Goal: Task Accomplishment & Management: Manage account settings

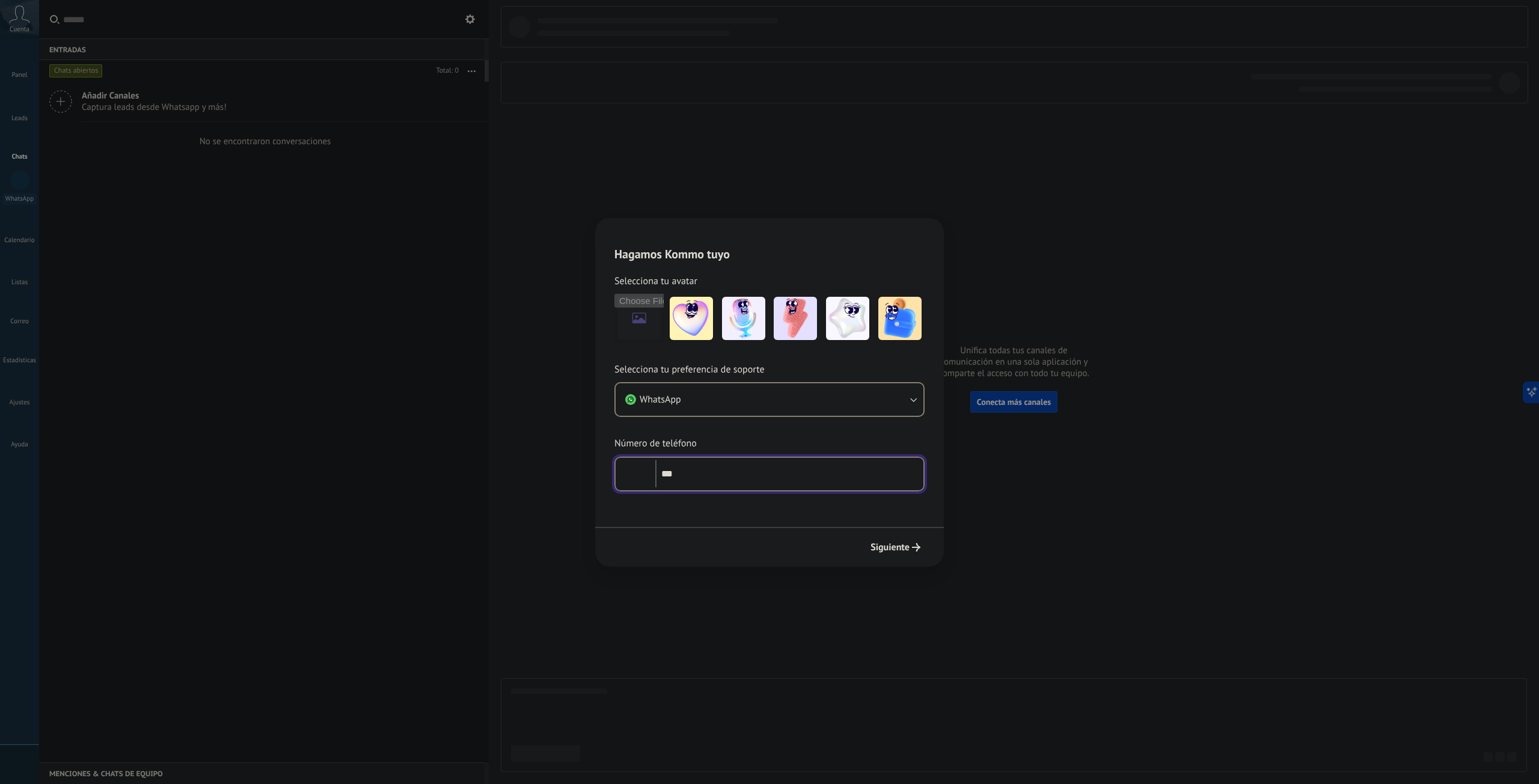
click at [729, 479] on input "***" at bounding box center [790, 475] width 268 height 28
click at [916, 407] on button "WhatsApp" at bounding box center [769, 399] width 308 height 32
click at [667, 403] on span "WhatsApp" at bounding box center [660, 399] width 41 height 12
click at [739, 473] on input "***" at bounding box center [790, 475] width 268 height 28
type input "**********"
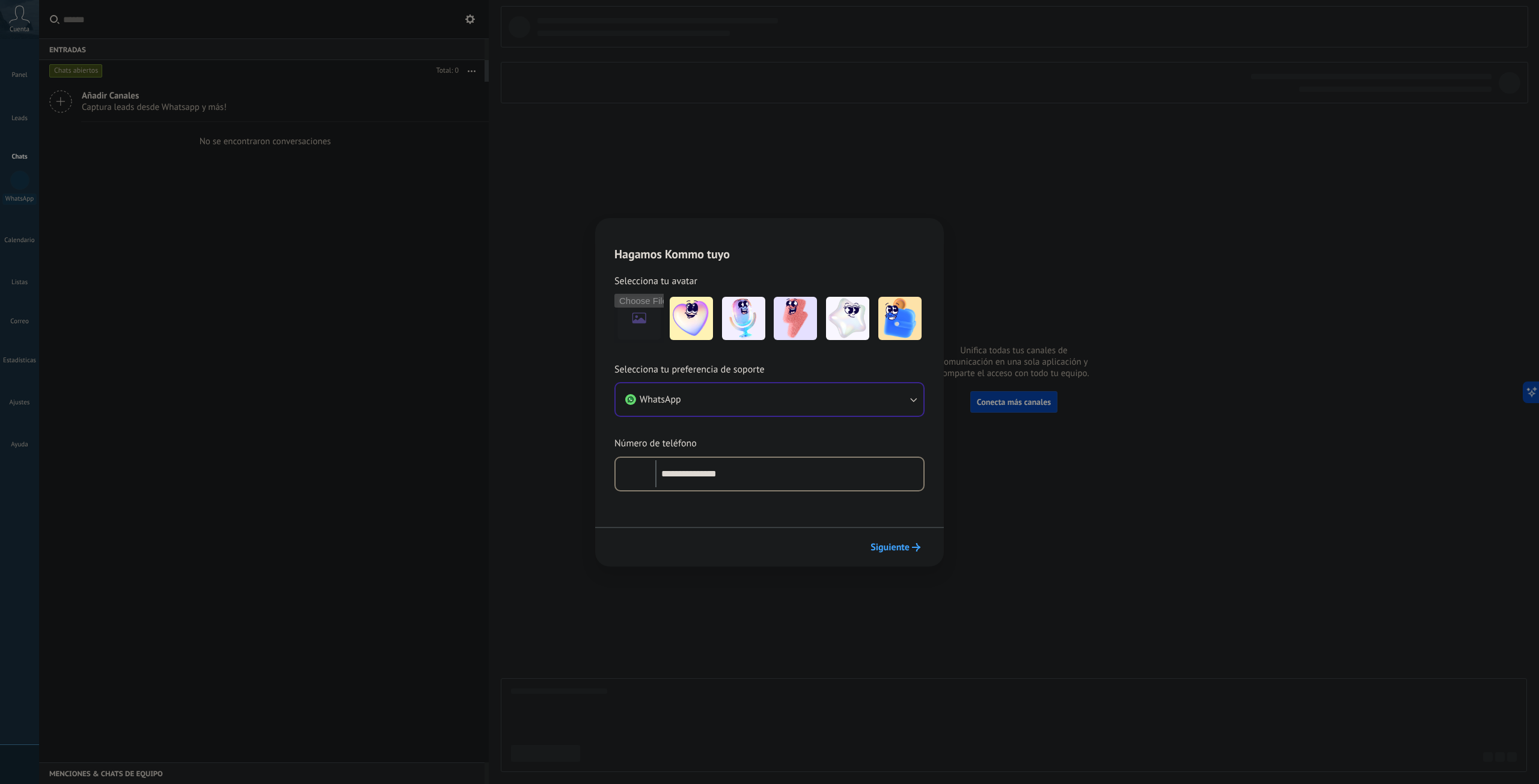
click at [908, 552] on span "Siguiente" at bounding box center [890, 547] width 39 height 8
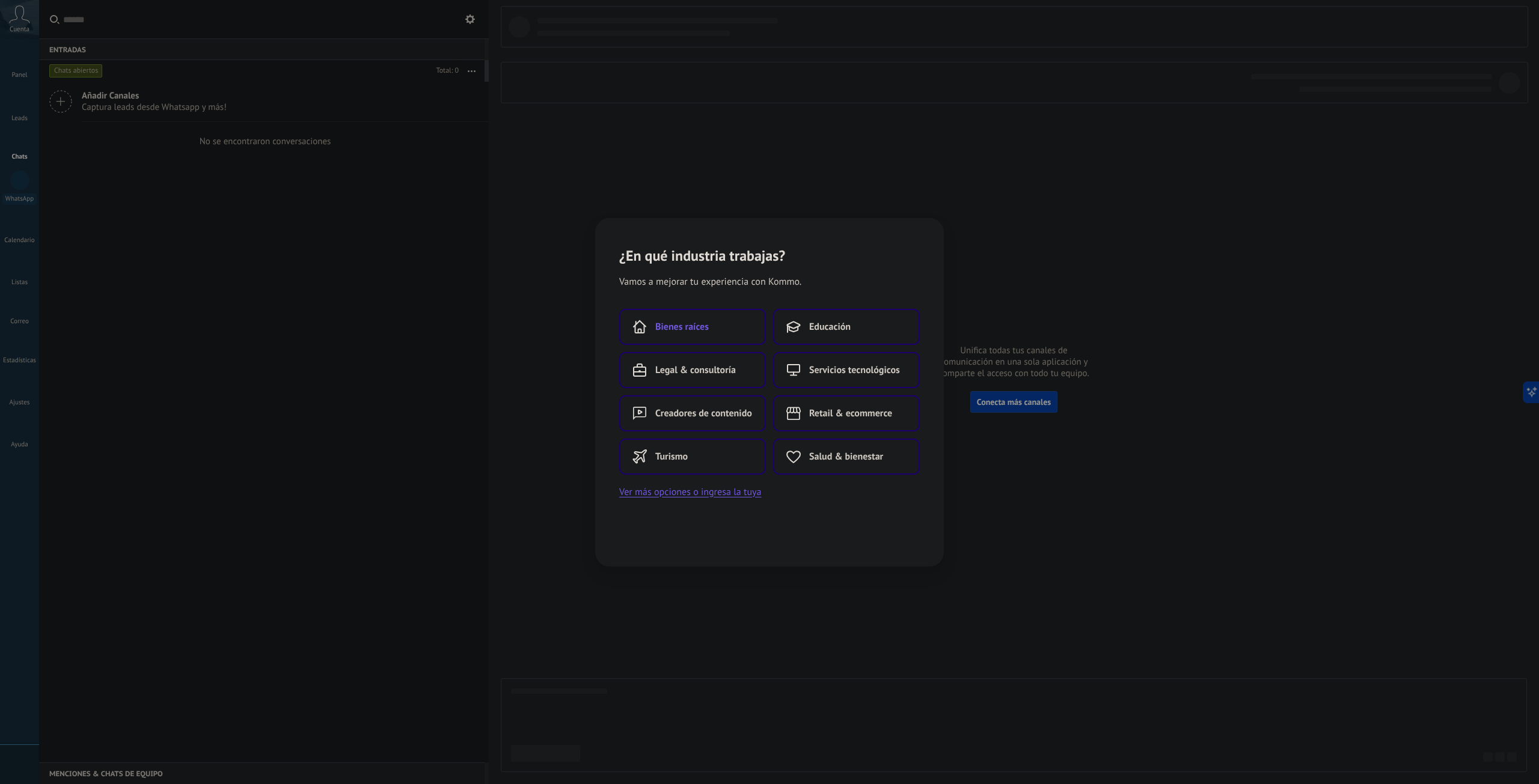
click at [709, 336] on button "Bienes raíces" at bounding box center [692, 327] width 147 height 36
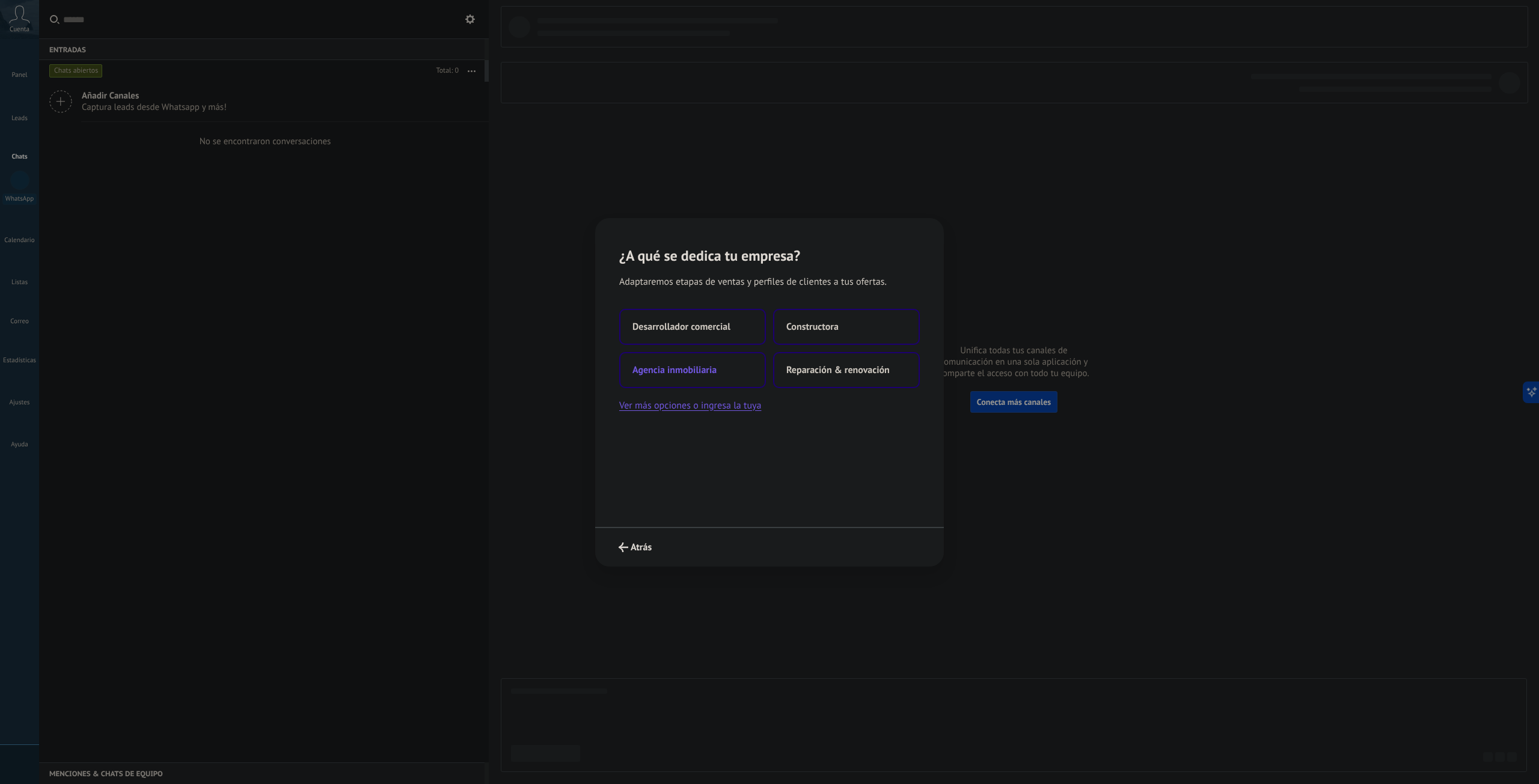
click at [695, 374] on span "Agencia inmobiliaria" at bounding box center [675, 370] width 84 height 12
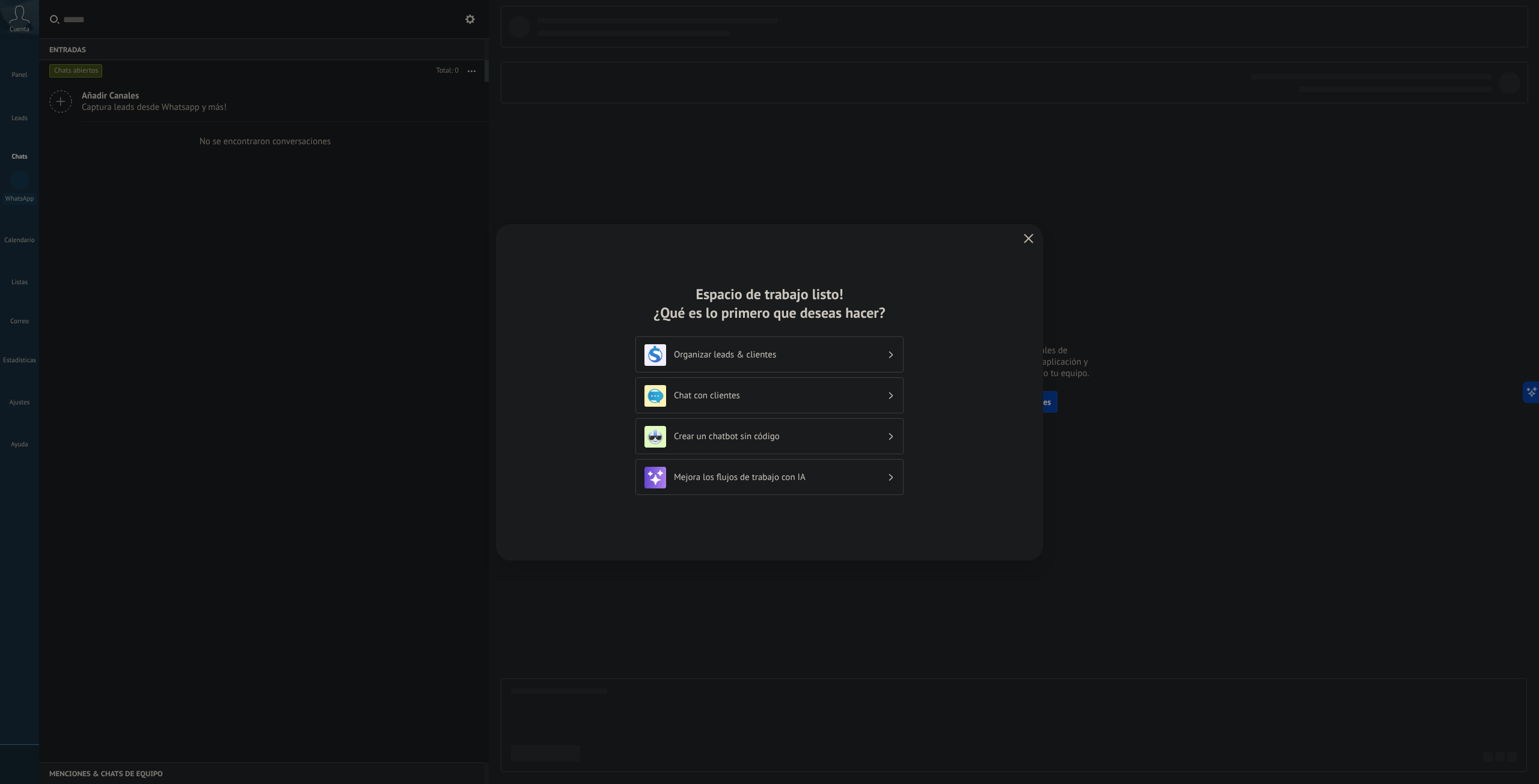
click at [745, 363] on div "Organizar leads & clientes" at bounding box center [770, 355] width 250 height 22
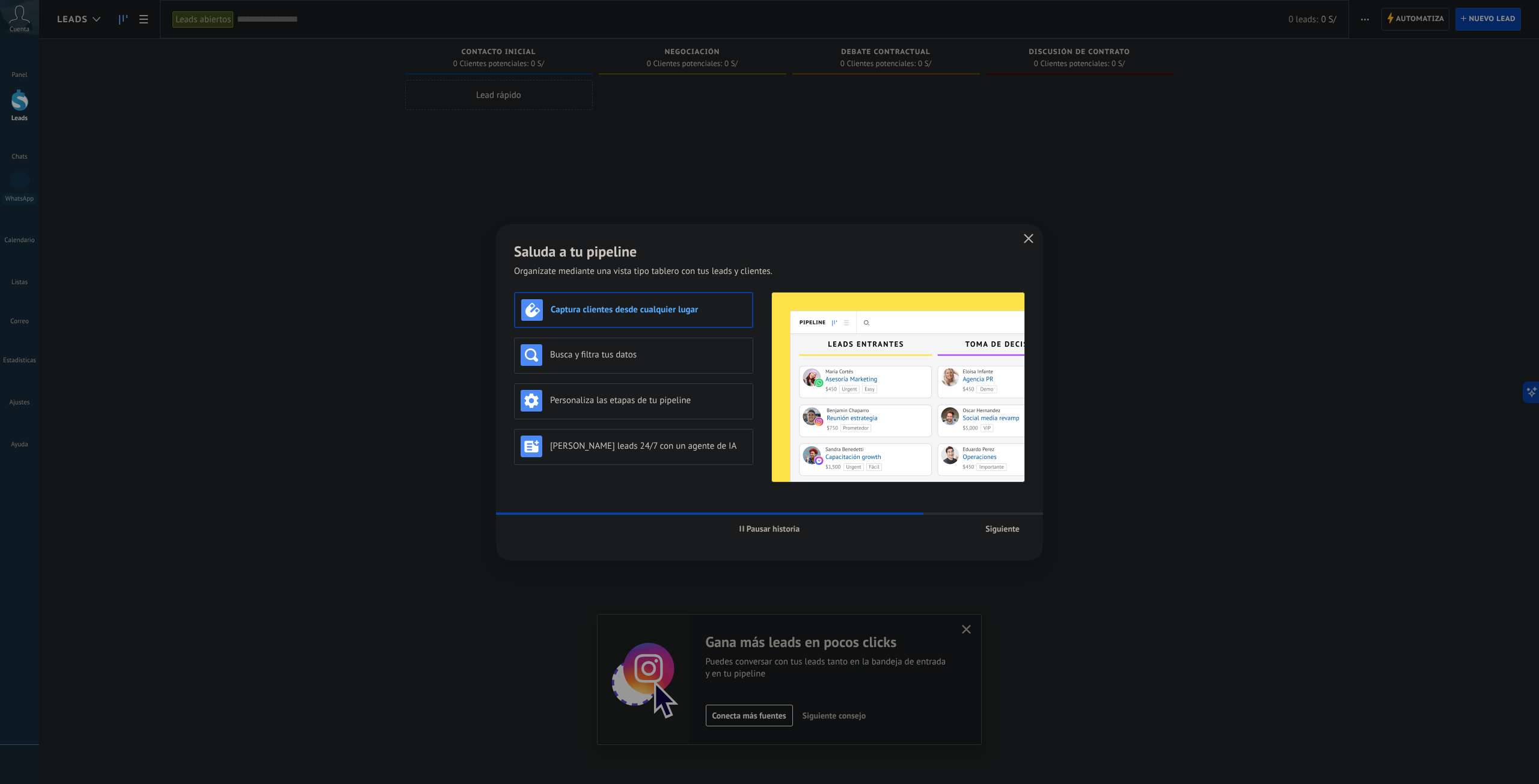
click at [1007, 533] on span "Siguiente" at bounding box center [1002, 529] width 34 height 8
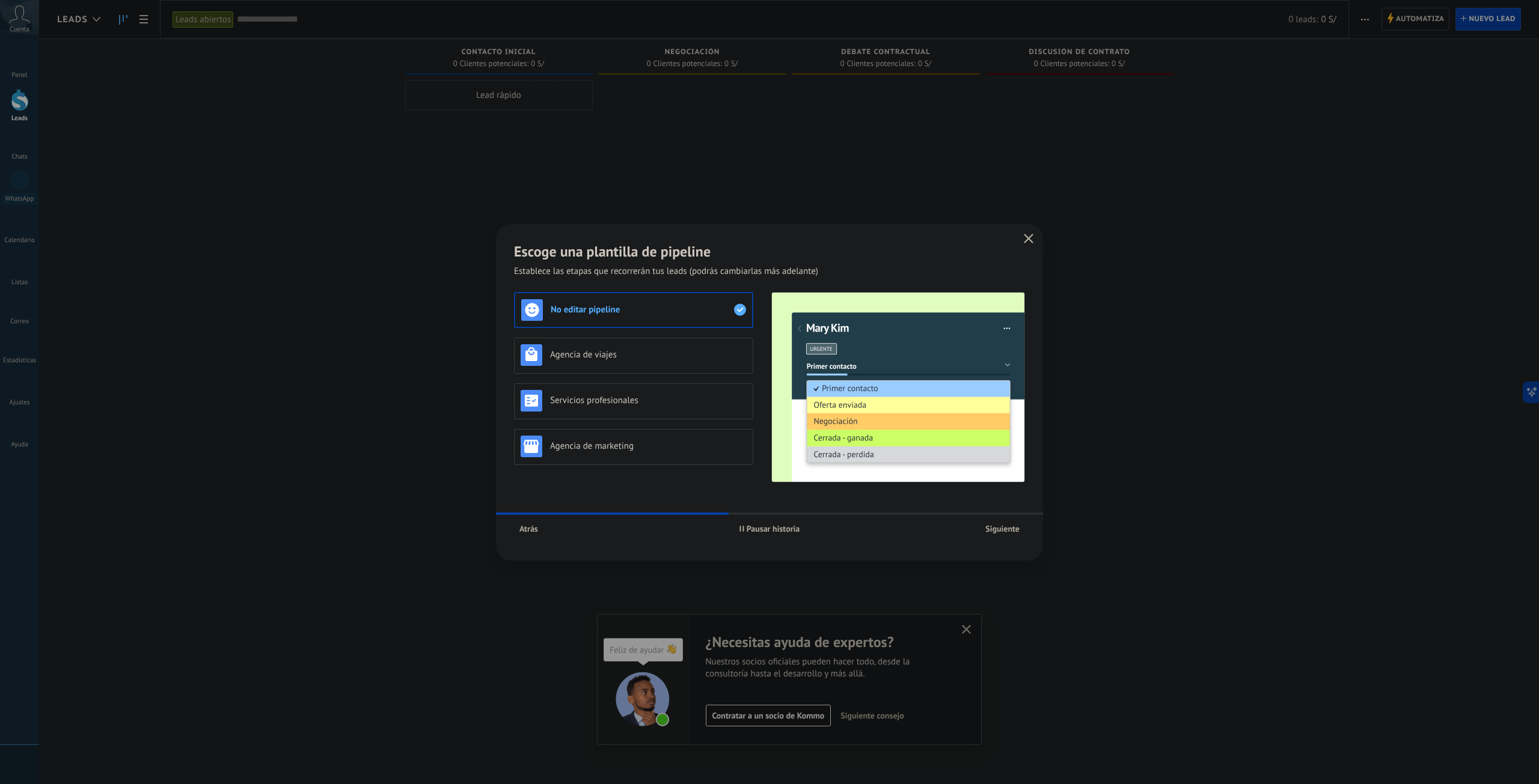
click at [1004, 536] on button "Siguiente" at bounding box center [1002, 529] width 45 height 18
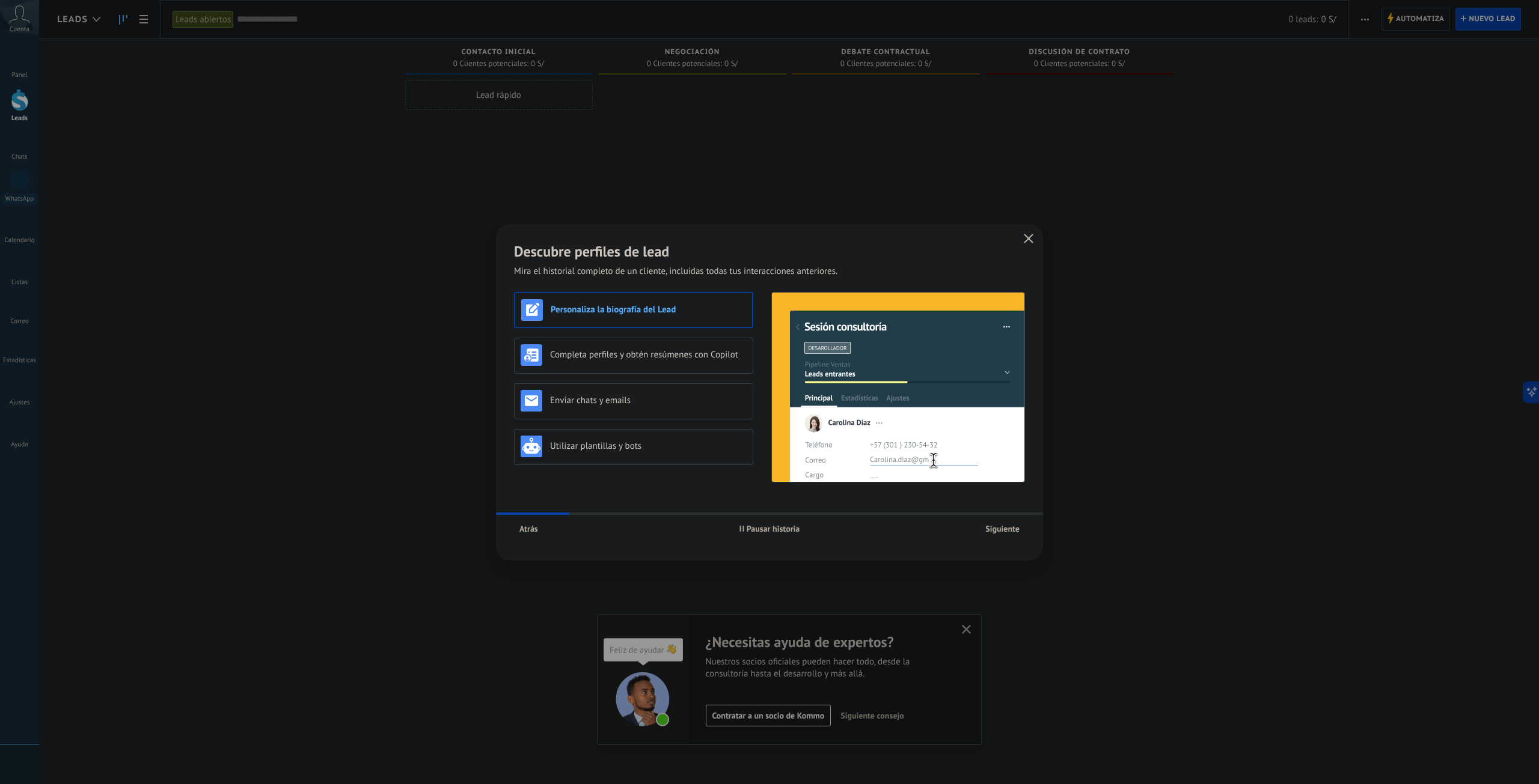
click at [1004, 536] on button "Siguiente" at bounding box center [1002, 529] width 45 height 18
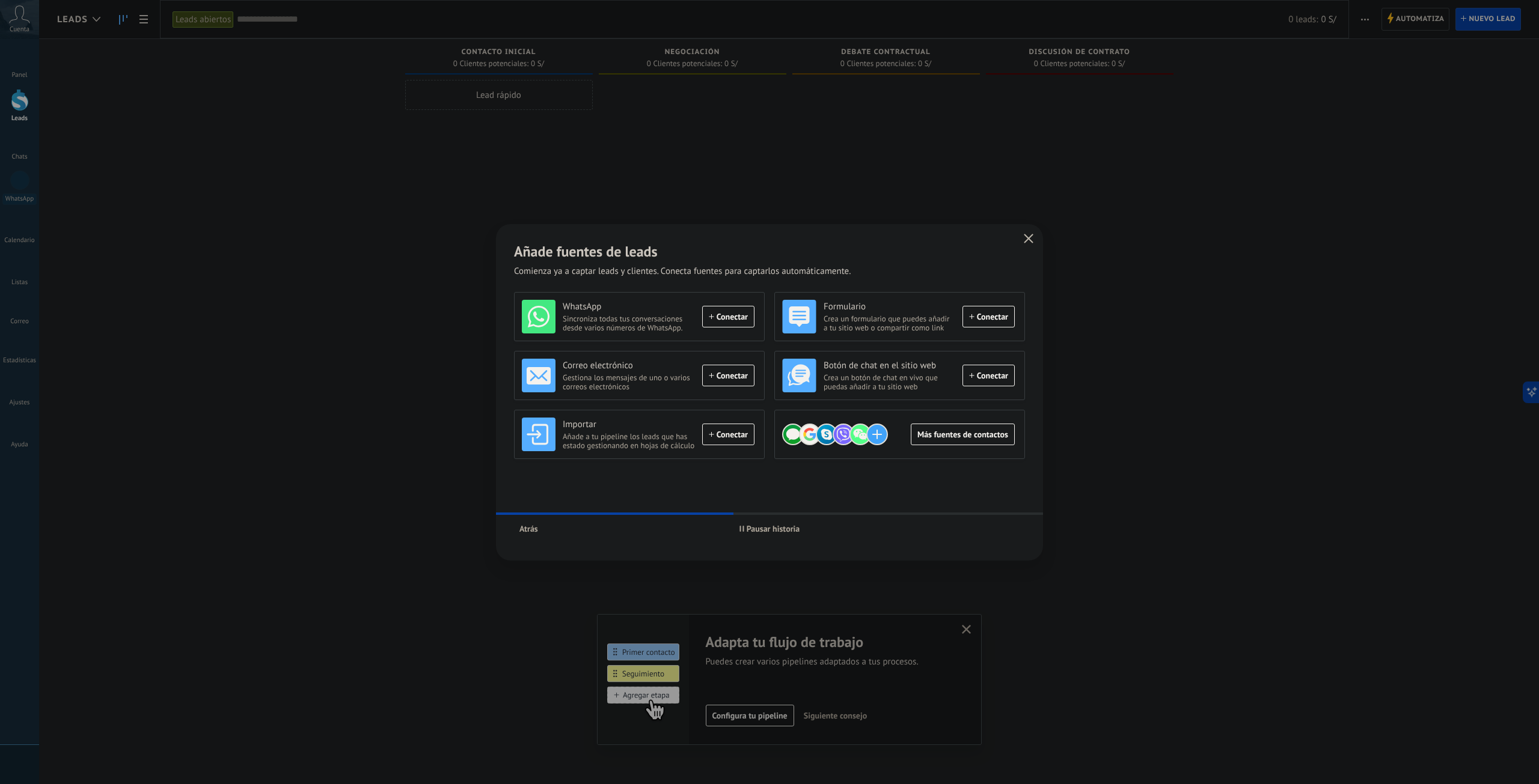
click at [745, 530] on span "Pausar historia" at bounding box center [770, 529] width 61 height 8
click at [735, 323] on div "WhatsApp Sincroniza todas tus conversaciones desde varios números de WhatsApp. …" at bounding box center [637, 317] width 232 height 34
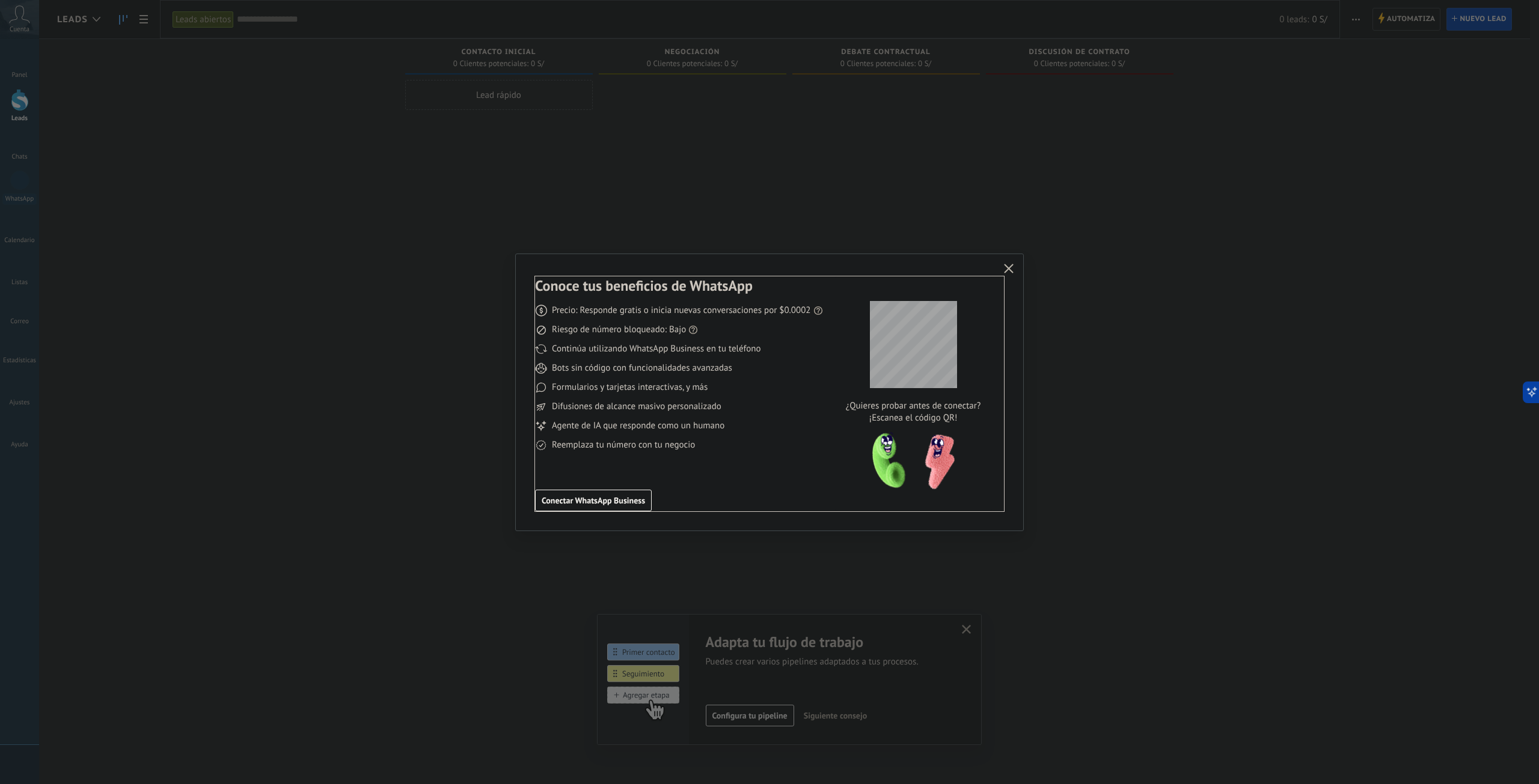
click at [624, 498] on span "Conectar WhatsApp Business" at bounding box center [593, 500] width 104 height 8
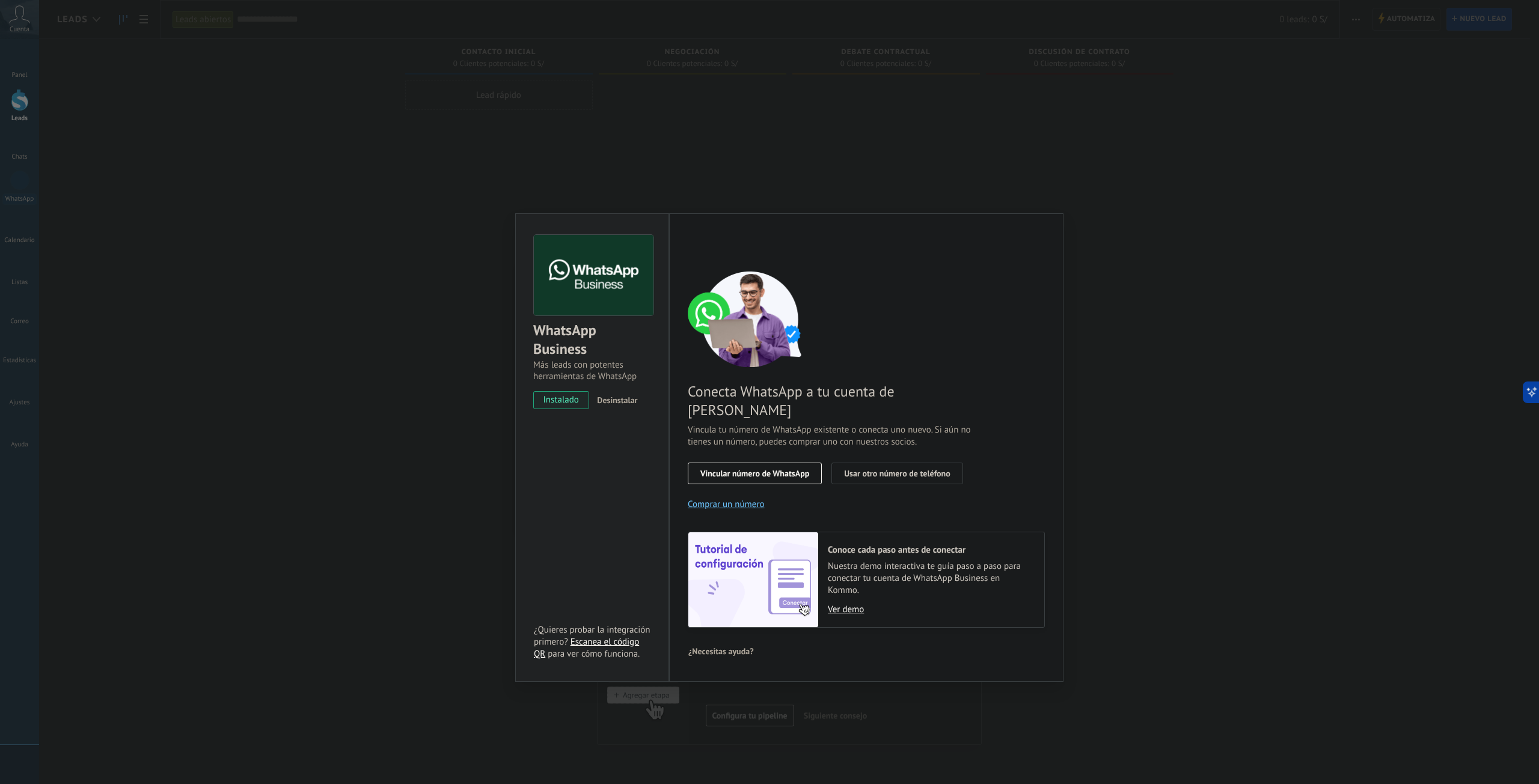
click at [781, 469] on span "Vincular número de WhatsApp" at bounding box center [755, 473] width 109 height 8
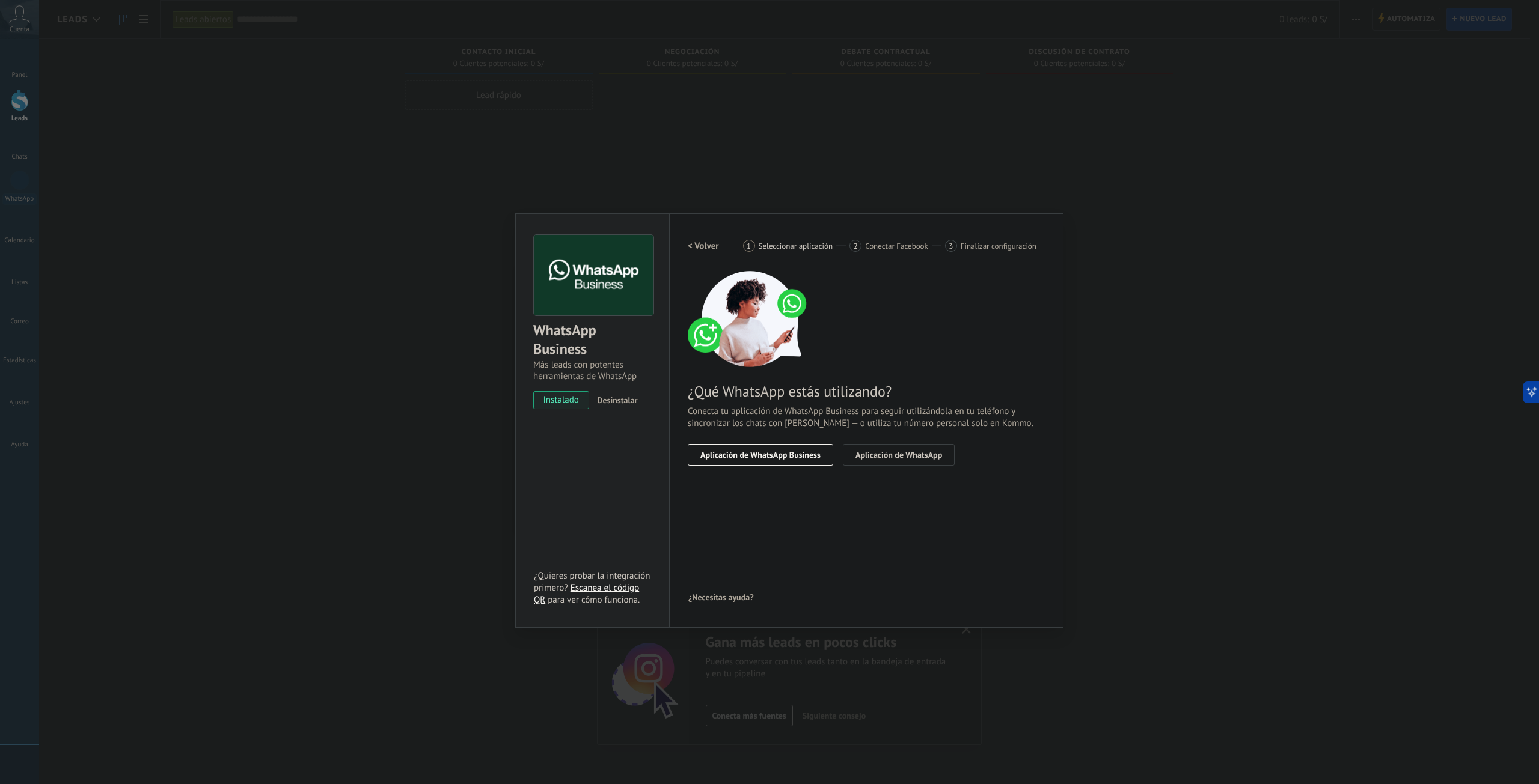
click at [757, 456] on span "Aplicación de WhatsApp Business" at bounding box center [760, 454] width 120 height 8
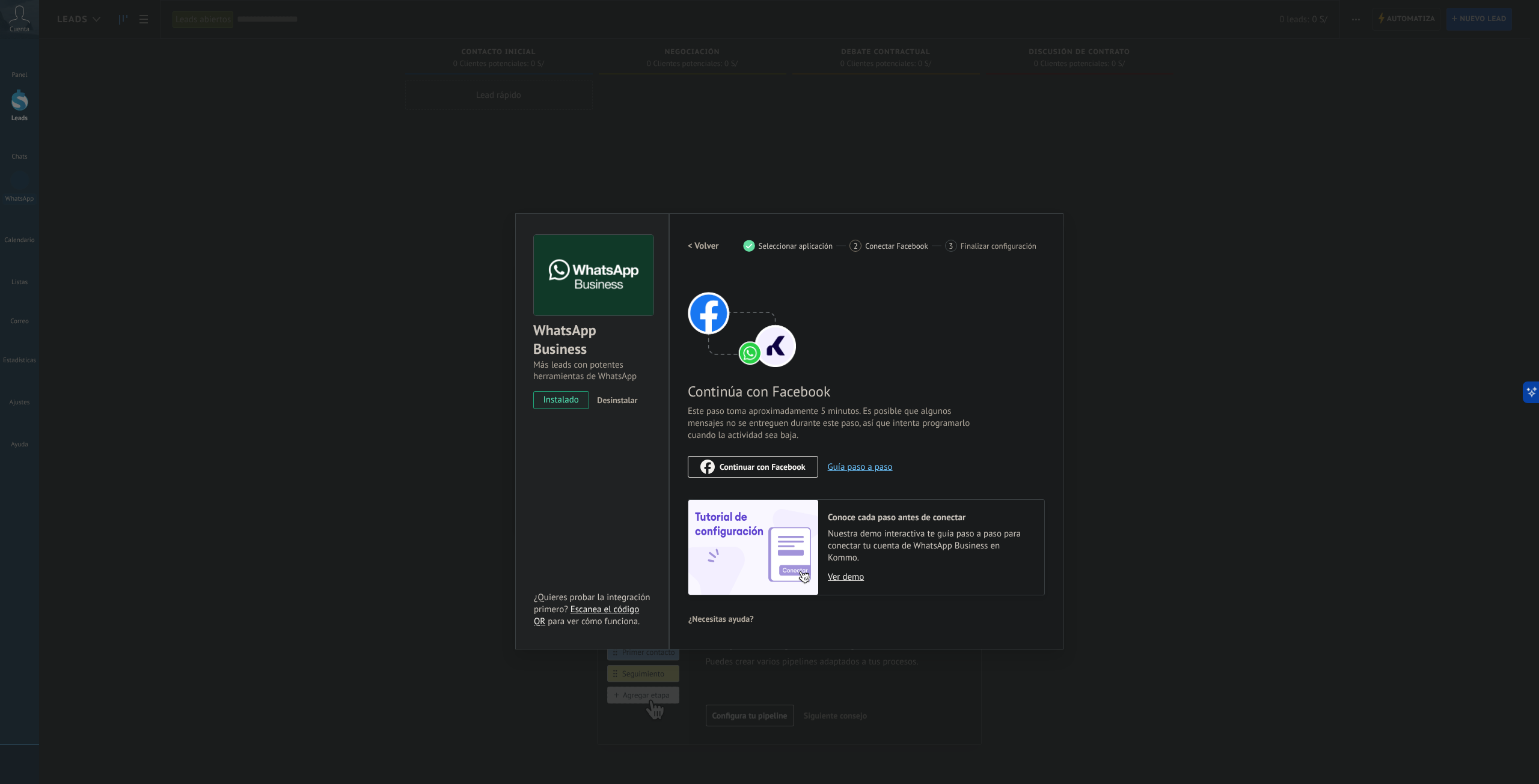
click at [756, 469] on span "Continuar con Facebook" at bounding box center [763, 466] width 86 height 8
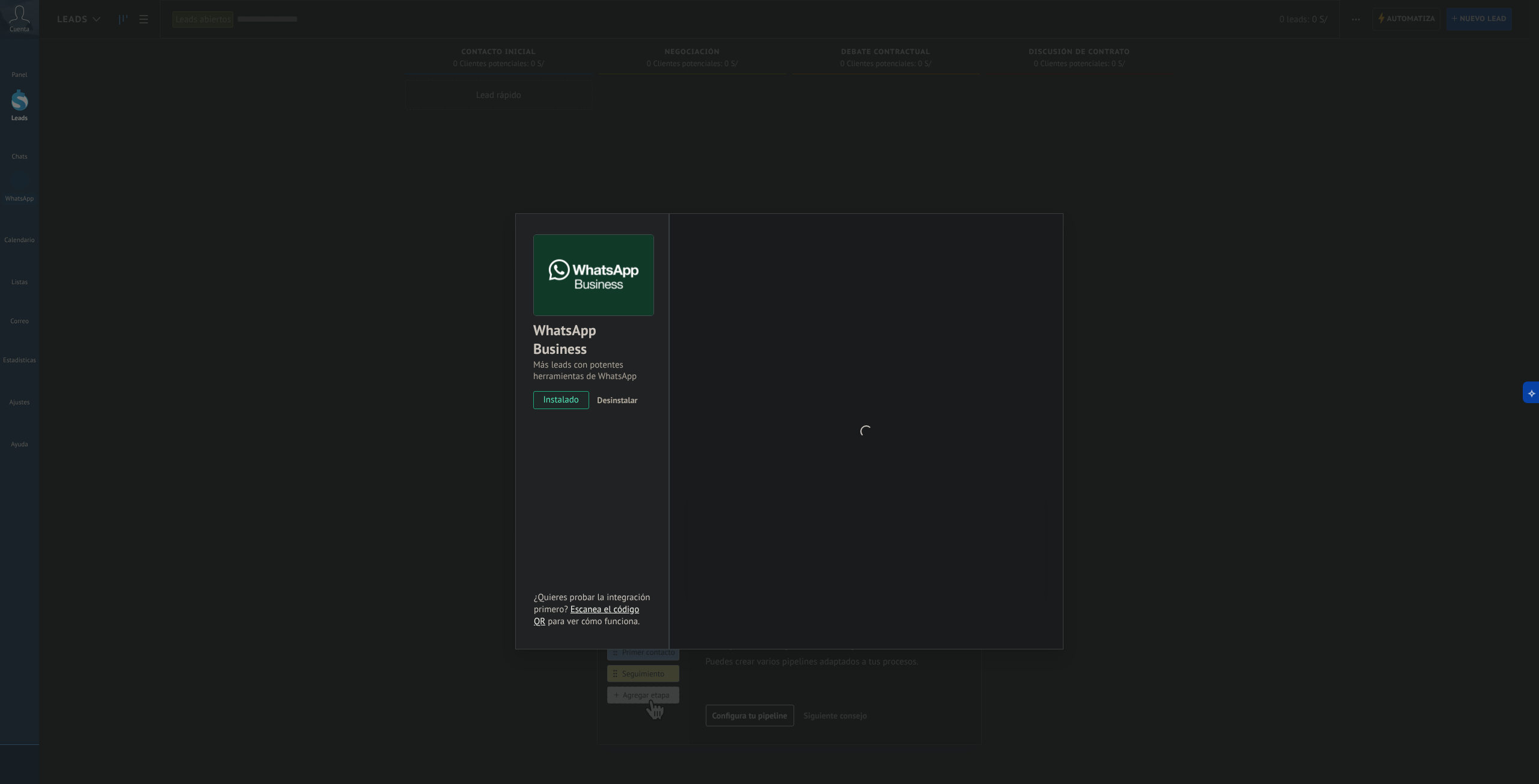
click at [873, 383] on div at bounding box center [866, 431] width 357 height 393
click at [1533, 393] on icon at bounding box center [1528, 392] width 13 height 13
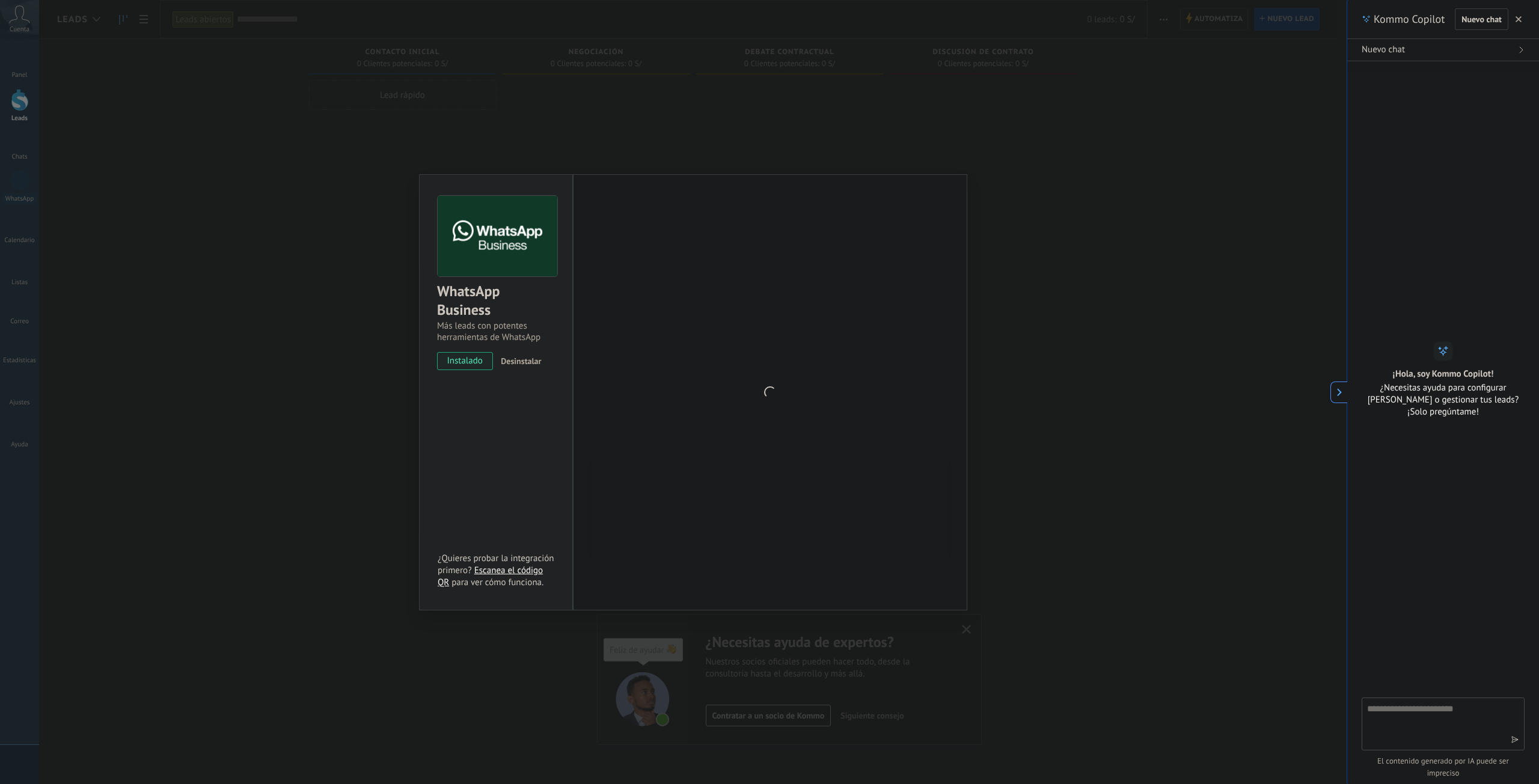
click at [1521, 22] on span "button" at bounding box center [1519, 18] width 6 height 8
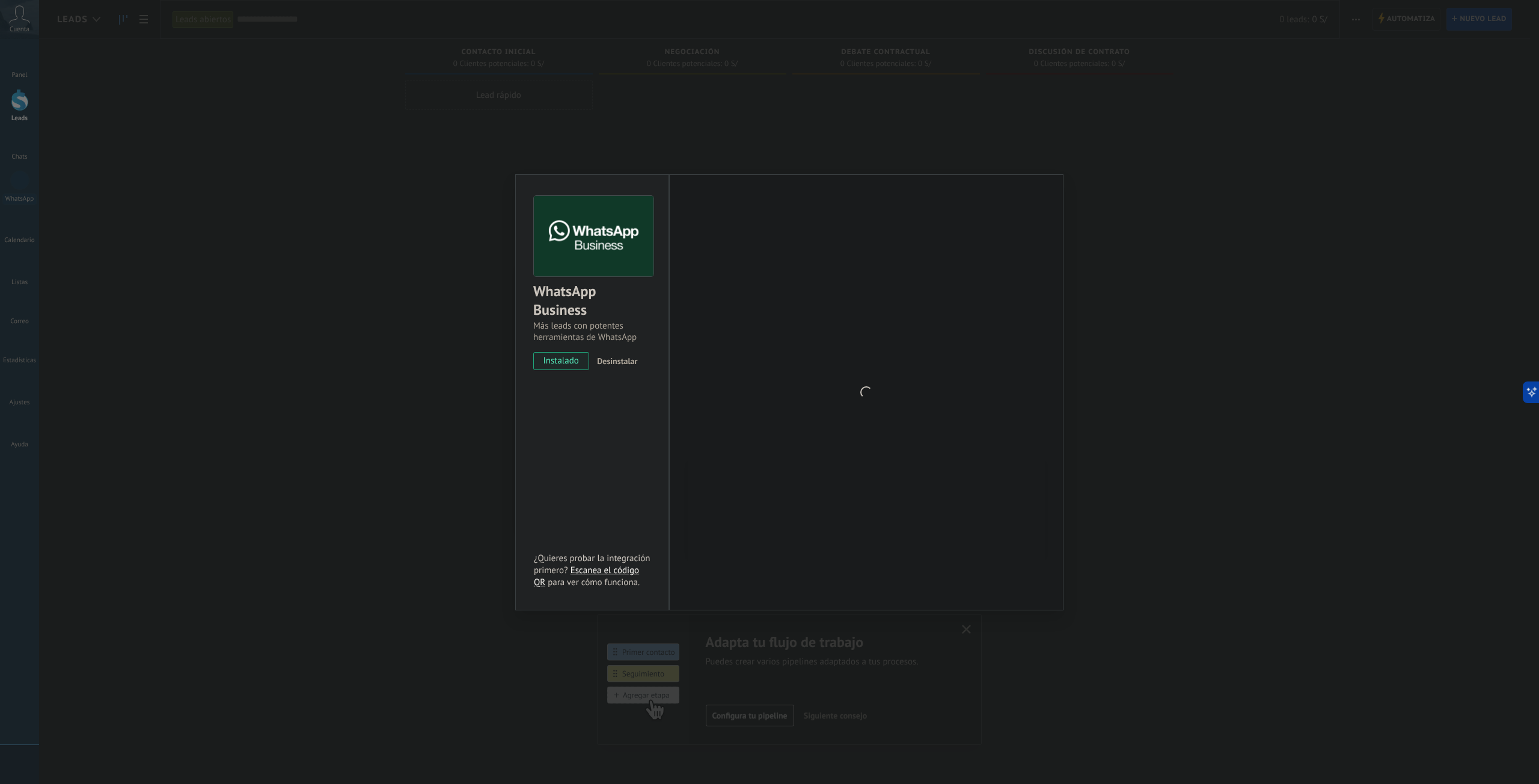
click at [881, 342] on div at bounding box center [866, 392] width 357 height 393
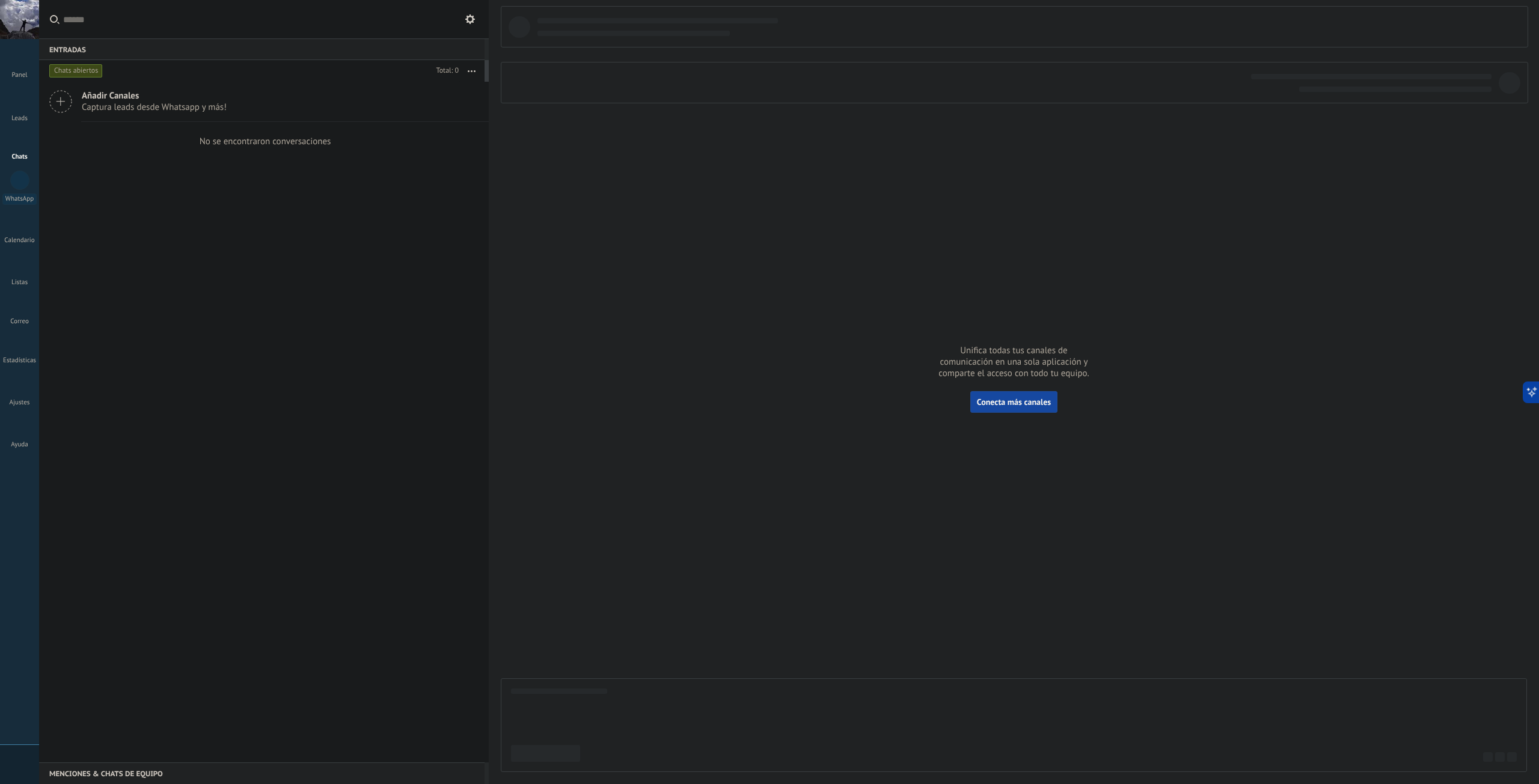
click at [1028, 410] on button "Conecta más canales" at bounding box center [1014, 402] width 87 height 22
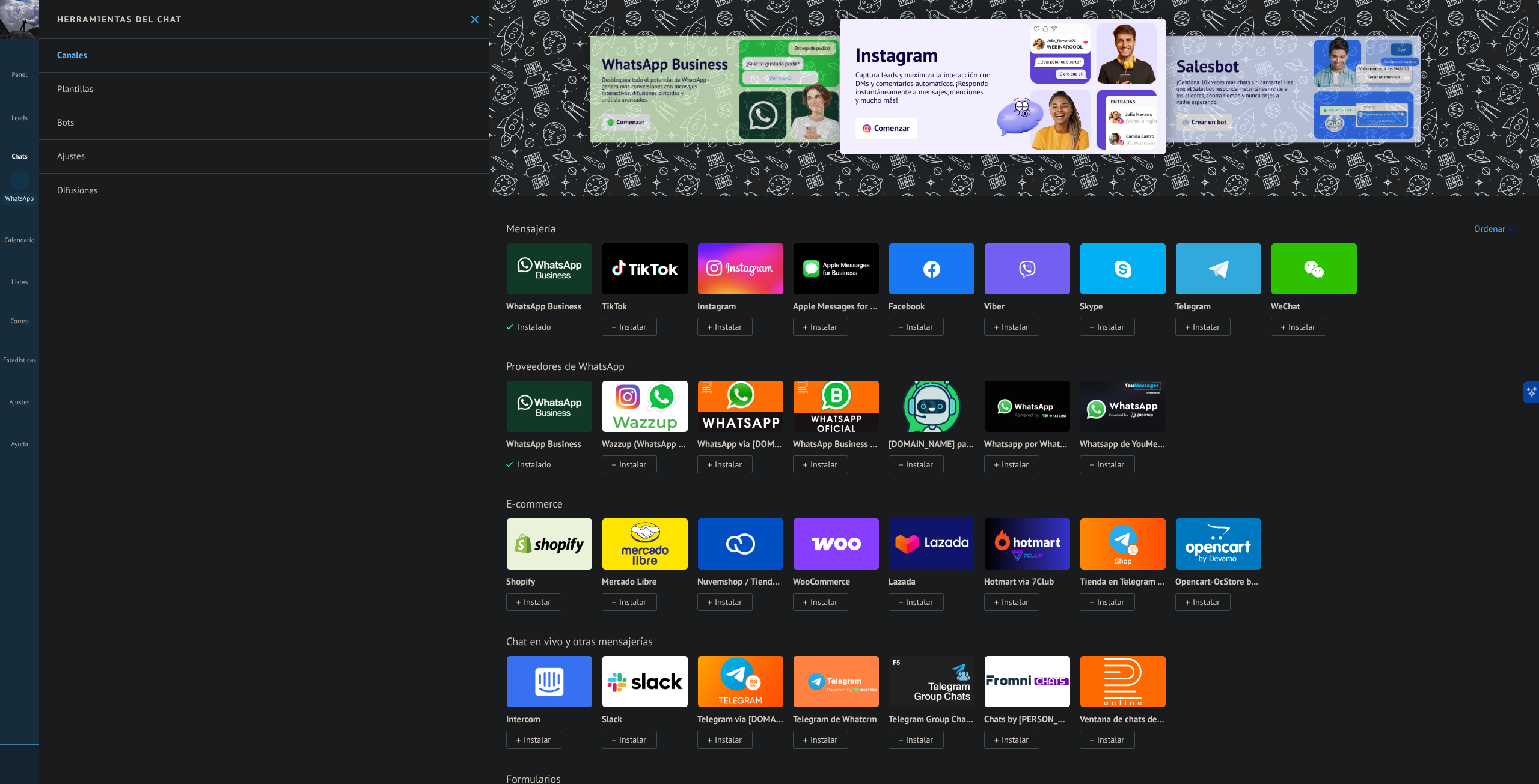
click at [24, 183] on div at bounding box center [19, 180] width 19 height 19
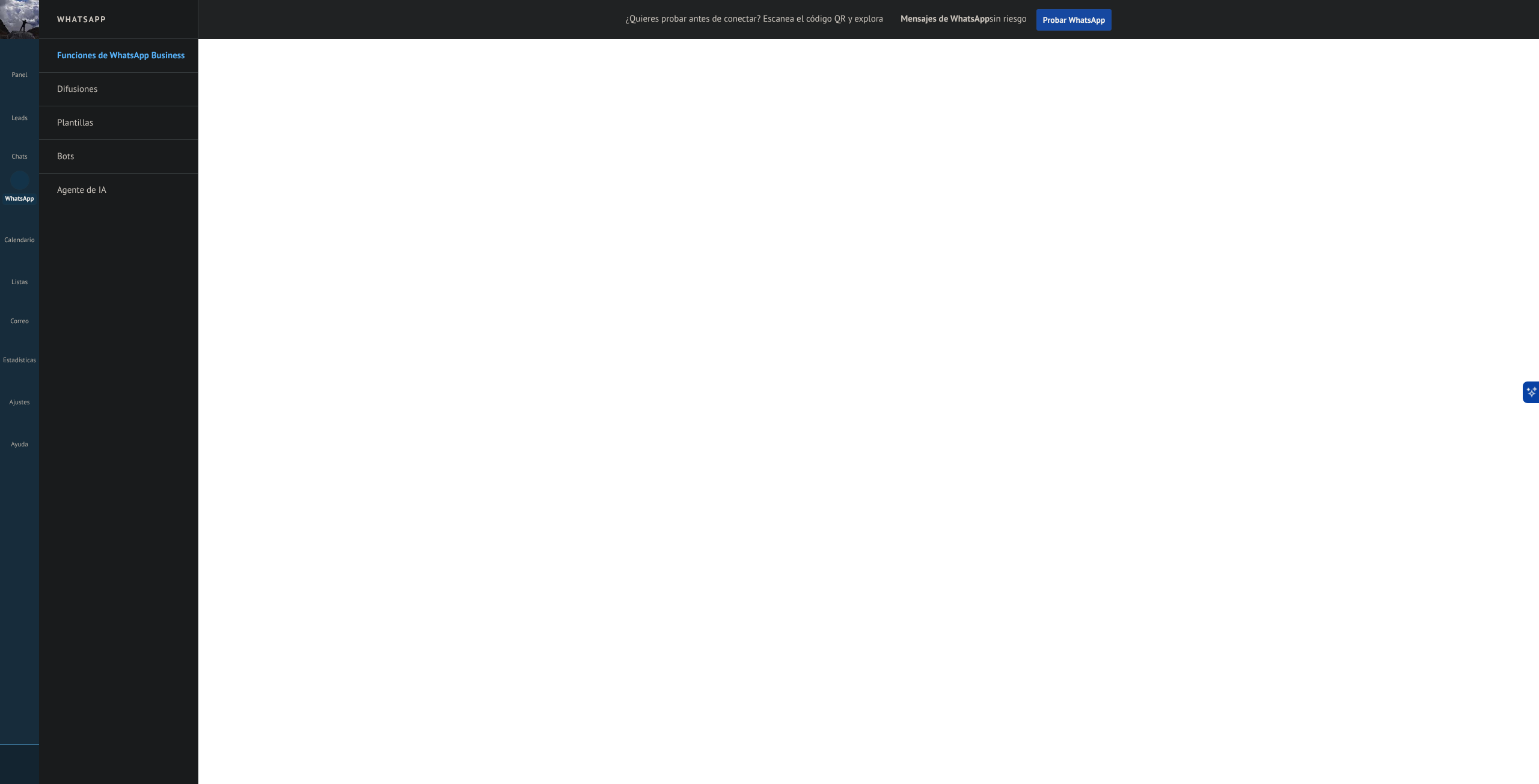
click at [1078, 24] on span "Probar WhatsApp" at bounding box center [1074, 20] width 62 height 11
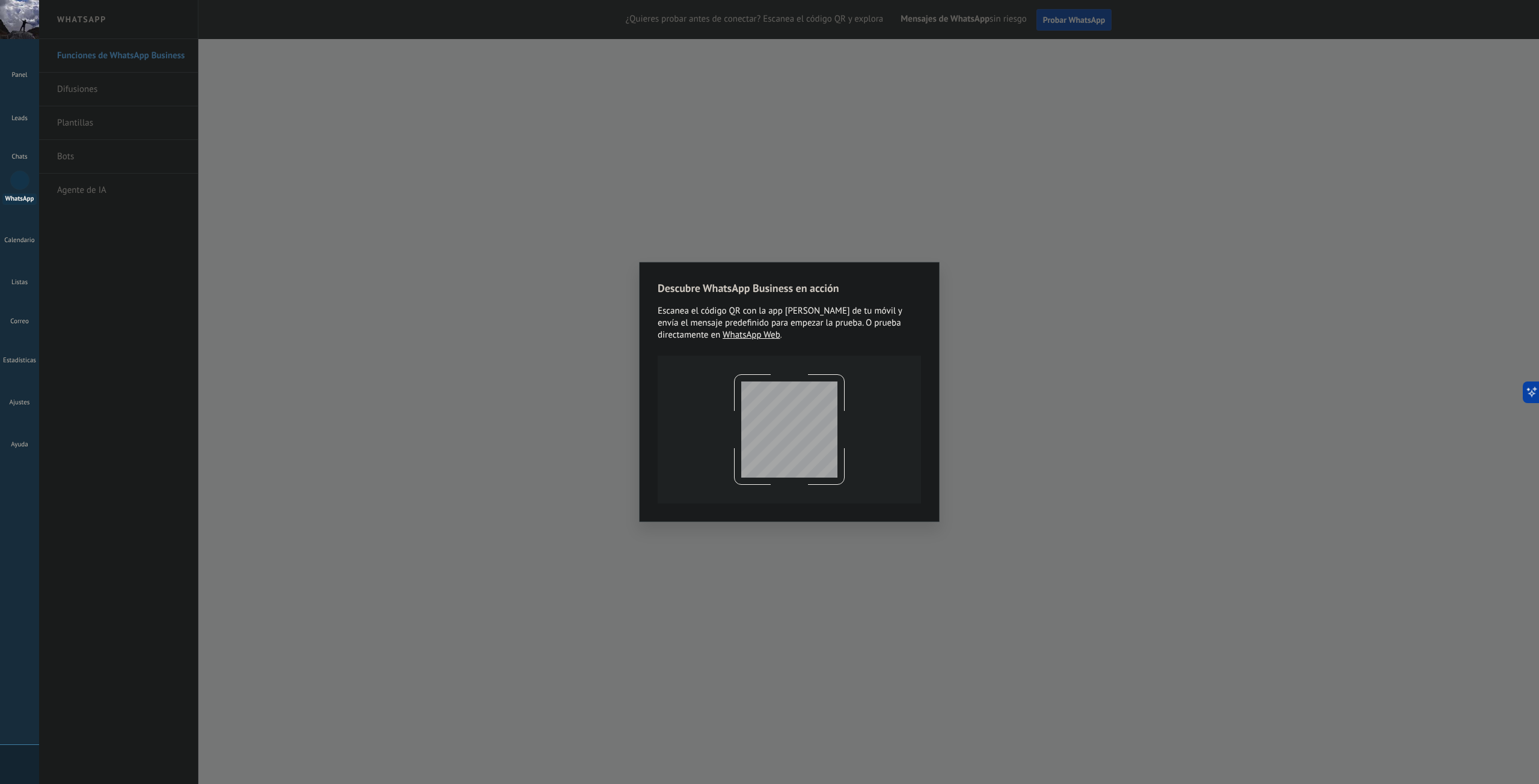
click at [1184, 398] on div "Descubre WhatsApp Business en acción Escanea el código QR con la app de cámara …" at bounding box center [790, 392] width 1500 height 784
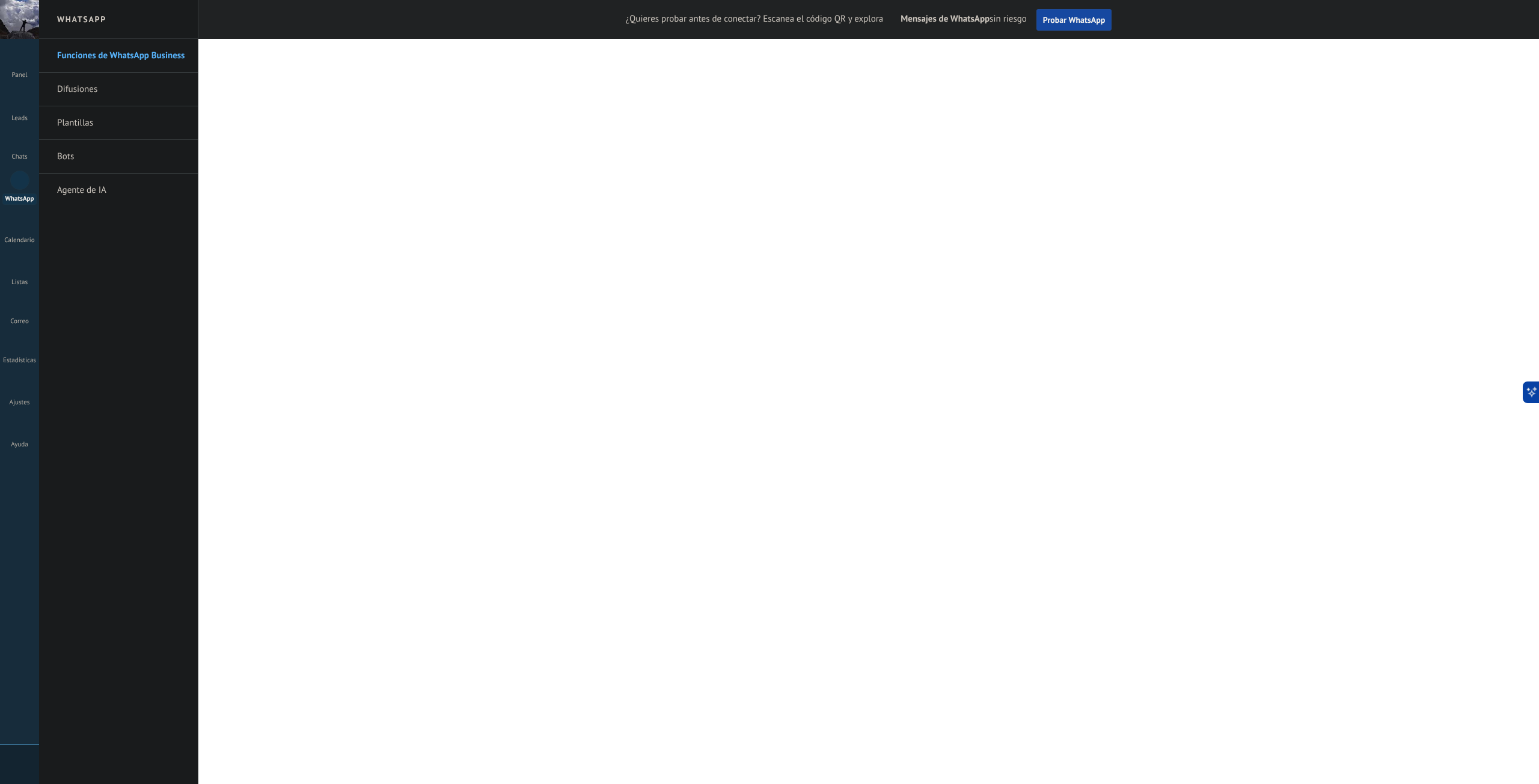
click at [1067, 22] on span "Probar WhatsApp" at bounding box center [1074, 20] width 62 height 11
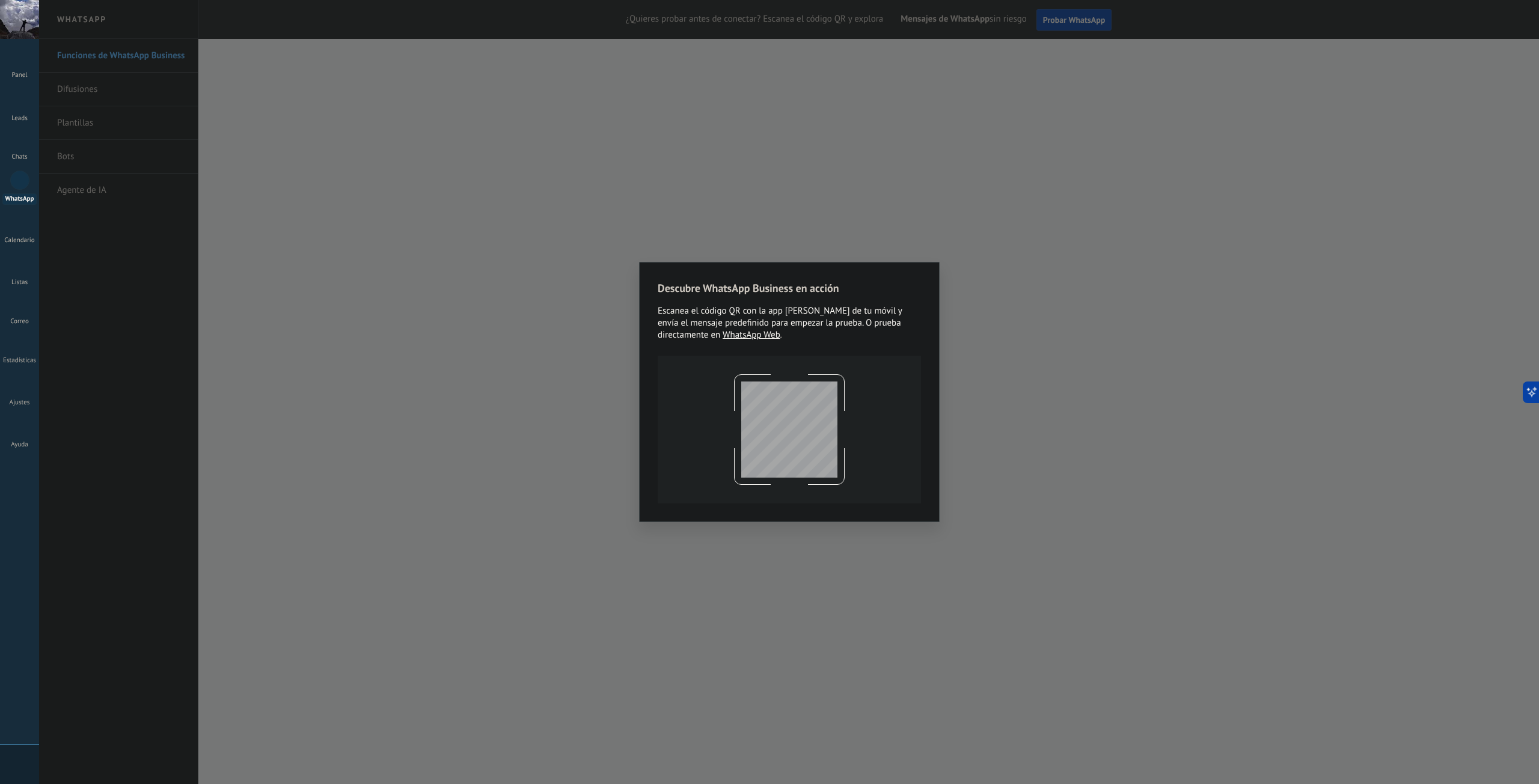
click at [1338, 561] on div "Descubre WhatsApp Business en acción Escanea el código QR con la app de cámara …" at bounding box center [790, 392] width 1500 height 784
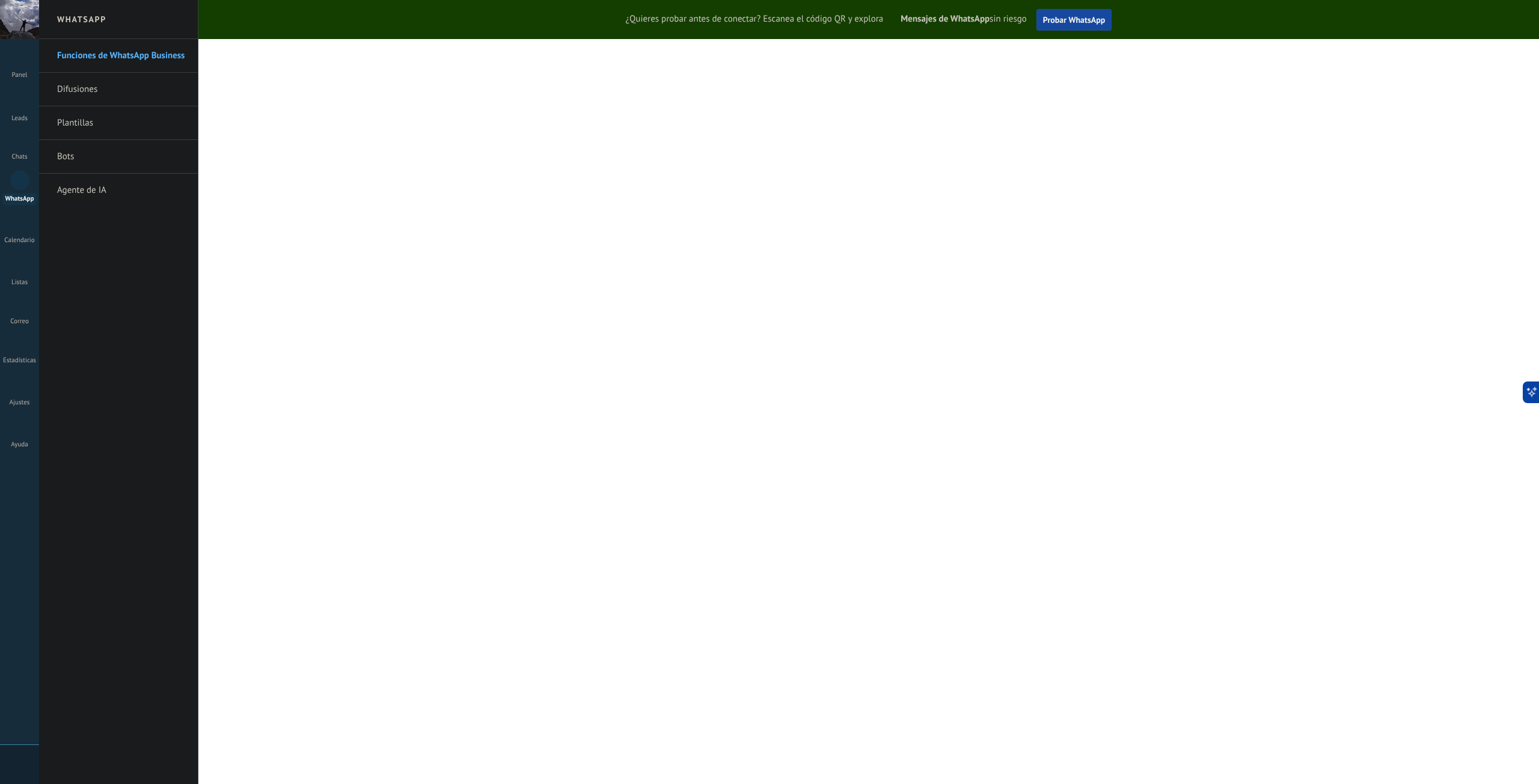
click at [1069, 18] on span "Probar WhatsApp" at bounding box center [1074, 20] width 62 height 11
click at [1072, 21] on span "Probar WhatsApp" at bounding box center [1074, 20] width 62 height 11
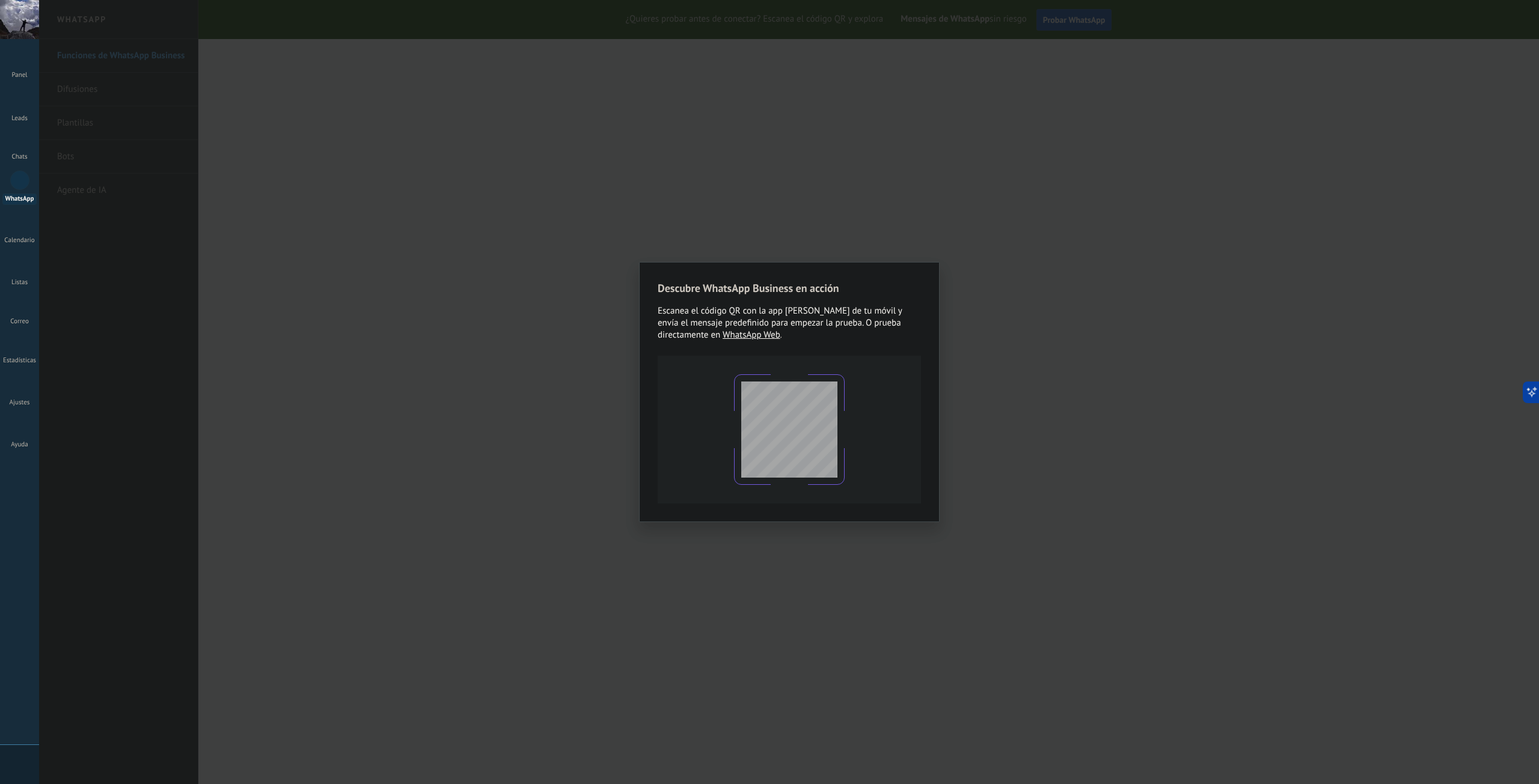
click at [1388, 424] on div "Descubre WhatsApp Business en acción Escanea el código QR con la app de cámara …" at bounding box center [790, 392] width 1500 height 784
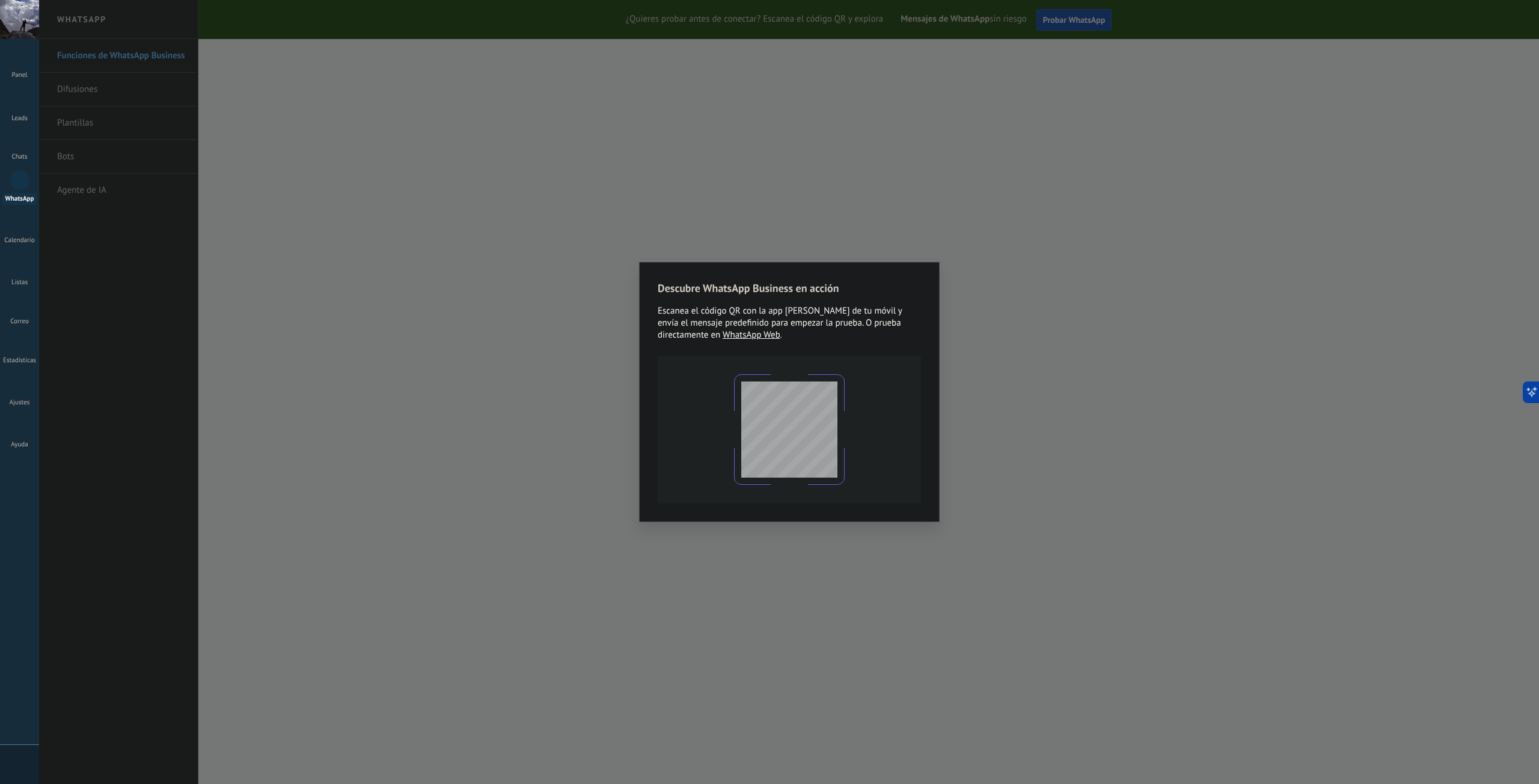
click at [770, 336] on link "WhatsApp Web" at bounding box center [751, 335] width 58 height 11
click at [1481, 233] on div "Descubre WhatsApp Business en acción Escanea el código QR con la app [PERSON_NA…" at bounding box center [790, 392] width 1500 height 784
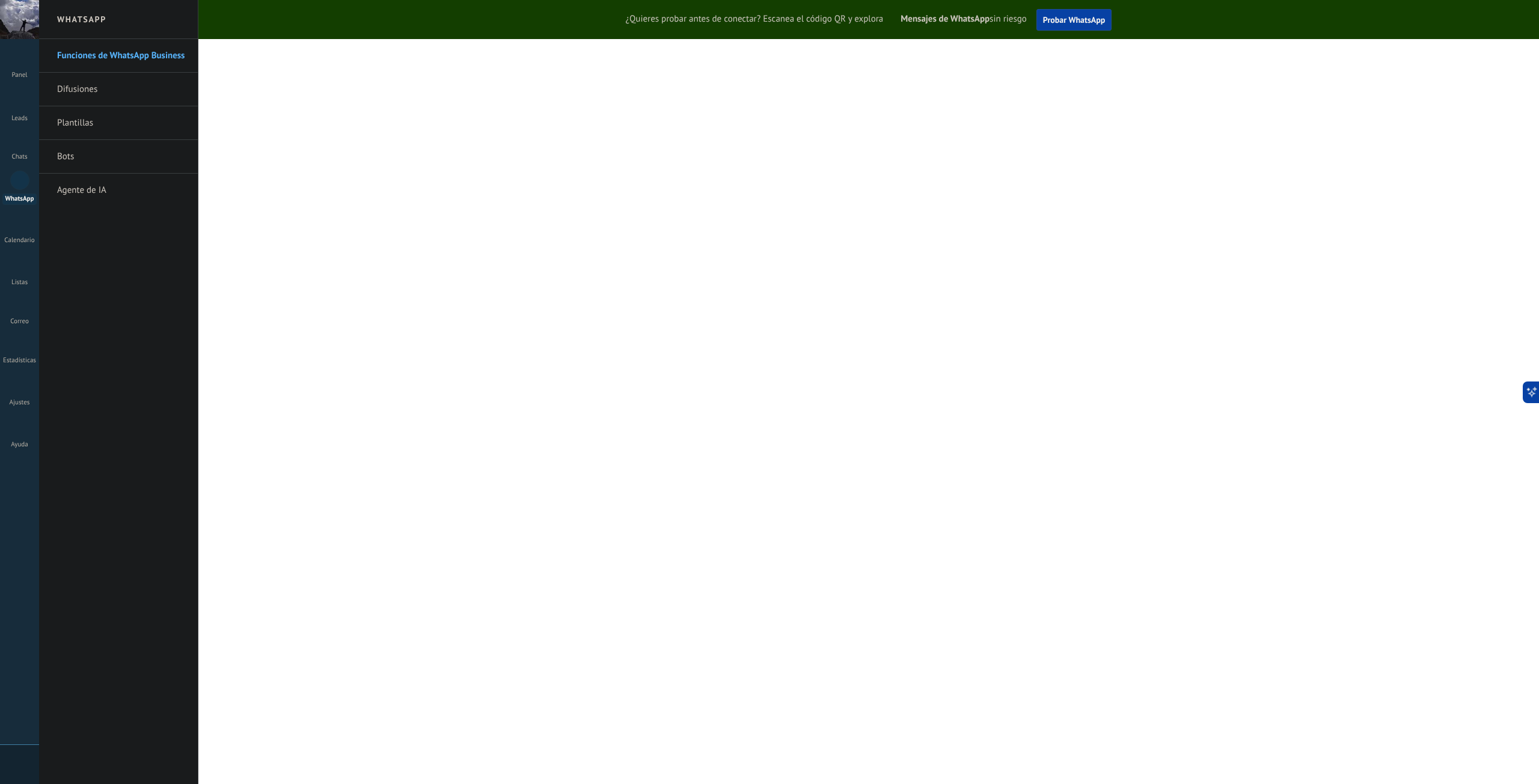
click at [20, 187] on div at bounding box center [19, 180] width 19 height 19
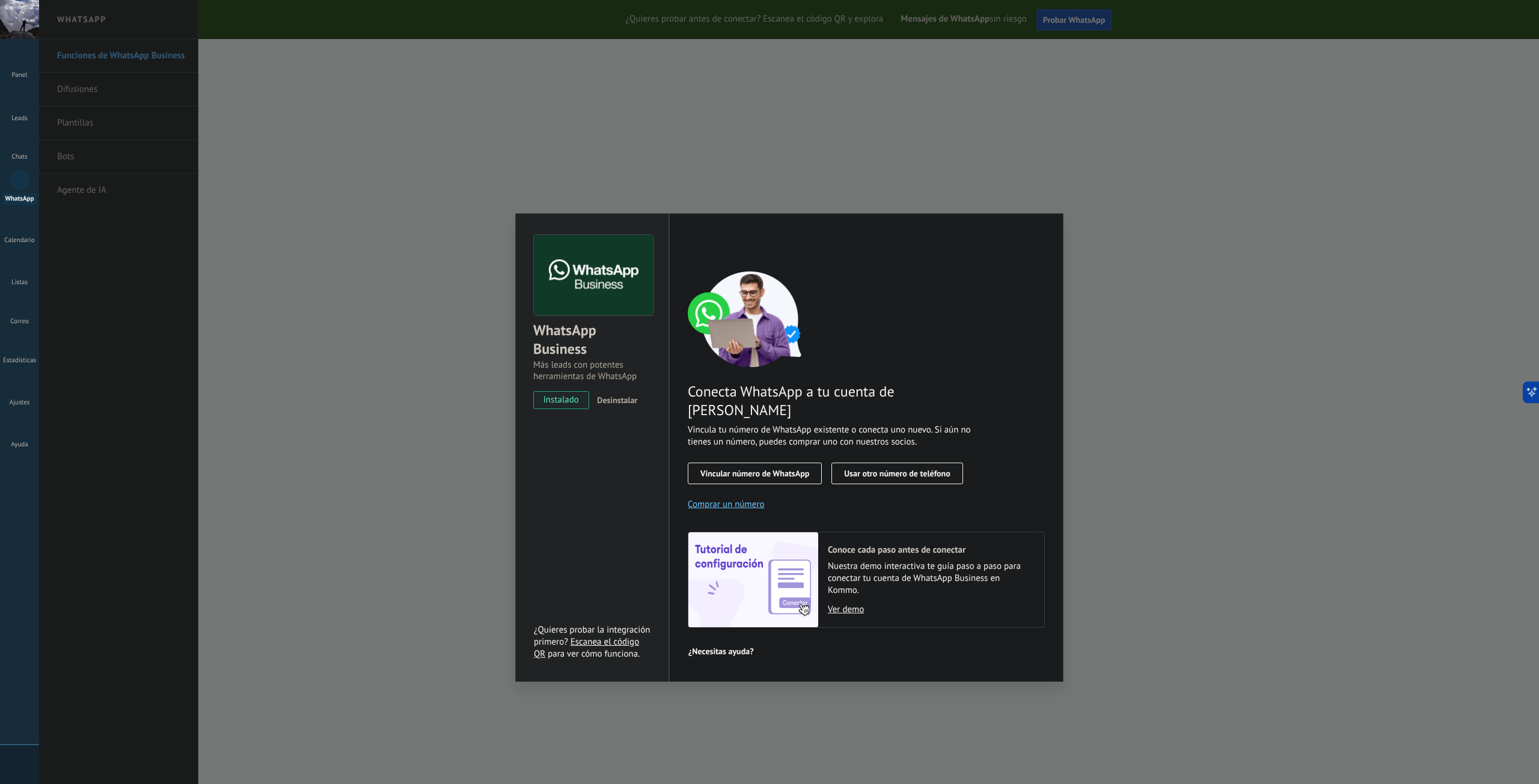
click at [780, 469] on span "Vincular número de WhatsApp" at bounding box center [755, 473] width 109 height 8
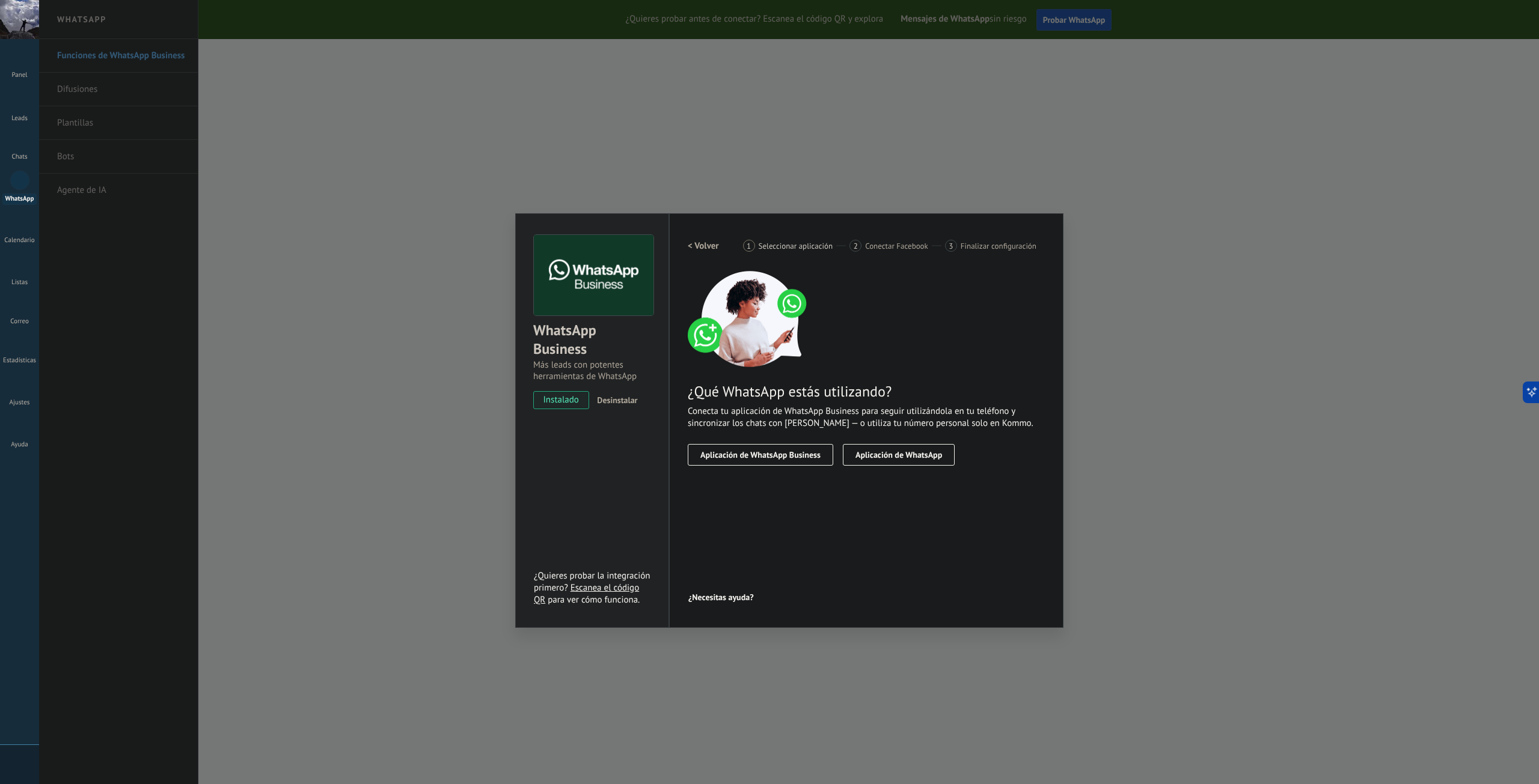
click at [792, 454] on span "Aplicación de WhatsApp Business" at bounding box center [760, 454] width 120 height 8
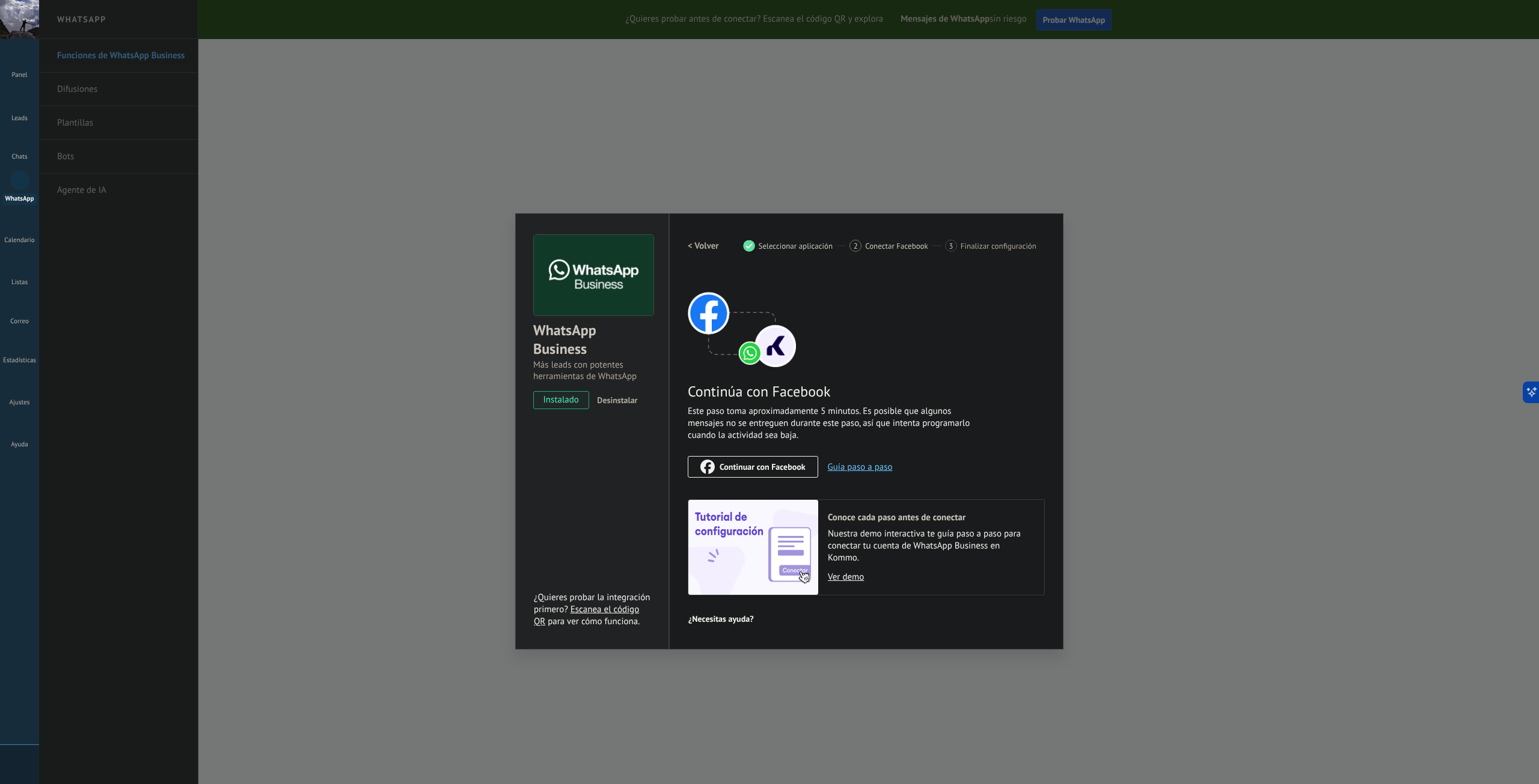
click at [768, 471] on span "Continuar con Facebook" at bounding box center [763, 466] width 86 height 8
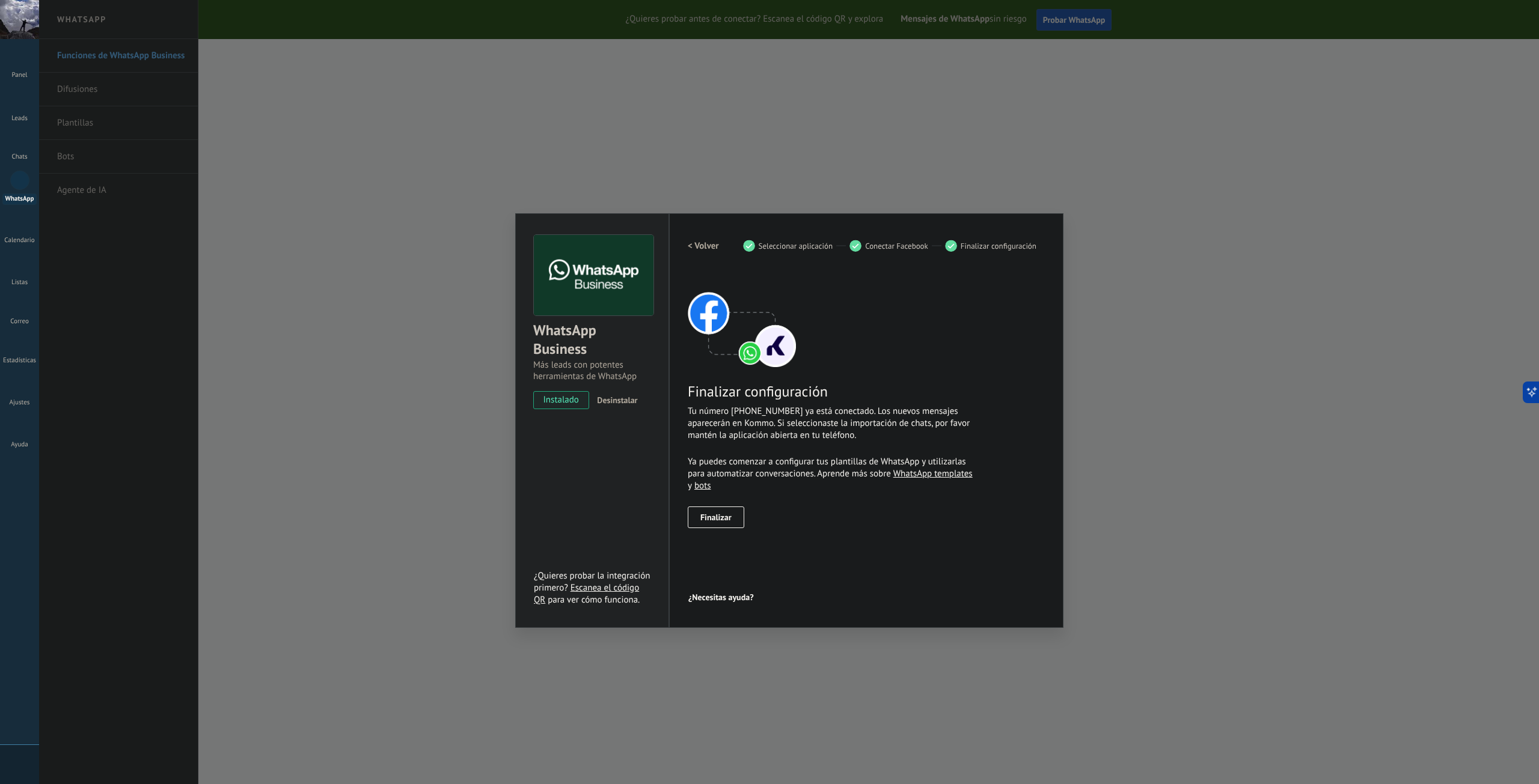
click at [721, 524] on button "Finalizar" at bounding box center [716, 518] width 57 height 22
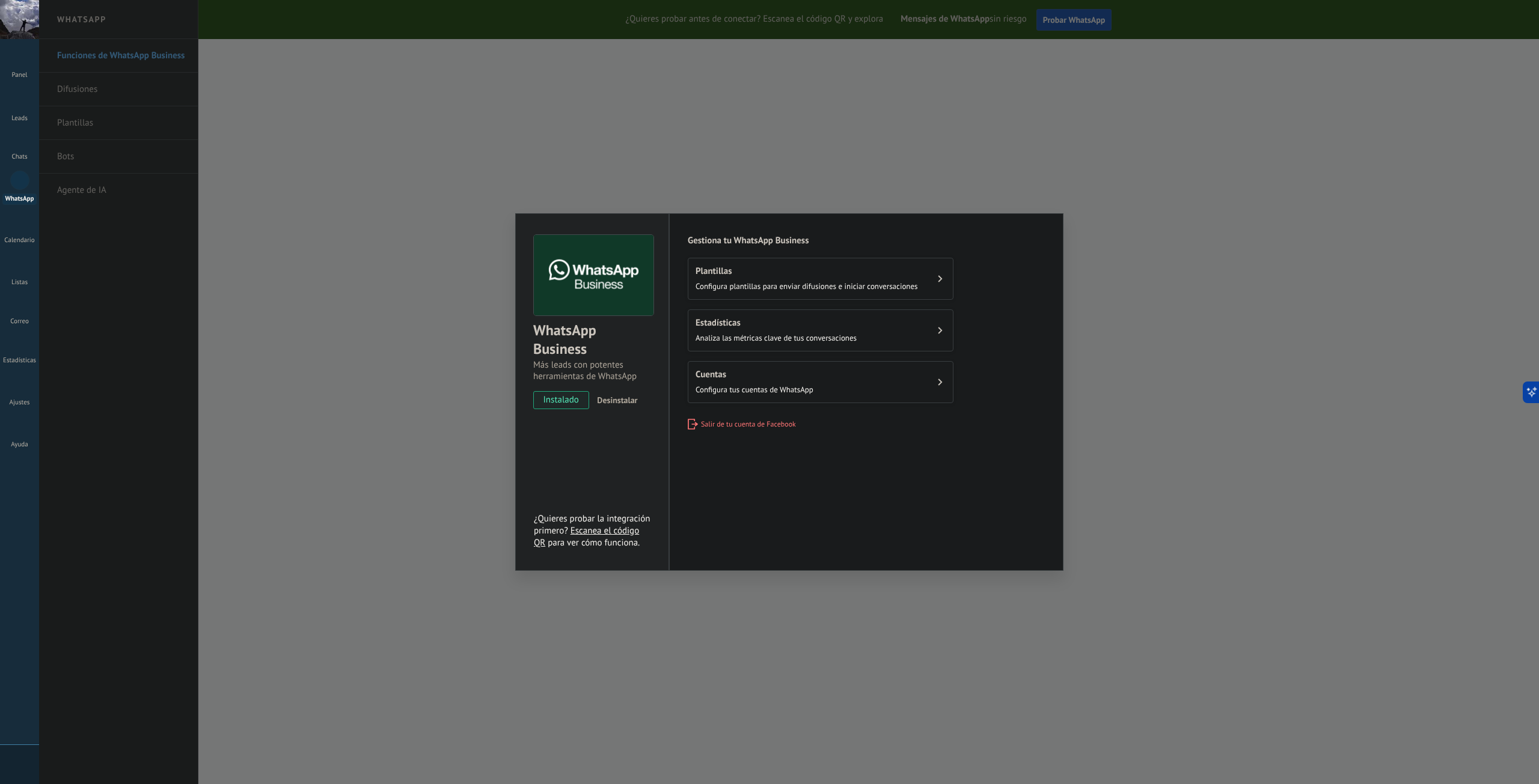
click at [1311, 610] on div "WhatsApp Business Más leads con potentes herramientas de WhatsApp instalado Des…" at bounding box center [790, 392] width 1500 height 784
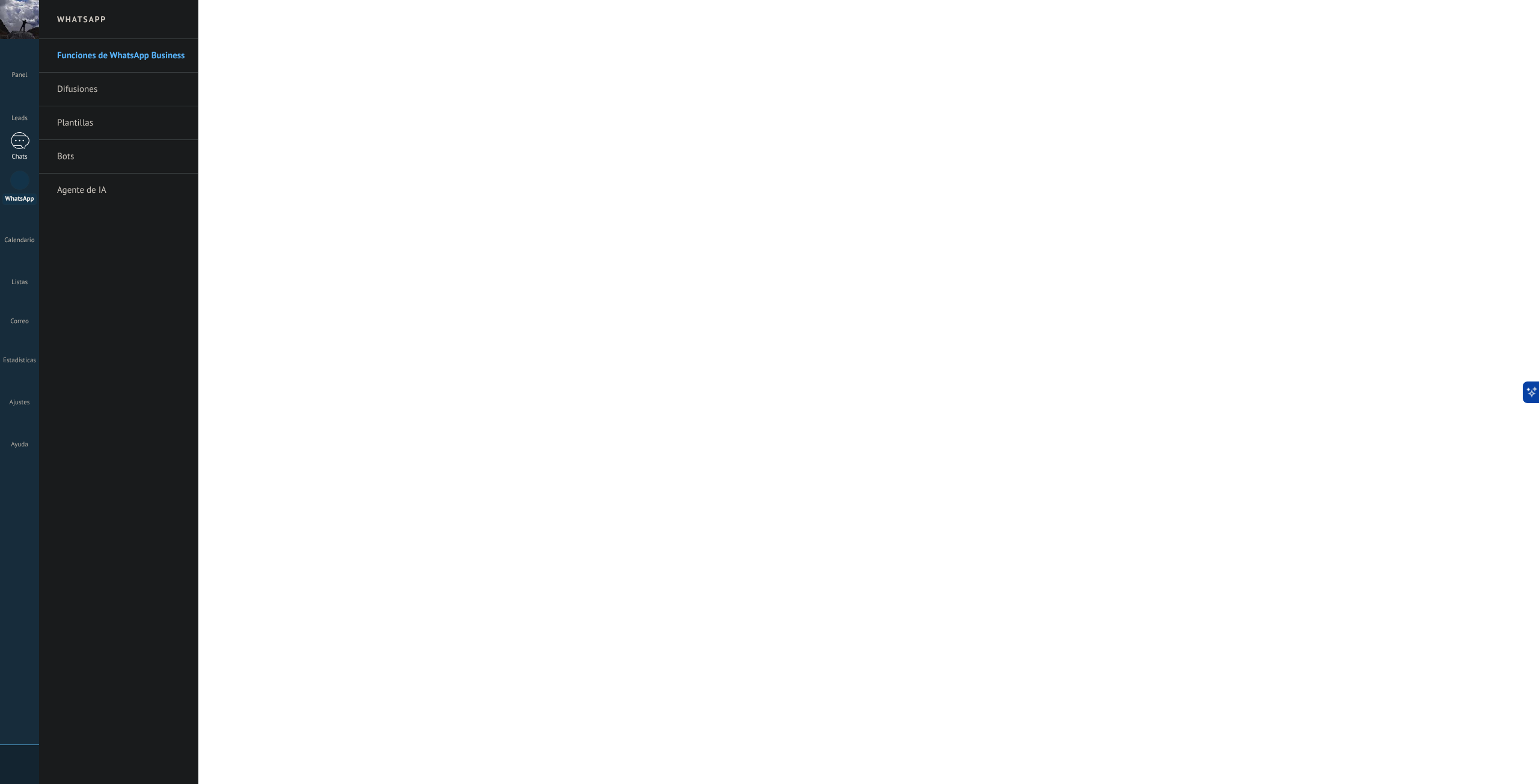
click at [23, 143] on div at bounding box center [19, 140] width 19 height 17
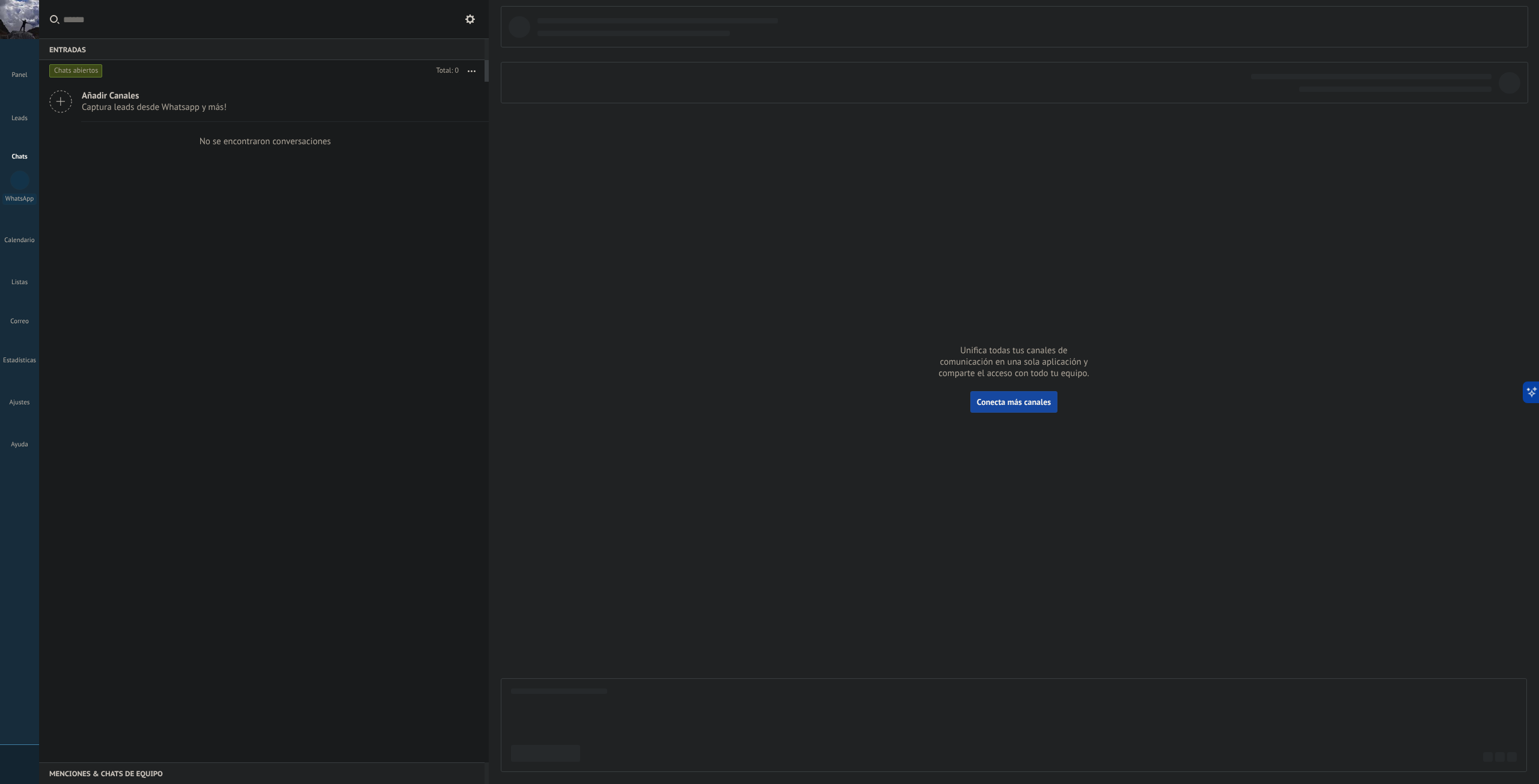
click at [1019, 405] on span "Conecta más canales" at bounding box center [1014, 402] width 74 height 11
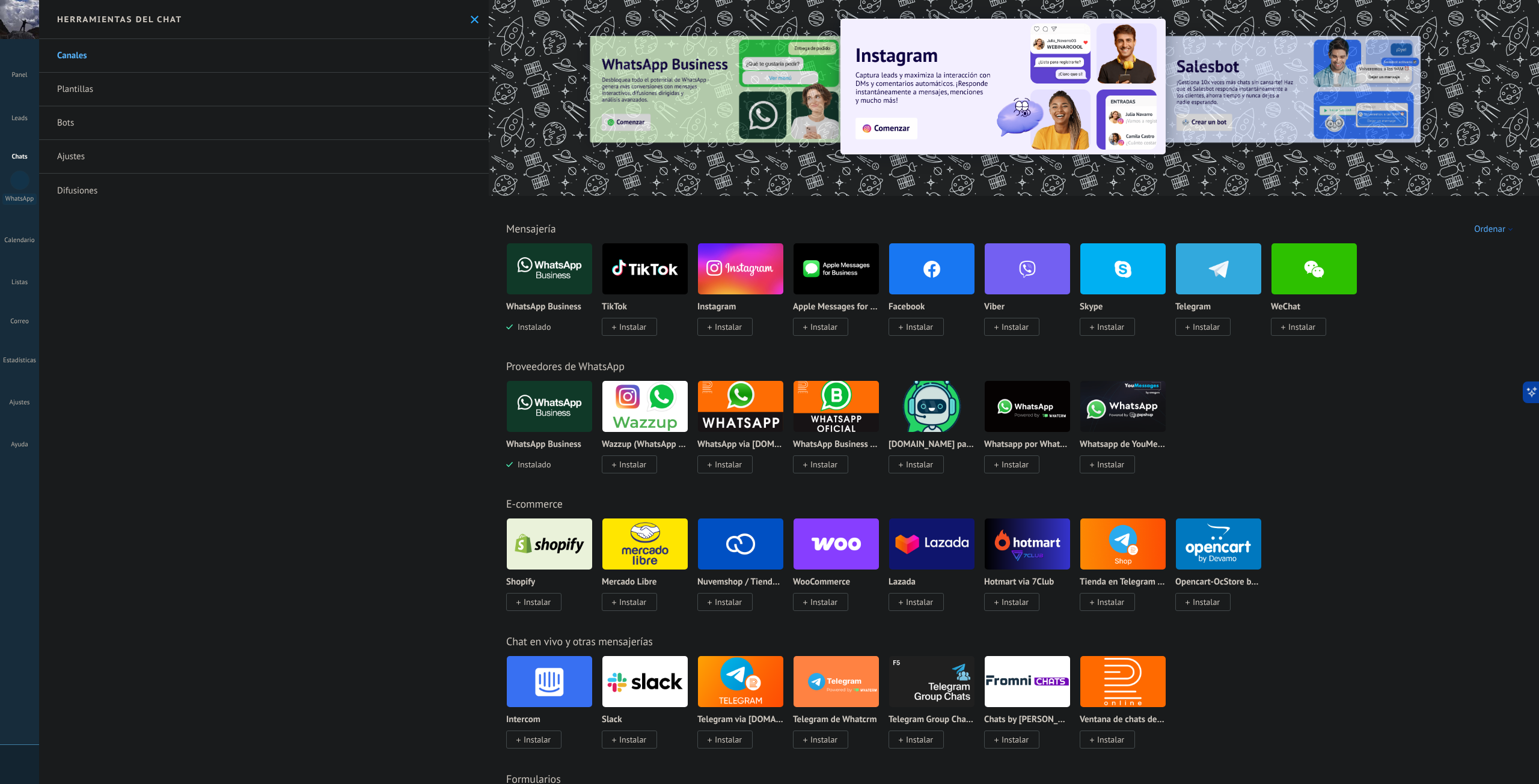
click at [948, 289] on img at bounding box center [931, 269] width 85 height 59
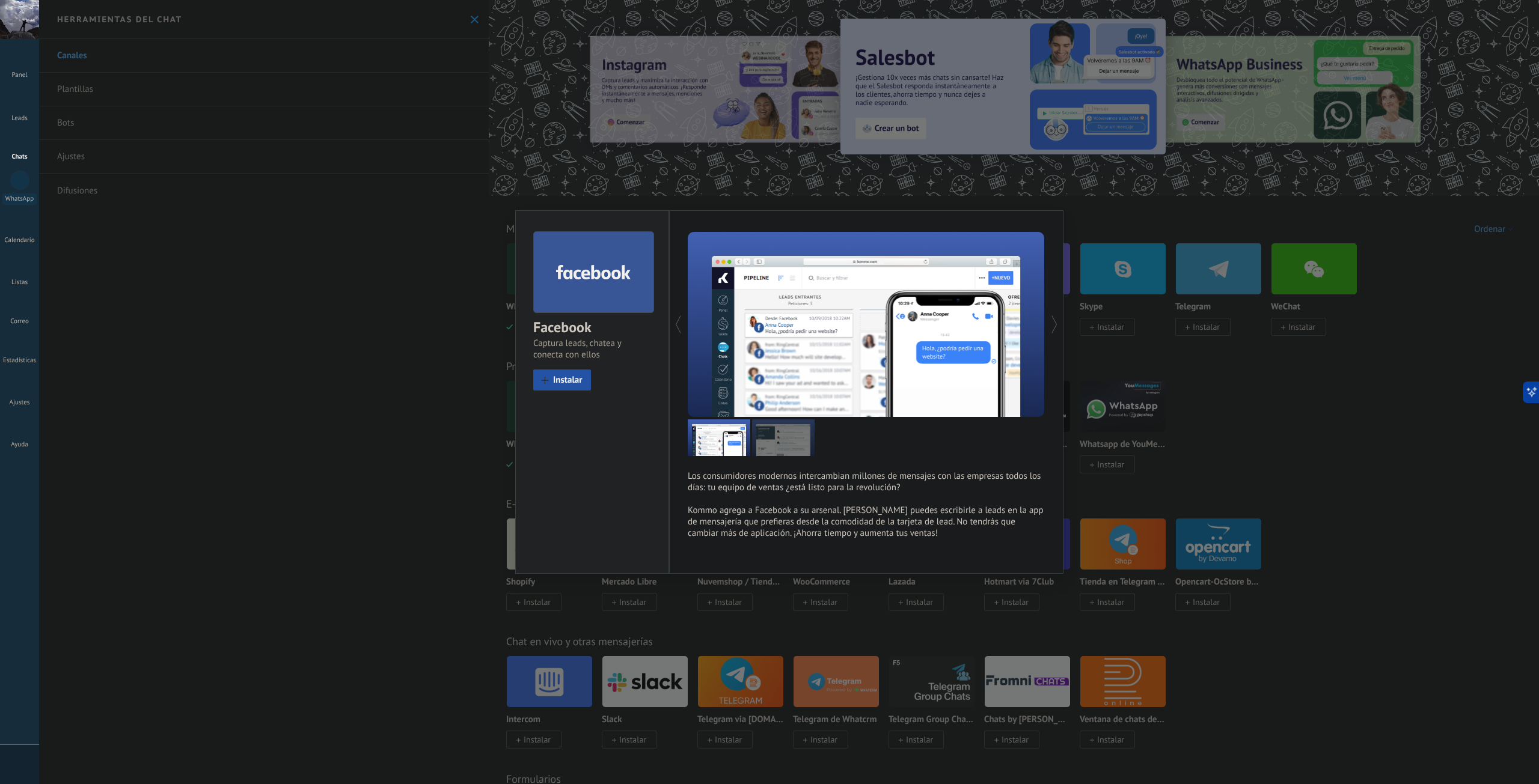
click at [579, 385] on span "Instalar" at bounding box center [567, 380] width 29 height 9
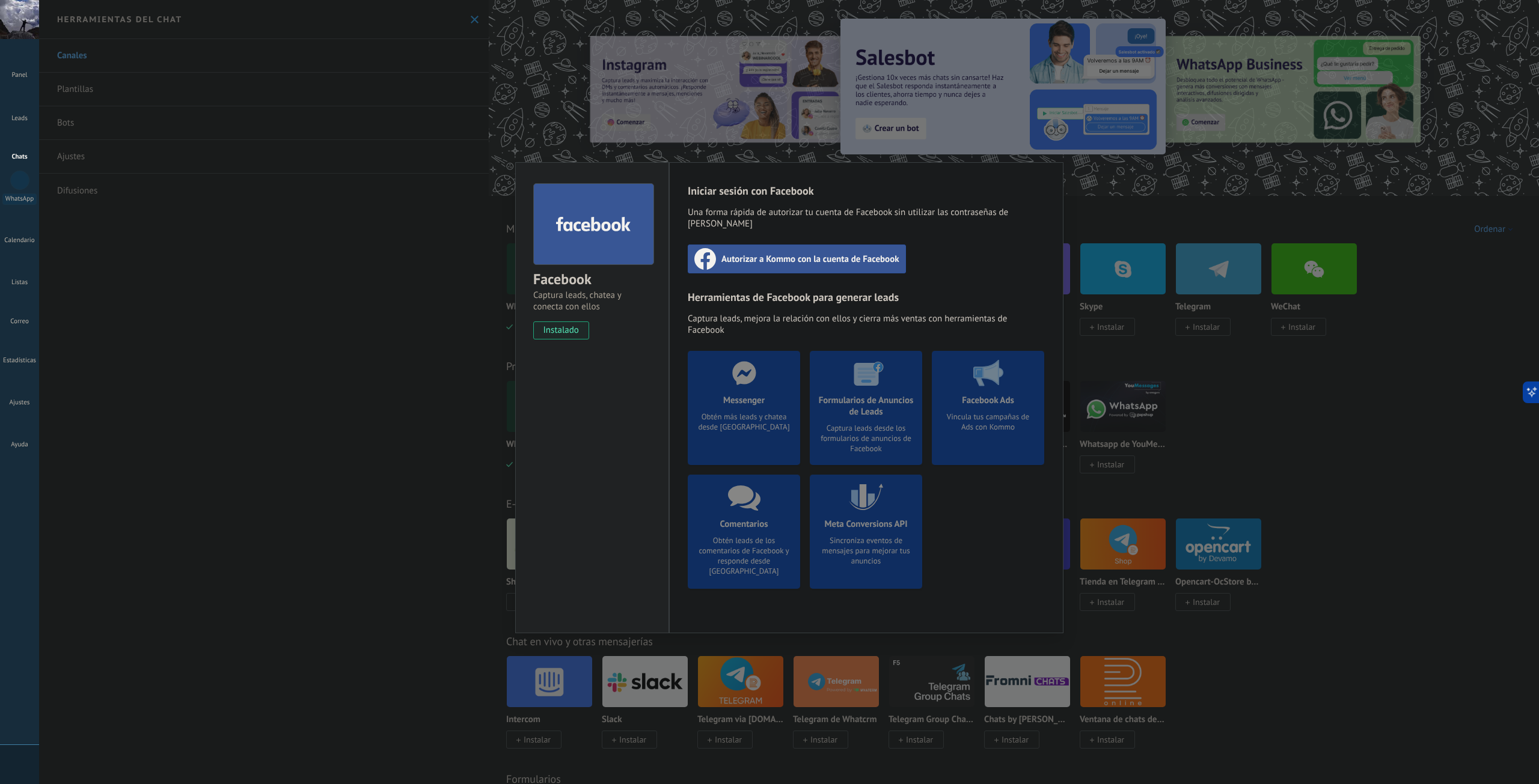
click at [833, 253] on span "Autorizar a Kommo con la cuenta de Facebook" at bounding box center [811, 259] width 178 height 12
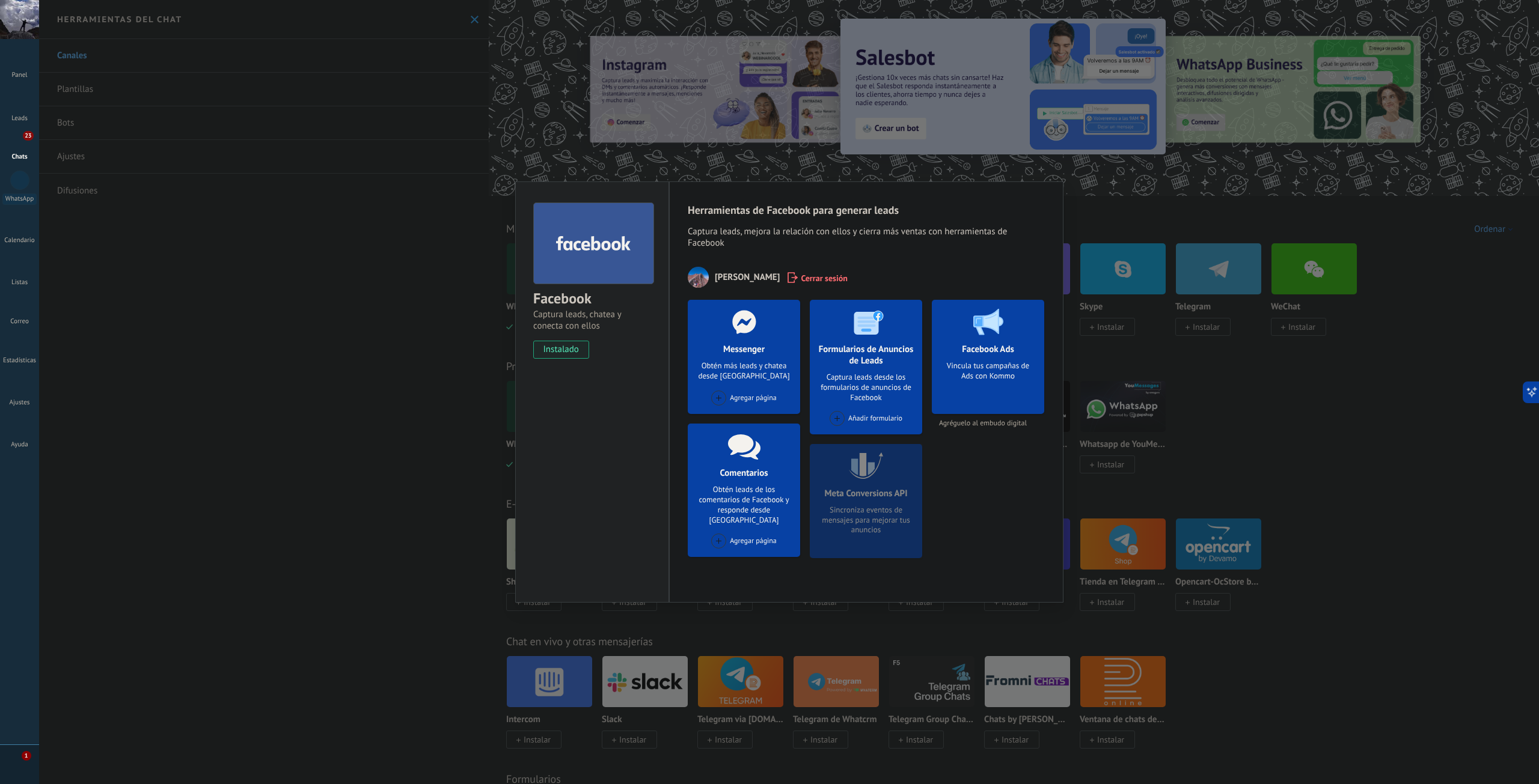
click at [354, 392] on div "Facebook Captura leads, chatea y conecta con ellos instalado Desinstalar Herram…" at bounding box center [790, 392] width 1500 height 784
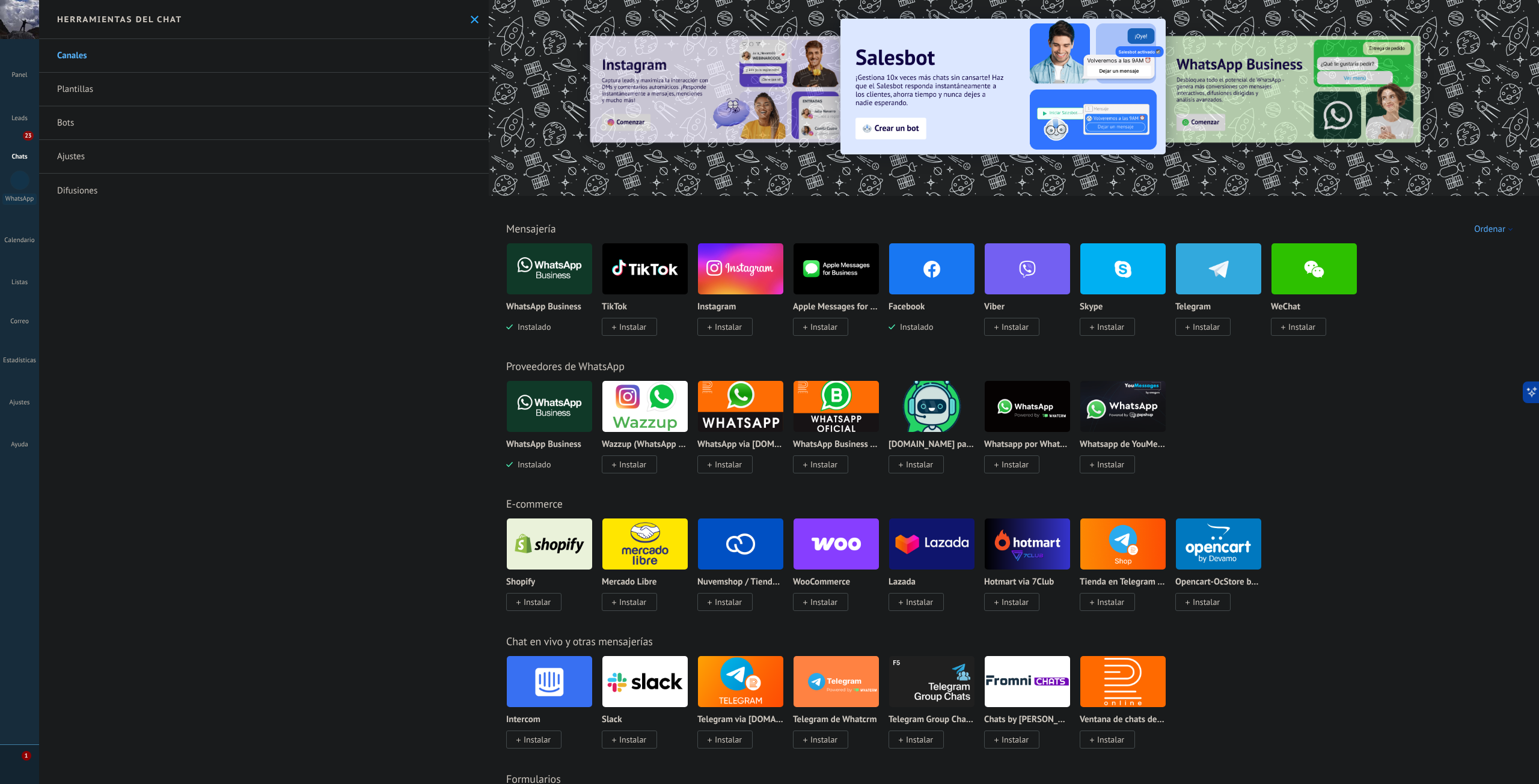
click at [20, 145] on div "23" at bounding box center [19, 140] width 19 height 17
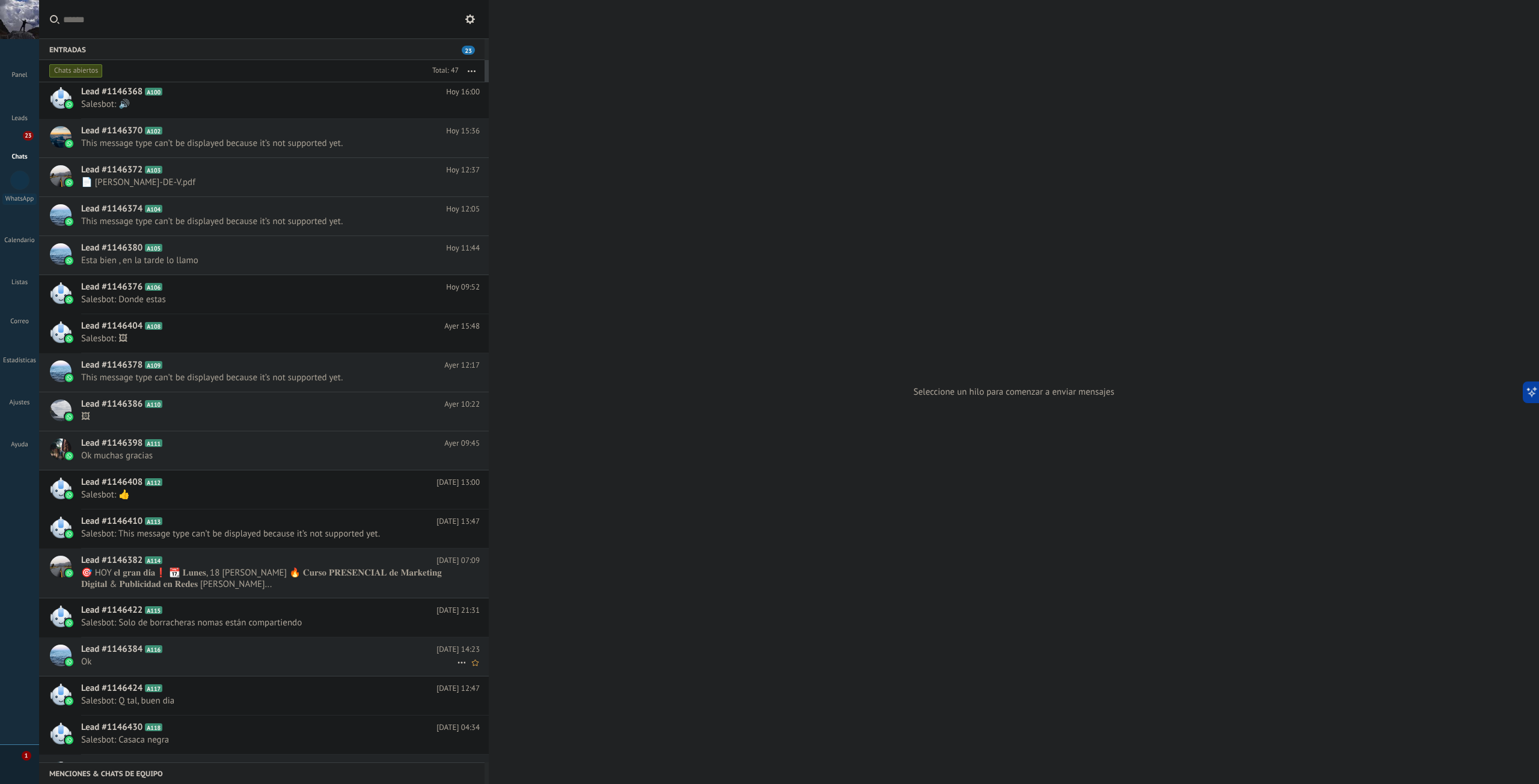
scroll to position [1, 0]
click at [214, 455] on span "Ok muchas gracias" at bounding box center [268, 457] width 376 height 11
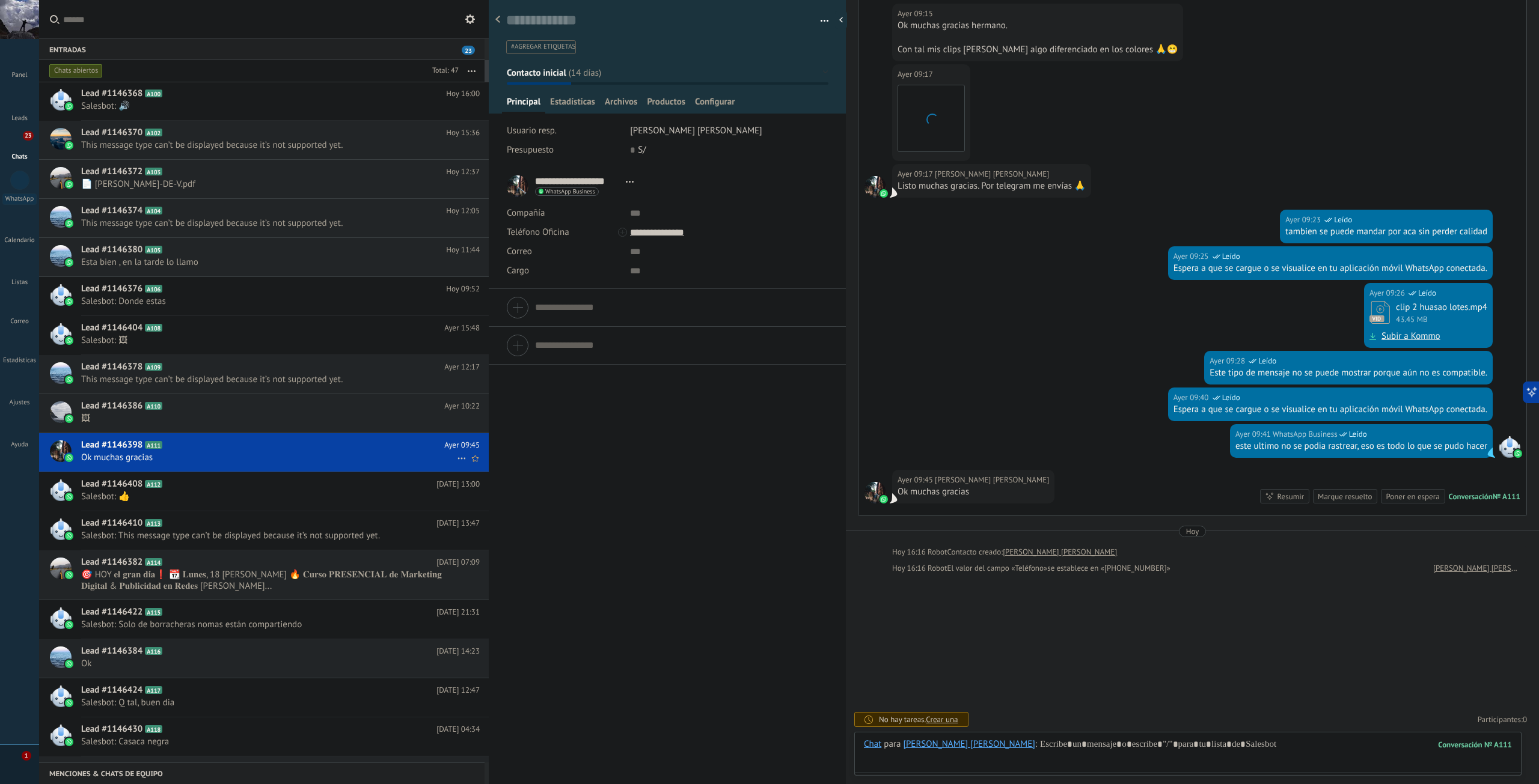
scroll to position [1310, 0]
click at [193, 420] on span "🖼" at bounding box center [268, 419] width 376 height 11
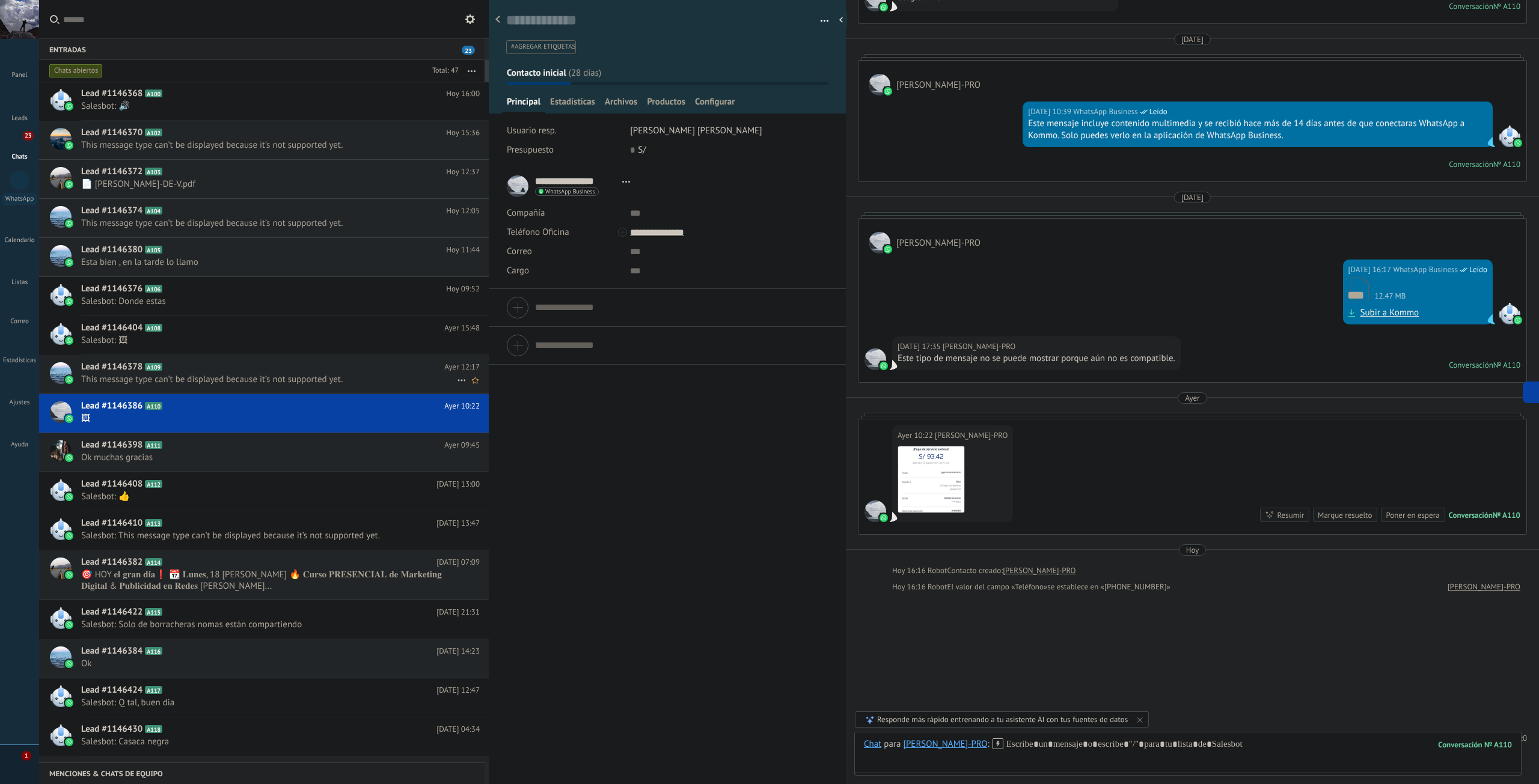
scroll to position [881, 0]
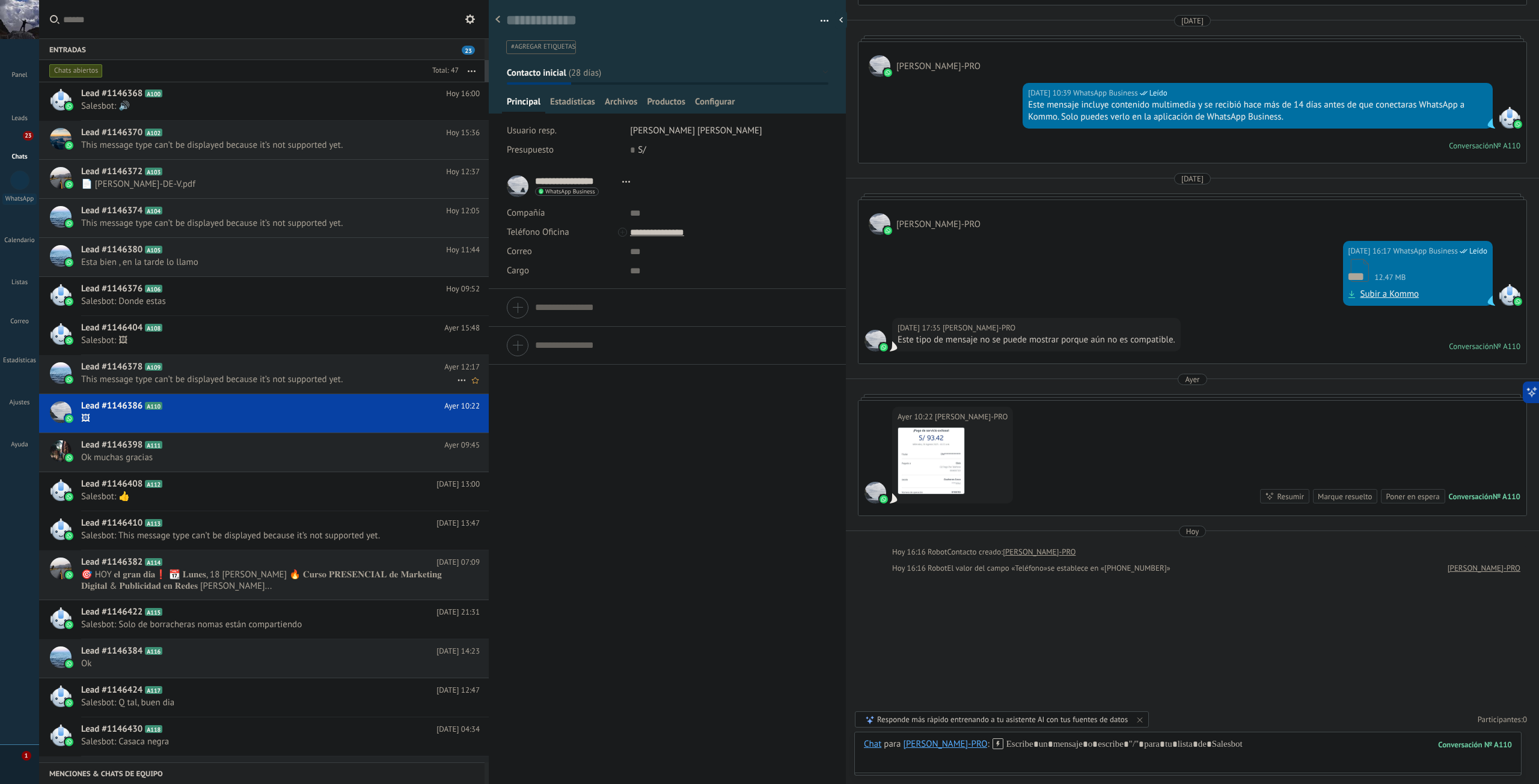
click at [192, 385] on span "This message type can’t be displayed because it’s not supported yet." at bounding box center [268, 379] width 376 height 11
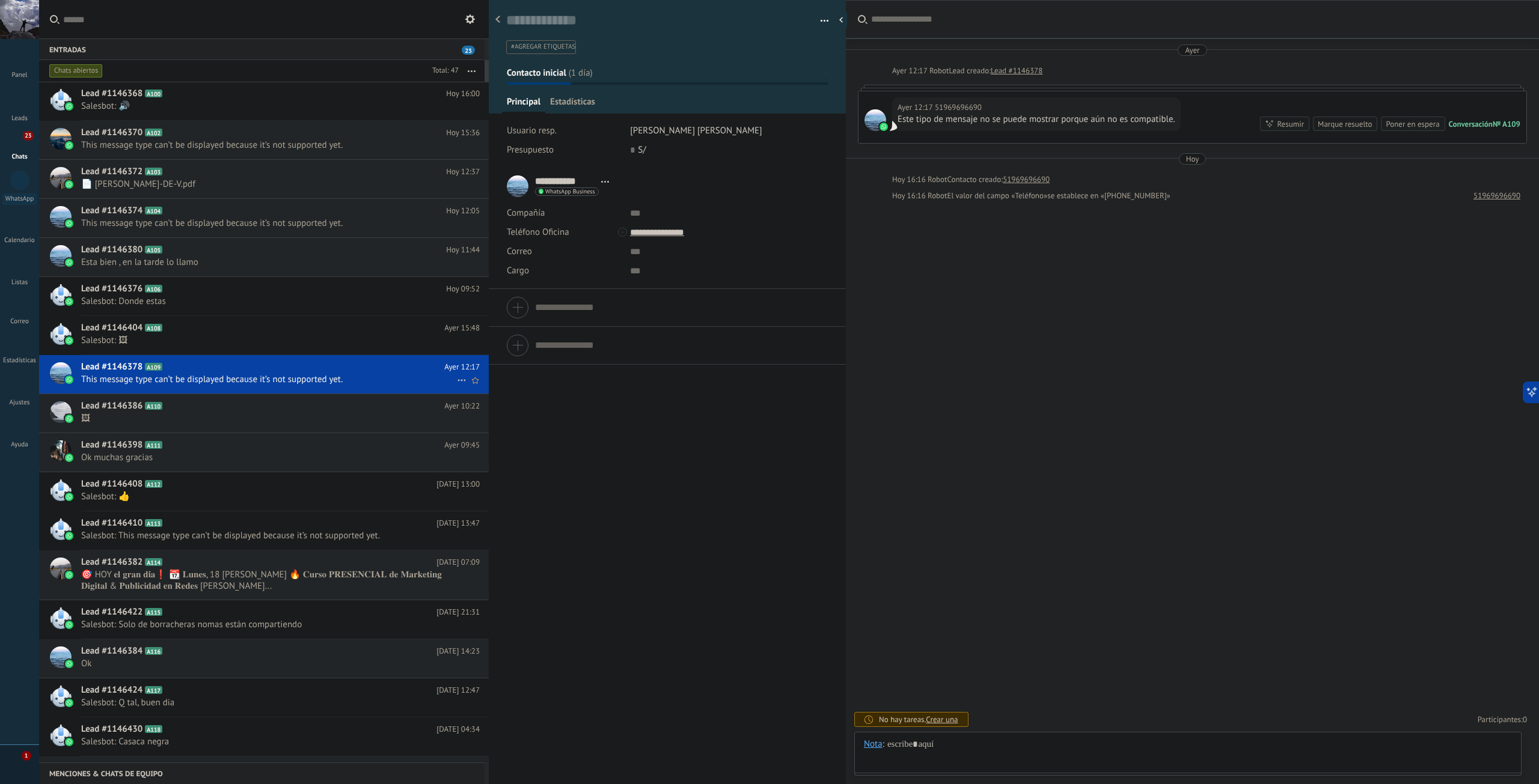
scroll to position [18, 0]
click at [196, 341] on span "Salesbot: 🖼" at bounding box center [268, 341] width 376 height 11
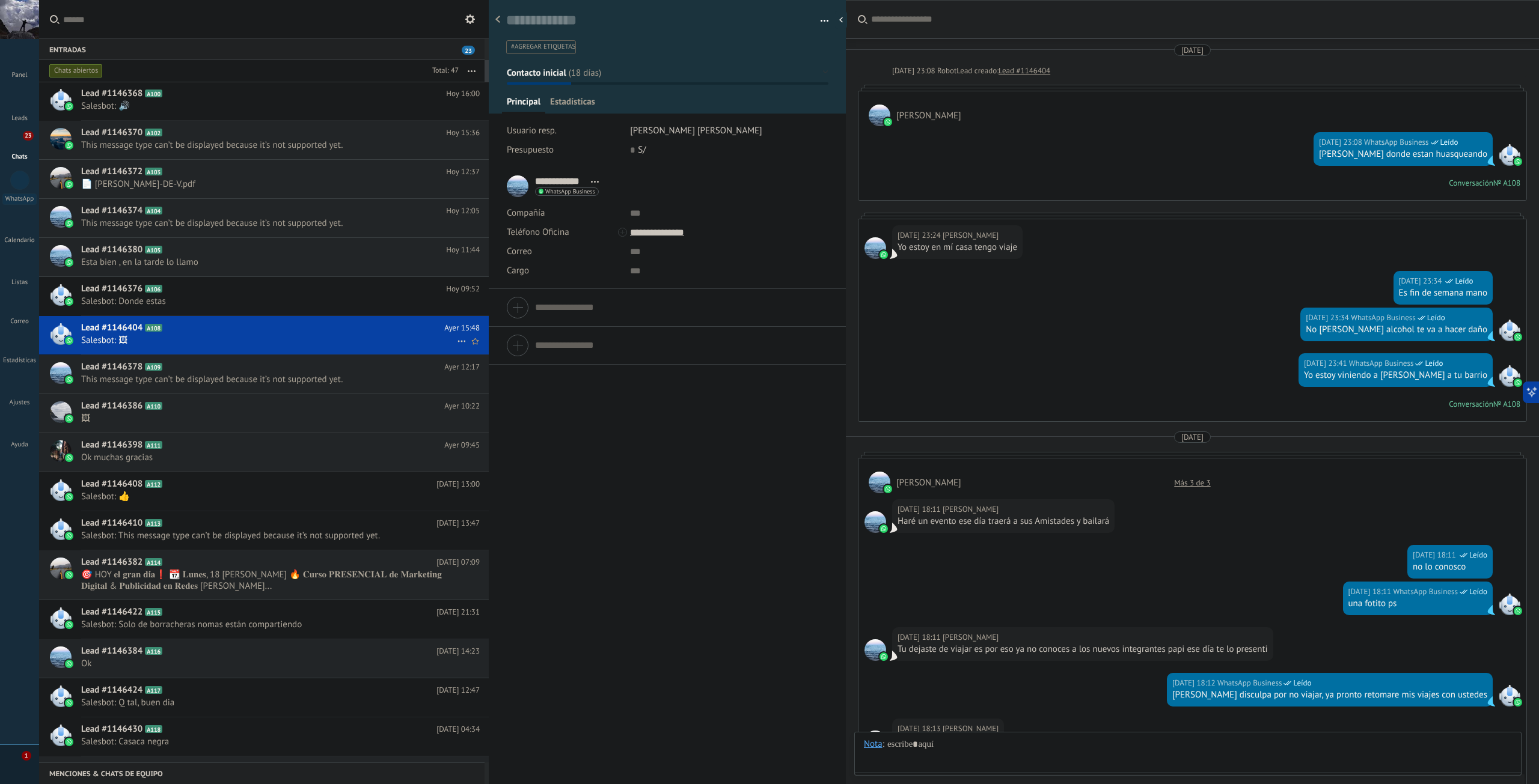
scroll to position [900, 0]
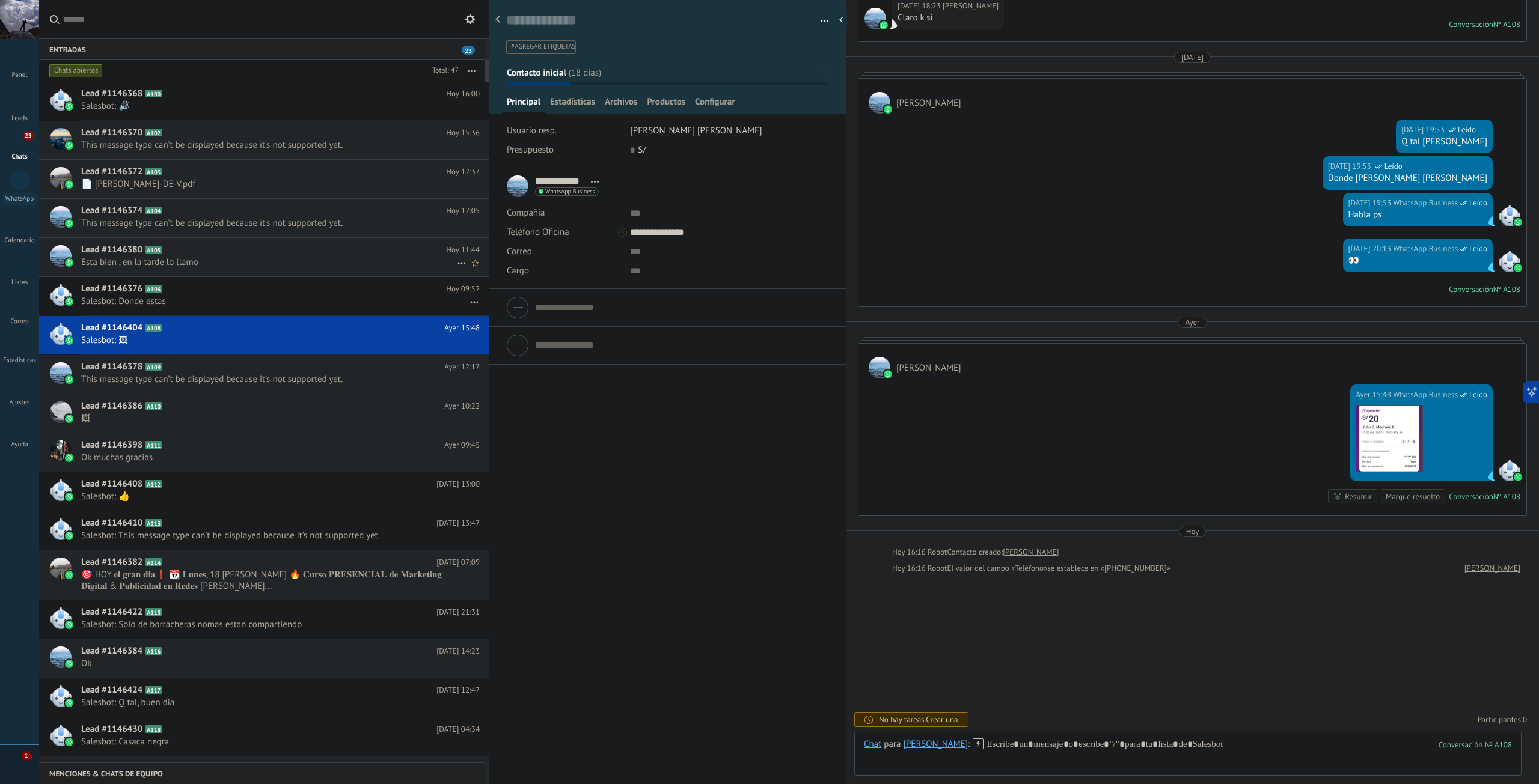
click at [140, 267] on span "Esta bien , en la tarde lo llamo" at bounding box center [268, 263] width 376 height 11
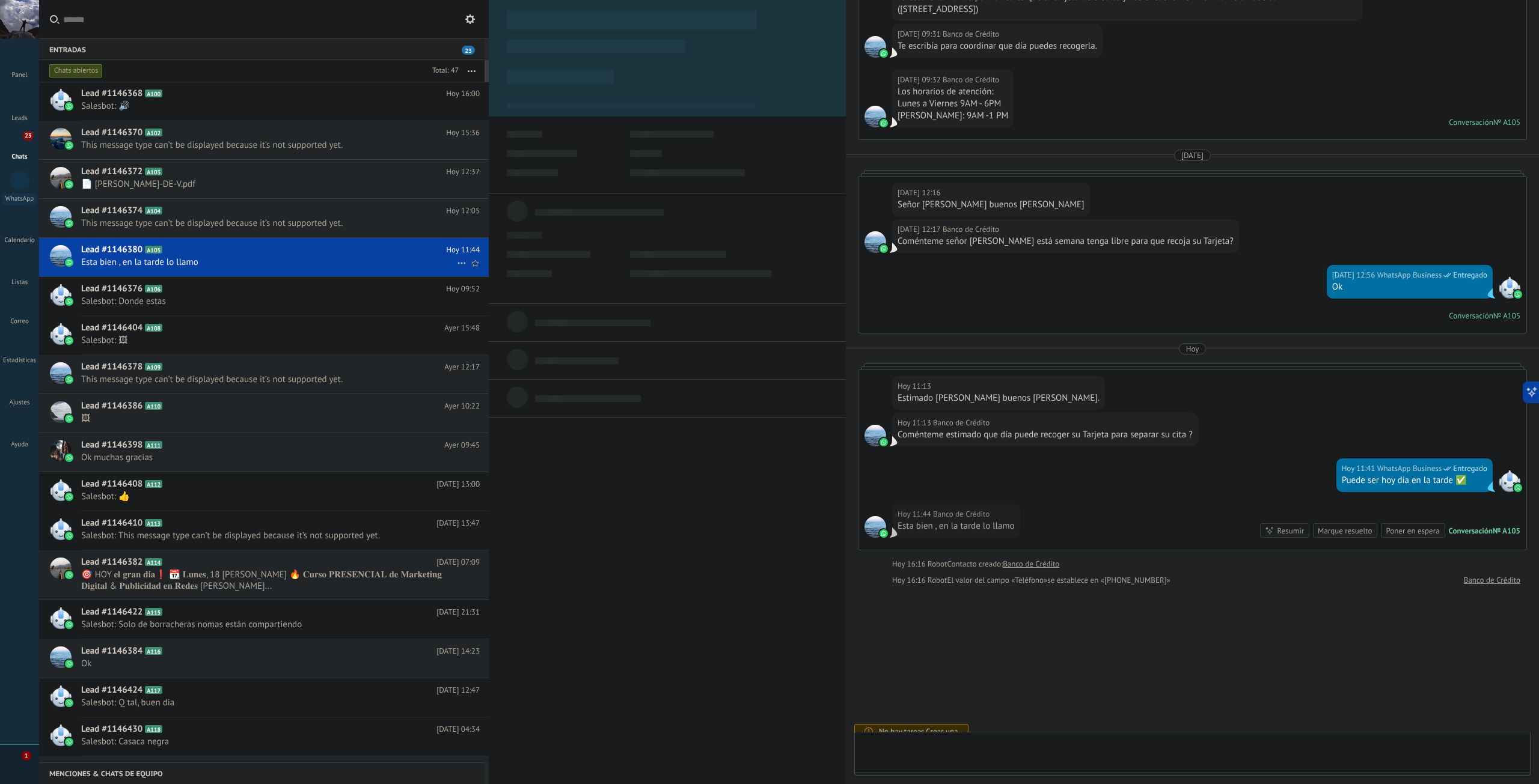
scroll to position [18, 0]
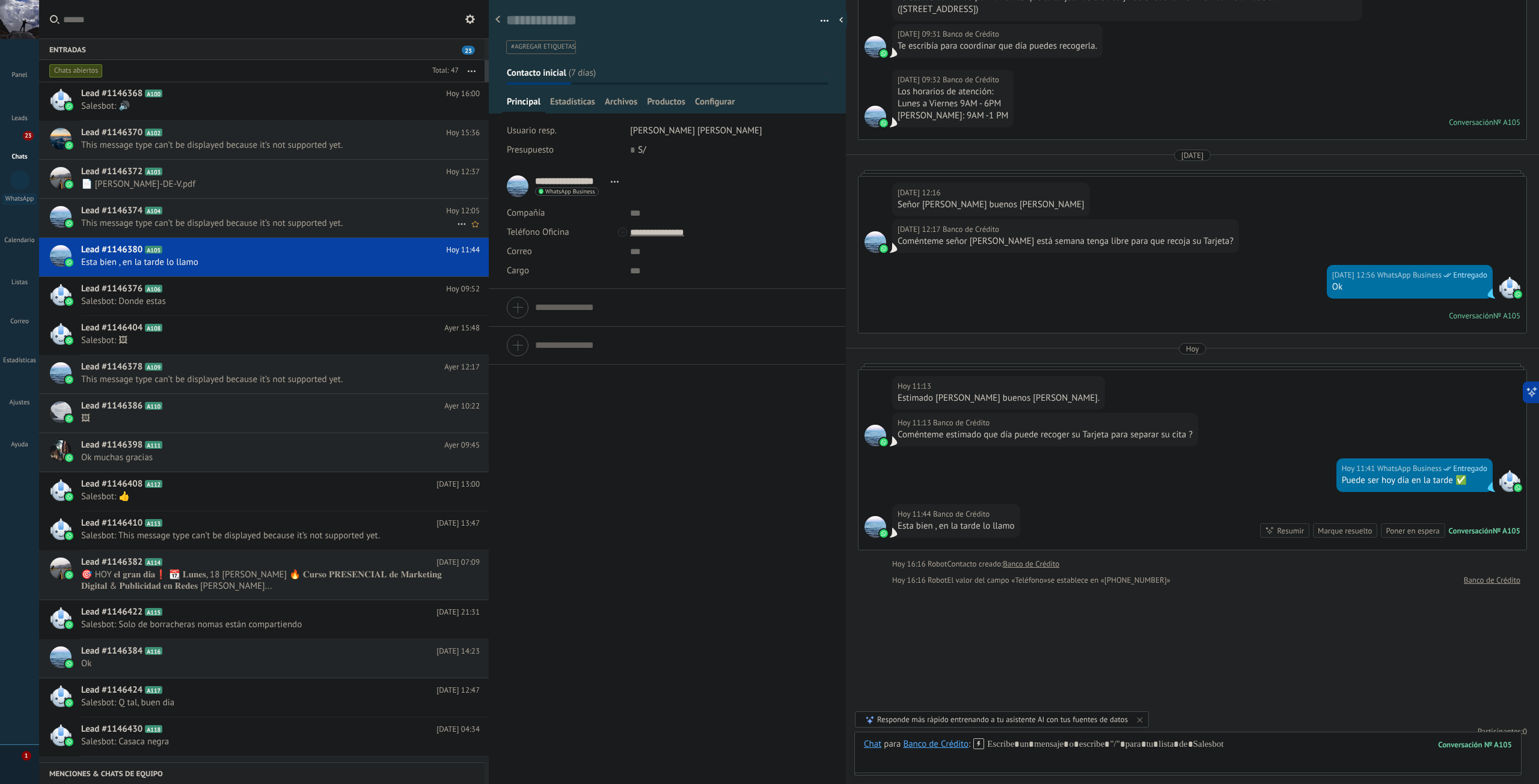
click at [156, 227] on span "This message type can’t be displayed because it’s not supported yet." at bounding box center [268, 223] width 376 height 11
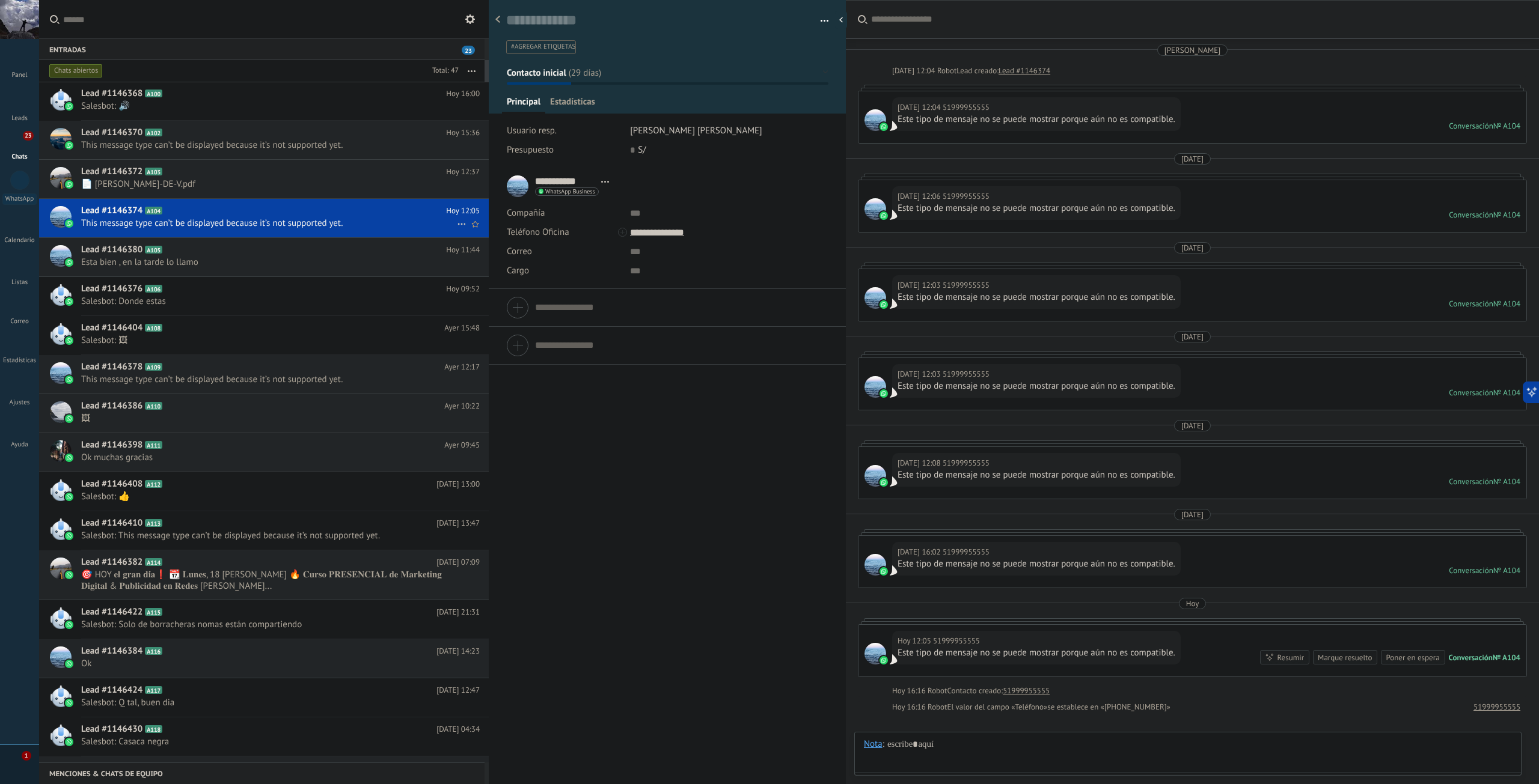
scroll to position [139, 0]
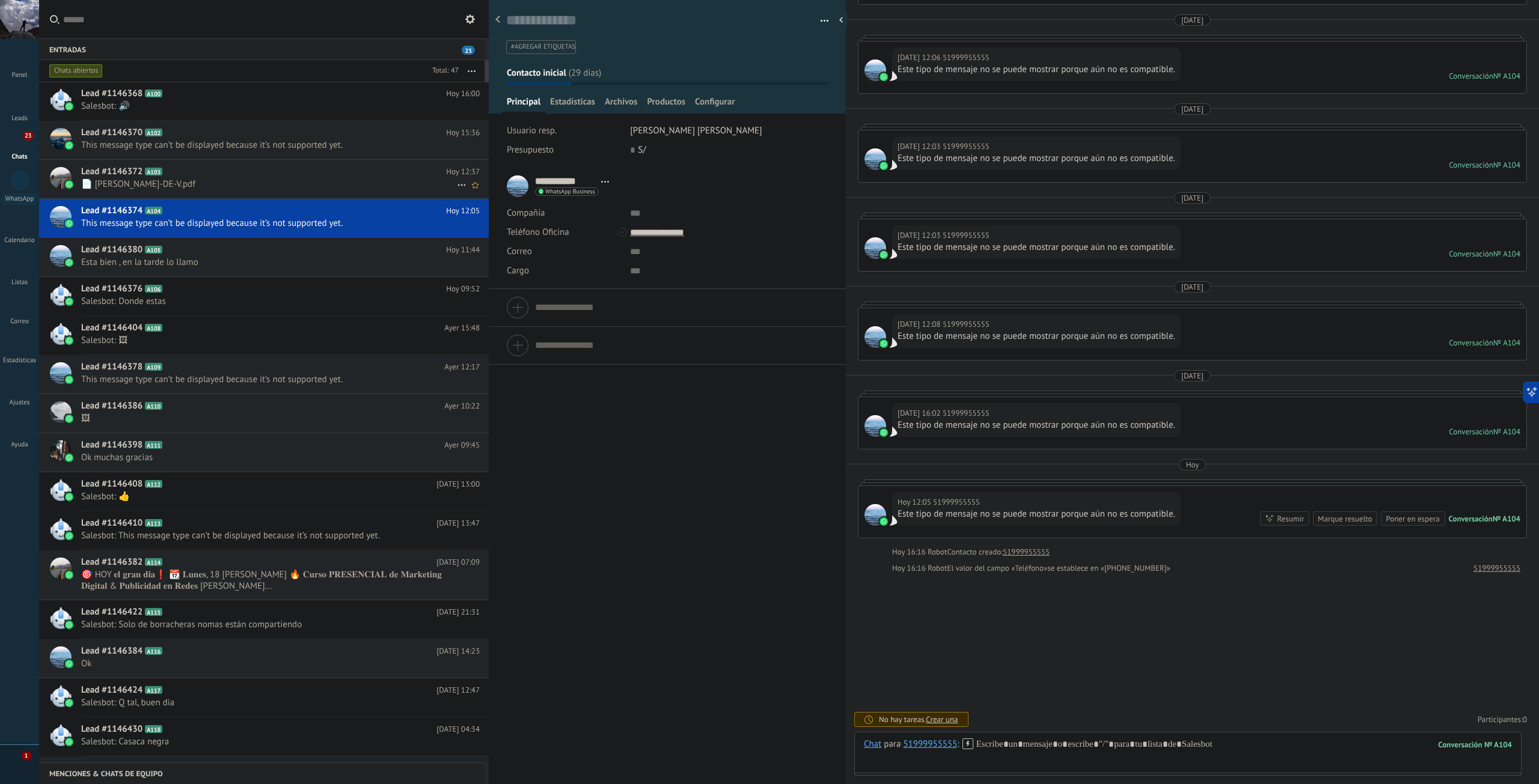
click at [166, 185] on span "📄 FLOR-DE-V.pdf" at bounding box center [268, 184] width 376 height 11
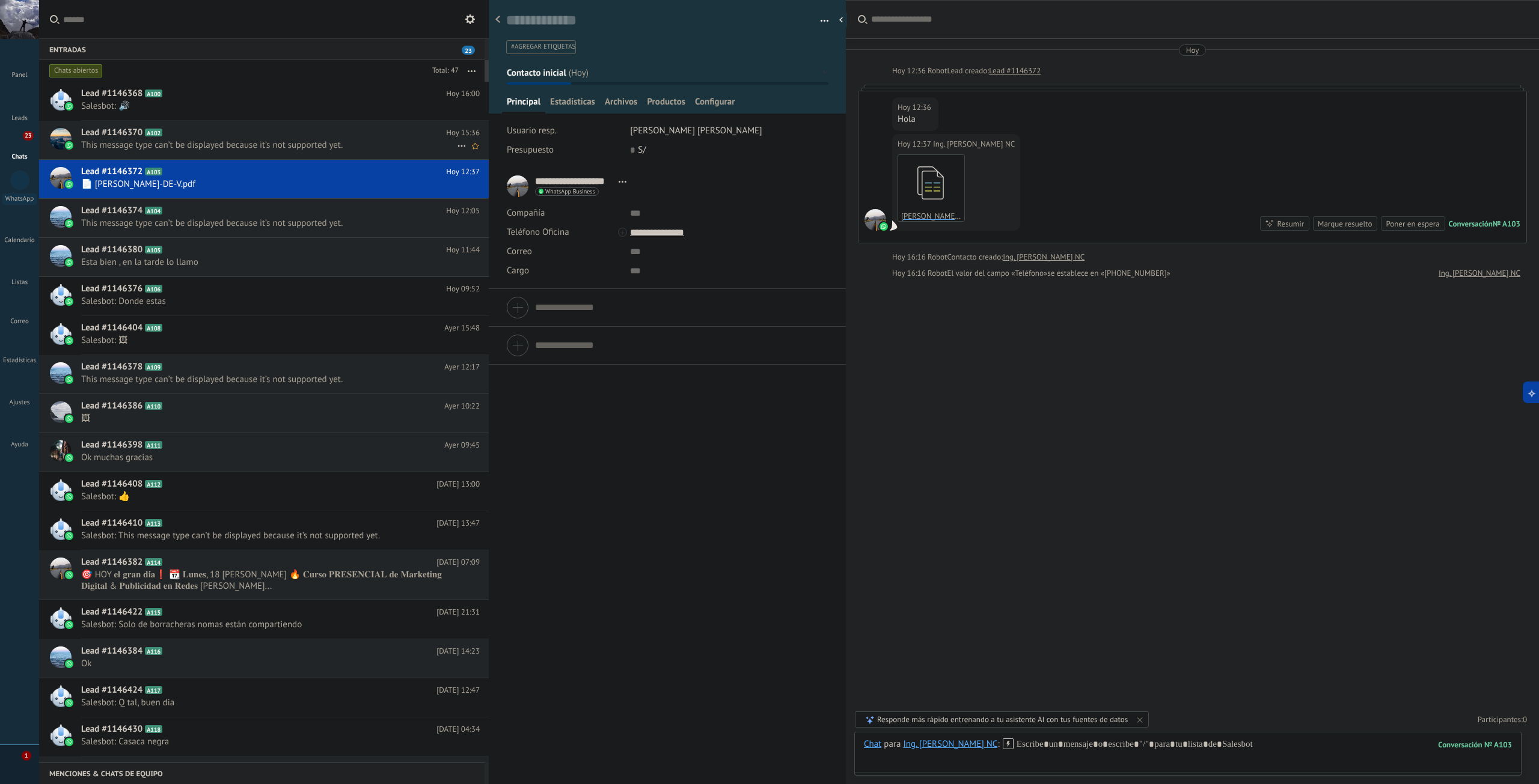
click at [172, 140] on span "This message type can’t be displayed because it’s not supported yet." at bounding box center [268, 145] width 376 height 11
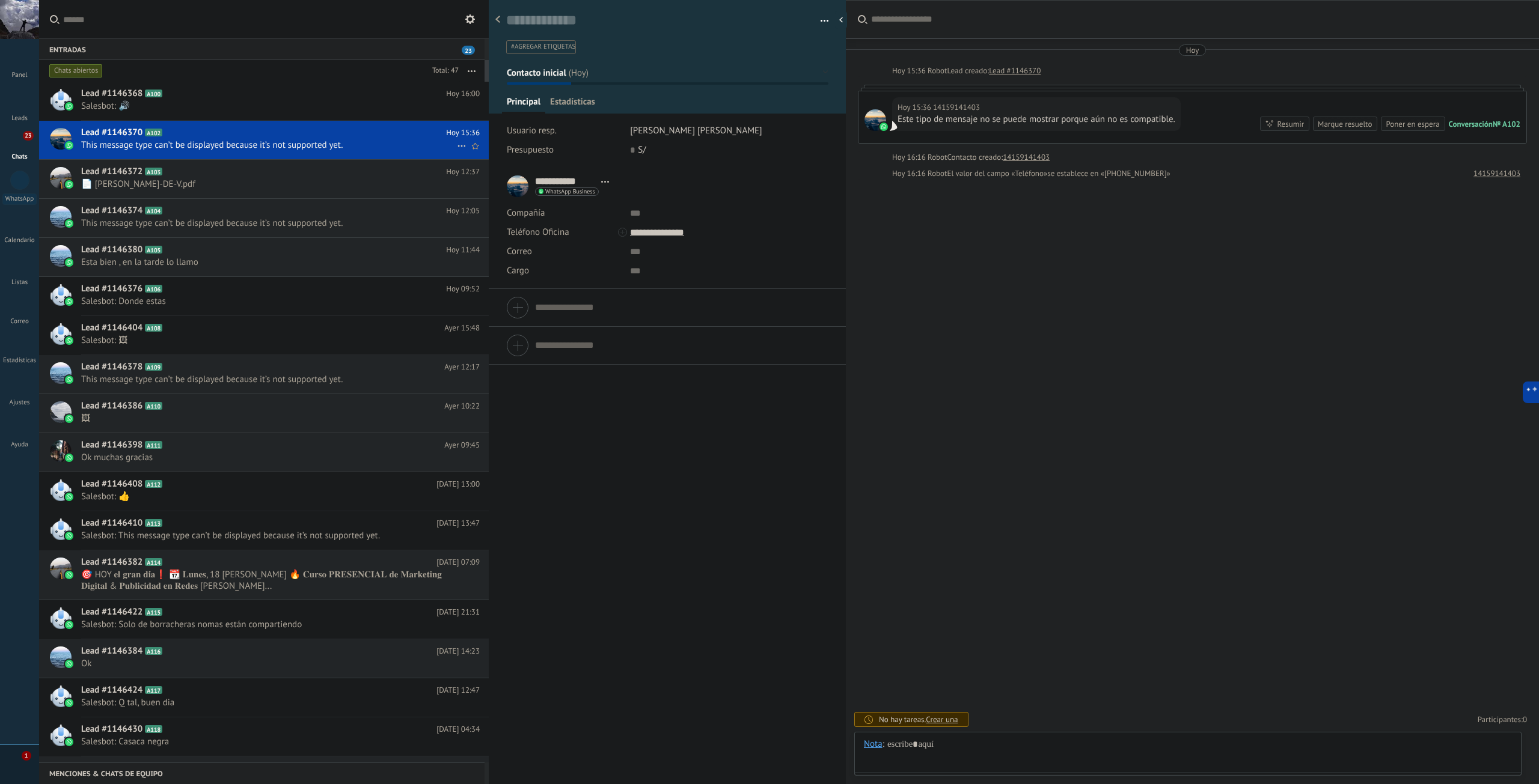
scroll to position [18, 0]
click at [138, 100] on div "Lead #1146368 A100 Hoy 16:00 Salesbot: 🔊" at bounding box center [285, 100] width 408 height 38
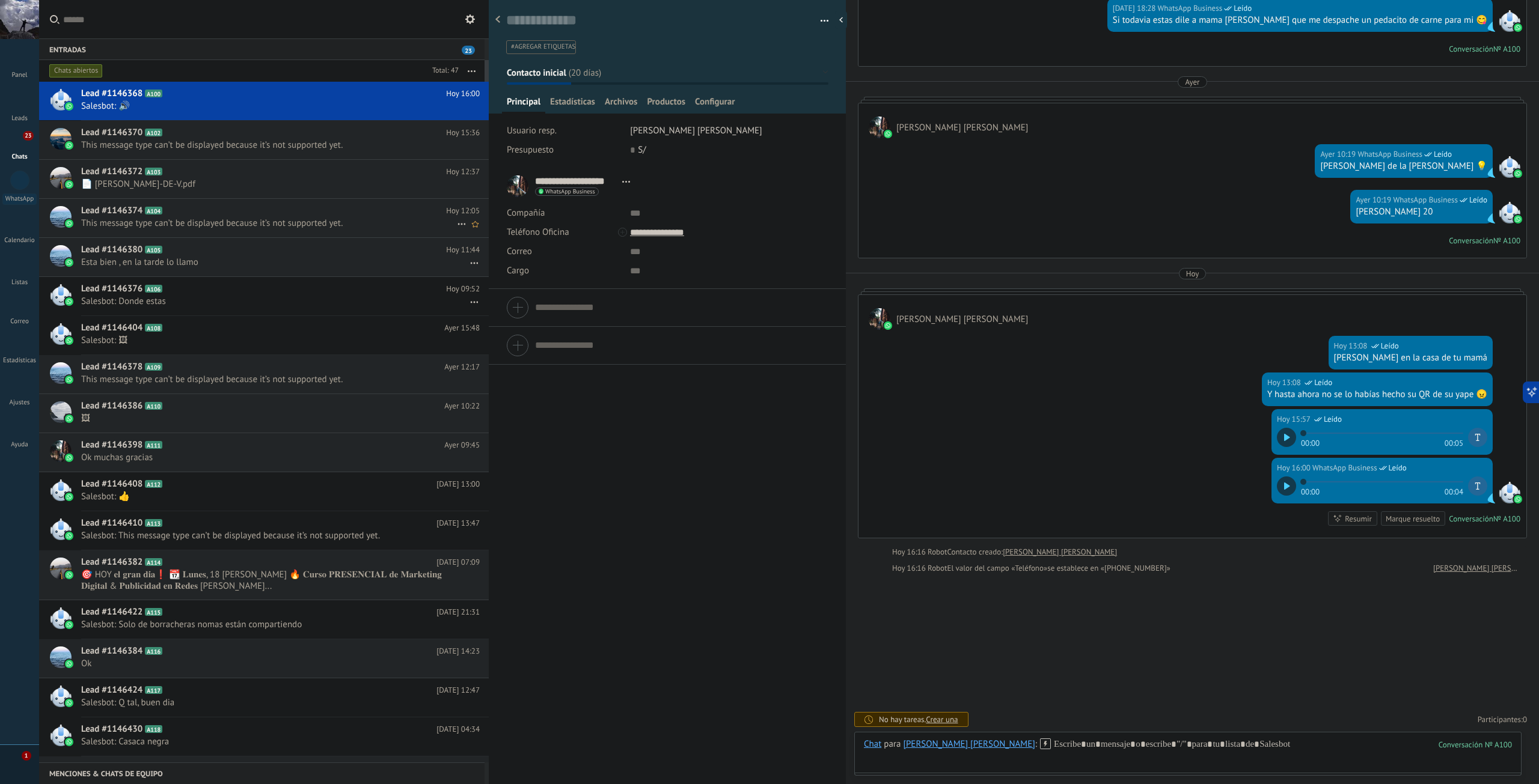
click at [197, 216] on h2 "Lead #1146374 A104" at bounding box center [263, 210] width 365 height 12
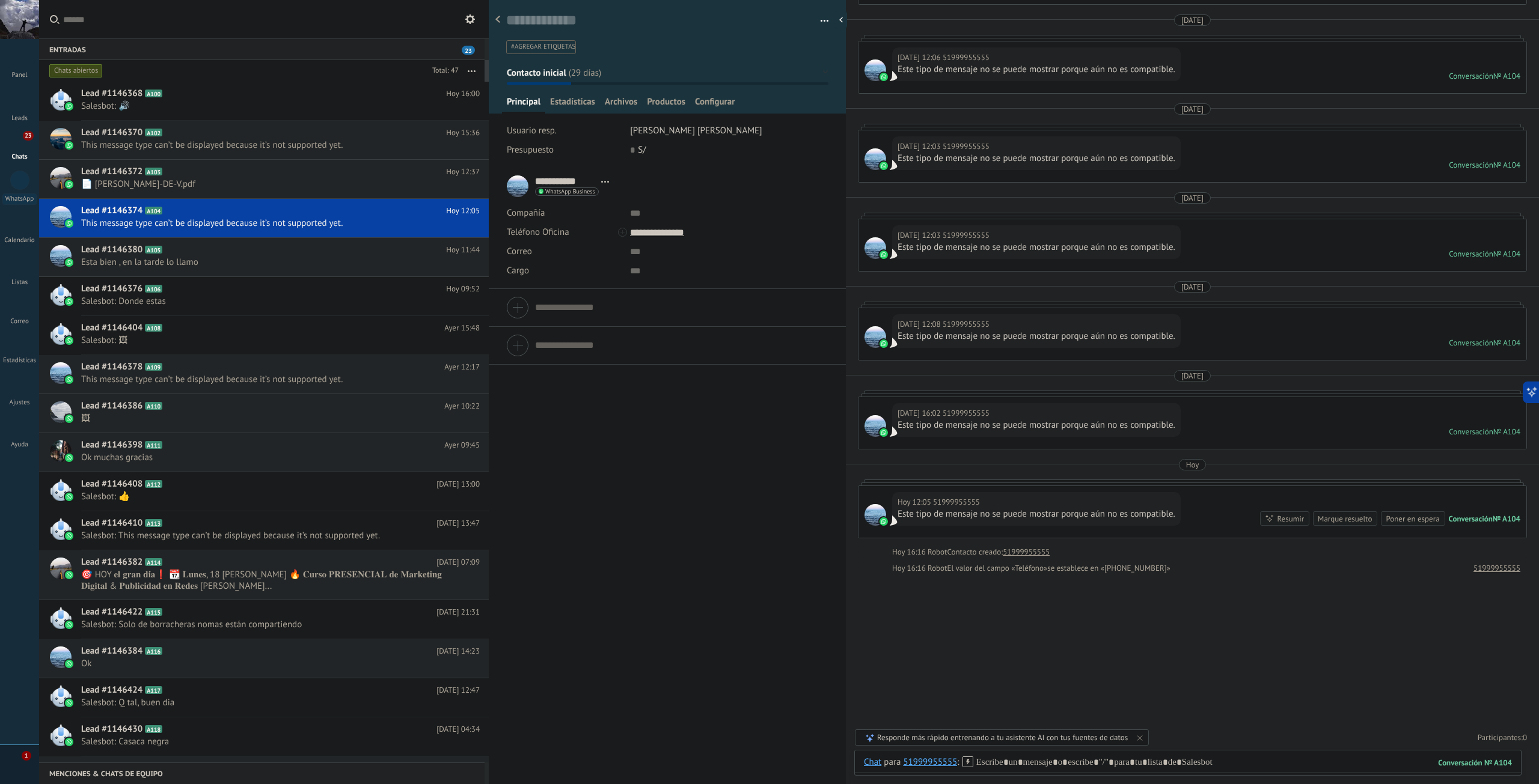
scroll to position [79, 0]
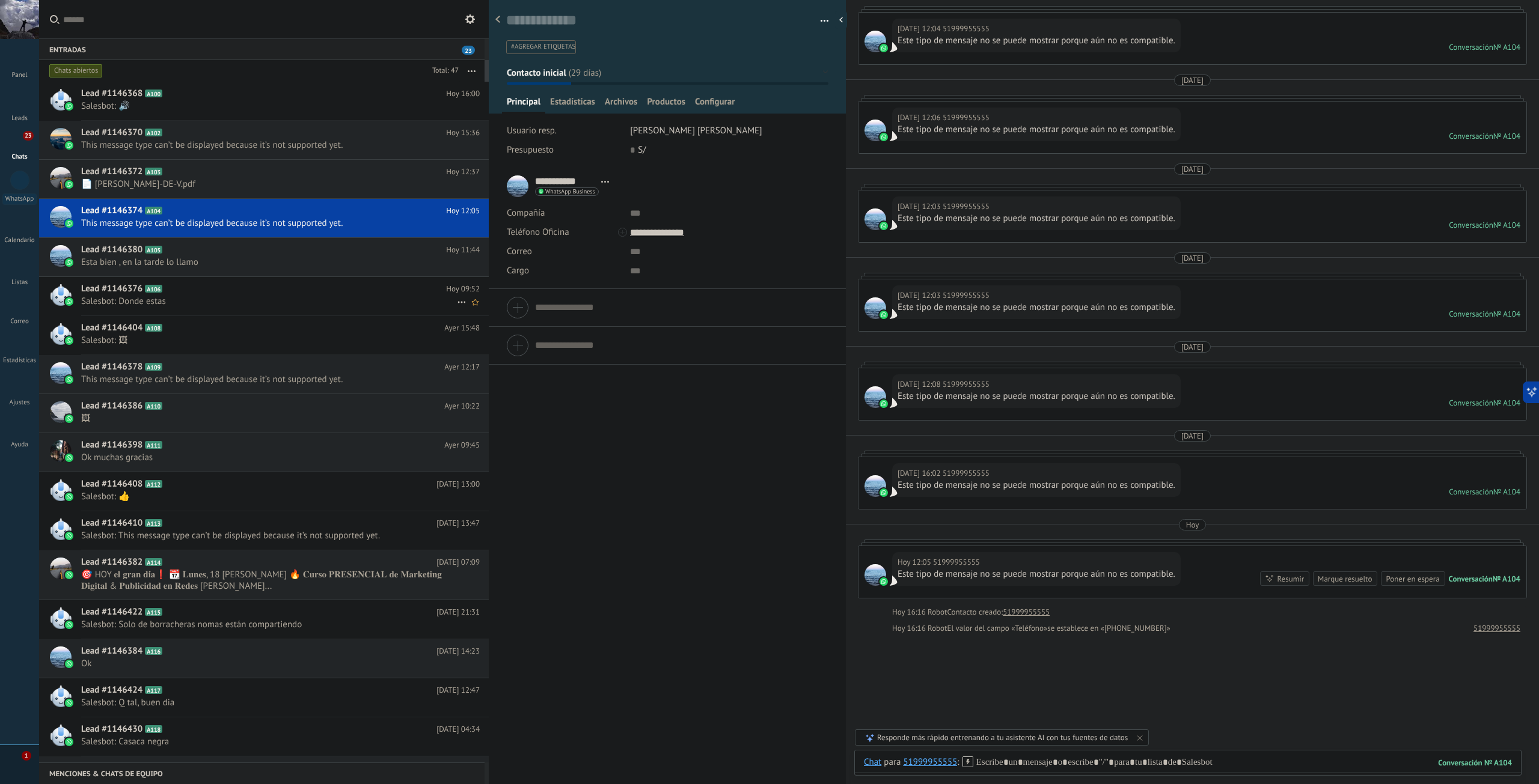
click at [198, 298] on span "Salesbot: Donde estas" at bounding box center [268, 301] width 376 height 11
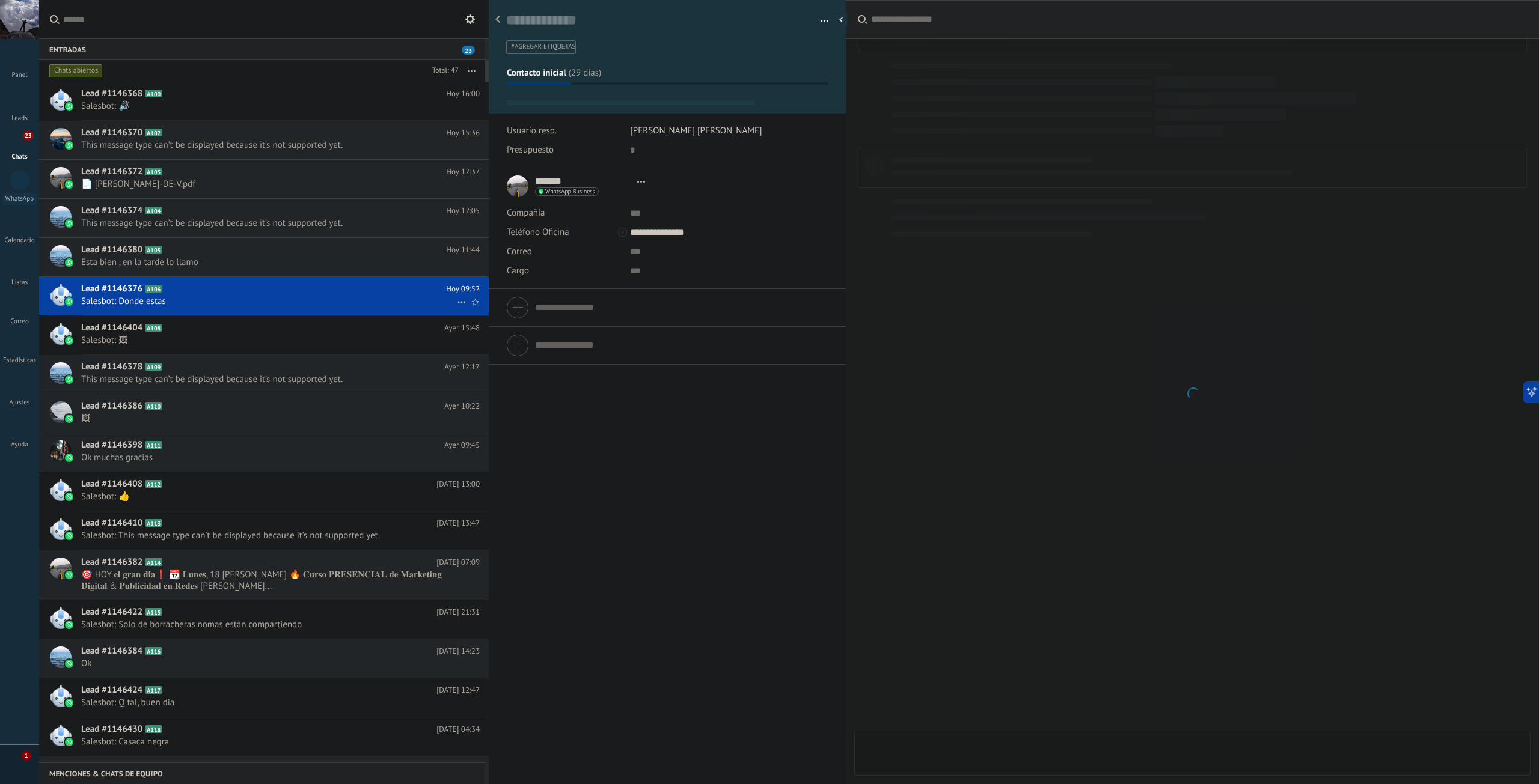
type textarea "**********"
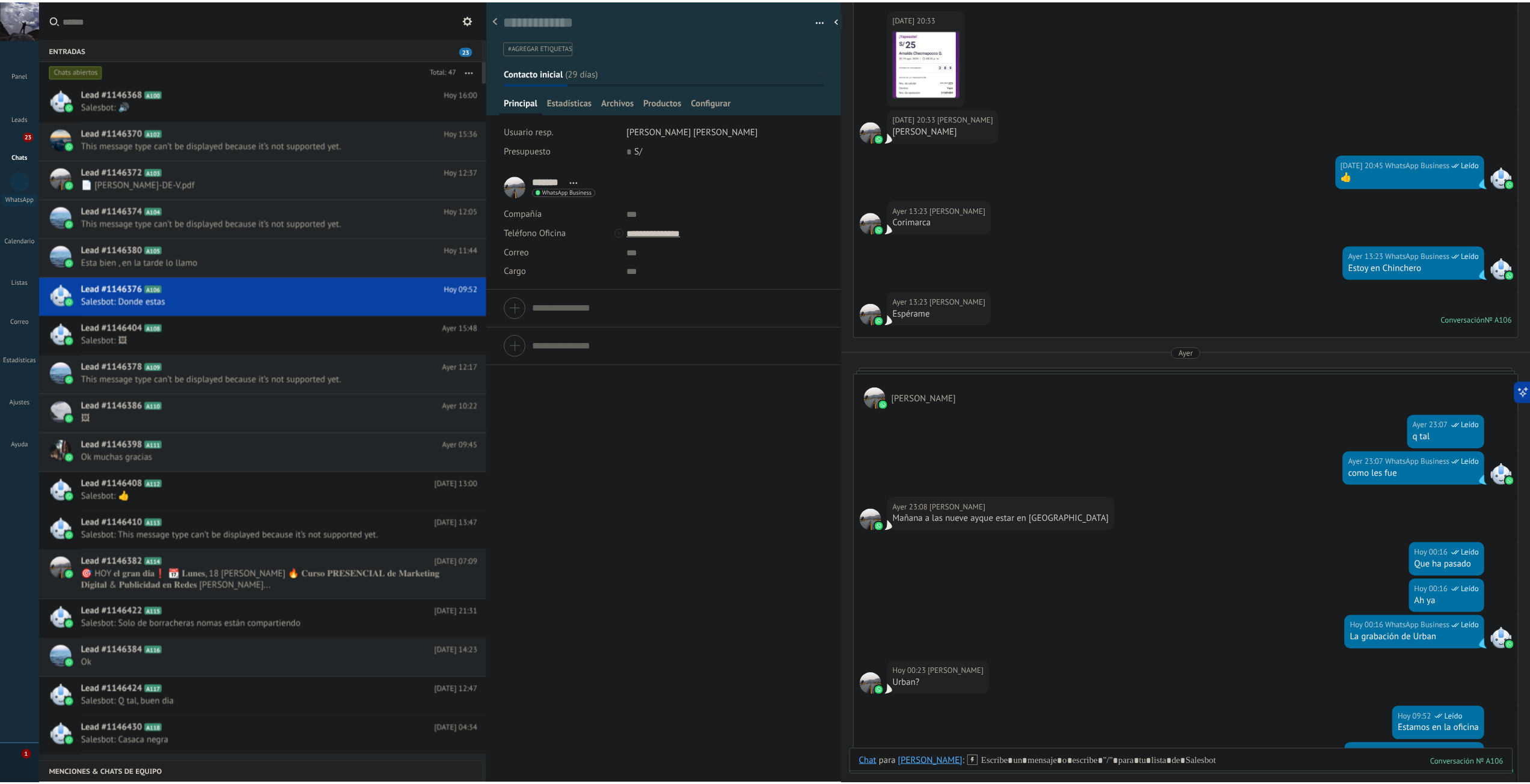
scroll to position [756, 0]
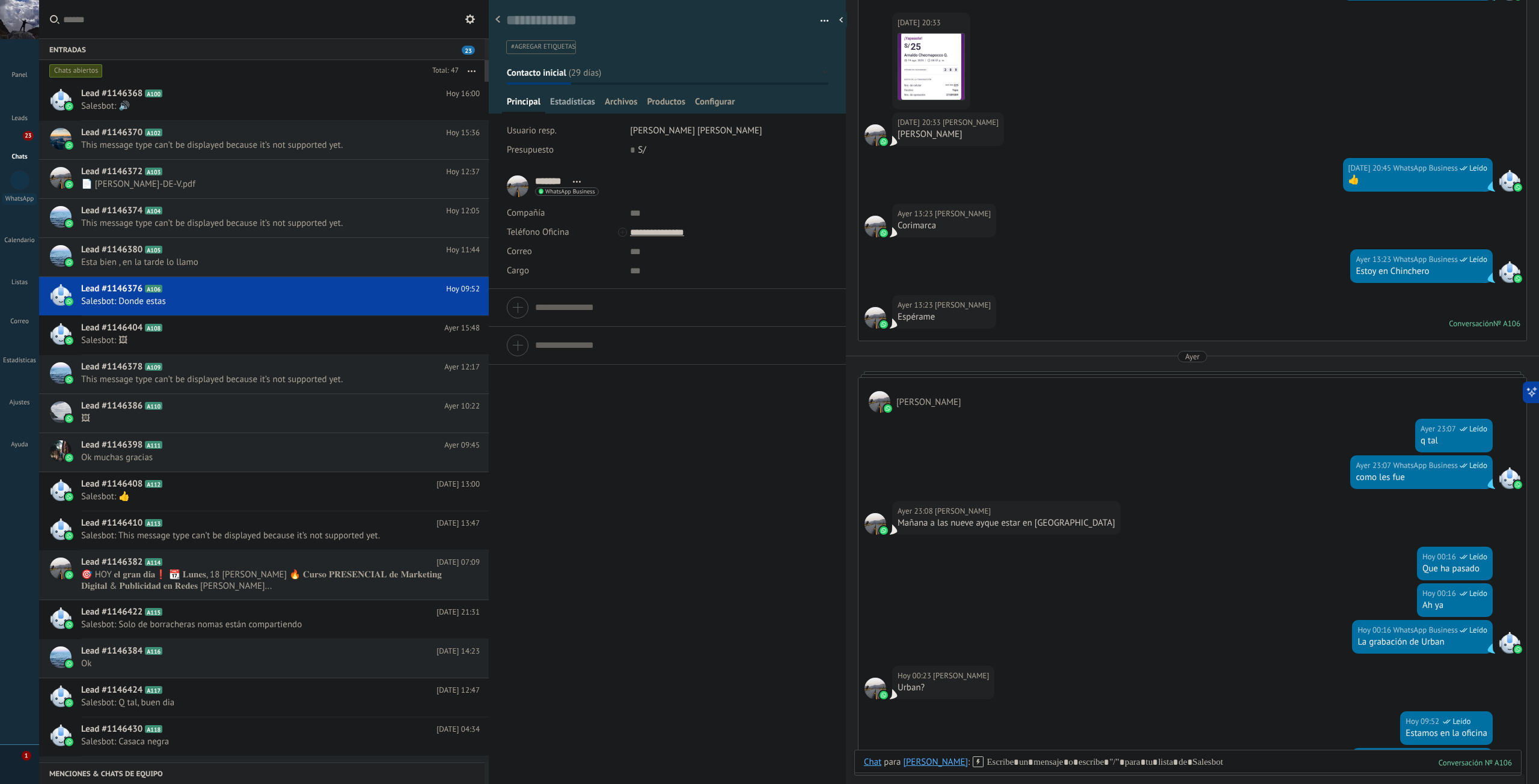
click at [572, 104] on span "Estadísticas" at bounding box center [572, 105] width 45 height 17
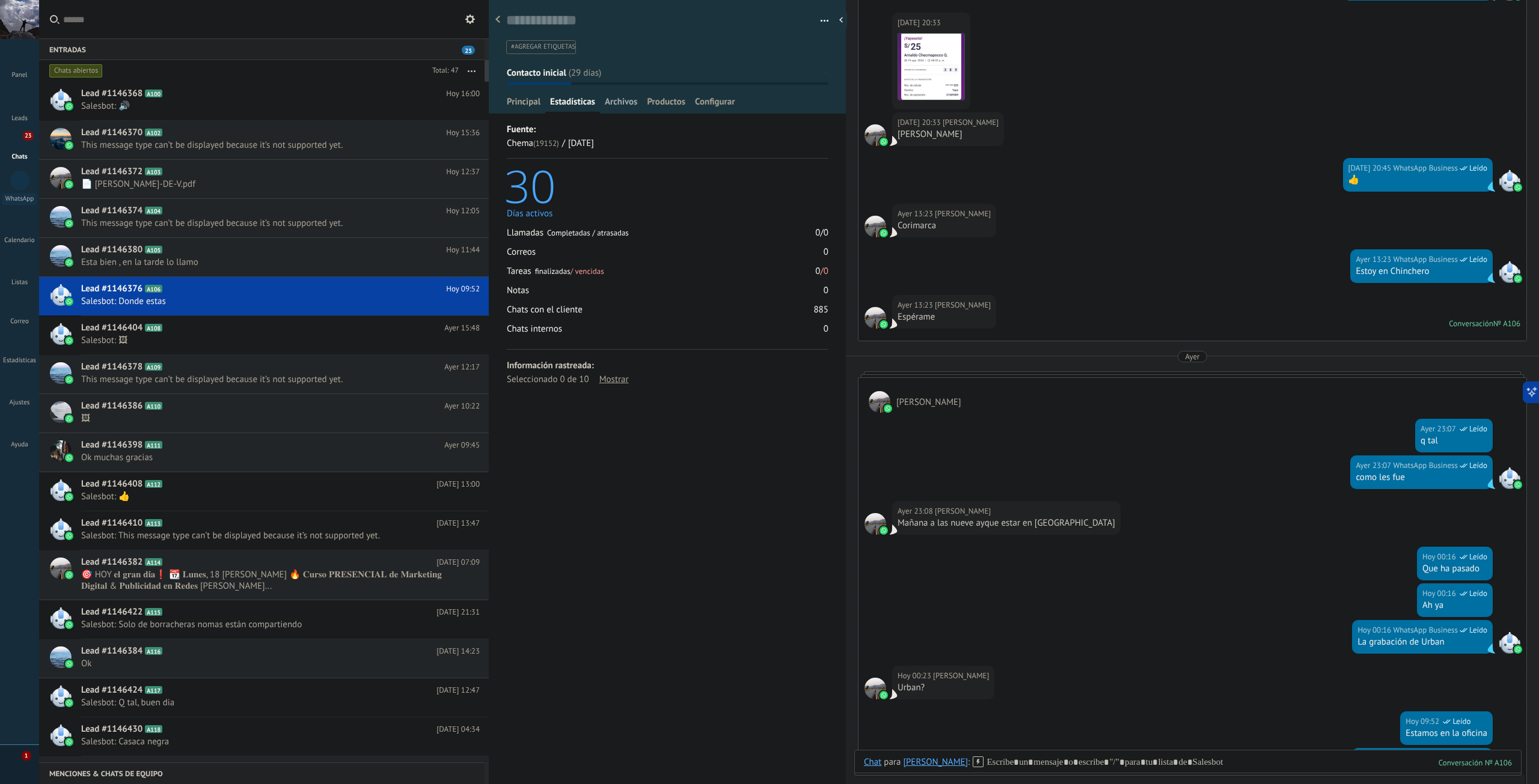
click at [617, 106] on span "Archivos" at bounding box center [621, 105] width 32 height 17
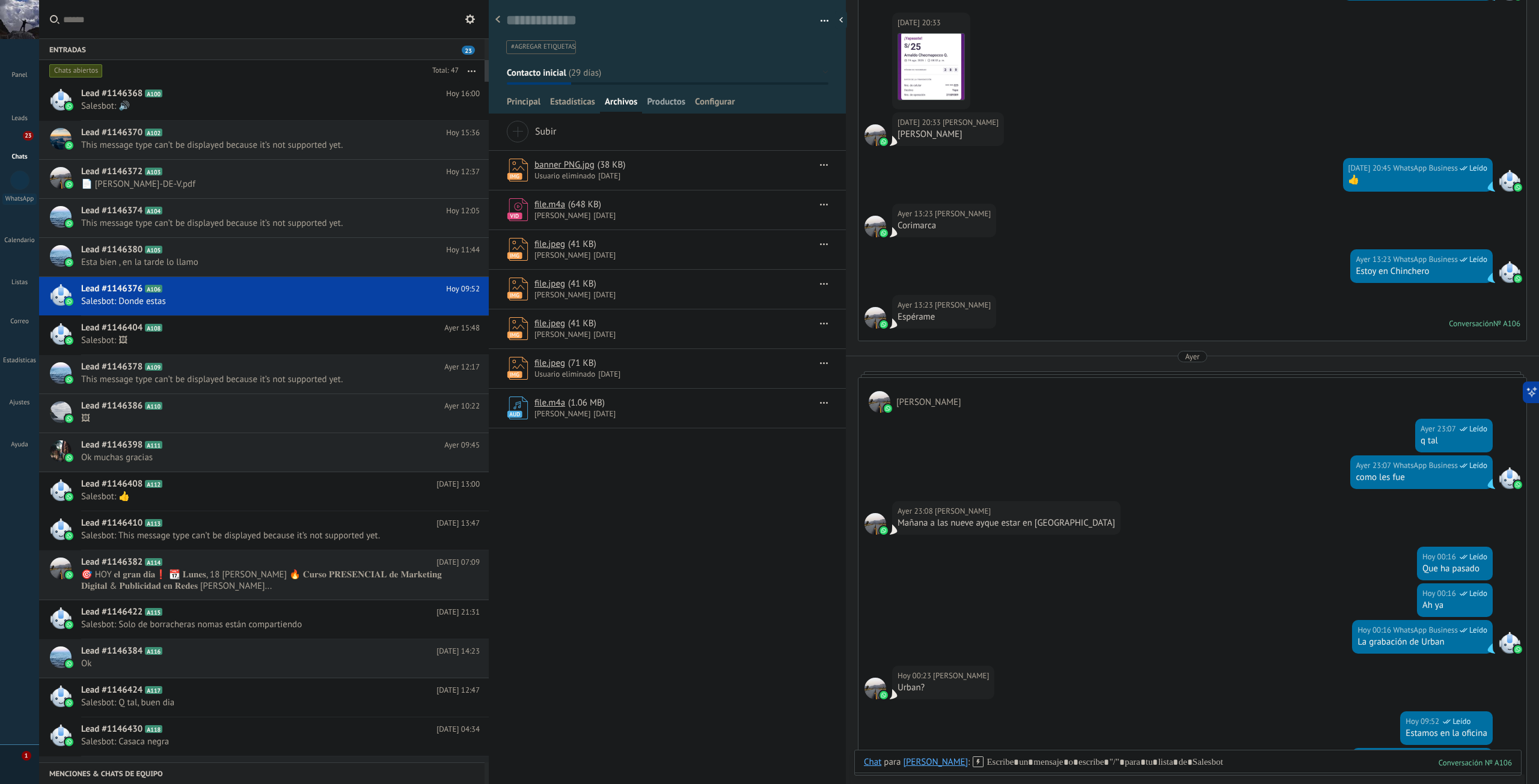
click at [668, 100] on span "Productos" at bounding box center [667, 105] width 39 height 17
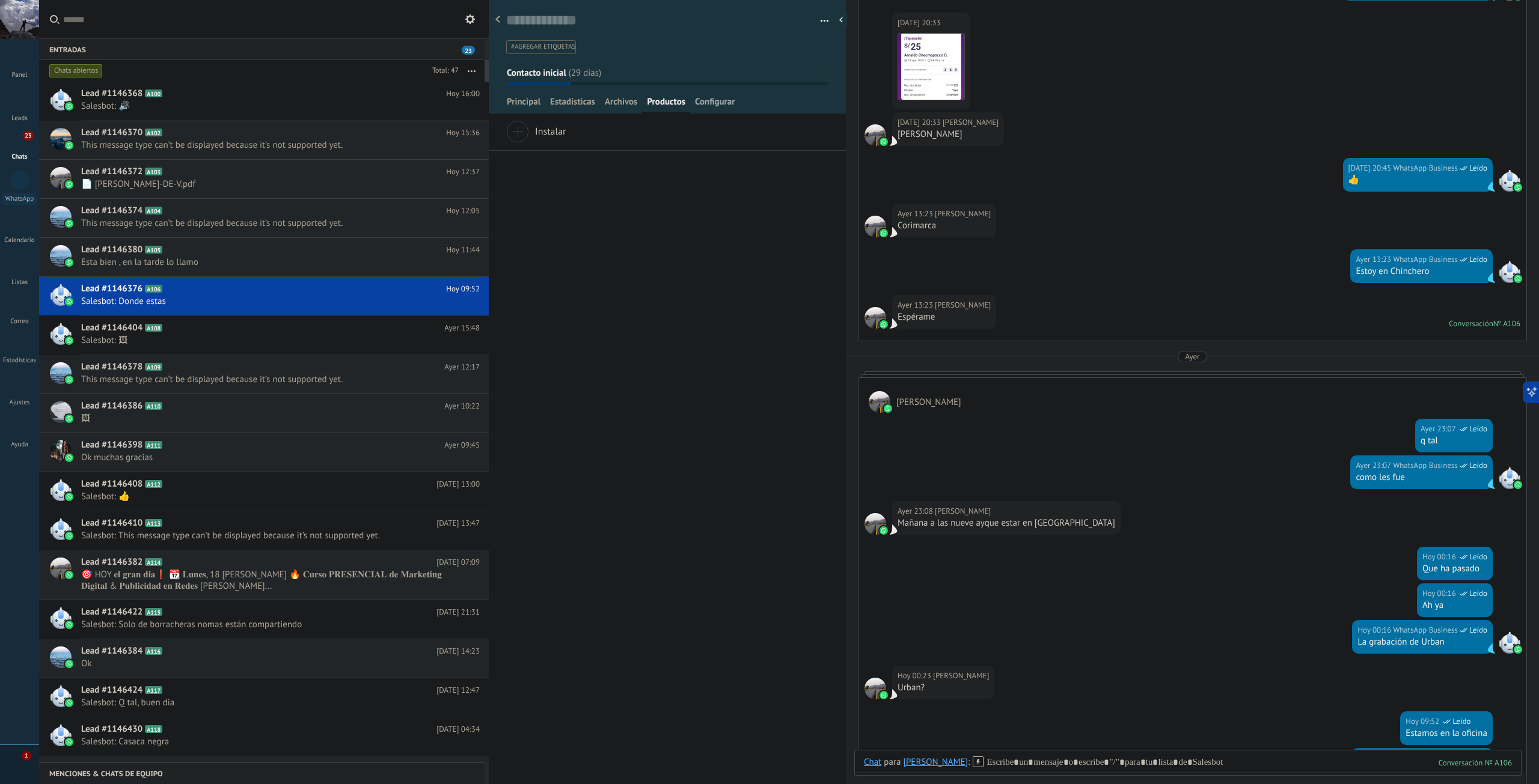
click at [722, 106] on span "Configurar" at bounding box center [714, 105] width 39 height 17
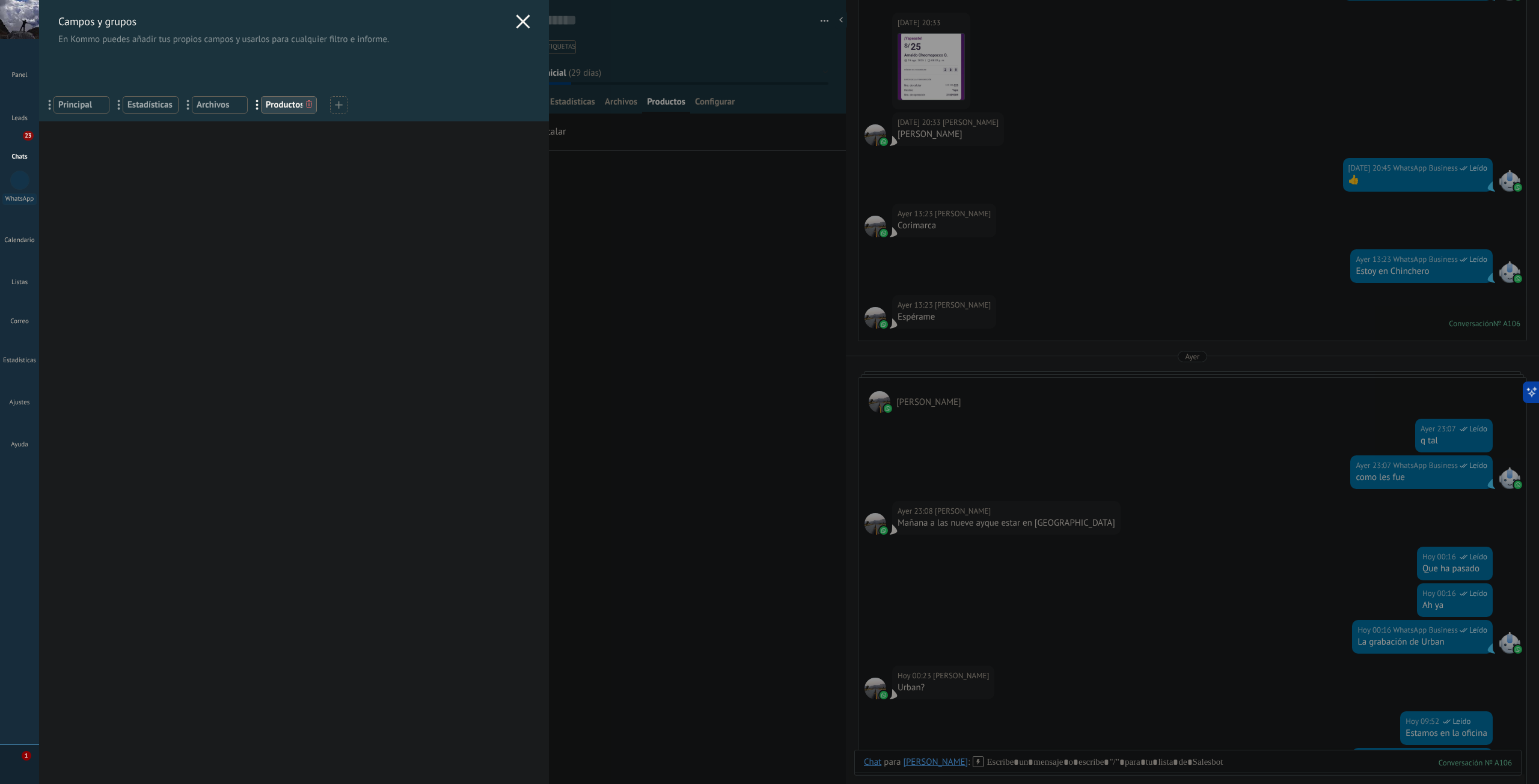
click at [86, 109] on span "Principal" at bounding box center [82, 105] width 46 height 11
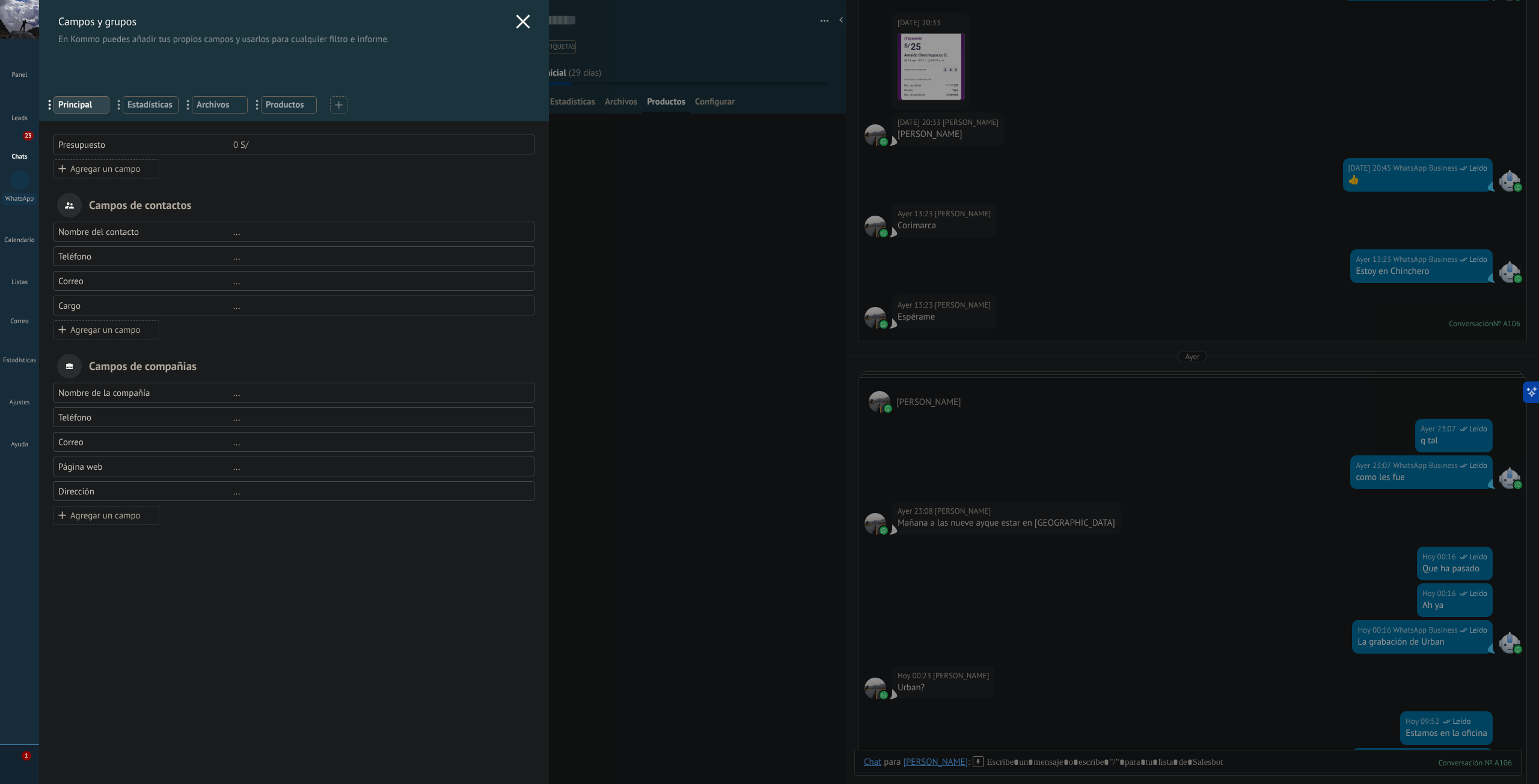
click at [154, 106] on span "Estadísticas" at bounding box center [151, 105] width 46 height 11
click at [229, 107] on span "Archivos" at bounding box center [219, 105] width 46 height 11
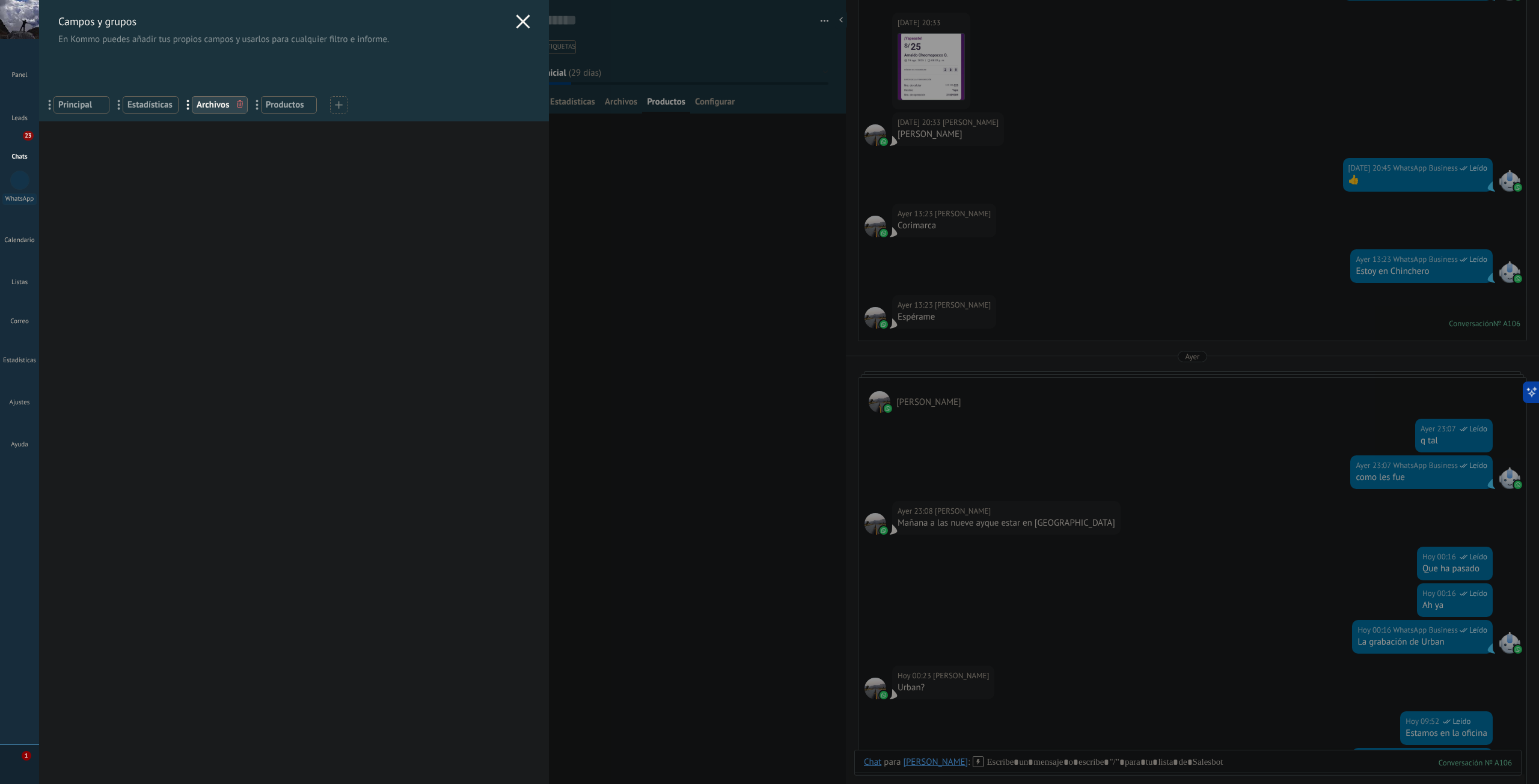
click at [164, 106] on span "Estadísticas" at bounding box center [151, 105] width 46 height 11
click at [288, 107] on span "Productos" at bounding box center [288, 105] width 46 height 11
click at [341, 108] on icon at bounding box center [339, 105] width 8 height 8
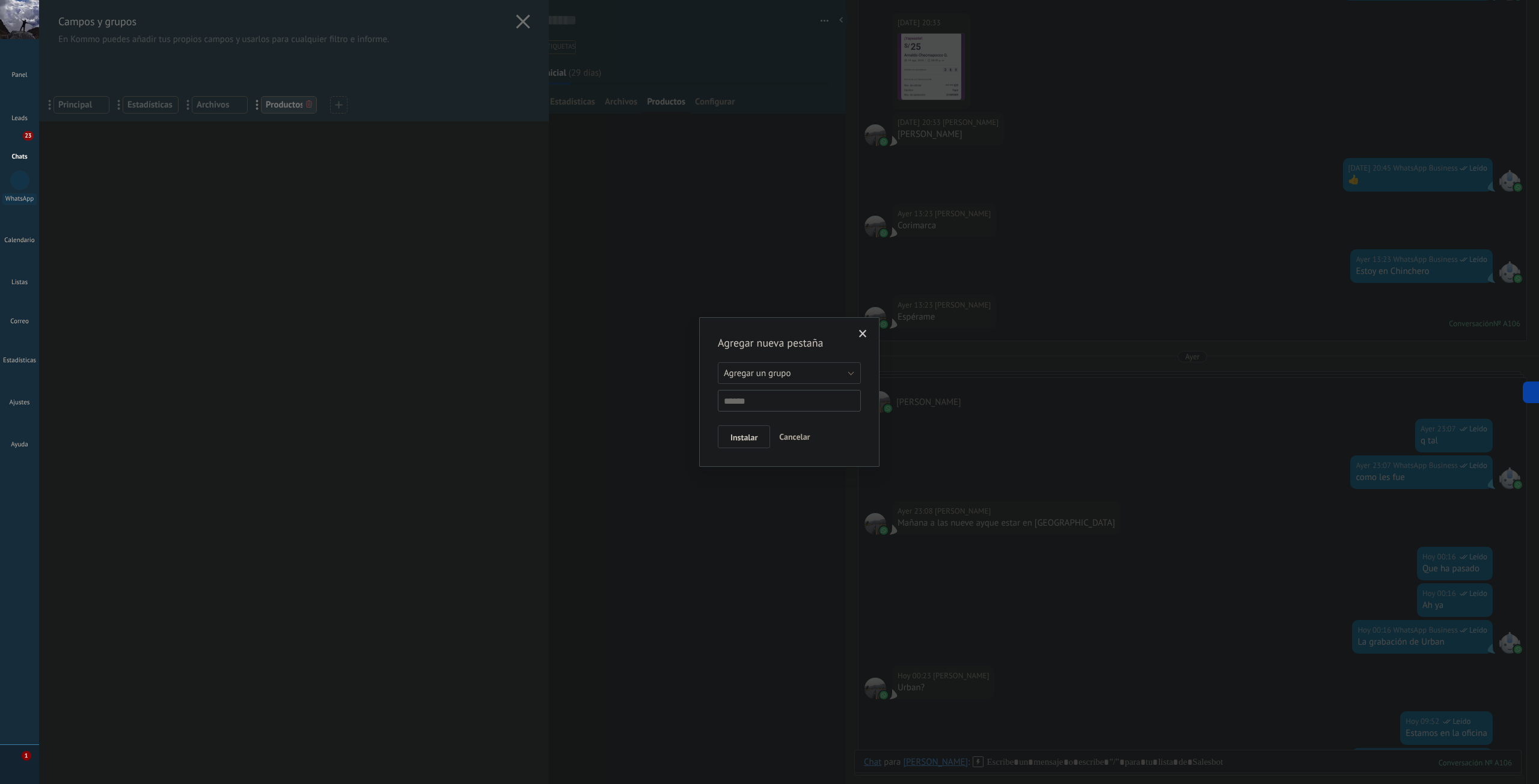
click at [806, 434] on span "Cancelar" at bounding box center [794, 437] width 30 height 11
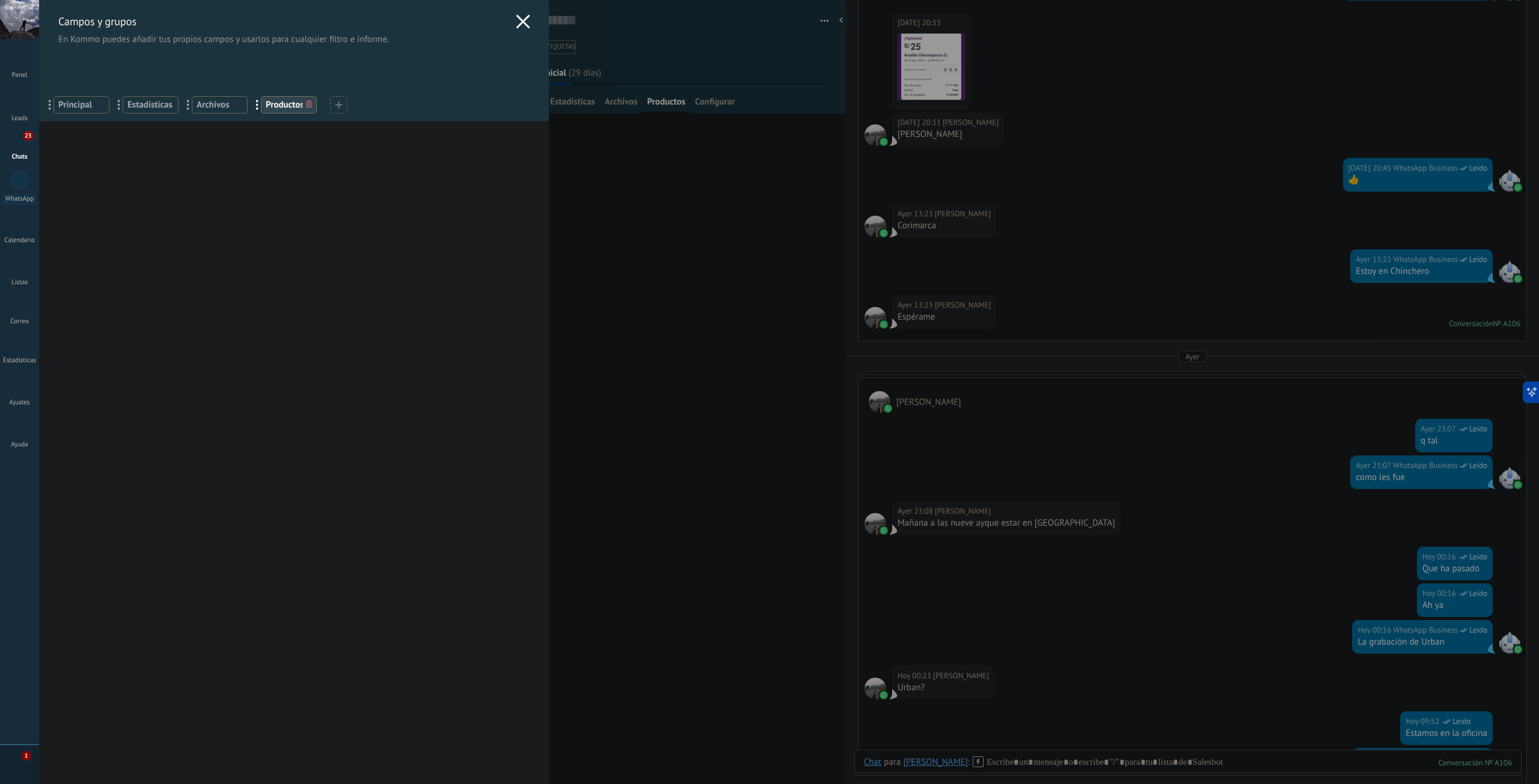
click at [521, 27] on icon at bounding box center [523, 22] width 15 height 15
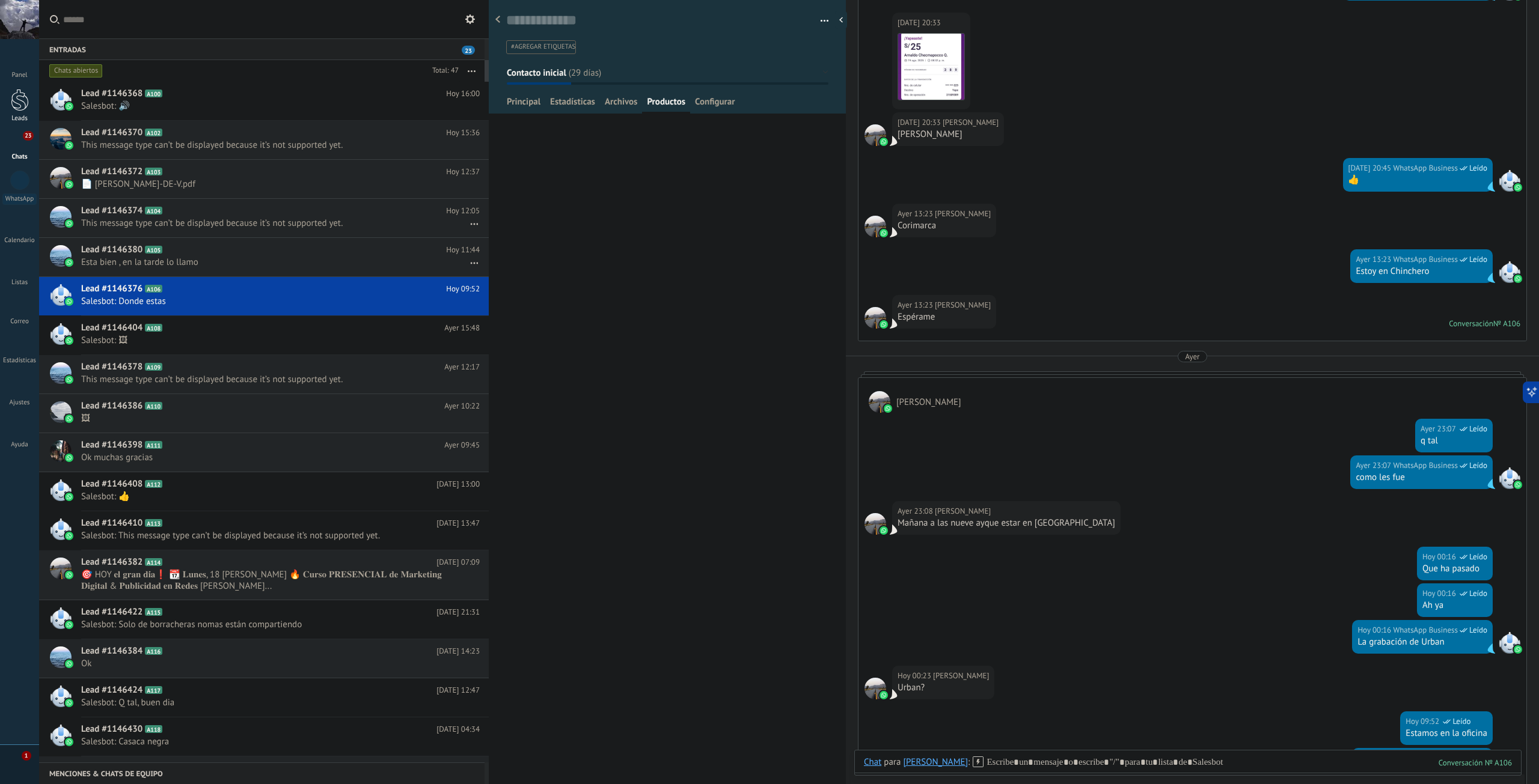
click at [18, 107] on div at bounding box center [20, 100] width 18 height 22
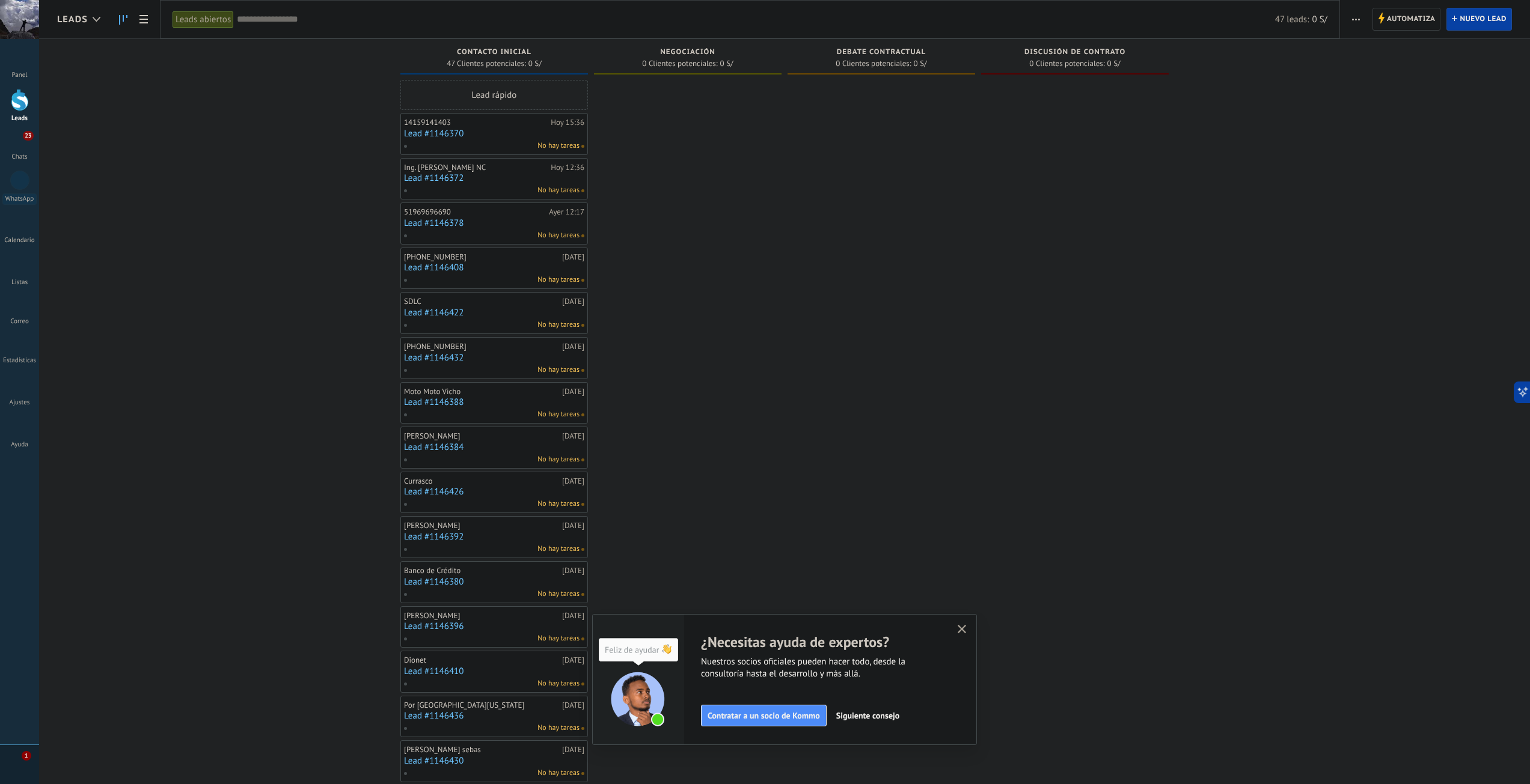
click at [965, 628] on icon "button" at bounding box center [962, 630] width 9 height 9
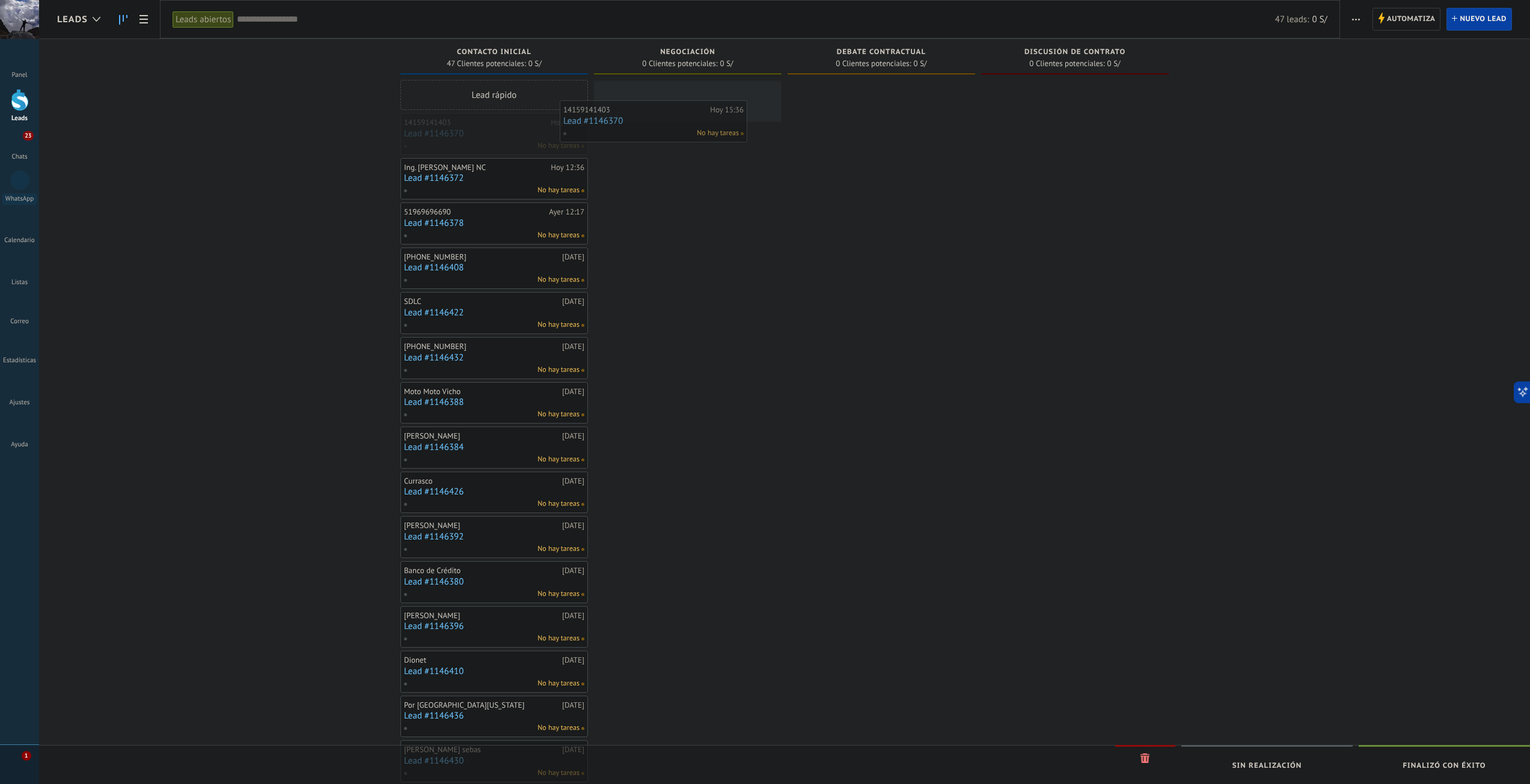
drag, startPoint x: 470, startPoint y: 151, endPoint x: 634, endPoint y: 139, distance: 164.4
drag, startPoint x: 534, startPoint y: 182, endPoint x: 694, endPoint y: 152, distance: 162.8
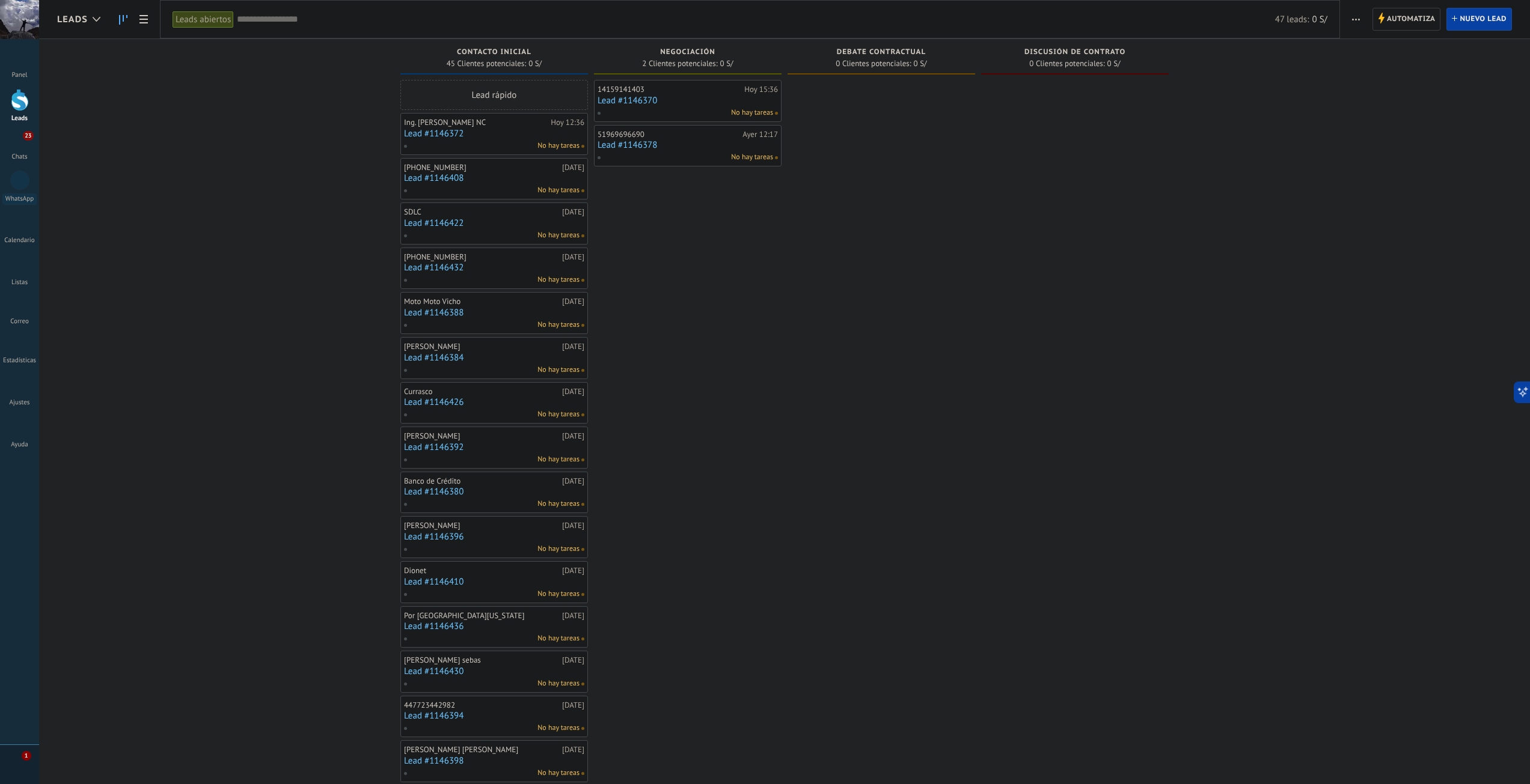
click at [704, 115] on div "No hay tareas" at bounding box center [685, 113] width 176 height 11
drag, startPoint x: 495, startPoint y: 319, endPoint x: 678, endPoint y: 258, distance: 192.9
click at [677, 109] on div "No hay tareas" at bounding box center [685, 113] width 176 height 11
drag, startPoint x: 681, startPoint y: 101, endPoint x: 926, endPoint y: 102, distance: 245.0
click at [1479, 21] on span "Nuevo lead" at bounding box center [1483, 19] width 47 height 22
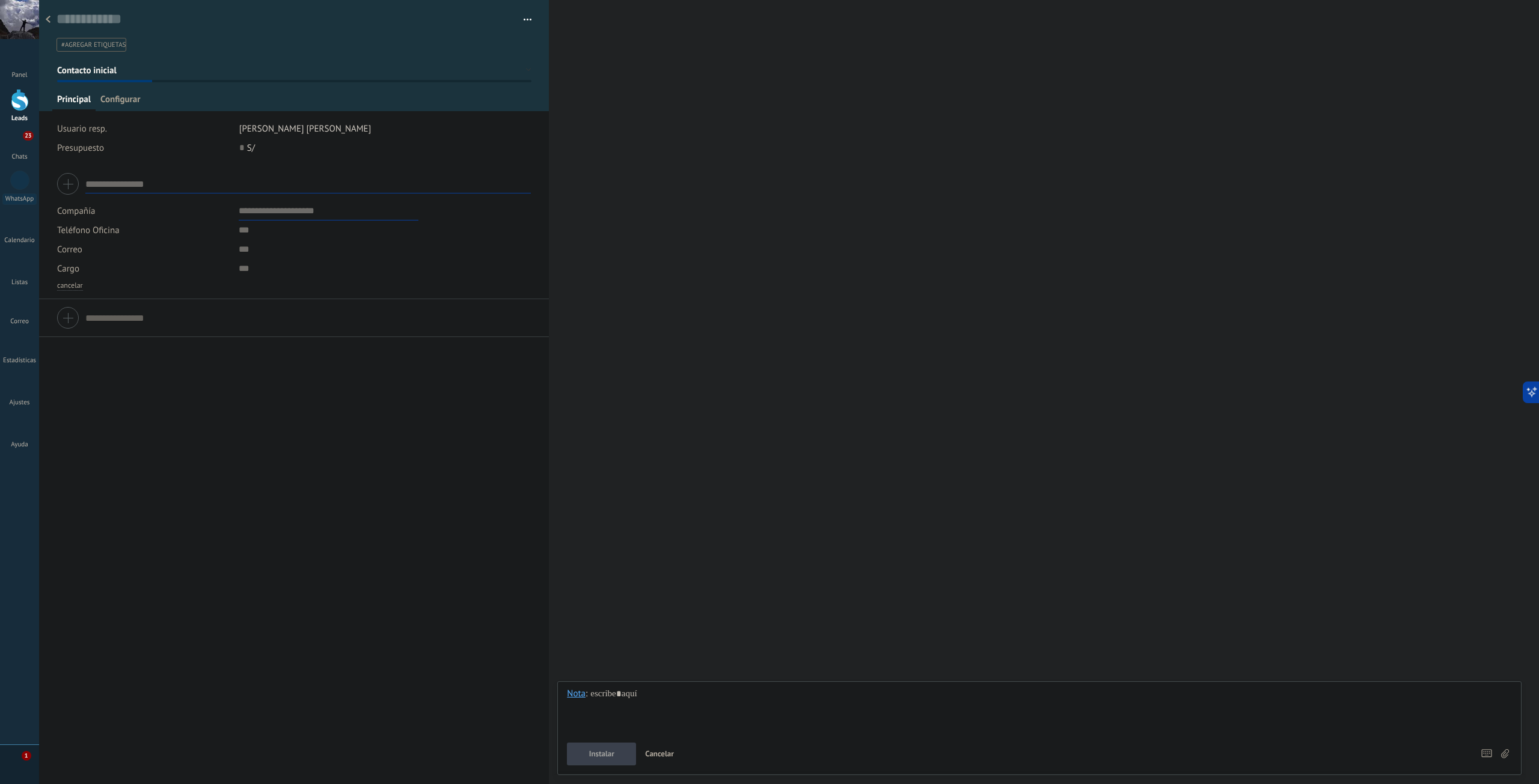
click at [140, 185] on input "text" at bounding box center [308, 184] width 445 height 19
click at [51, 22] on div at bounding box center [48, 20] width 17 height 24
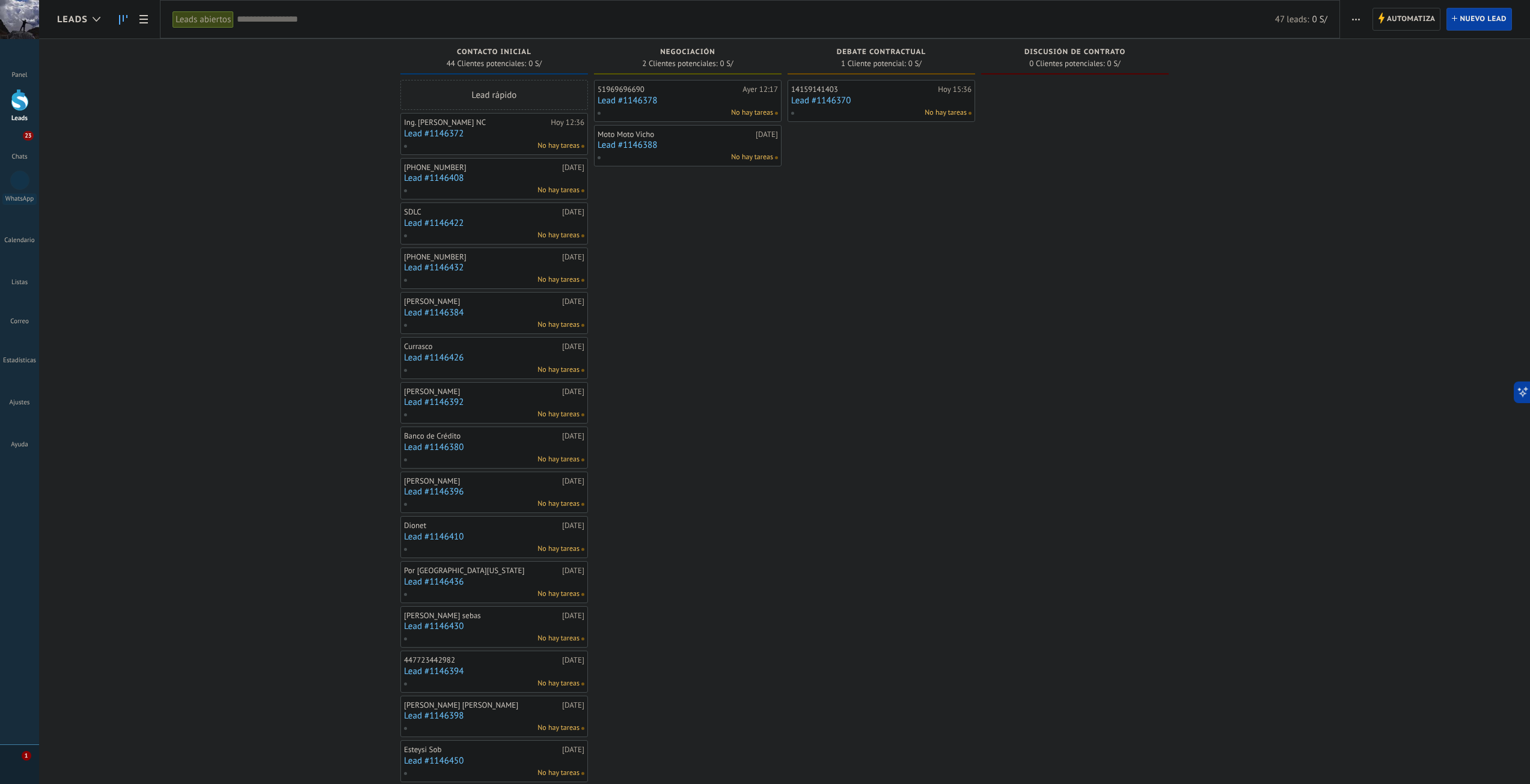
click at [292, 25] on input "text" at bounding box center [756, 19] width 1039 height 13
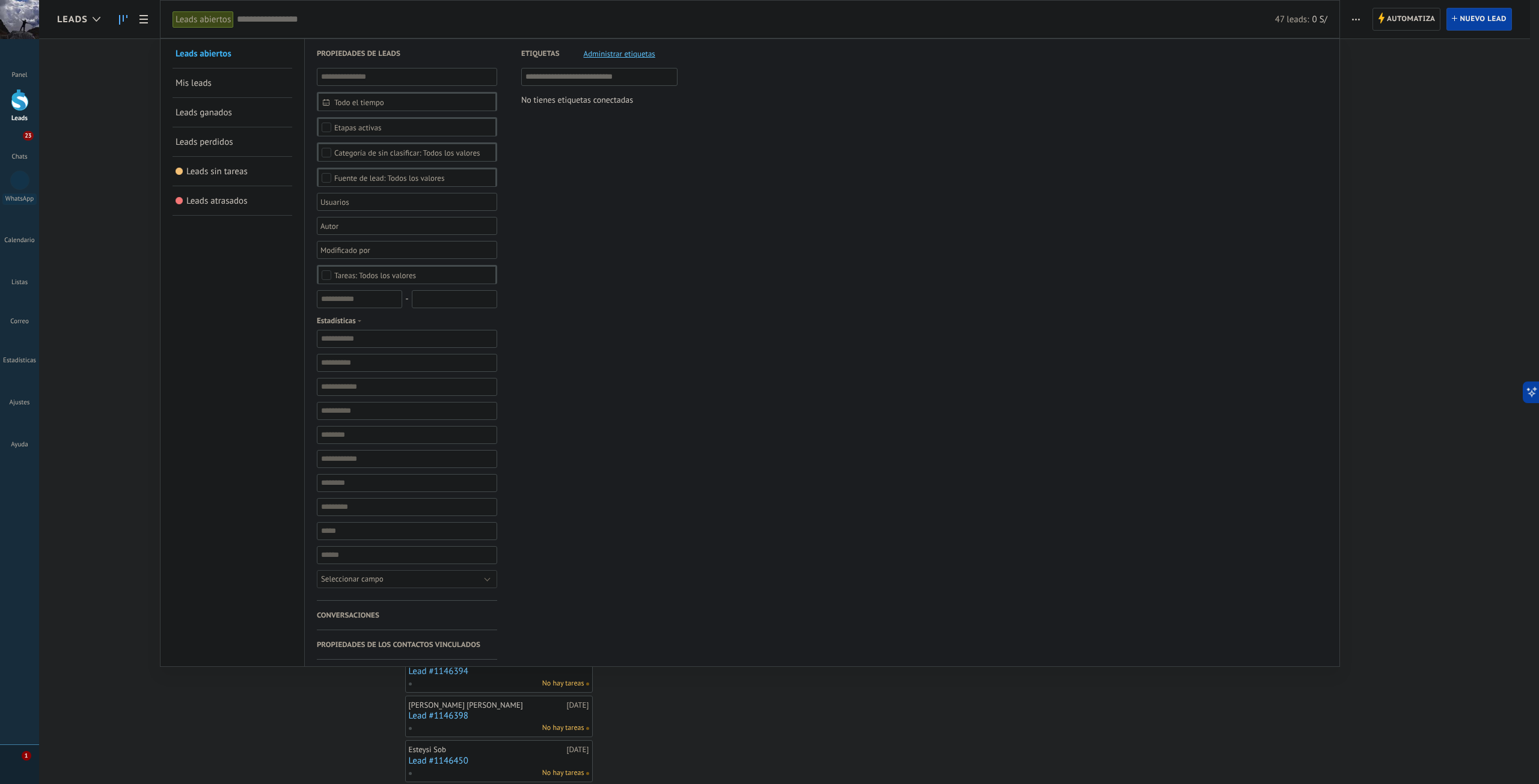
click at [143, 17] on div at bounding box center [770, 392] width 1539 height 784
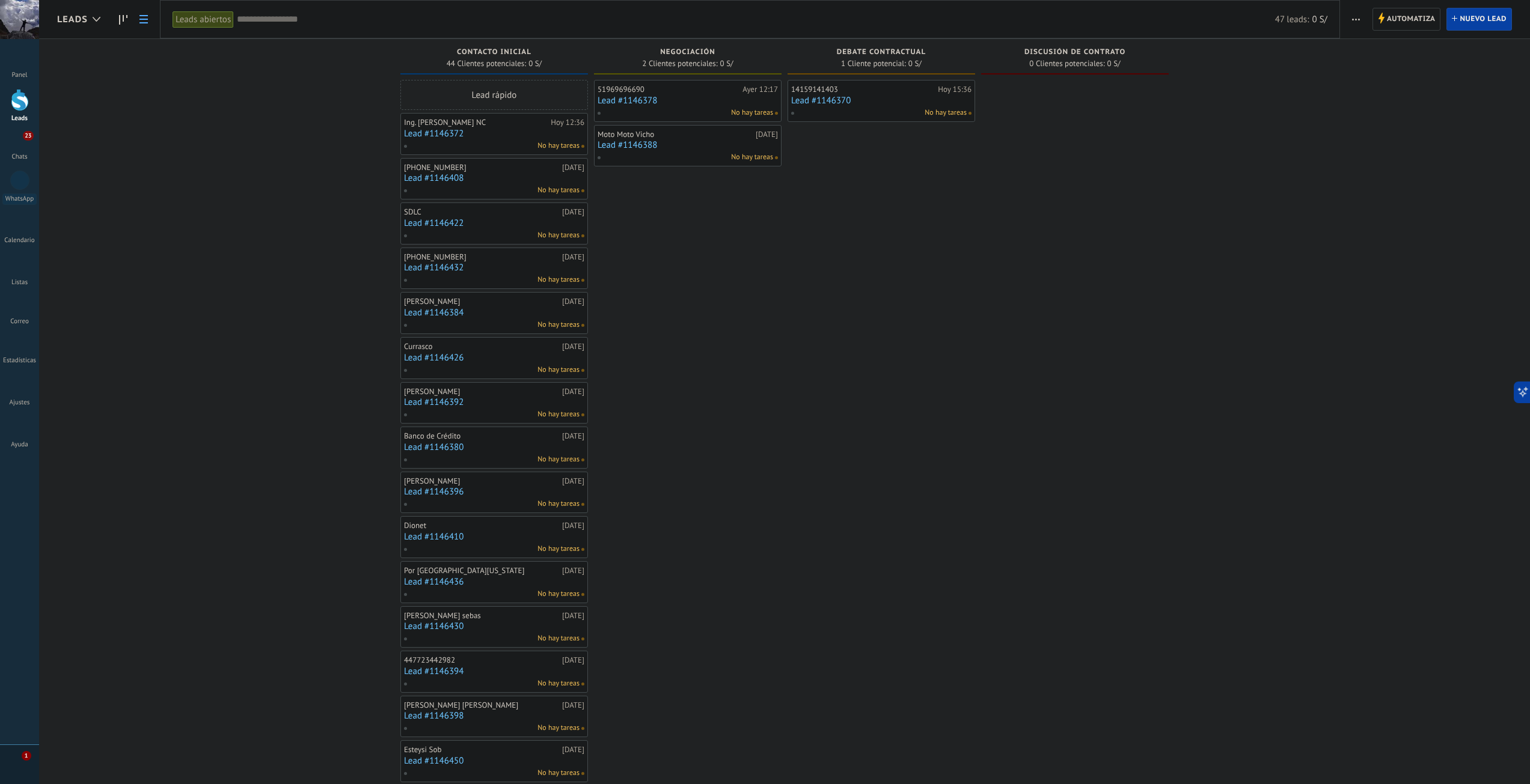
click at [143, 18] on icon at bounding box center [143, 18] width 8 height 8
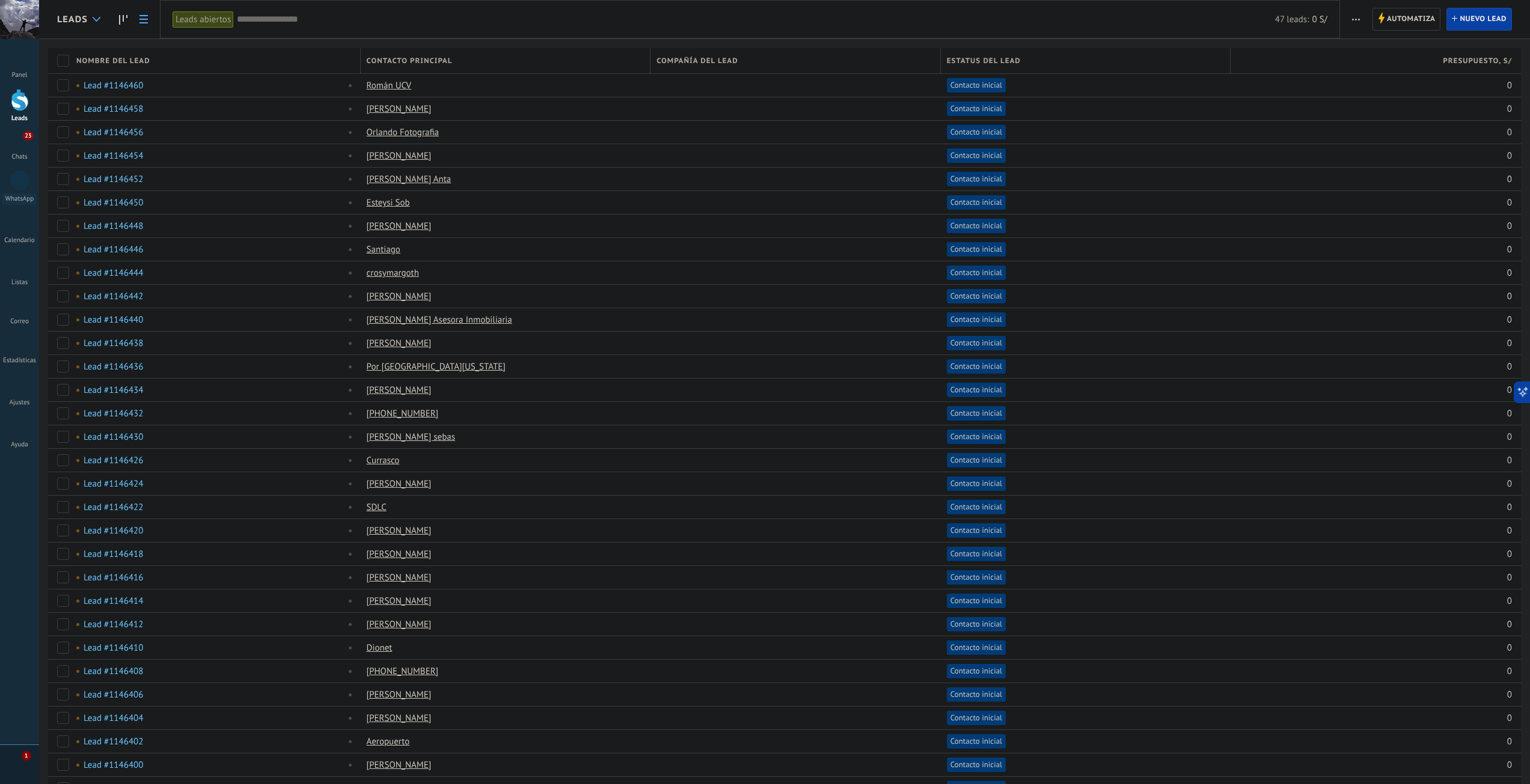
click at [89, 17] on div at bounding box center [96, 20] width 20 height 24
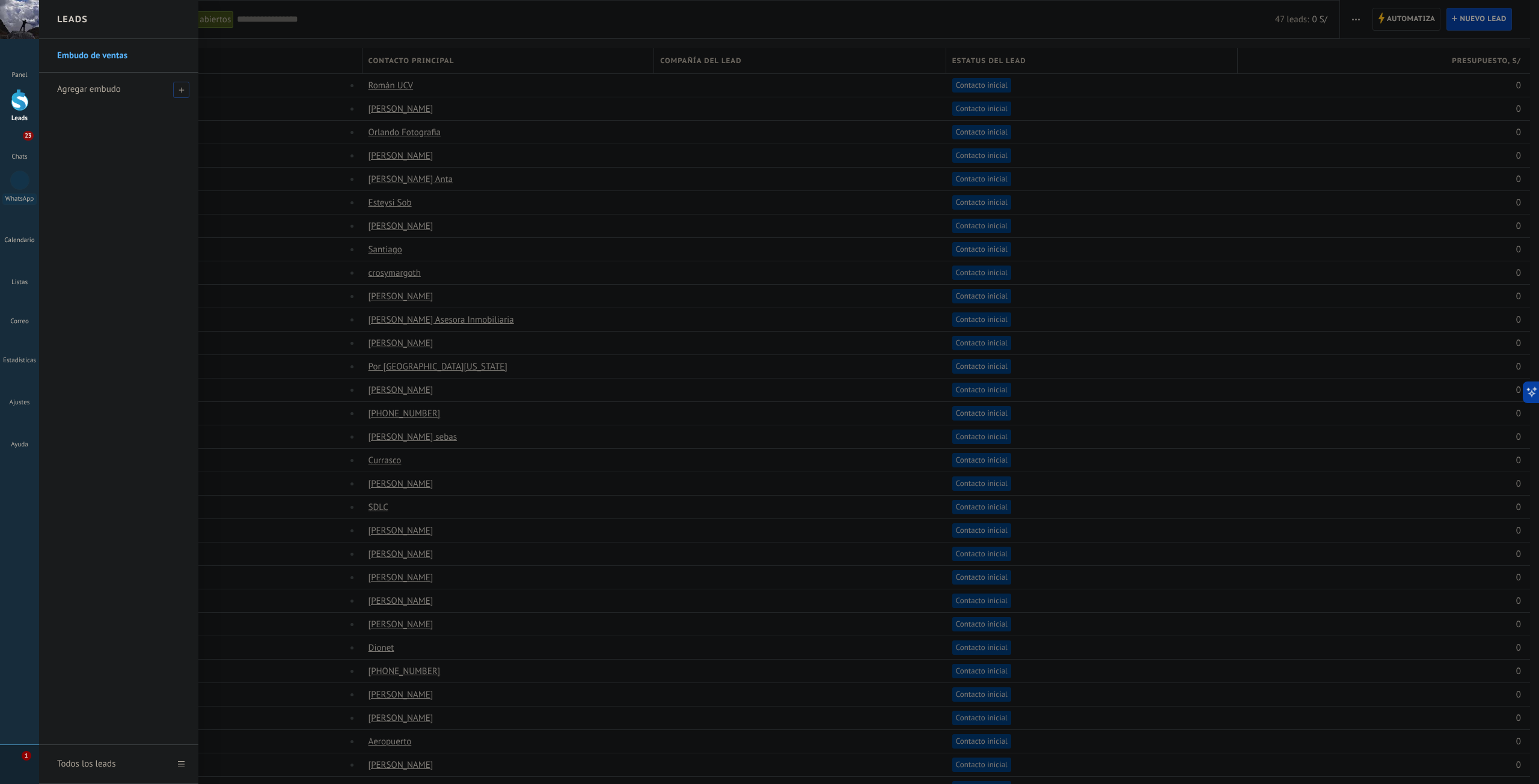
click at [182, 93] on span at bounding box center [182, 90] width 17 height 17
click at [110, 94] on input "text" at bounding box center [113, 89] width 113 height 19
type input "*"
type input "**********"
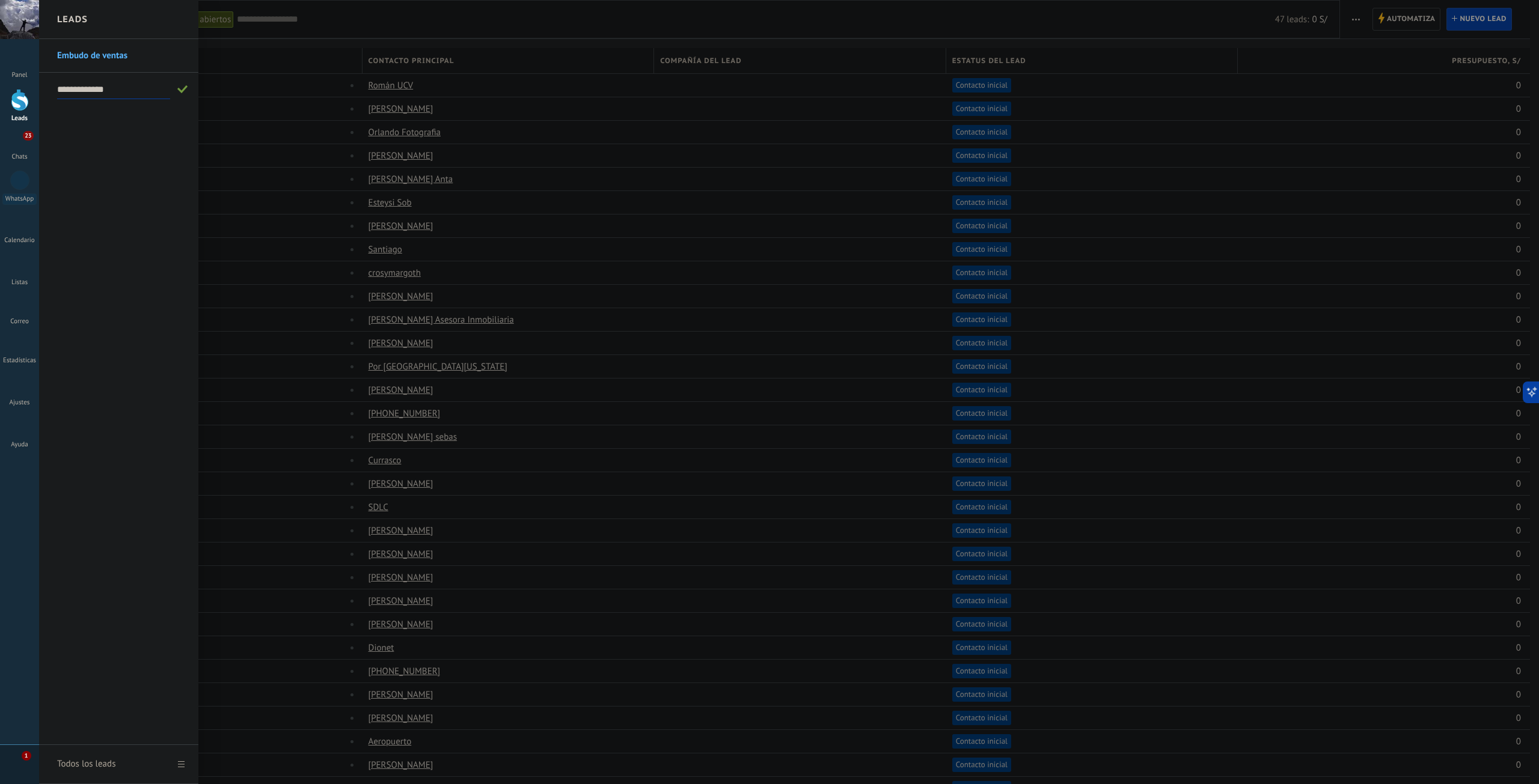
click at [181, 93] on span at bounding box center [183, 89] width 11 height 8
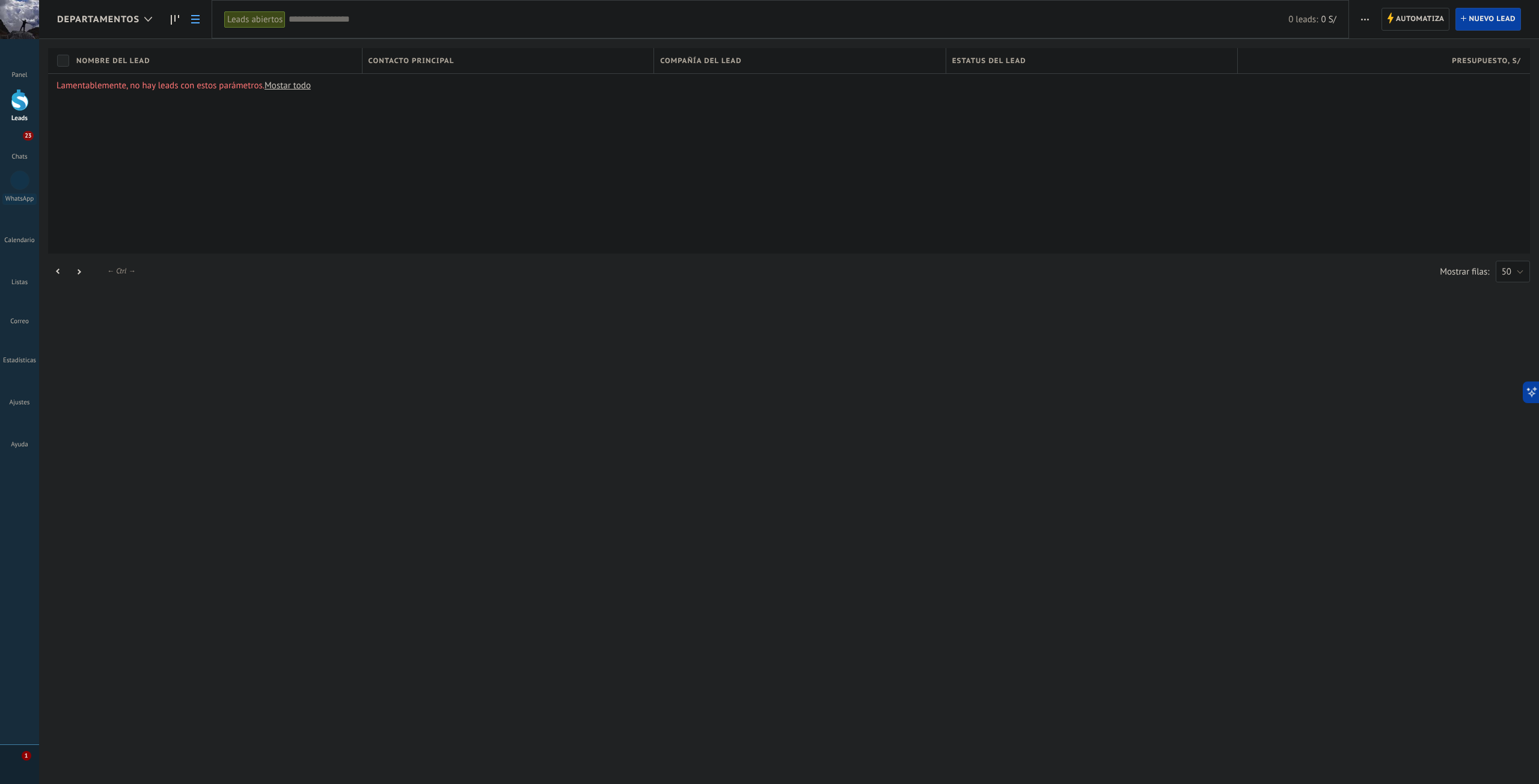
click at [104, 28] on div "Departamentos" at bounding box center [107, 19] width 101 height 39
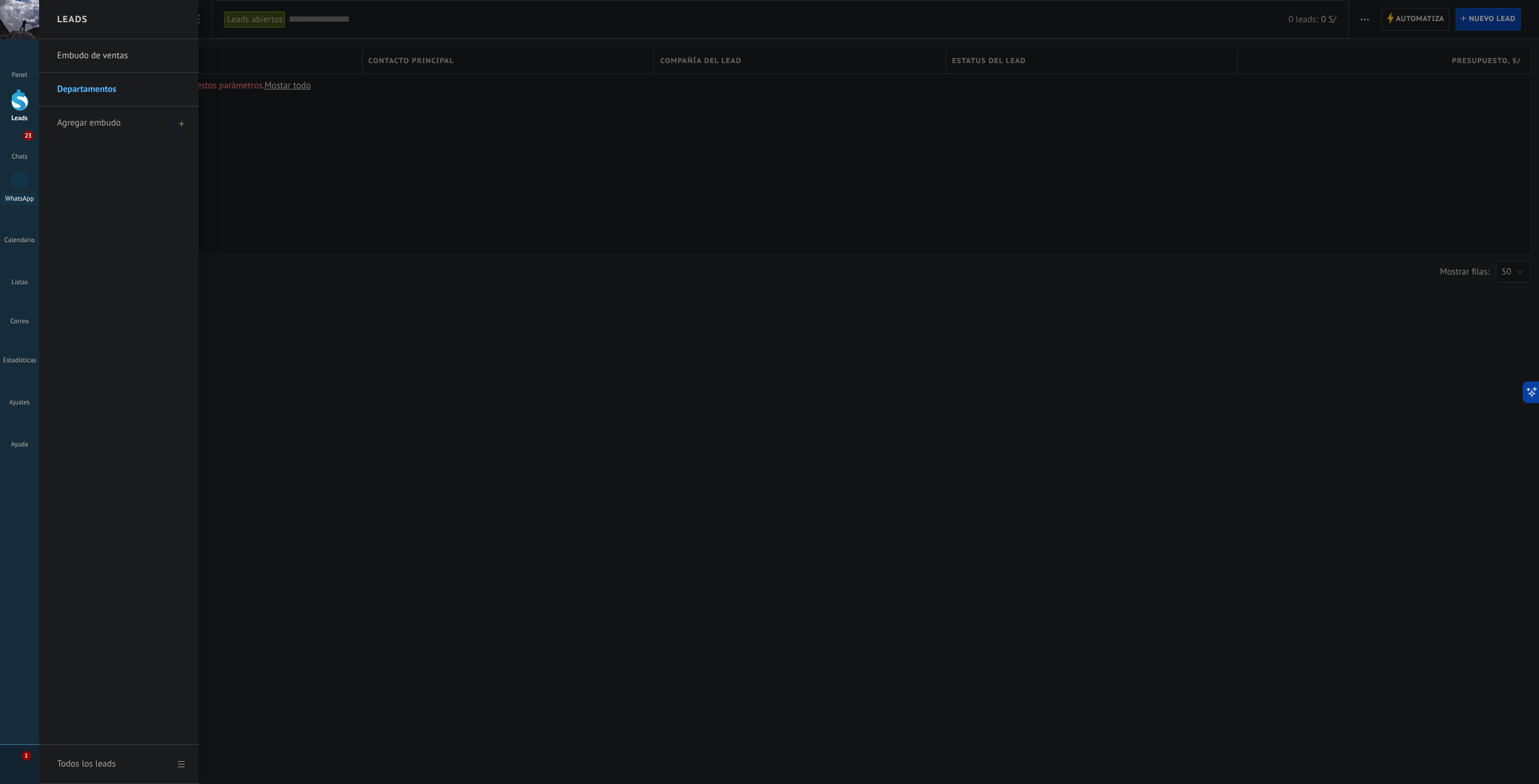
click at [23, 189] on div at bounding box center [19, 180] width 19 height 19
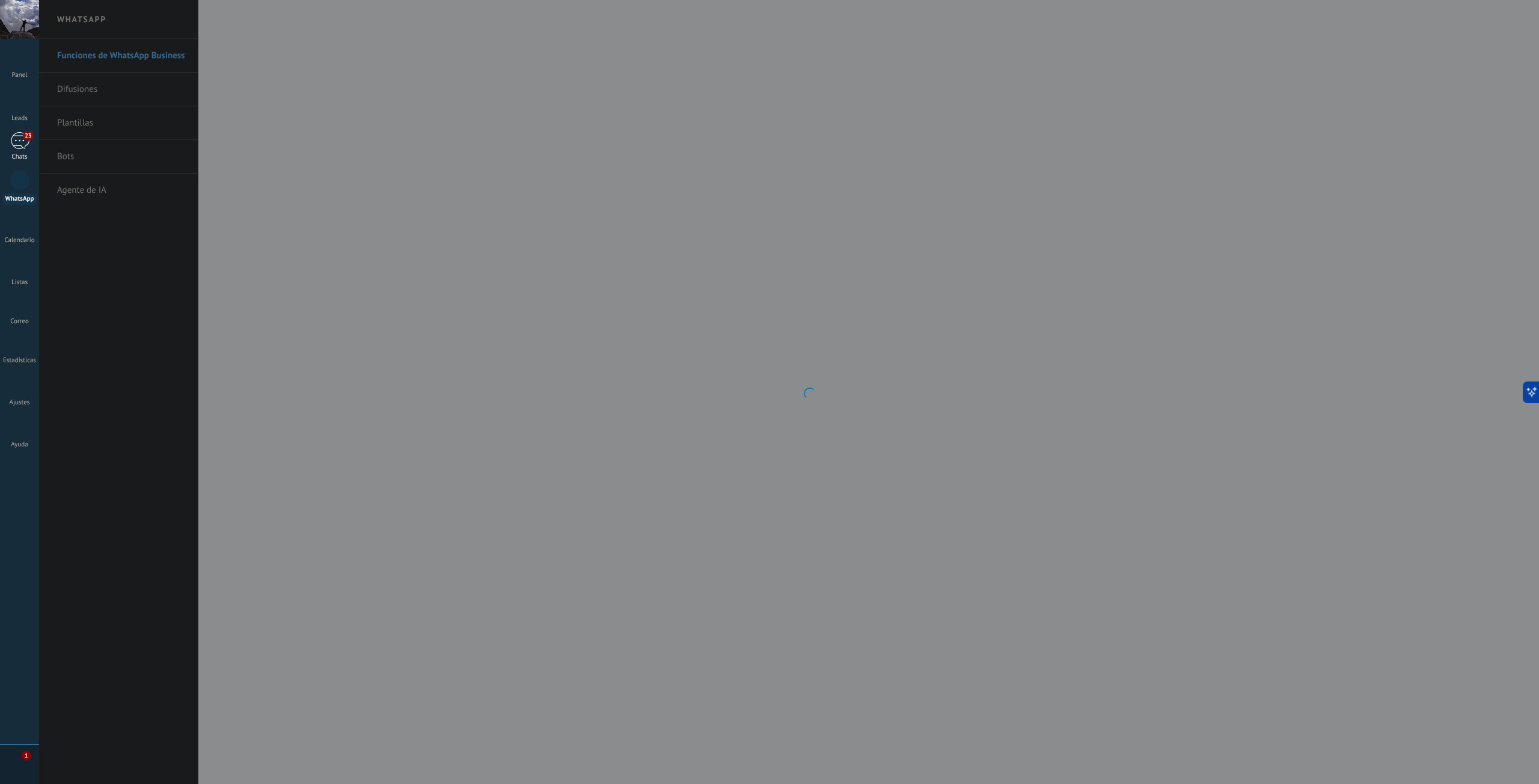
click at [22, 145] on div "23" at bounding box center [19, 140] width 19 height 17
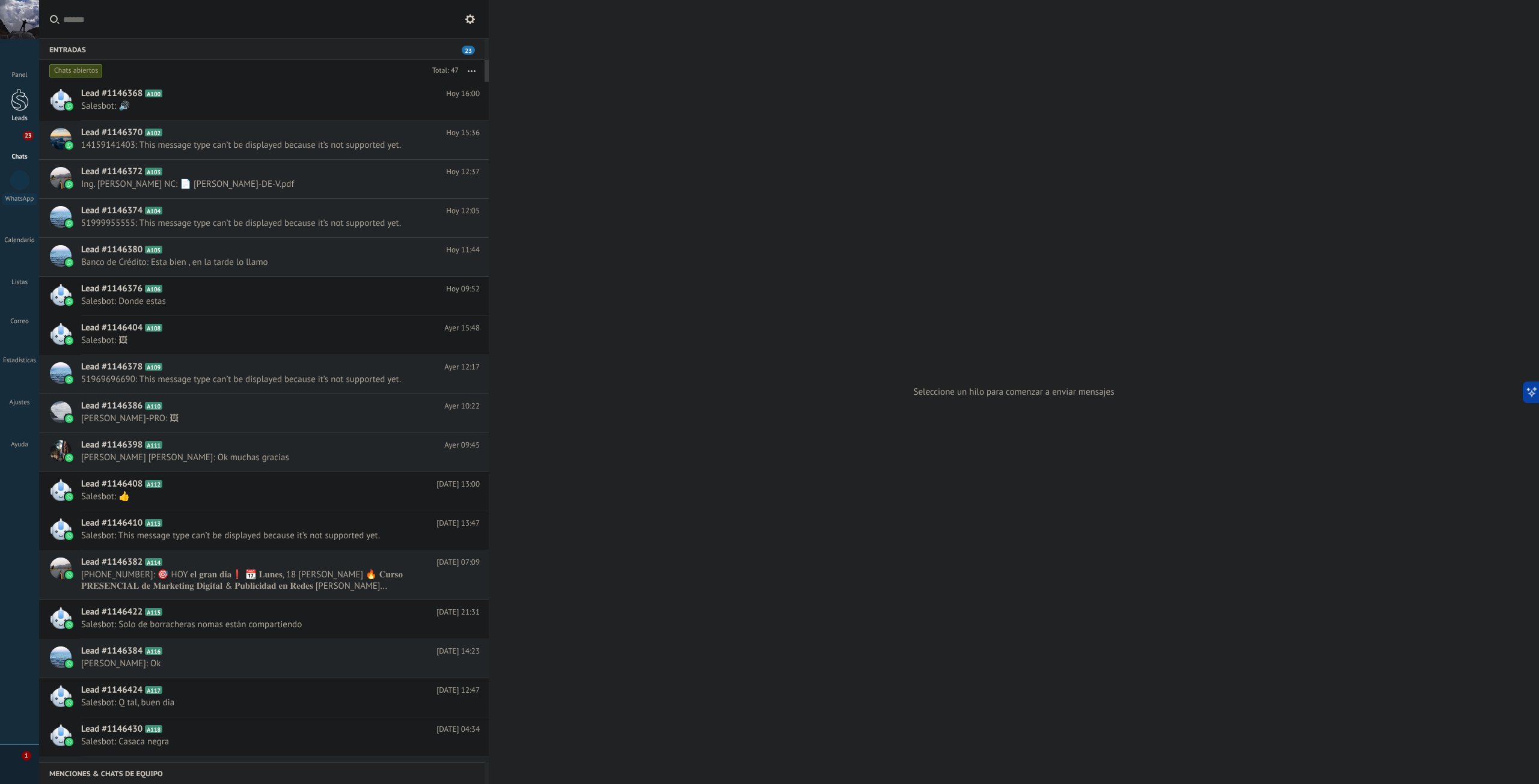
click at [21, 106] on div at bounding box center [20, 100] width 18 height 22
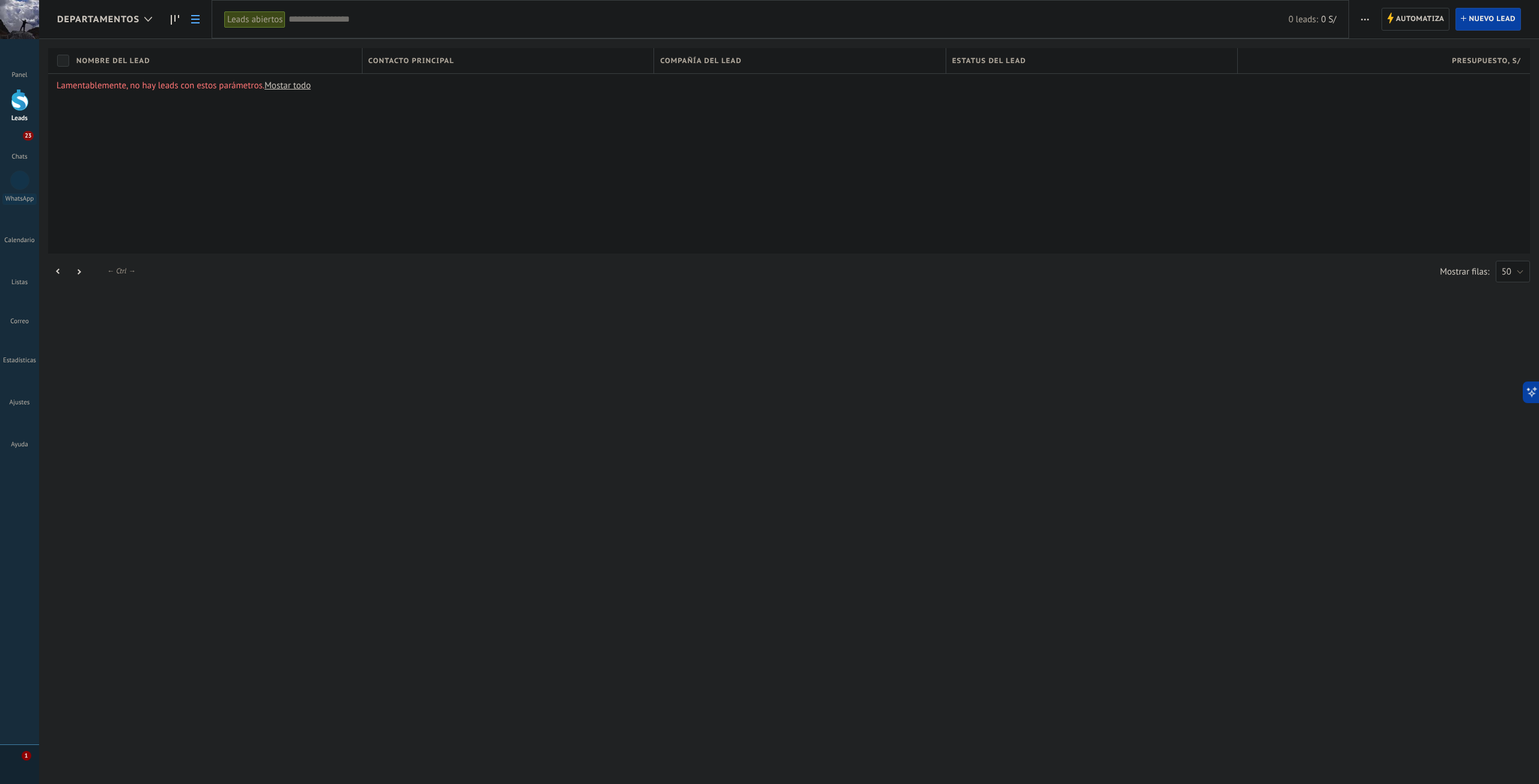
click at [444, 60] on span "Contacto principal" at bounding box center [411, 61] width 86 height 11
click at [428, 62] on span "Contacto principal" at bounding box center [411, 61] width 86 height 11
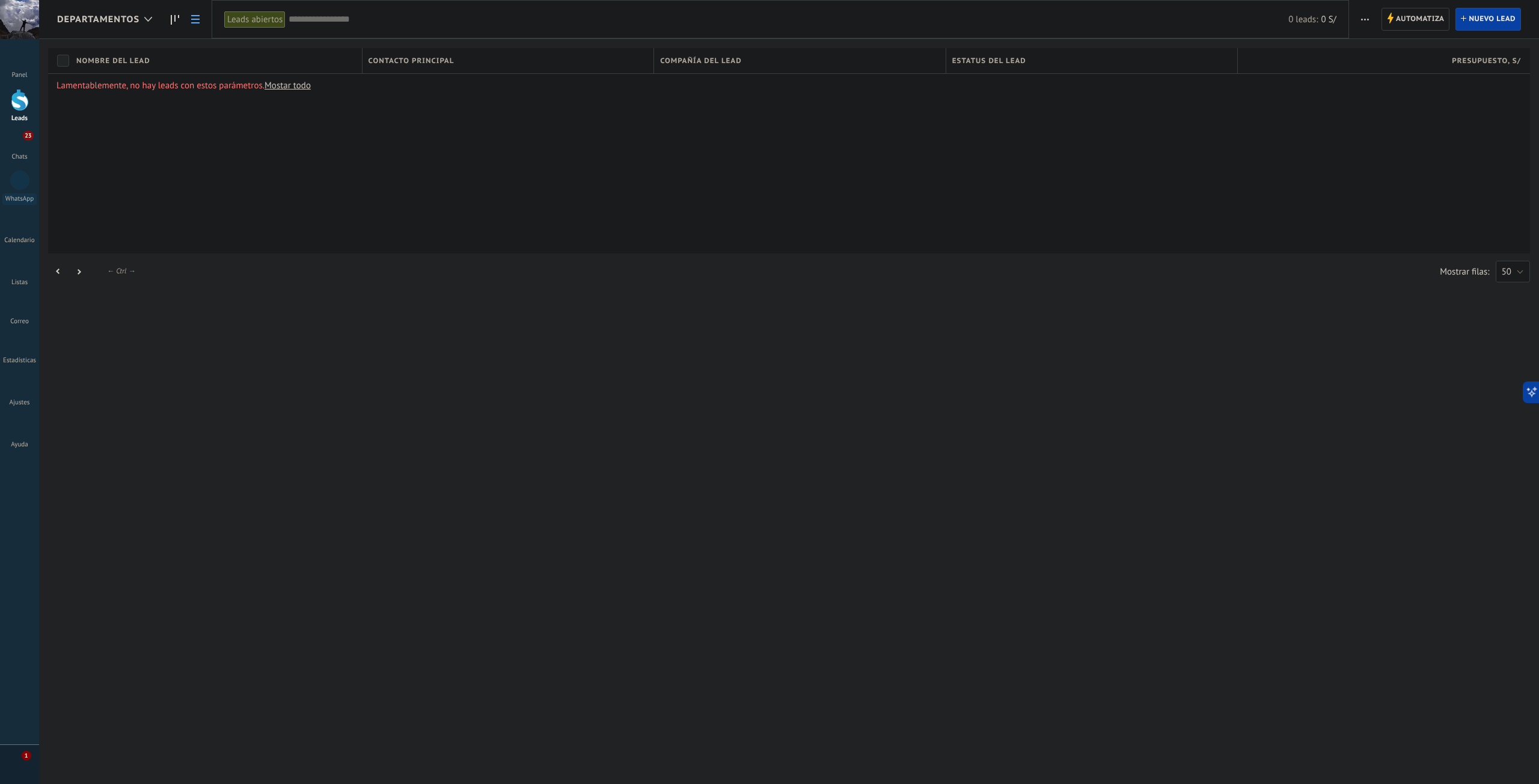
click at [428, 62] on span "Contacto principal" at bounding box center [411, 61] width 86 height 11
drag, startPoint x: 428, startPoint y: 62, endPoint x: 411, endPoint y: 62, distance: 17.0
click at [411, 62] on span "Contacto principal" at bounding box center [411, 61] width 86 height 11
click at [295, 86] on link "Mostar todo" at bounding box center [287, 85] width 46 height 11
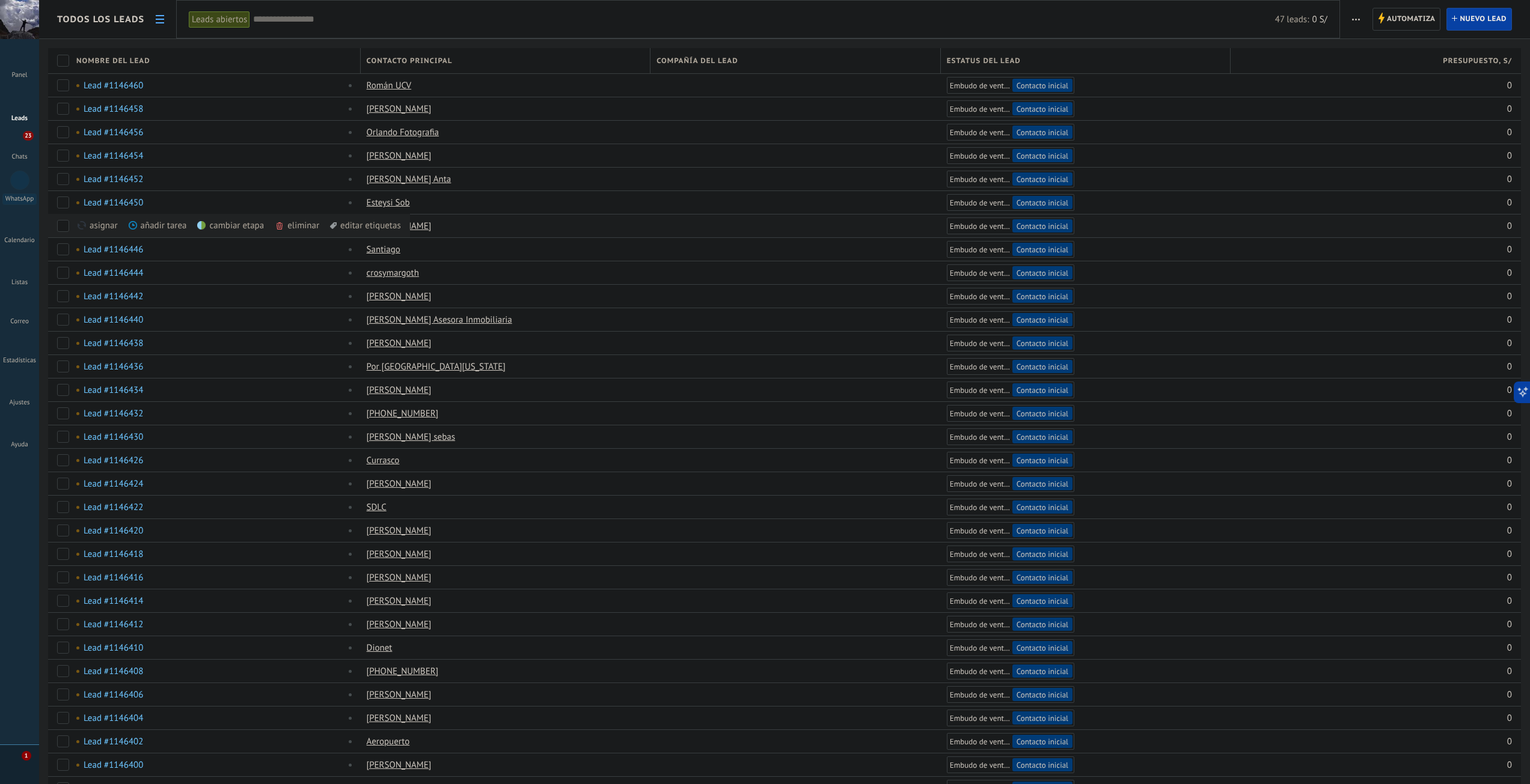
click at [104, 229] on div "asignar màs" at bounding box center [118, 226] width 81 height 24
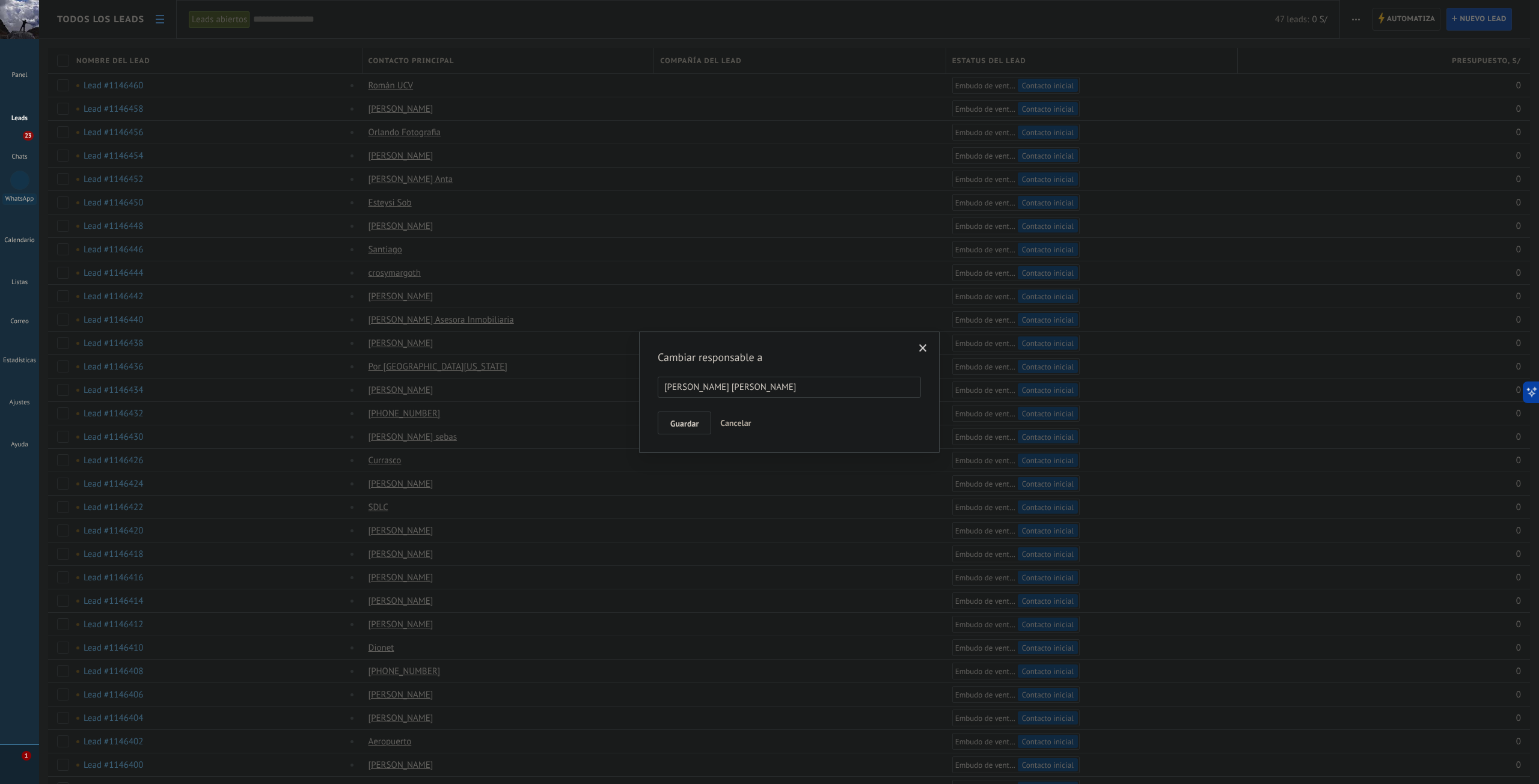
click at [681, 430] on button "Guardar" at bounding box center [684, 423] width 53 height 23
click at [676, 424] on span "Si" at bounding box center [673, 428] width 6 height 8
click at [699, 429] on button "Continuar trabajando" at bounding box center [687, 421] width 89 height 23
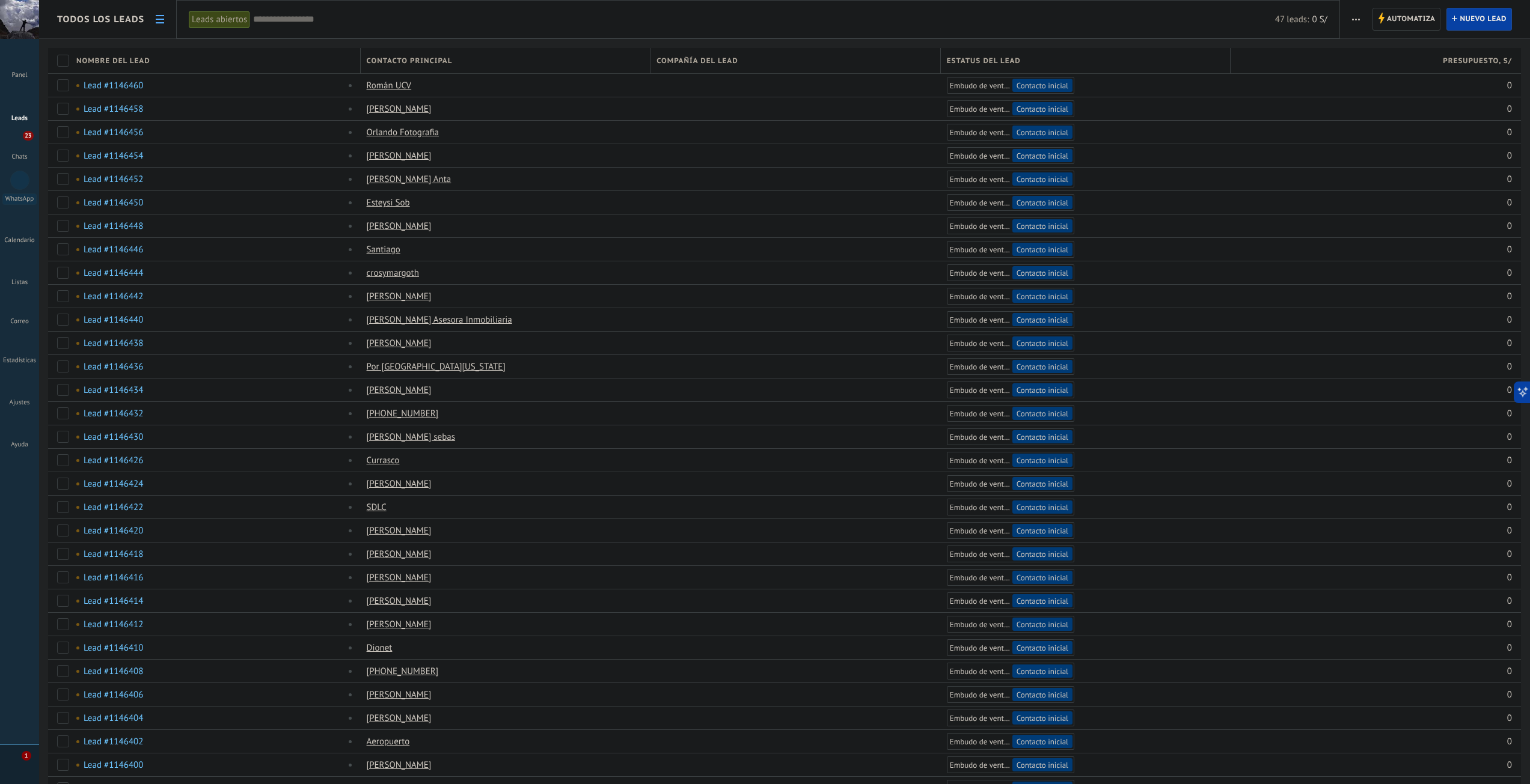
click at [96, 21] on span "Todos los leads" at bounding box center [100, 19] width 87 height 11
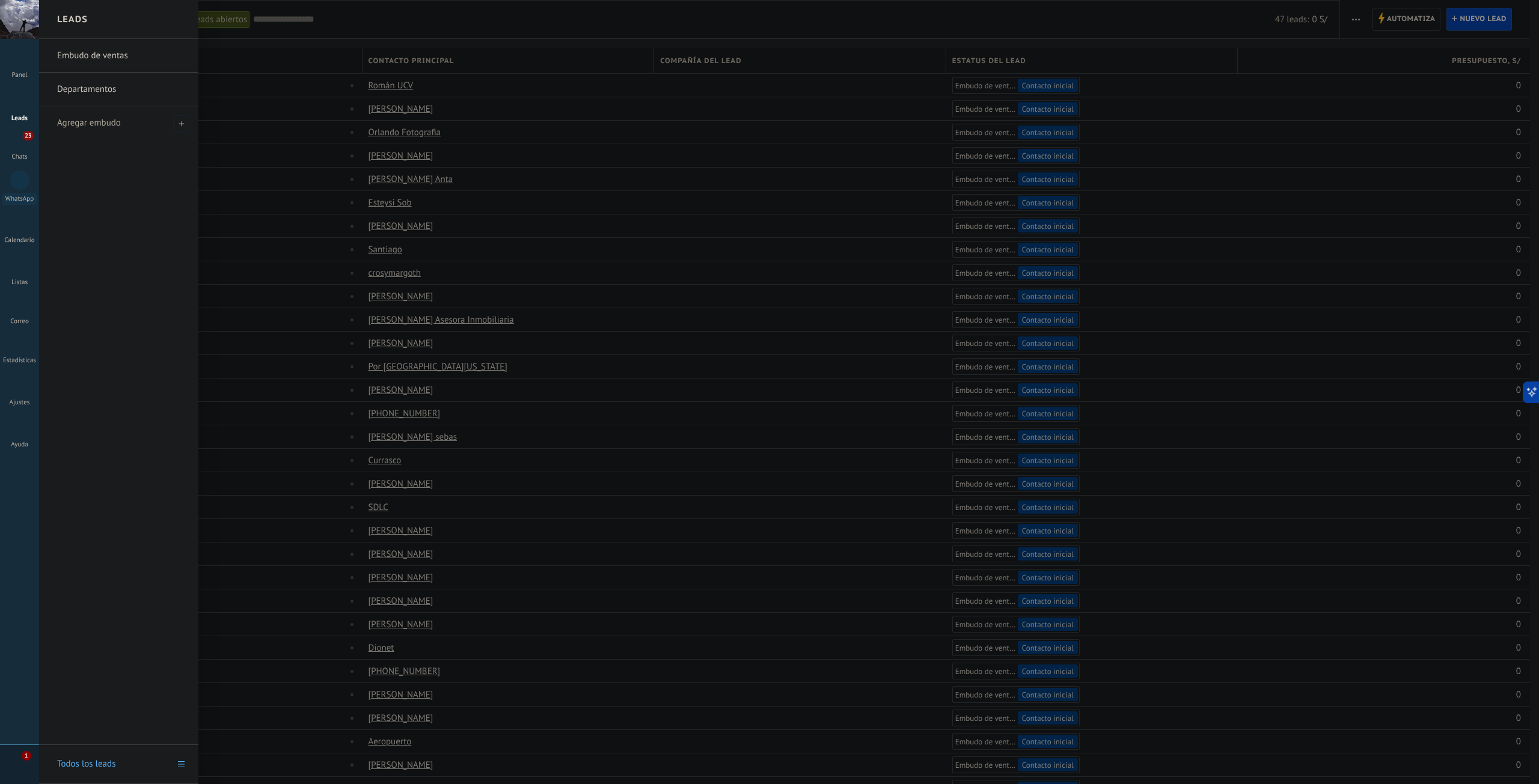
click at [83, 62] on link "Embudo de ventas" at bounding box center [121, 56] width 129 height 34
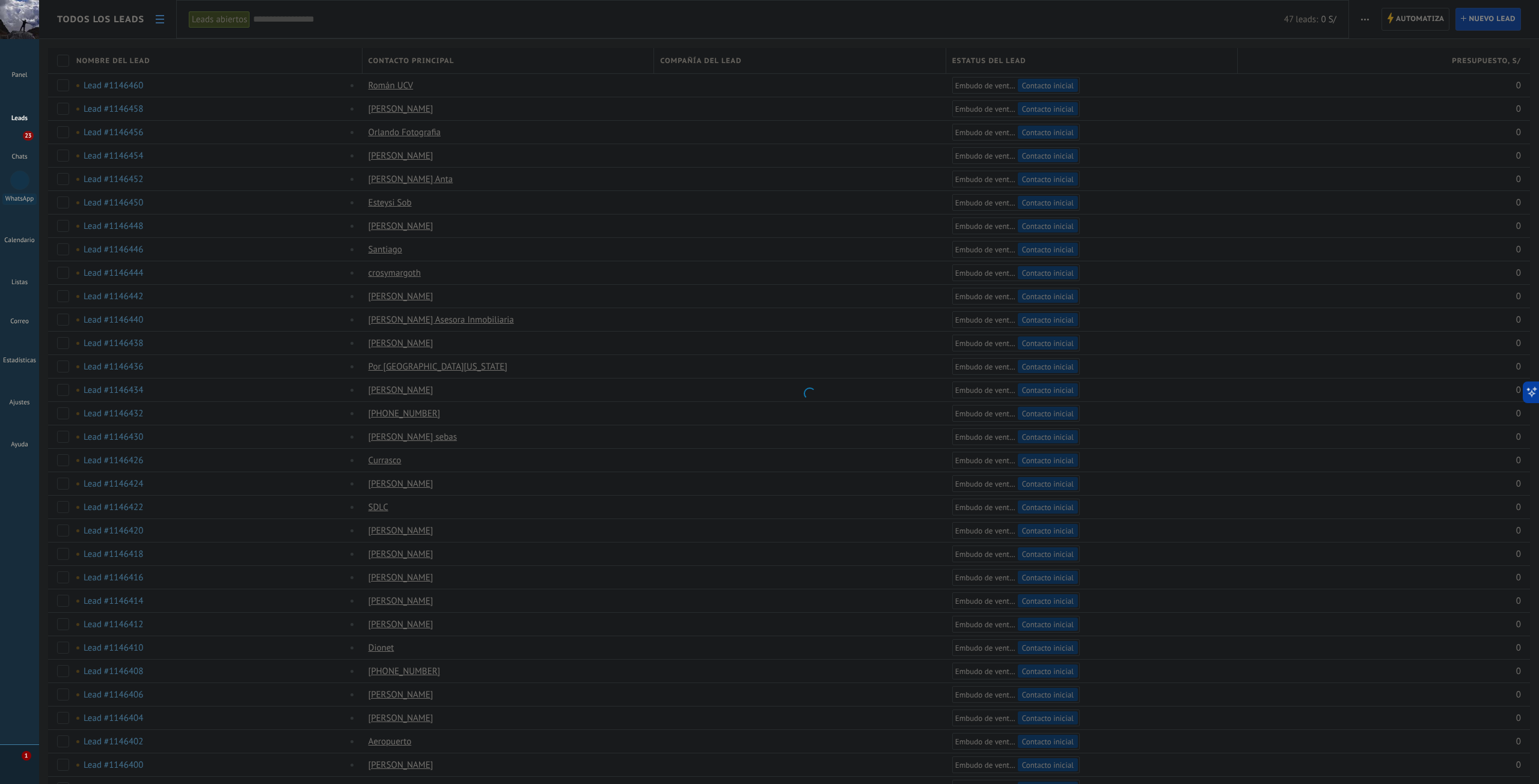
click at [83, 62] on body ".abccls-1,.abccls-2{fill-rule:evenodd}.abccls-2{fill:#fff} .abfcls-1{fill:none}…" at bounding box center [770, 392] width 1539 height 784
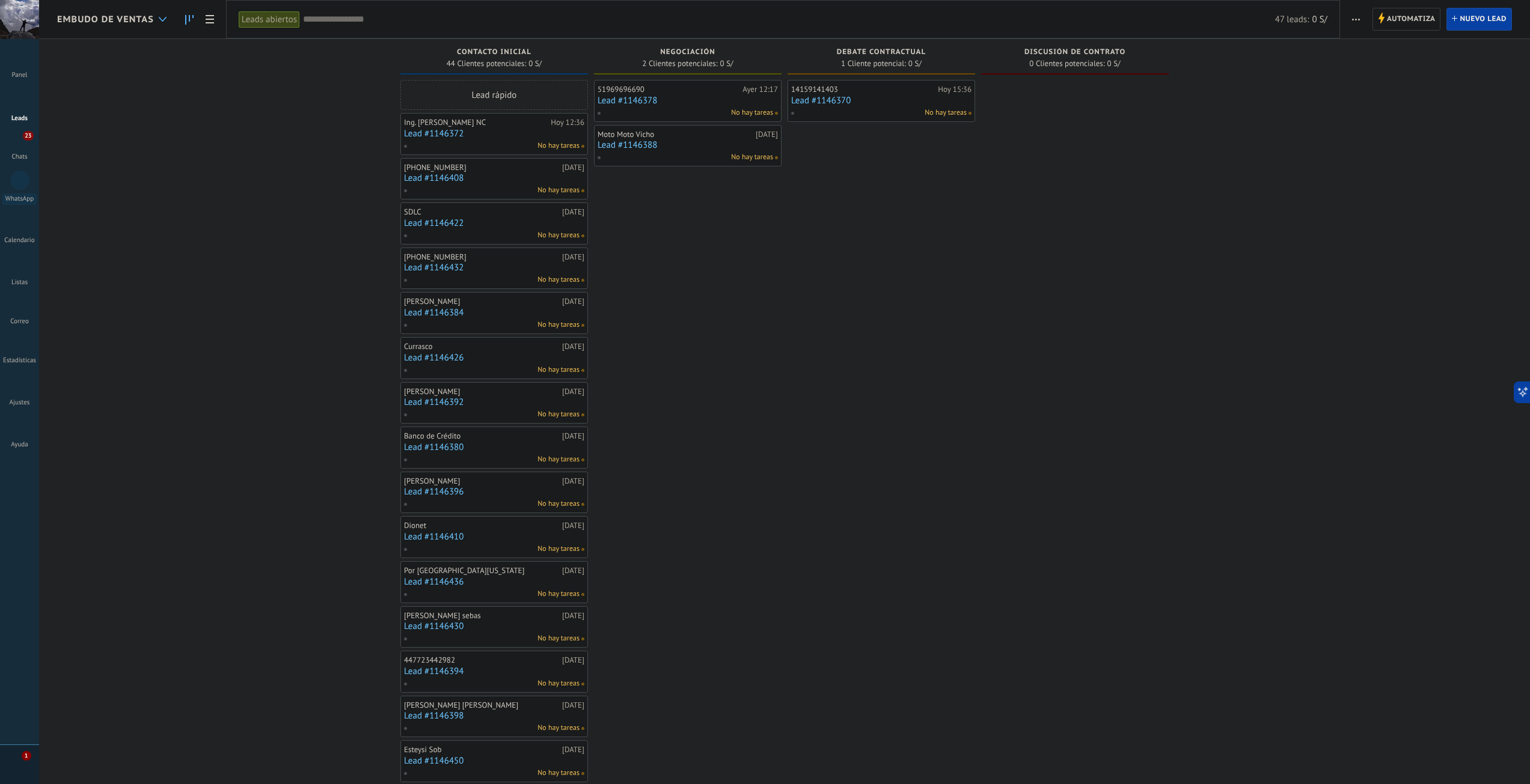
click at [161, 22] on div at bounding box center [163, 20] width 20 height 24
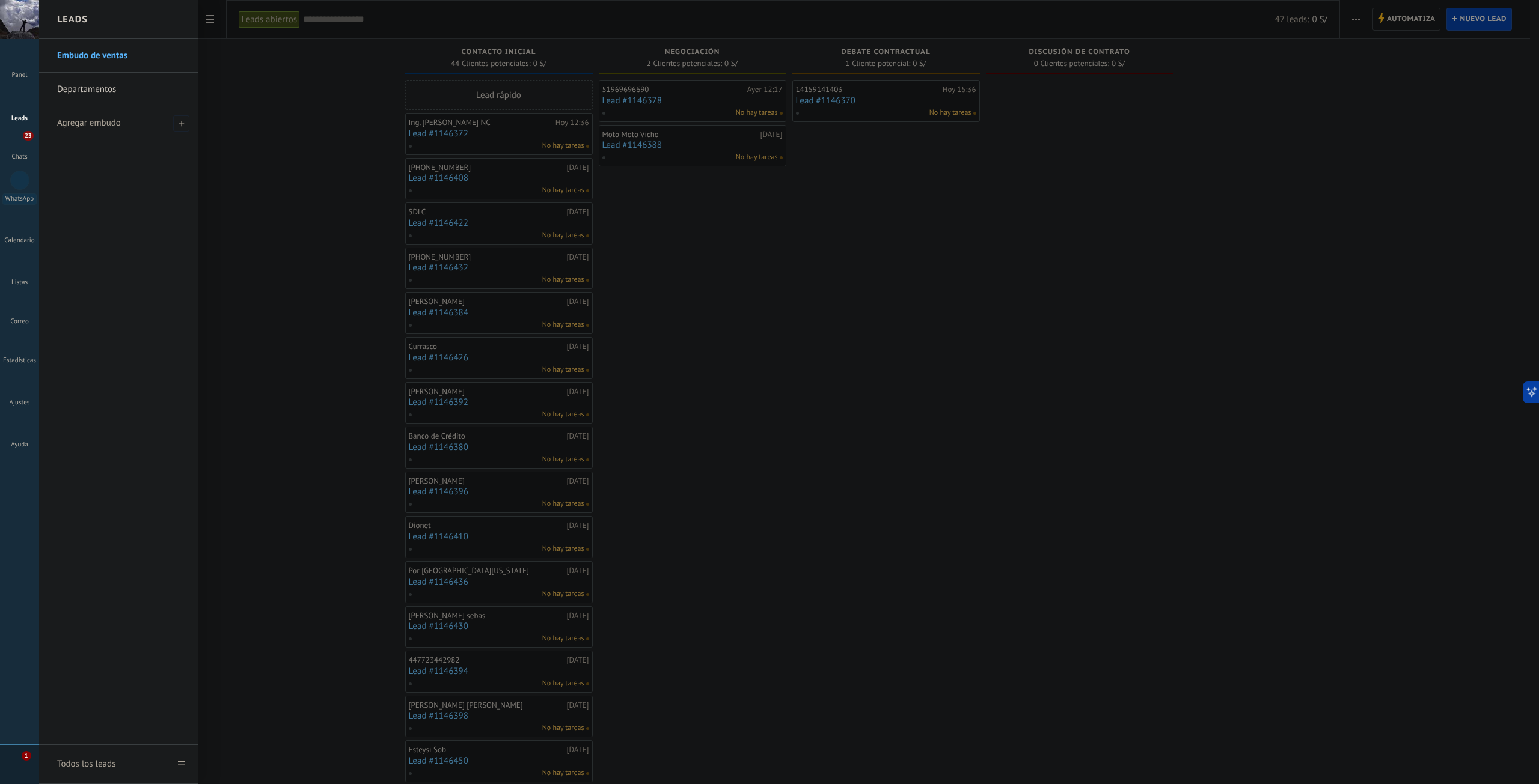
click at [109, 84] on link "Departamentos" at bounding box center [121, 89] width 129 height 34
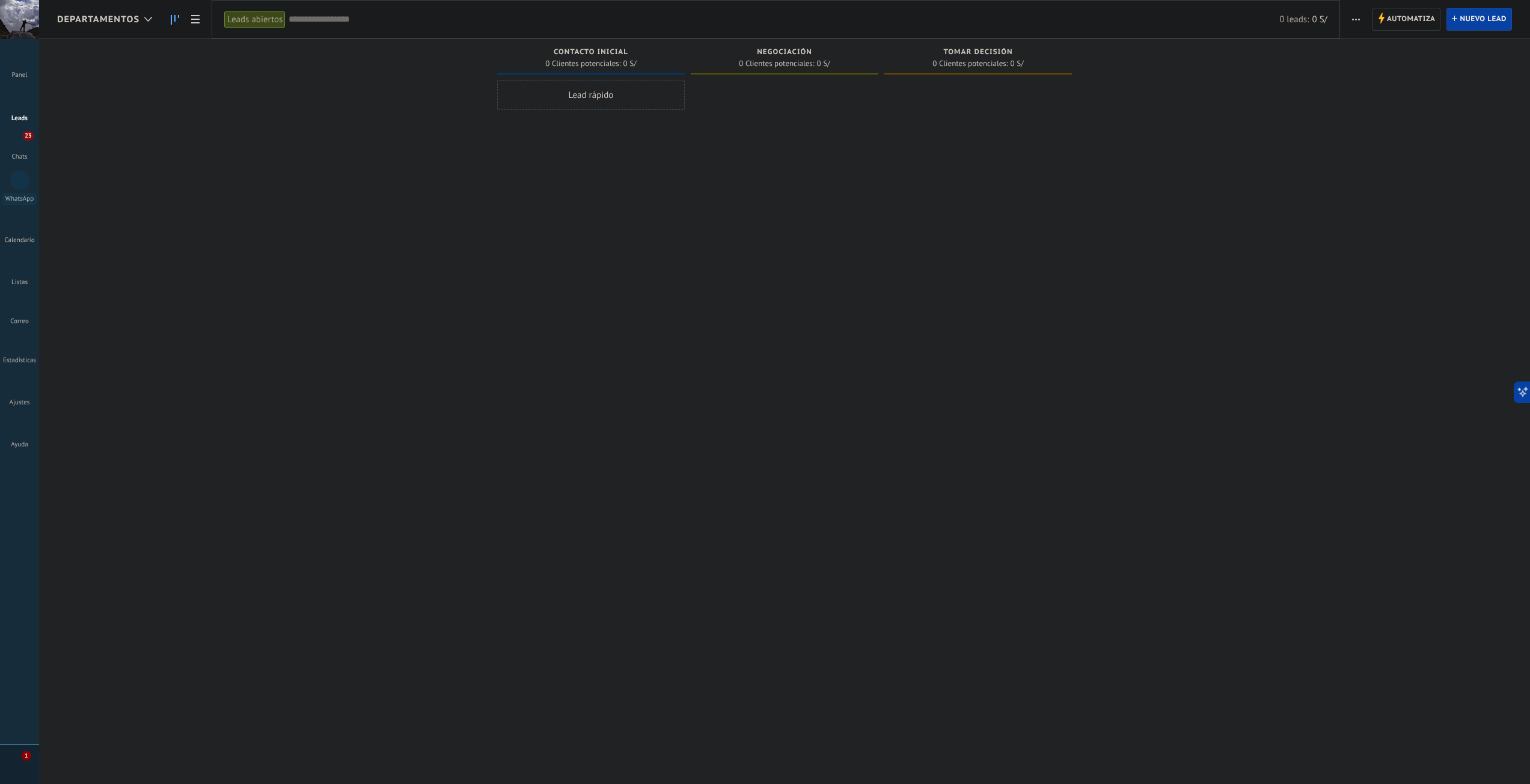
click at [613, 102] on div "Lead rápido" at bounding box center [591, 95] width 187 height 30
click at [800, 229] on div at bounding box center [784, 394] width 187 height 628
click at [570, 261] on span "Cancelar" at bounding box center [567, 256] width 30 height 11
click at [619, 62] on span "0 Clientes potenciales:" at bounding box center [583, 63] width 75 height 7
click at [598, 51] on span "Contacto inicial" at bounding box center [591, 51] width 74 height 8
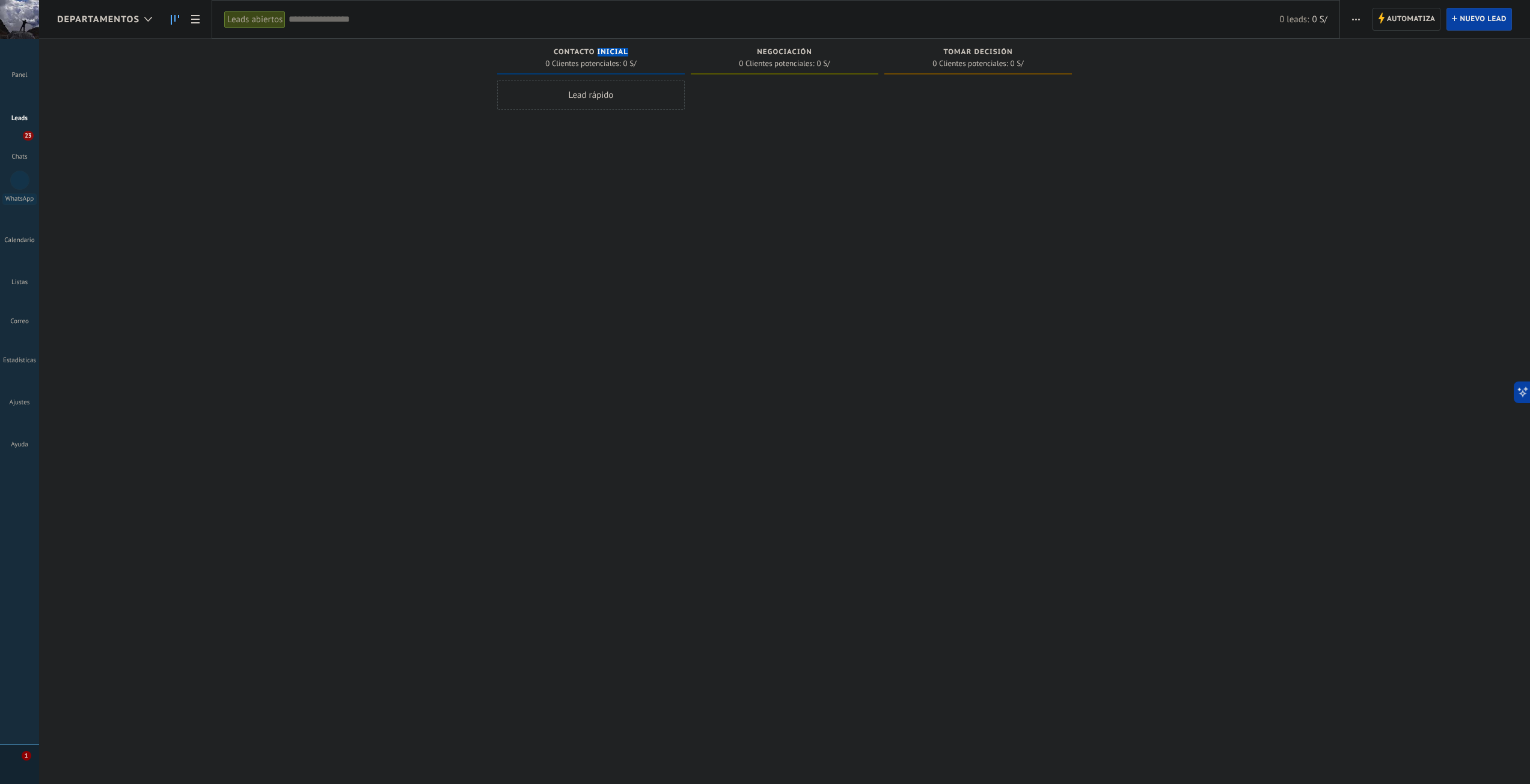
click at [598, 51] on span "Contacto inicial" at bounding box center [591, 51] width 74 height 8
click at [560, 48] on span "Contacto inicial" at bounding box center [591, 51] width 74 height 8
click at [546, 60] on span "0 Clientes potenciales:" at bounding box center [583, 63] width 75 height 7
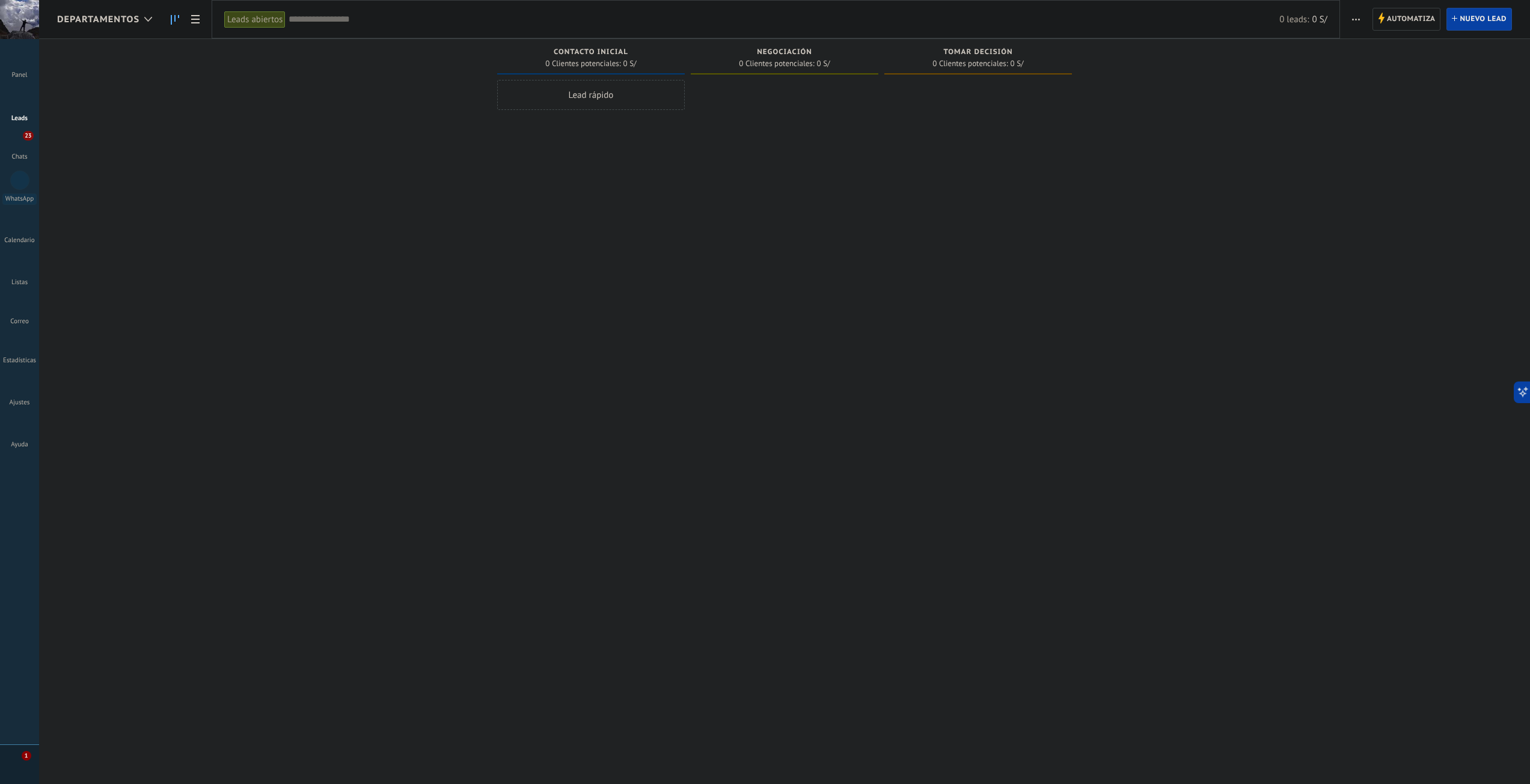
click at [591, 62] on span "0 Clientes potenciales:" at bounding box center [583, 63] width 75 height 7
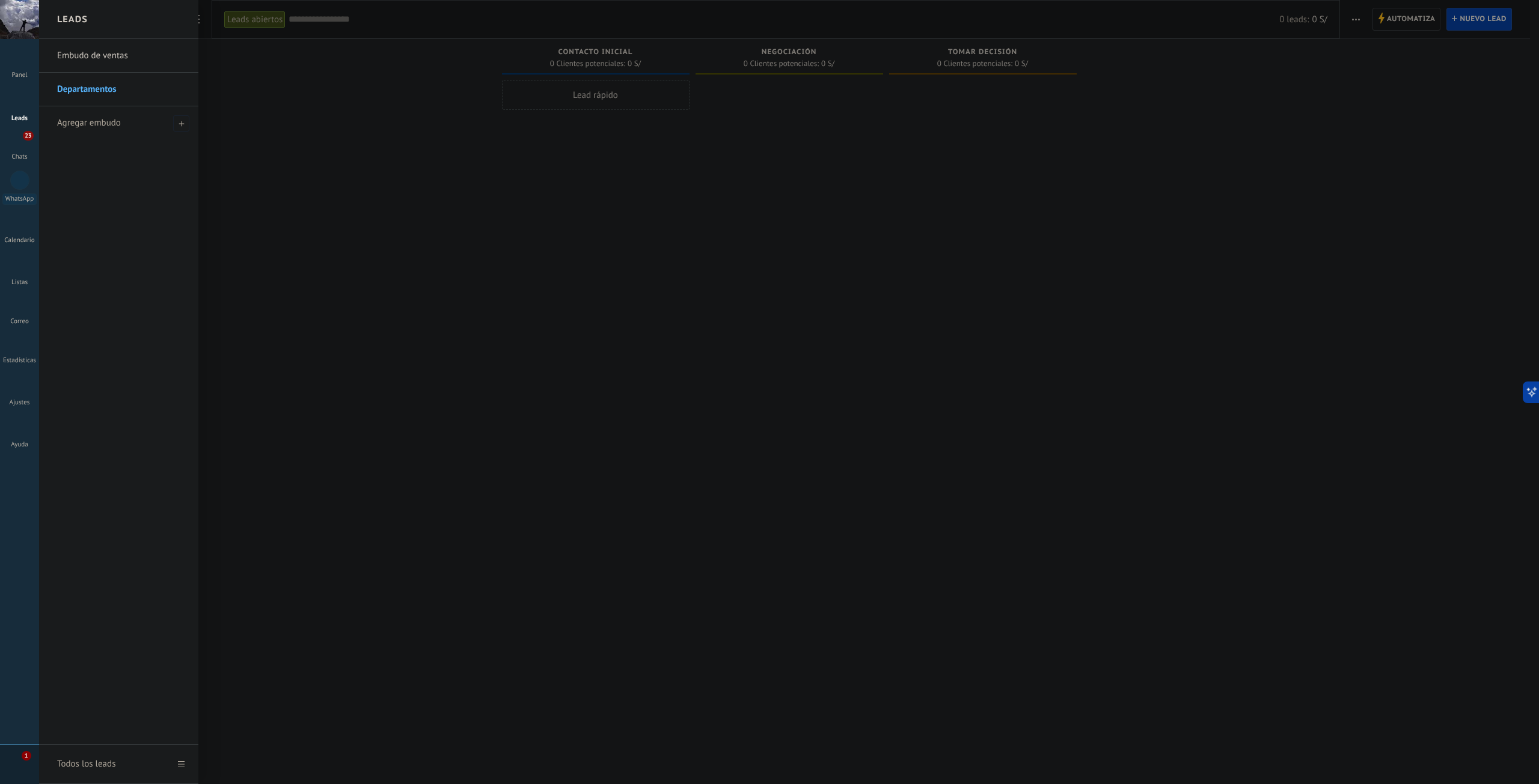
click at [113, 88] on link "Departamentos" at bounding box center [121, 89] width 129 height 34
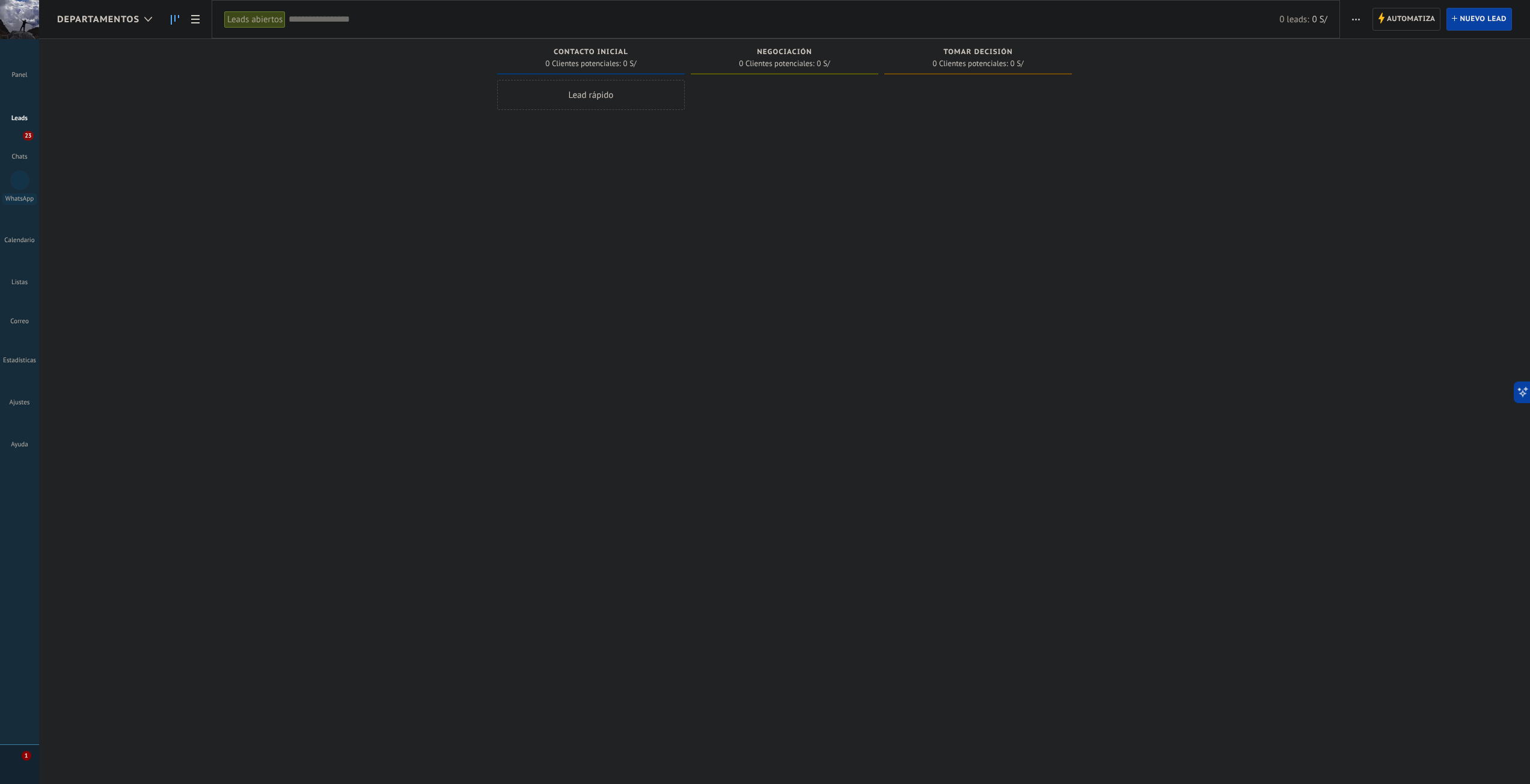
click at [267, 20] on div "Leads abiertos" at bounding box center [254, 19] width 62 height 17
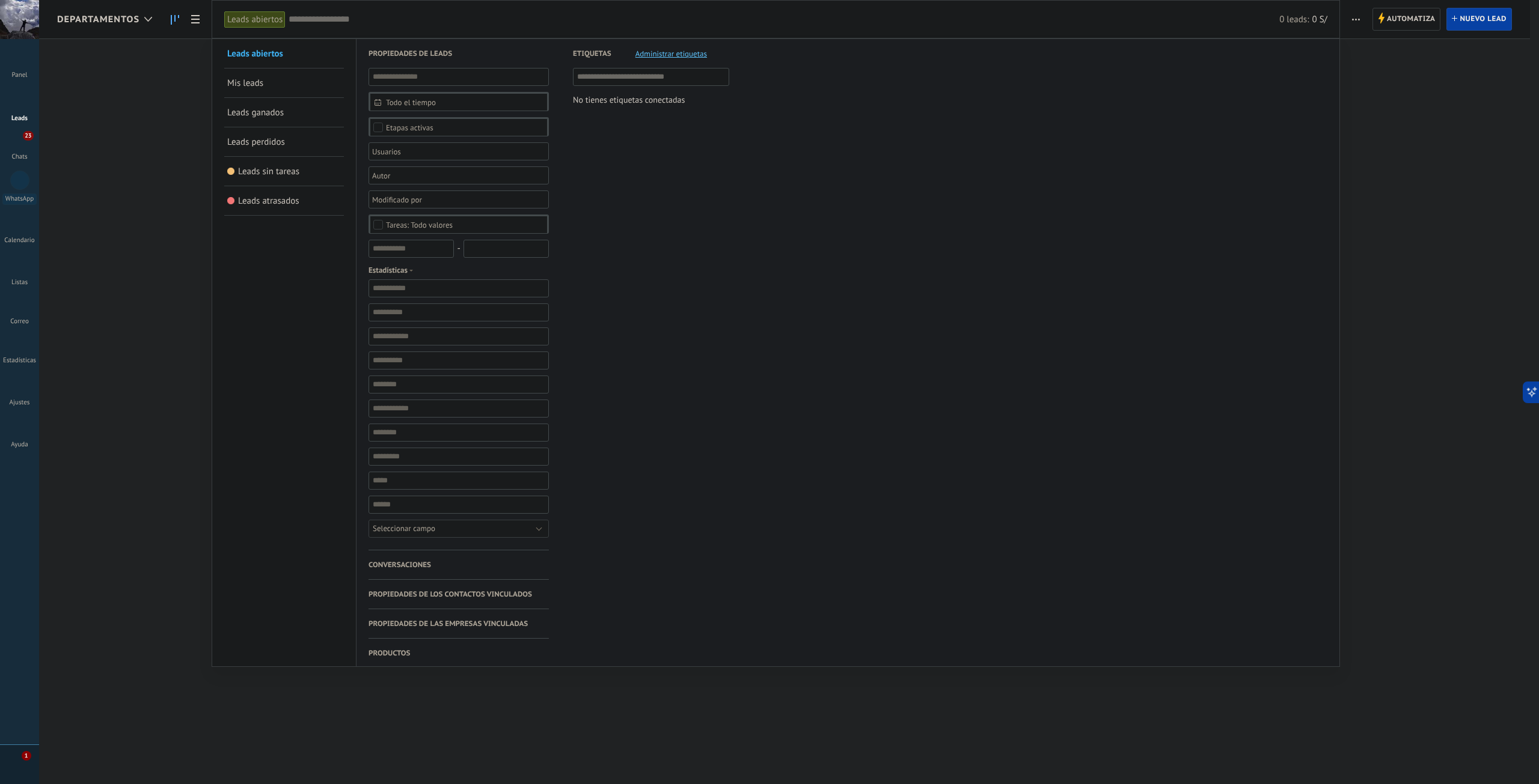
click at [340, 57] on span at bounding box center [337, 53] width 8 height 8
click at [295, 150] on link "Leads perdidos" at bounding box center [284, 141] width 114 height 28
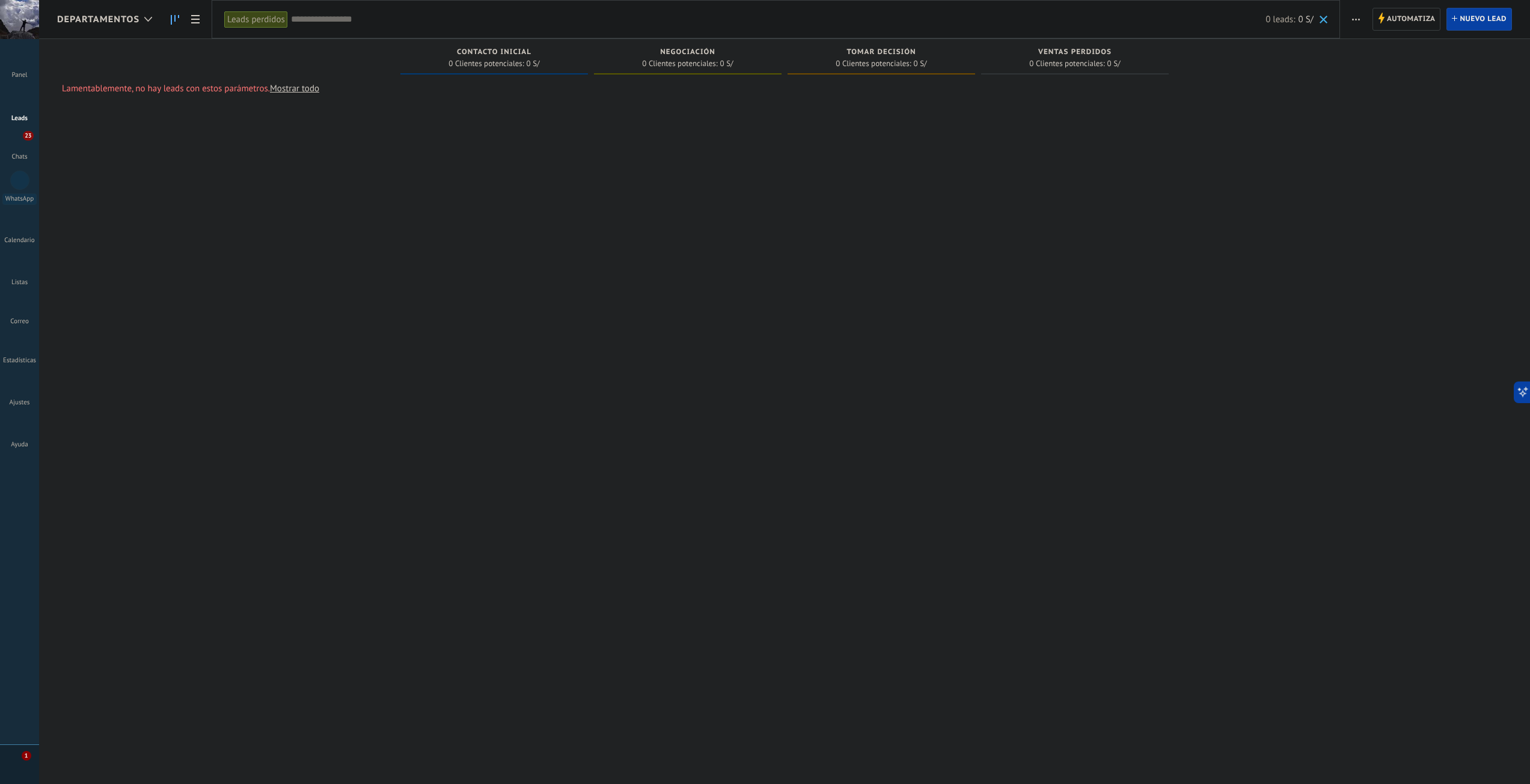
click at [487, 63] on span "0 Clientes potenciales:" at bounding box center [486, 63] width 75 height 7
click at [501, 53] on span "Contacto inicial" at bounding box center [494, 51] width 74 height 8
click at [516, 43] on div "Contacto inicial 0 Clientes potenciales: 0 S/" at bounding box center [494, 57] width 187 height 36
click at [1484, 20] on span "Nuevo lead" at bounding box center [1483, 19] width 47 height 22
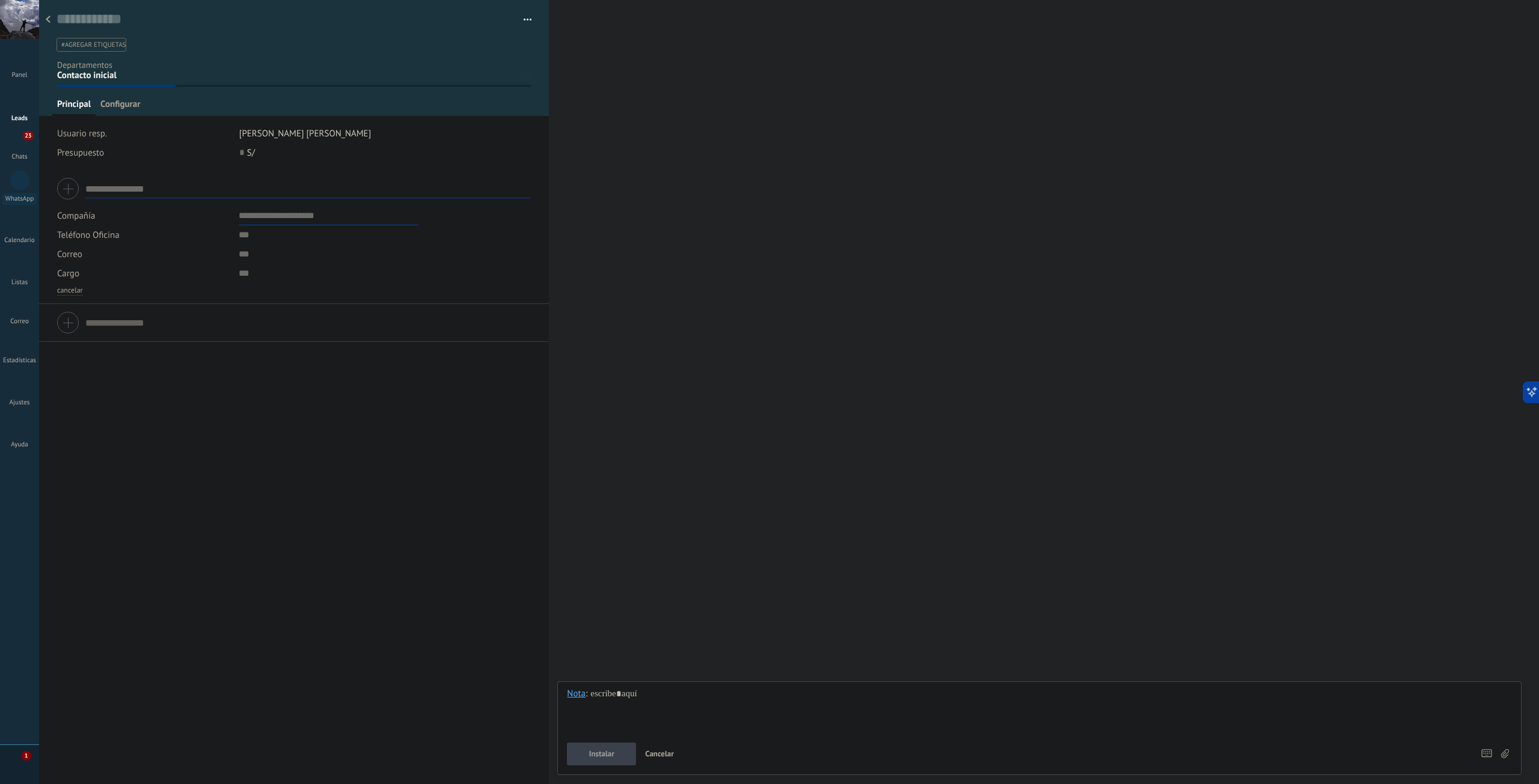
click at [111, 189] on input "text" at bounding box center [308, 188] width 445 height 19
click at [64, 192] on div at bounding box center [294, 188] width 474 height 30
click at [69, 190] on div at bounding box center [294, 188] width 474 height 30
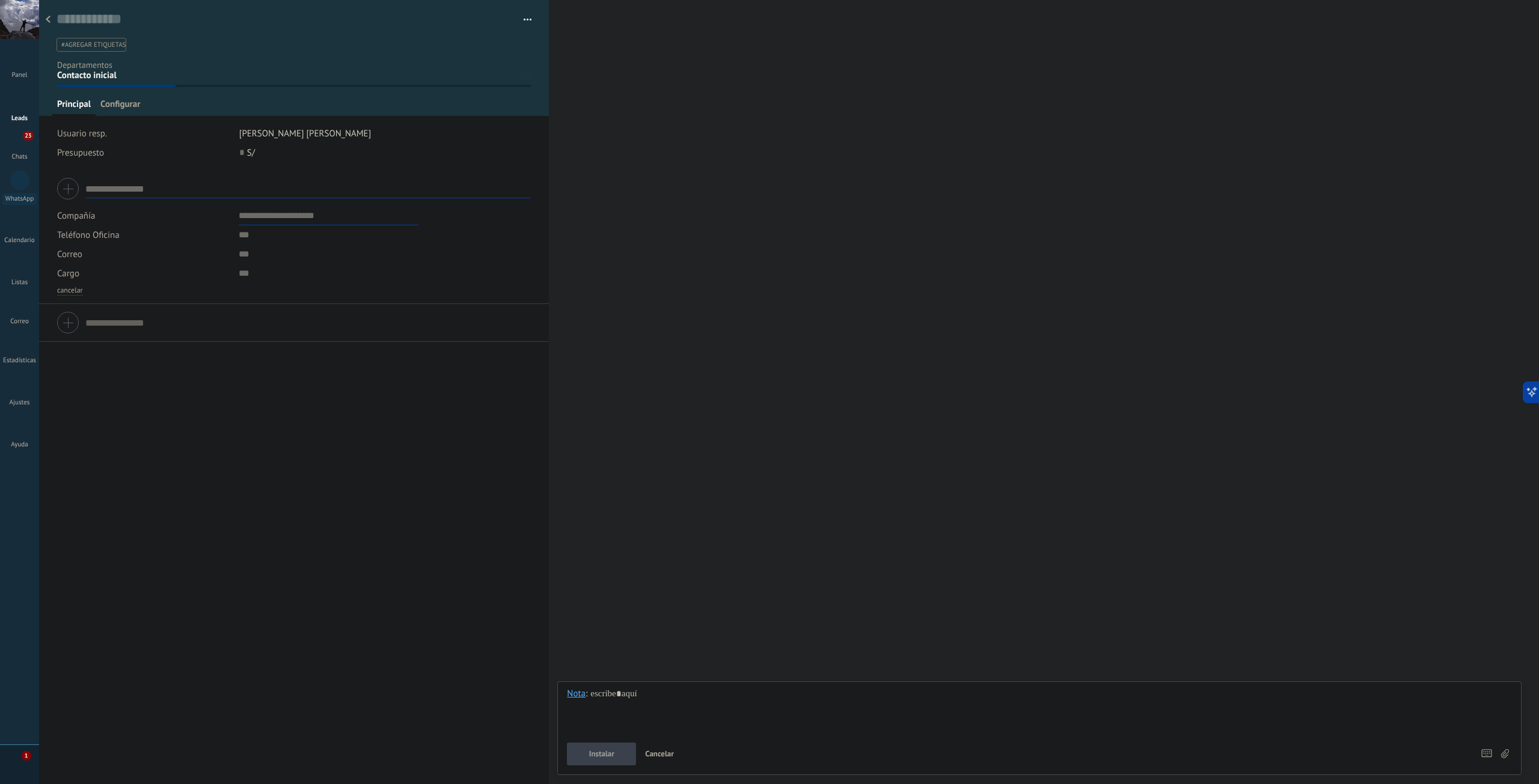
click at [159, 185] on input "text" at bounding box center [308, 188] width 445 height 19
click at [62, 324] on div at bounding box center [294, 322] width 474 height 30
click at [67, 321] on div at bounding box center [294, 322] width 474 height 30
click at [69, 321] on div at bounding box center [294, 322] width 474 height 30
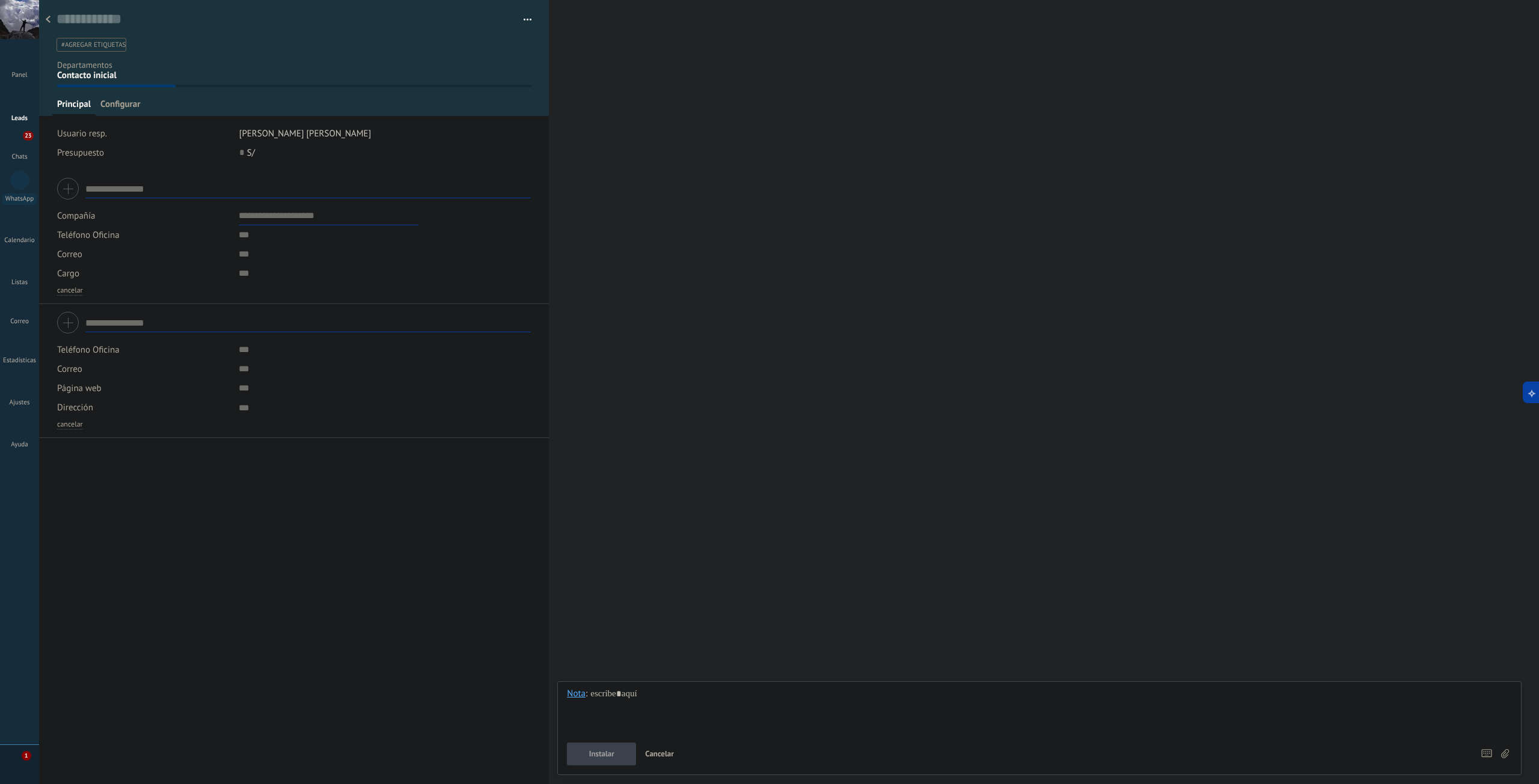
click at [216, 110] on div "Principal Configurar" at bounding box center [294, 106] width 484 height 17
click at [135, 106] on span "Configurar" at bounding box center [119, 106] width 39 height 17
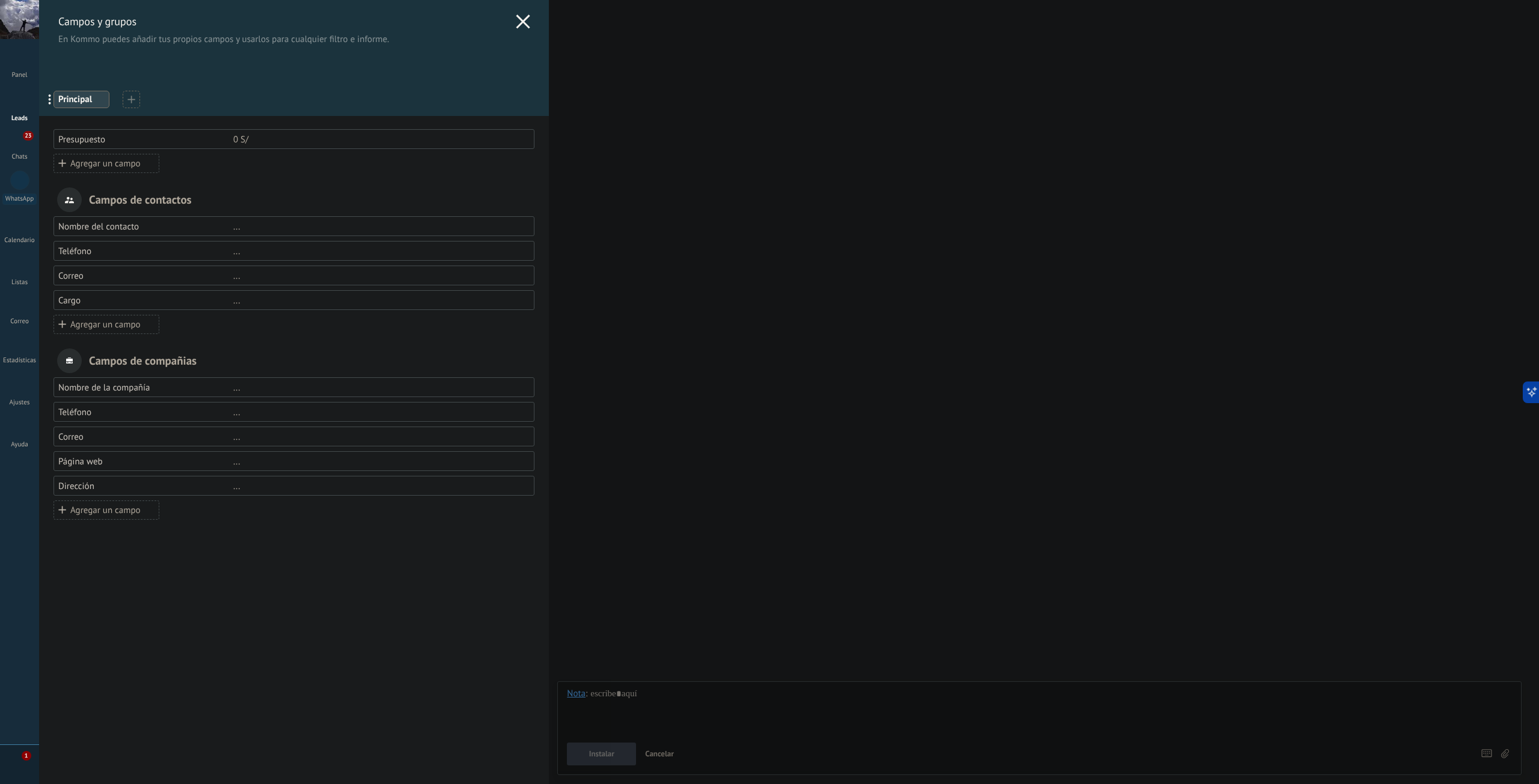
click at [516, 22] on use at bounding box center [522, 21] width 14 height 14
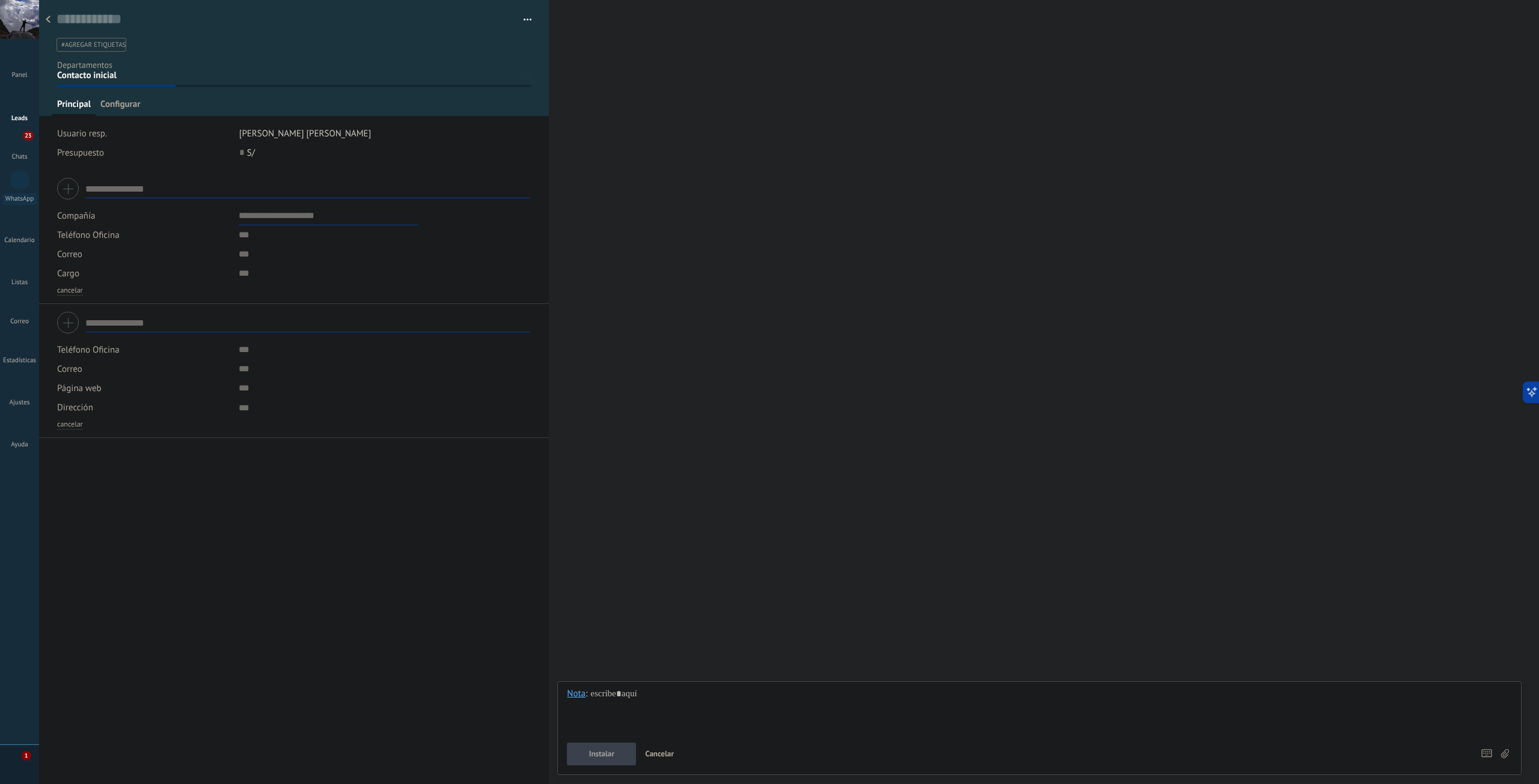
click at [50, 18] on icon at bounding box center [48, 19] width 5 height 7
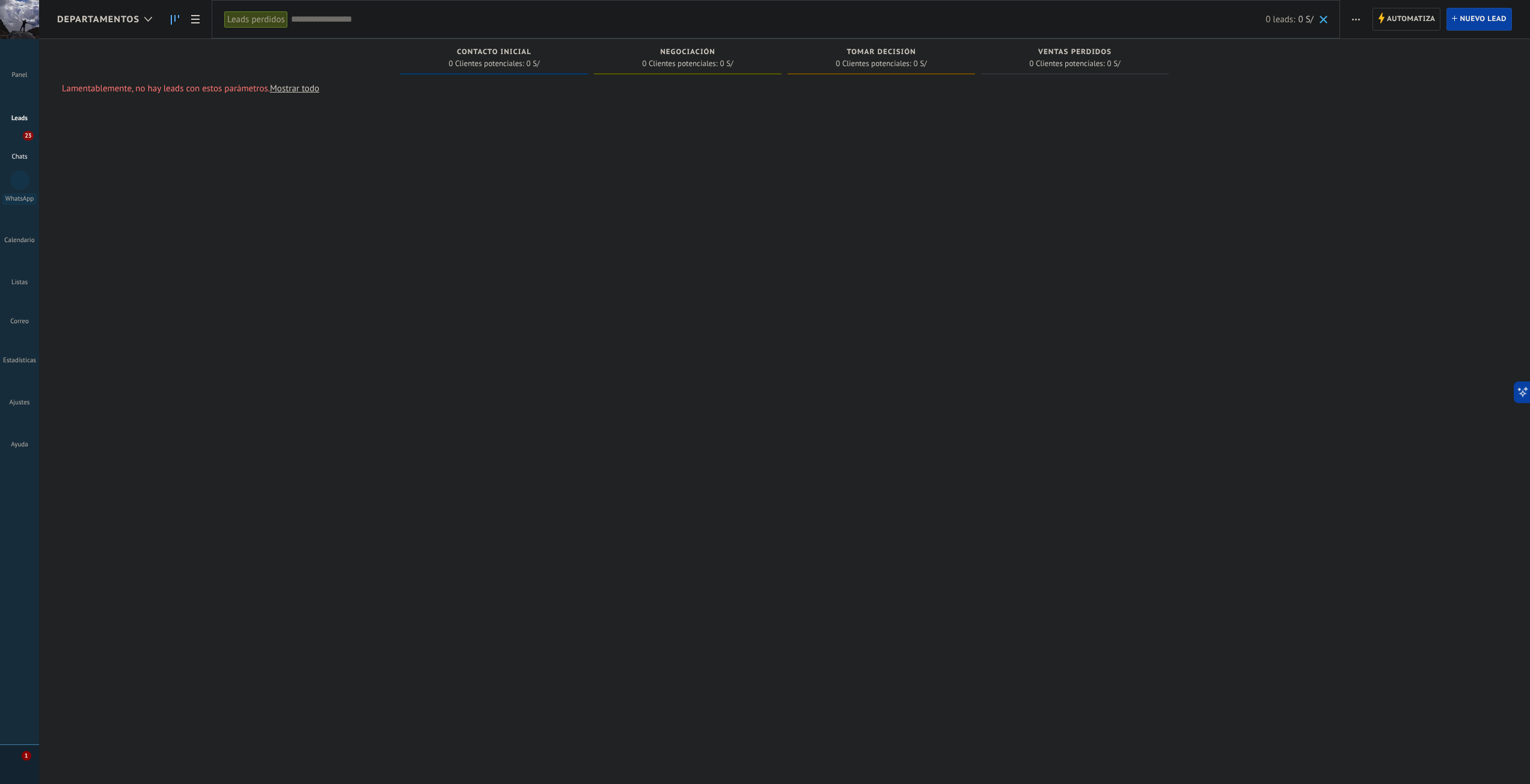
click at [18, 143] on div "23" at bounding box center [19, 140] width 19 height 17
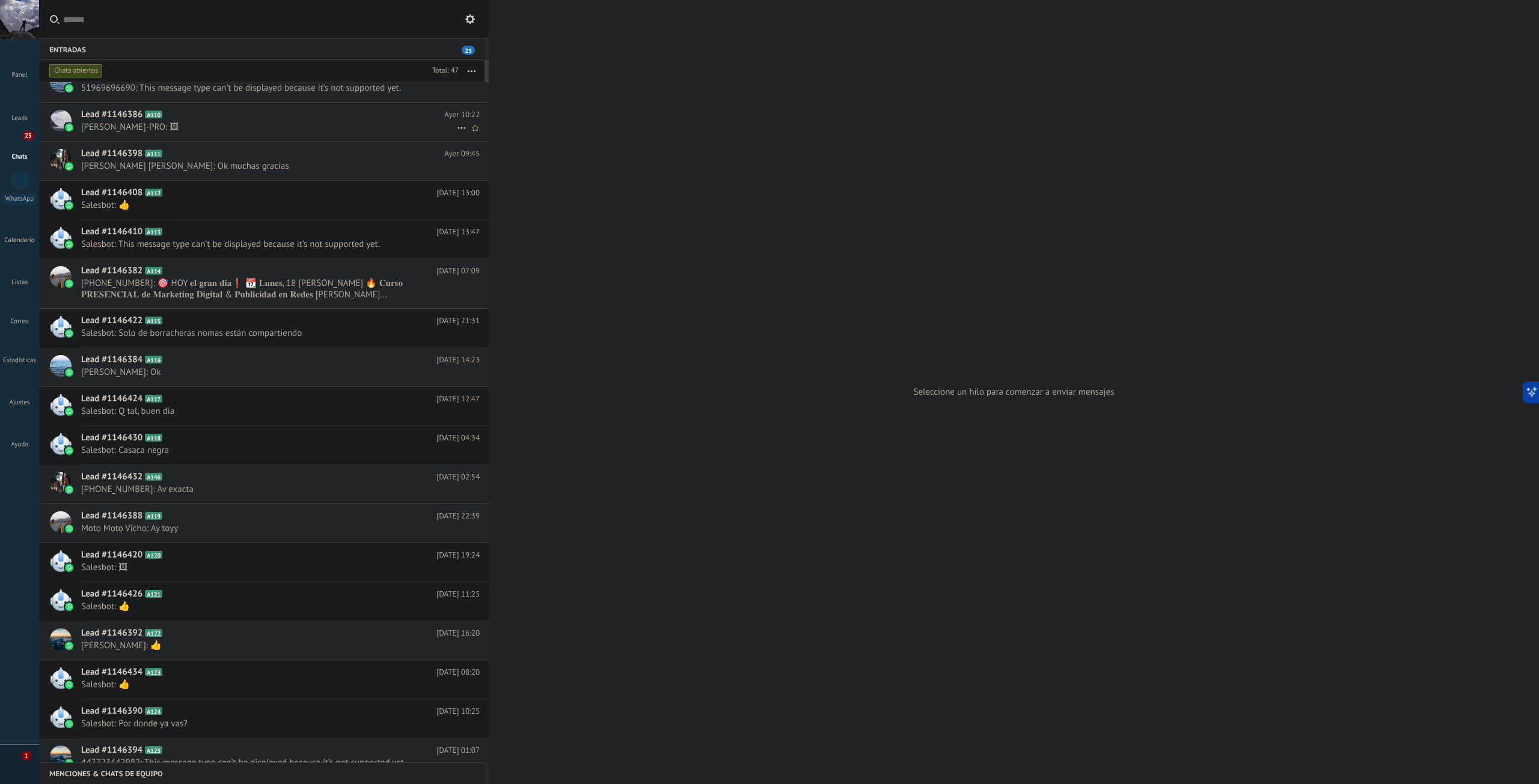
scroll to position [301, 0]
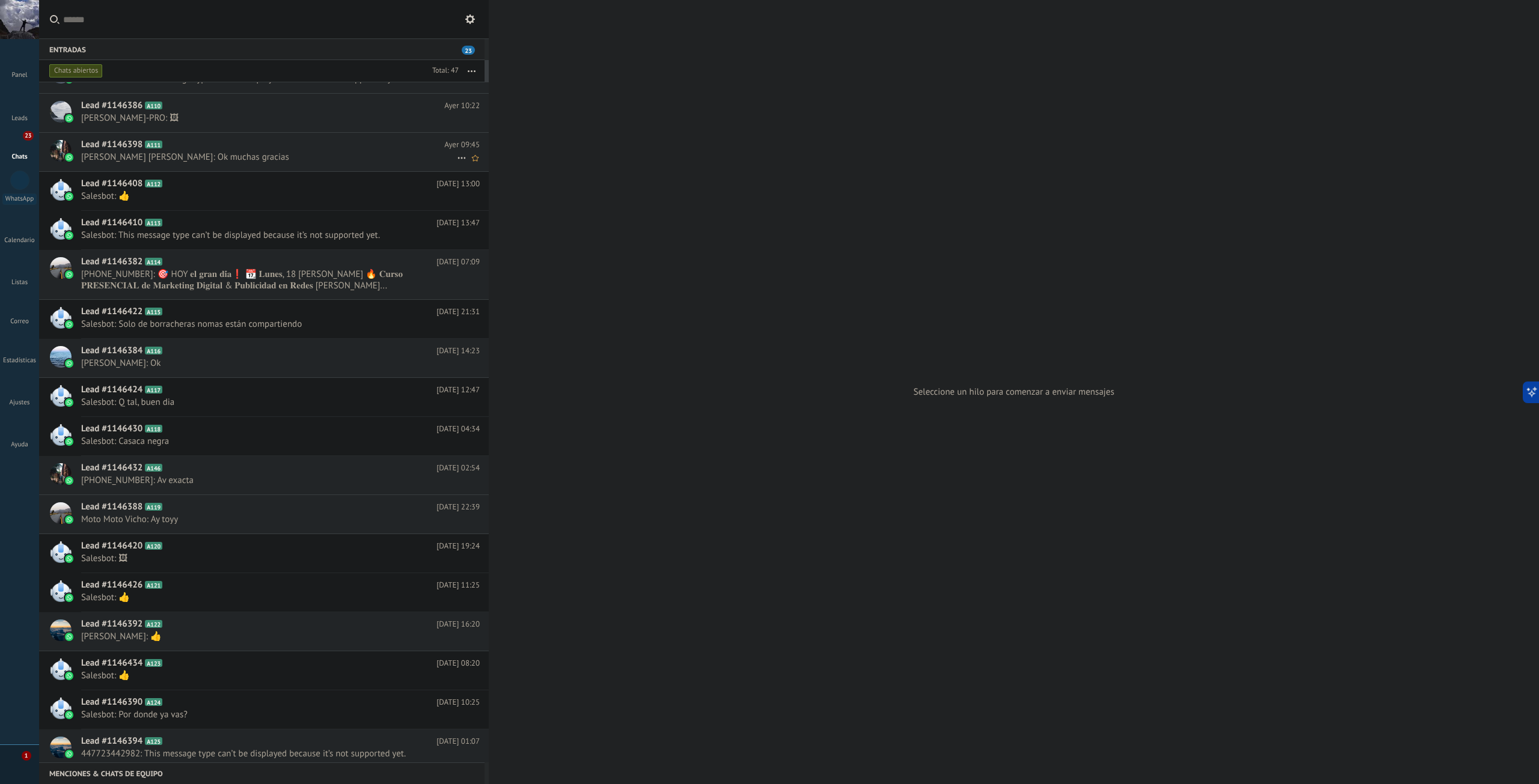
click at [455, 160] on icon at bounding box center [462, 158] width 15 height 15
click at [365, 150] on div at bounding box center [770, 392] width 1539 height 784
click at [207, 154] on span "[PERSON_NAME]: Ok muchas gracias" at bounding box center [268, 157] width 376 height 11
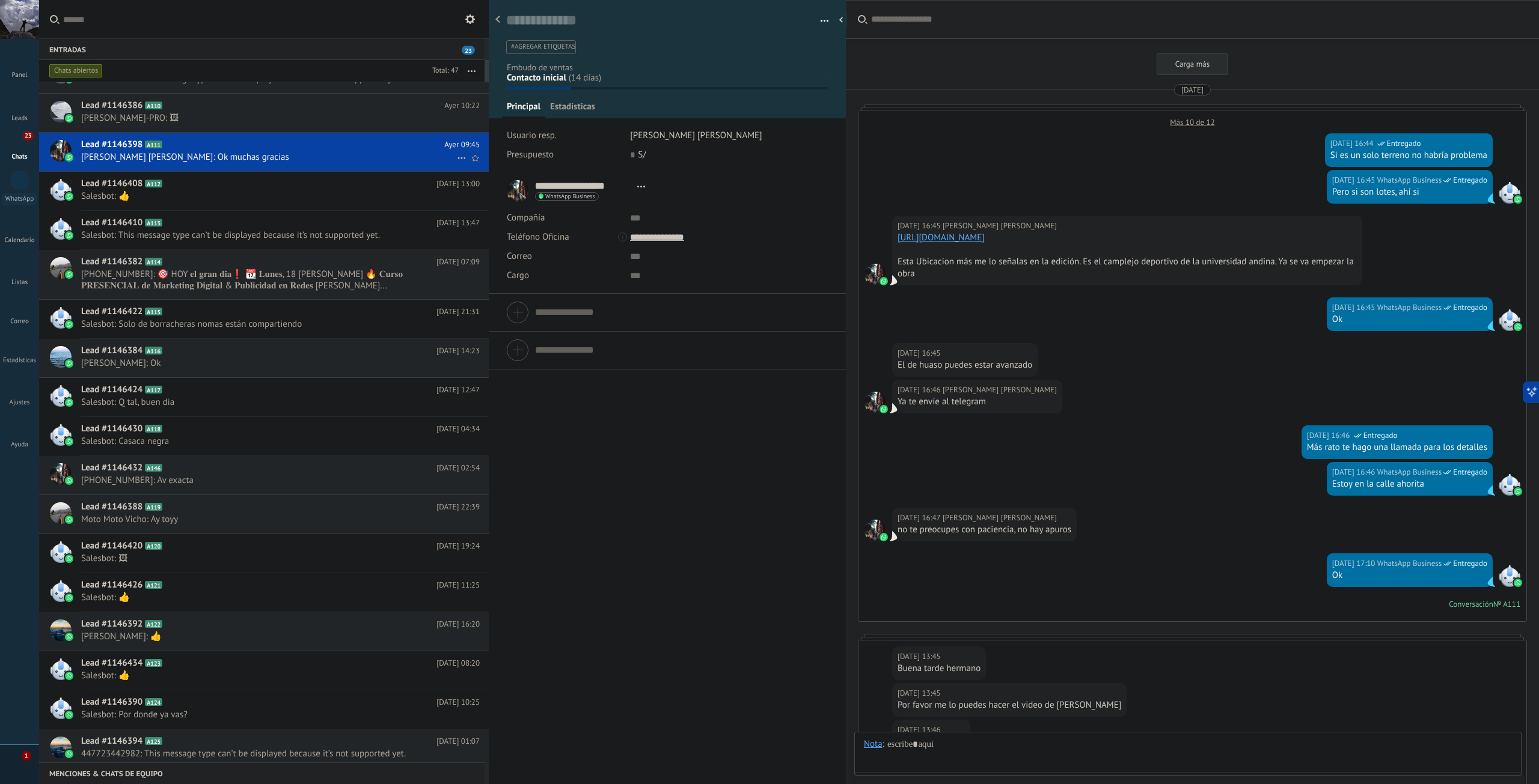
scroll to position [1310, 0]
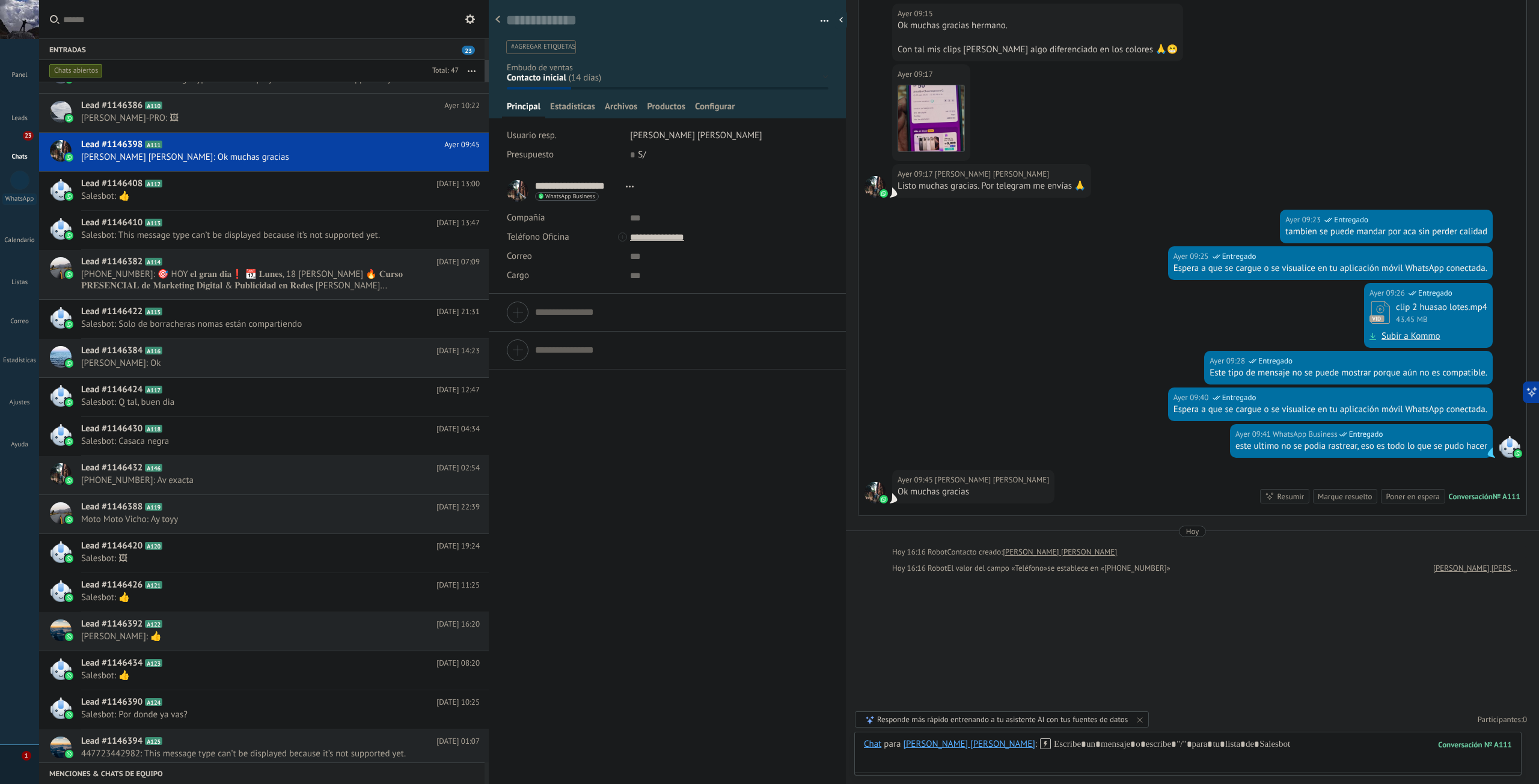
click at [522, 313] on div at bounding box center [668, 312] width 321 height 30
click at [821, 23] on span "button" at bounding box center [825, 23] width 8 height 3
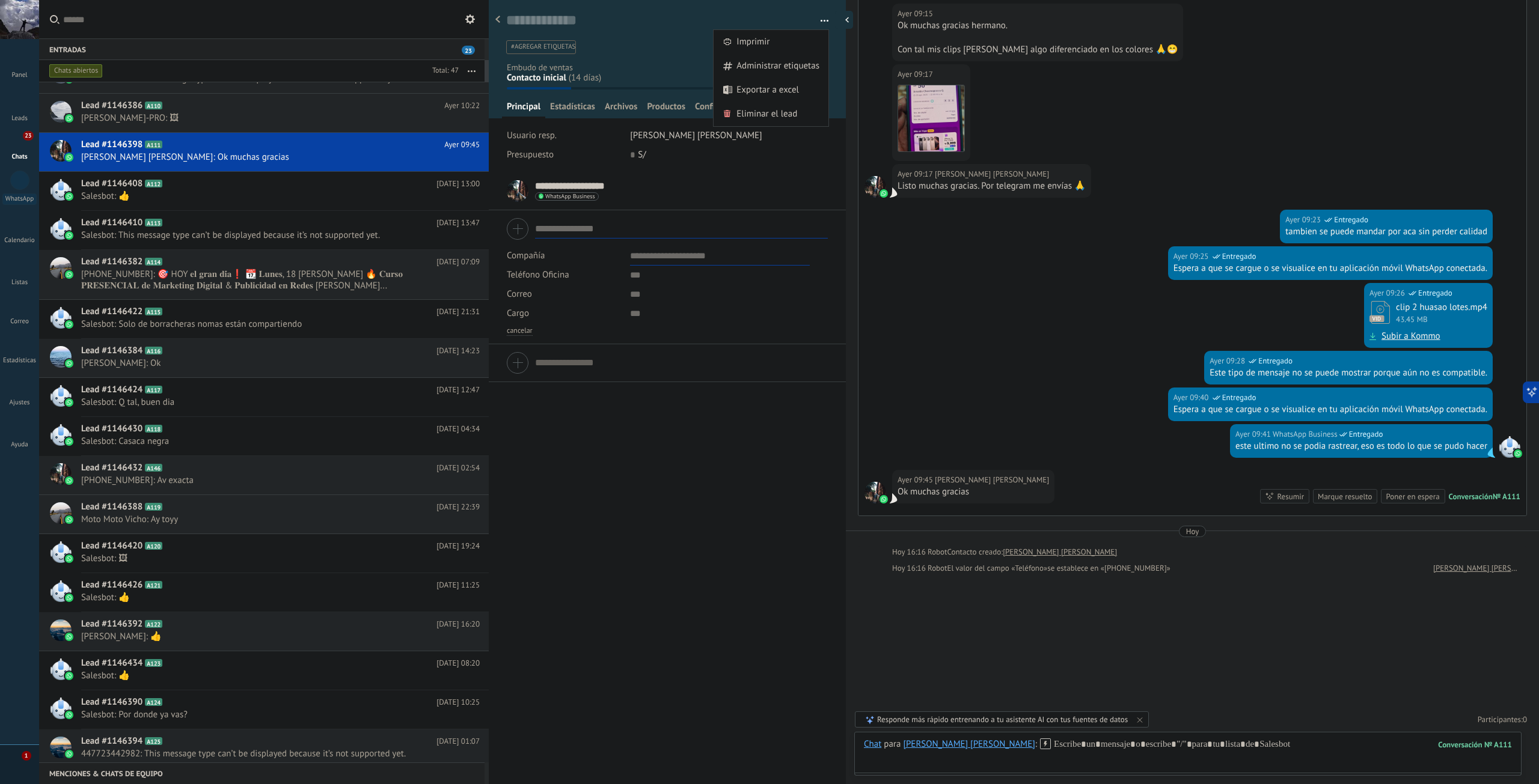
click at [847, 20] on div at bounding box center [844, 20] width 18 height 18
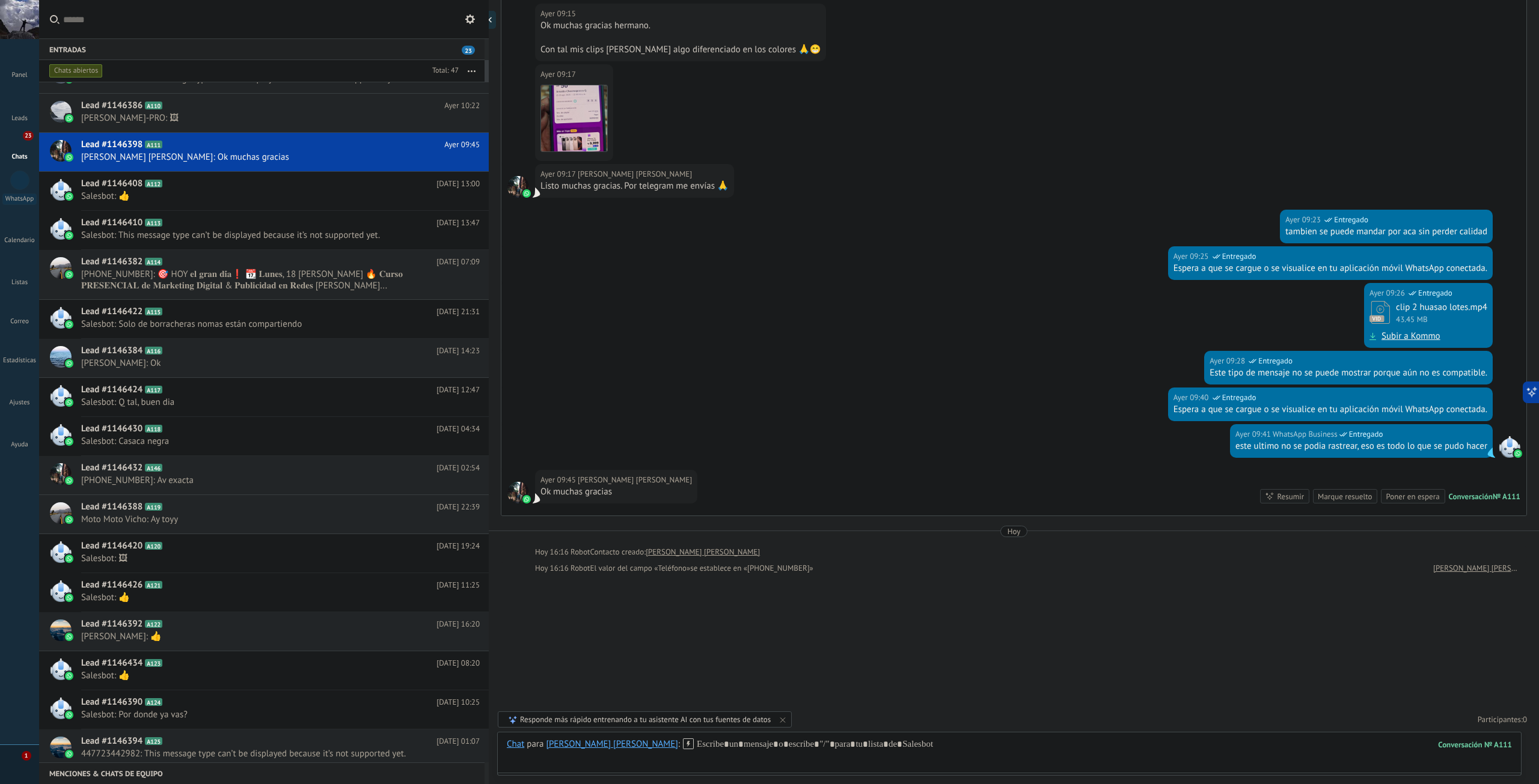
scroll to position [11, 0]
click at [455, 157] on icon at bounding box center [462, 158] width 15 height 15
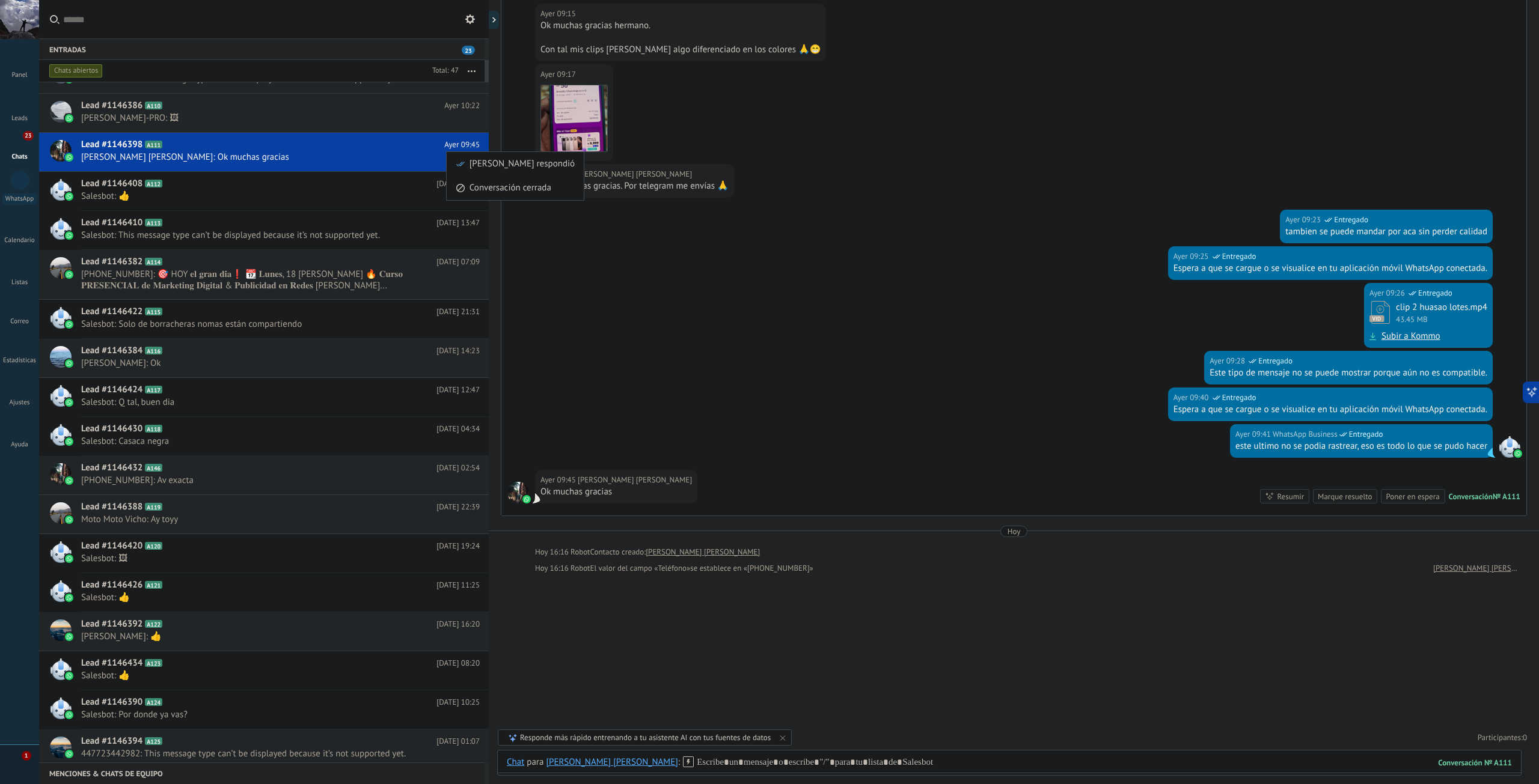
click at [503, 24] on div at bounding box center [770, 392] width 1539 height 784
click at [500, 22] on icon at bounding box center [499, 19] width 4 height 6
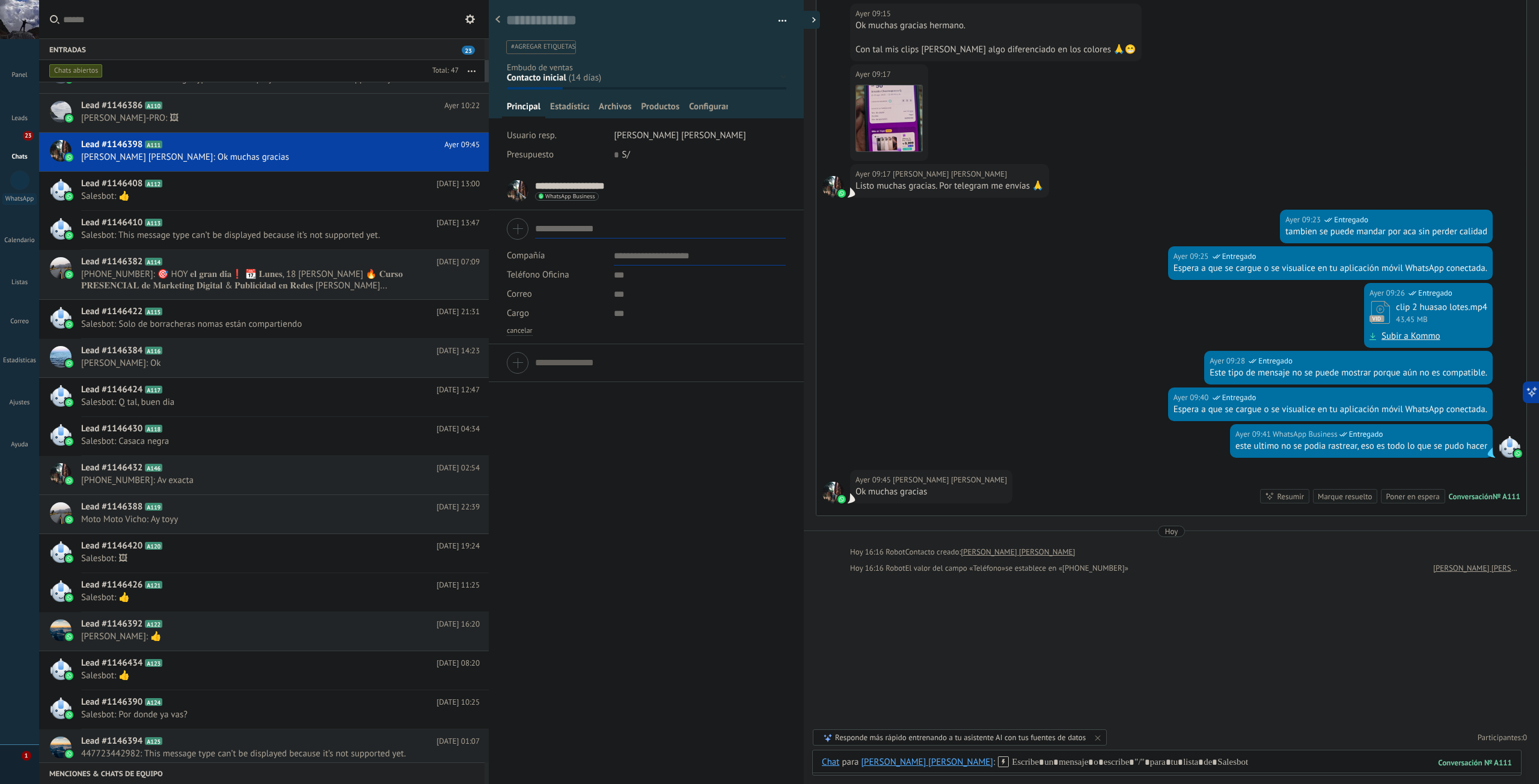
type textarea "**********"
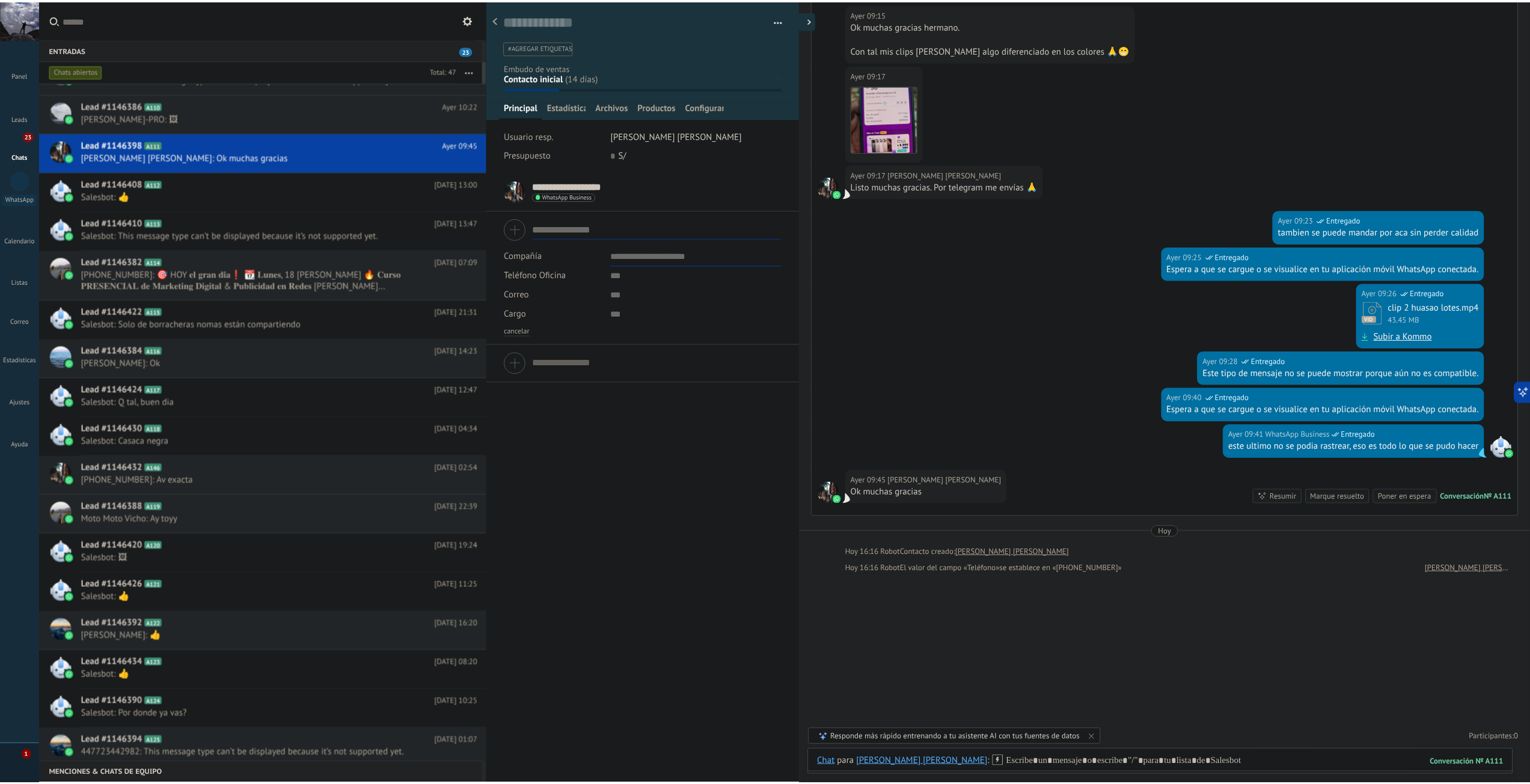
scroll to position [18, 0]
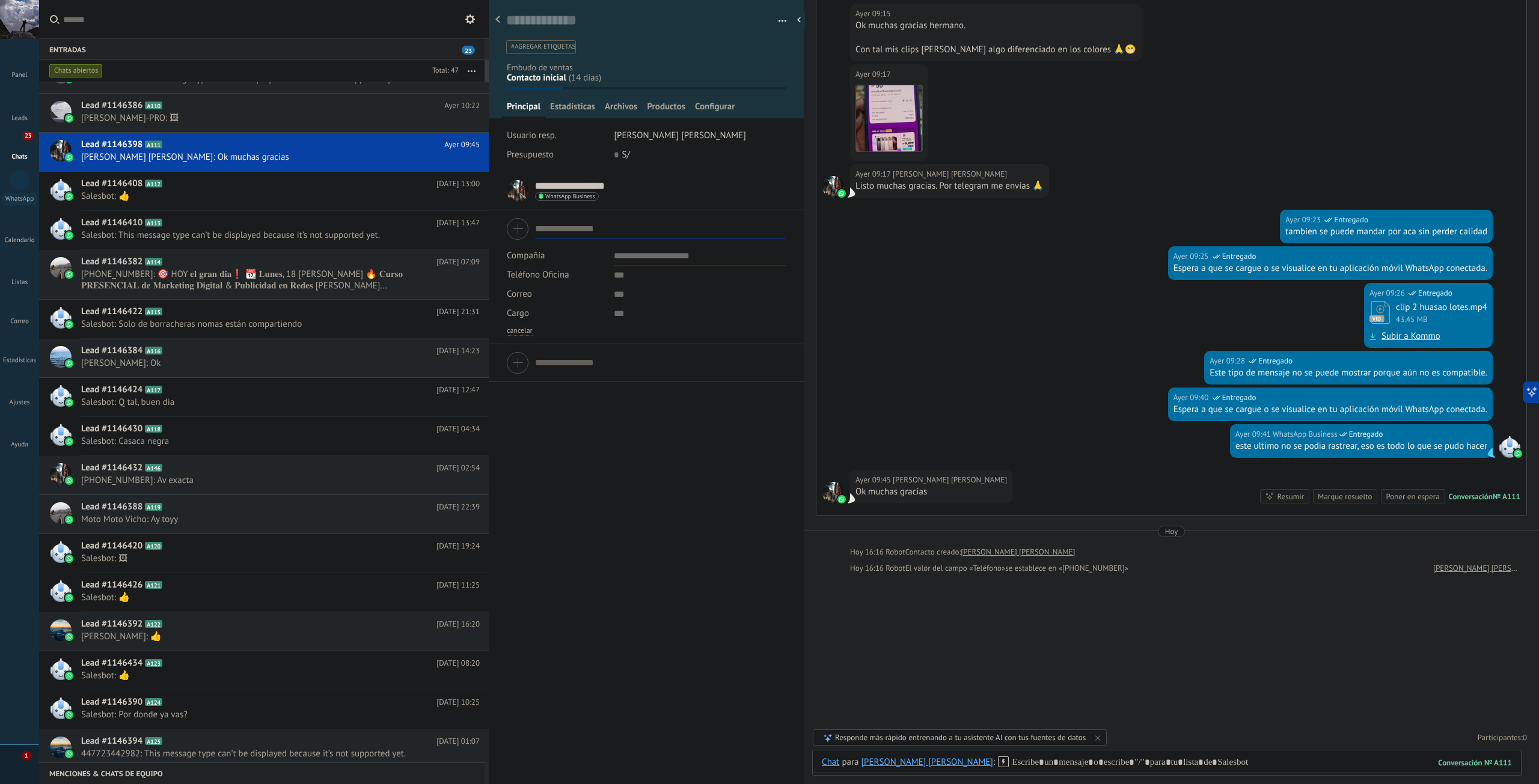
click at [496, 21] on icon at bounding box center [498, 19] width 5 height 7
click at [496, 21] on div "Seleccione un hilo para comenzar a enviar mensajes" at bounding box center [1014, 392] width 1050 height 784
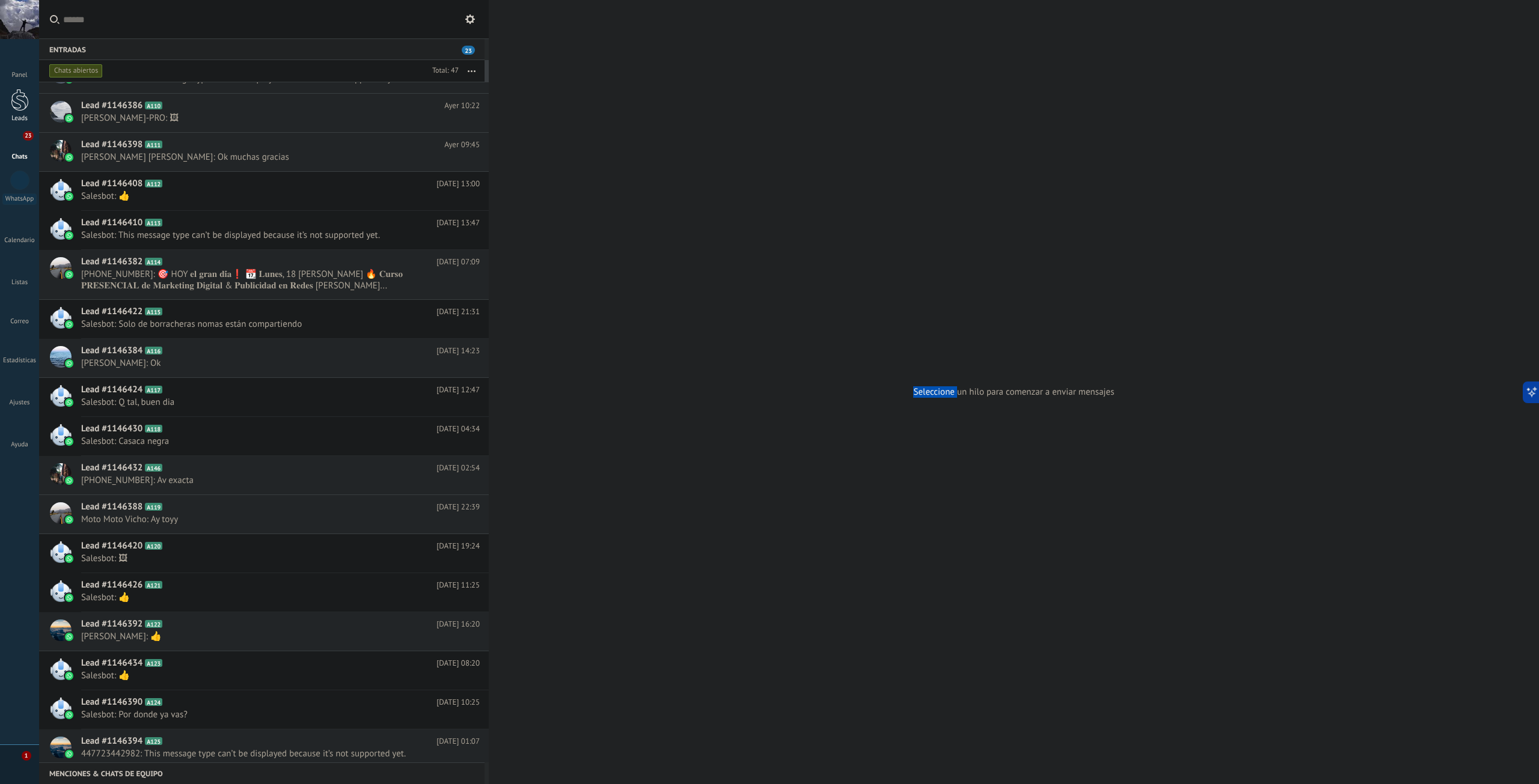
click at [26, 102] on div at bounding box center [20, 100] width 18 height 22
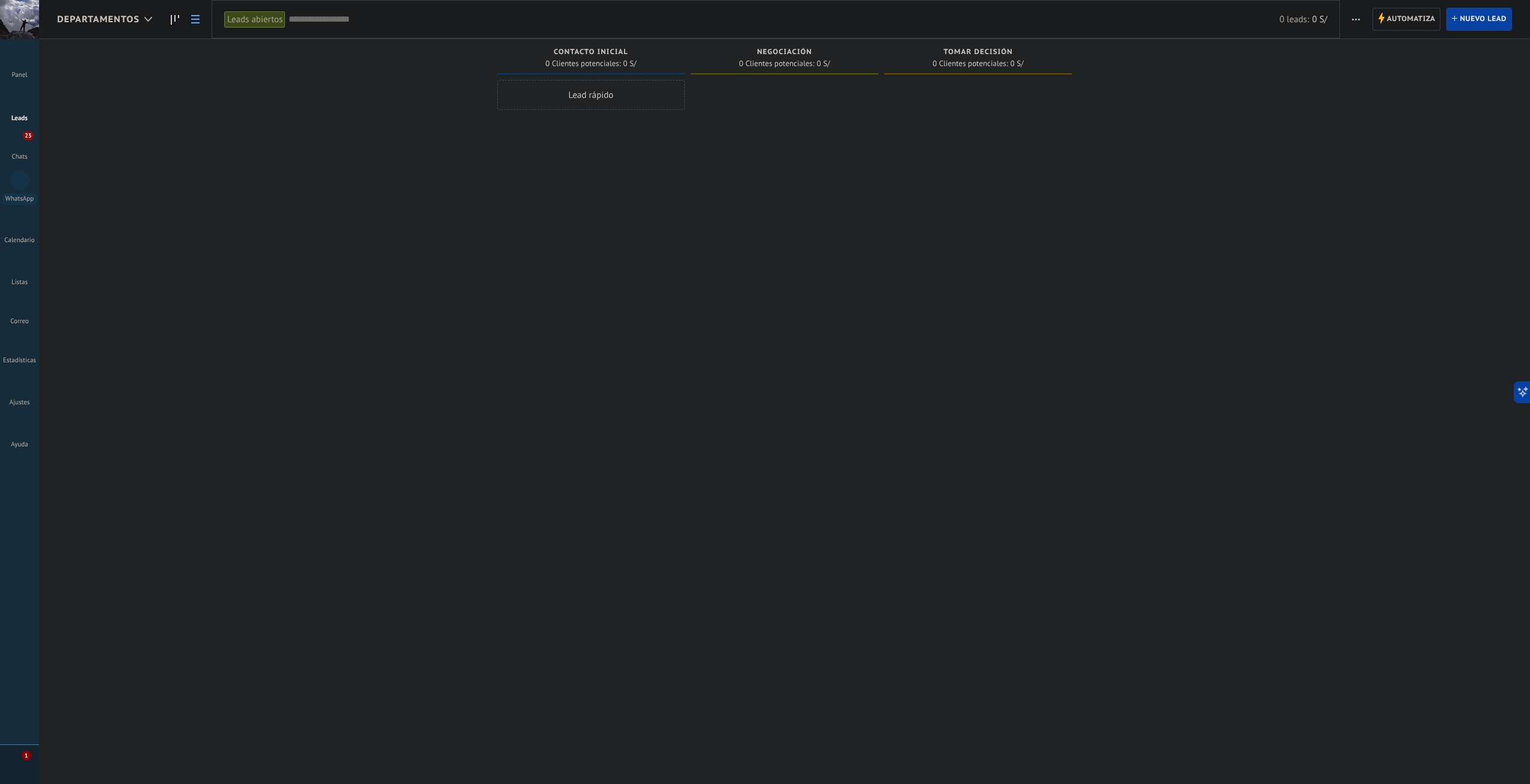
click at [196, 20] on use at bounding box center [195, 18] width 8 height 8
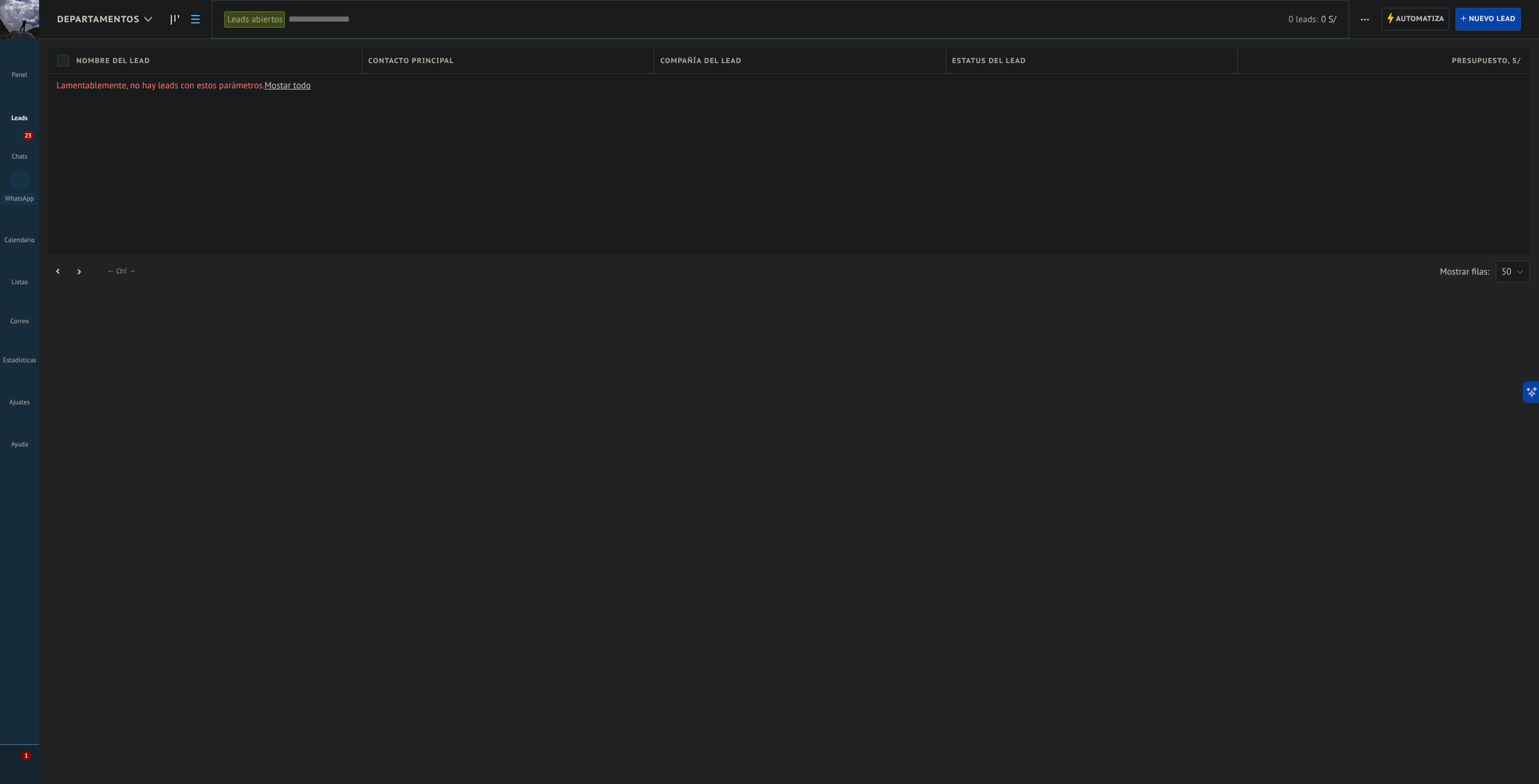
click at [300, 85] on link "Mostar todo" at bounding box center [287, 85] width 46 height 11
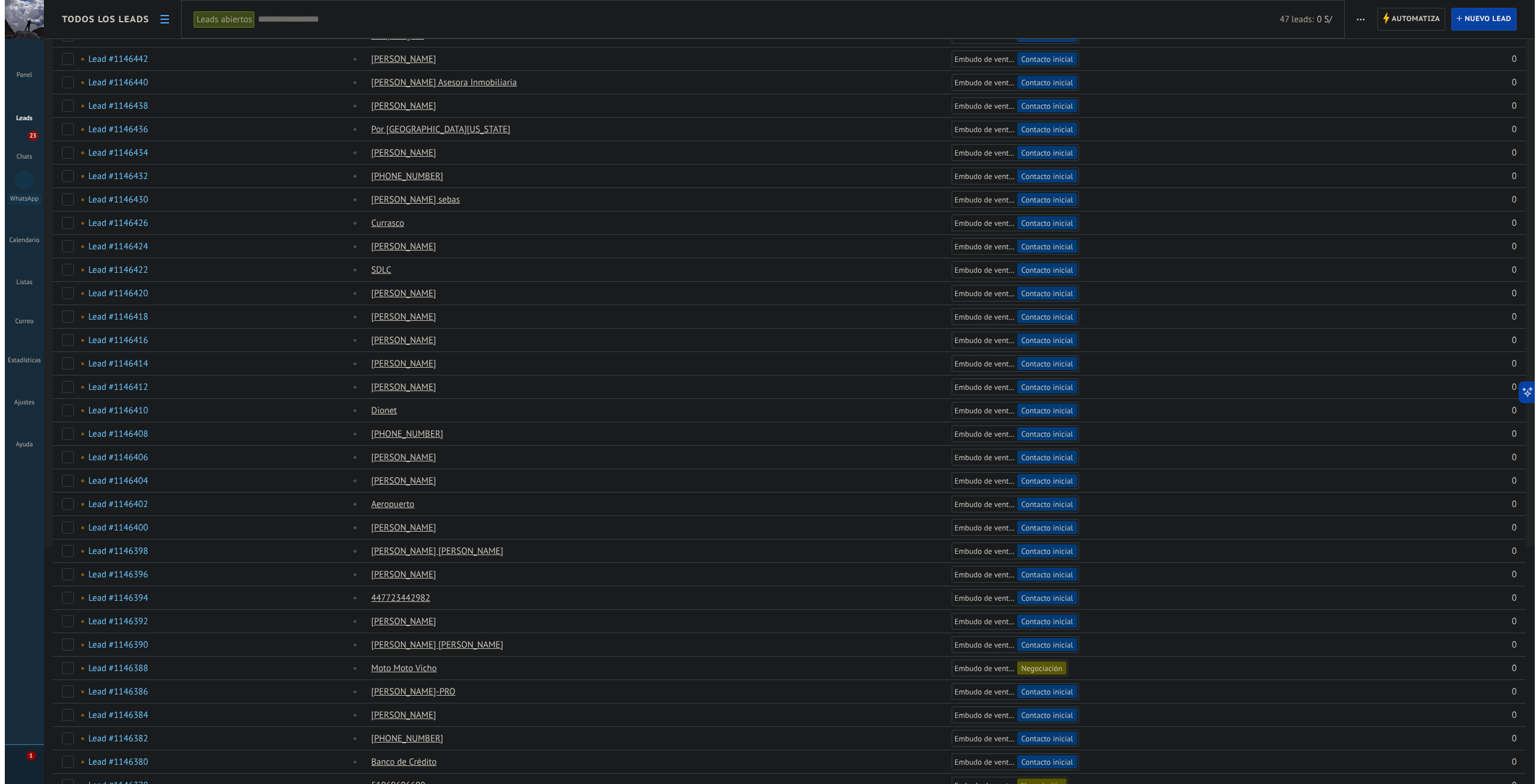
scroll to position [241, 0]
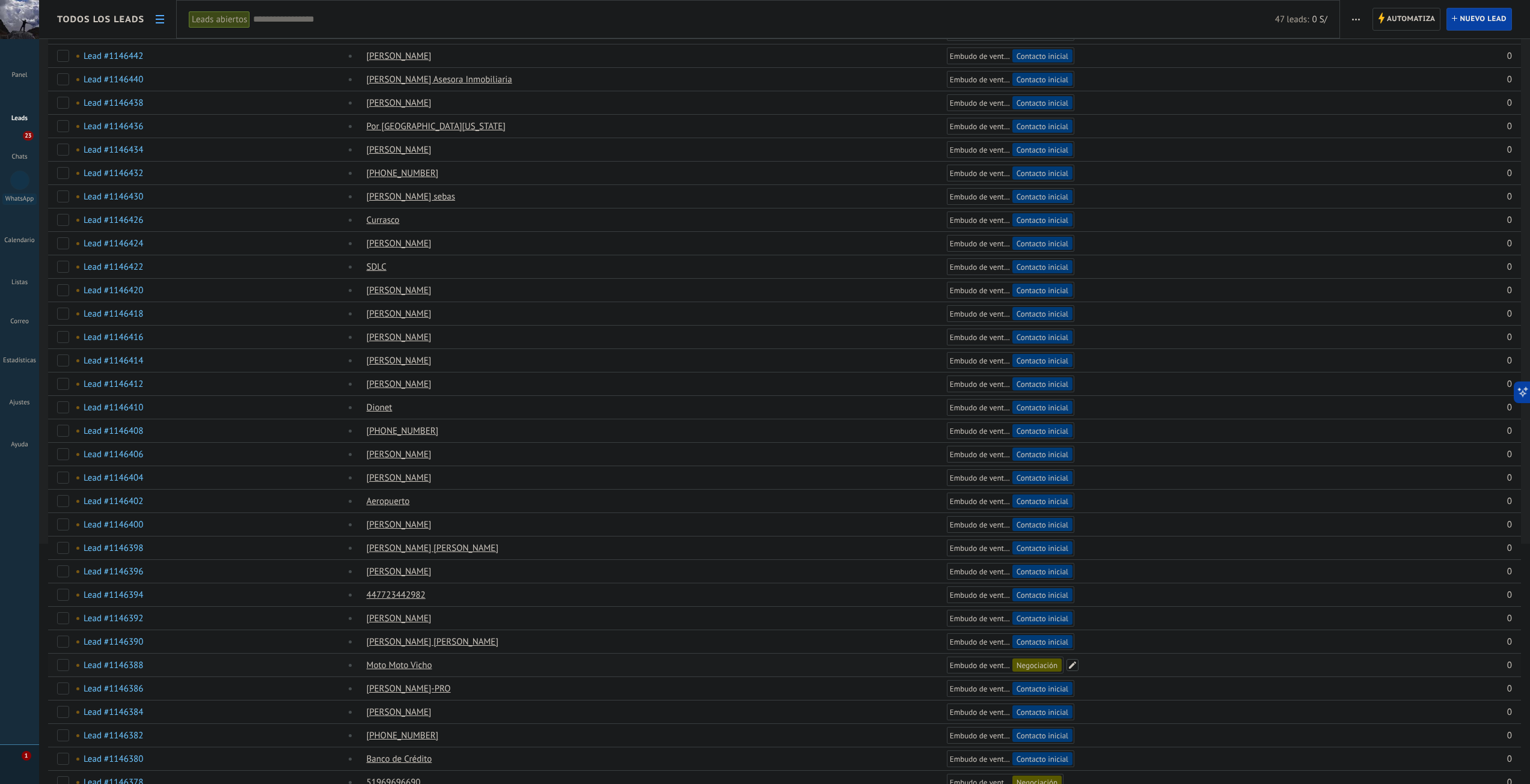
click at [1075, 667] on span at bounding box center [1073, 665] width 12 height 12
click at [0, 0] on div "Contacto inicial Negociación Debate contractual Discusión de contrato Logrado c…" at bounding box center [0, 0] width 0 height 0
click at [989, 677] on span at bounding box center [979, 673] width 51 height 10
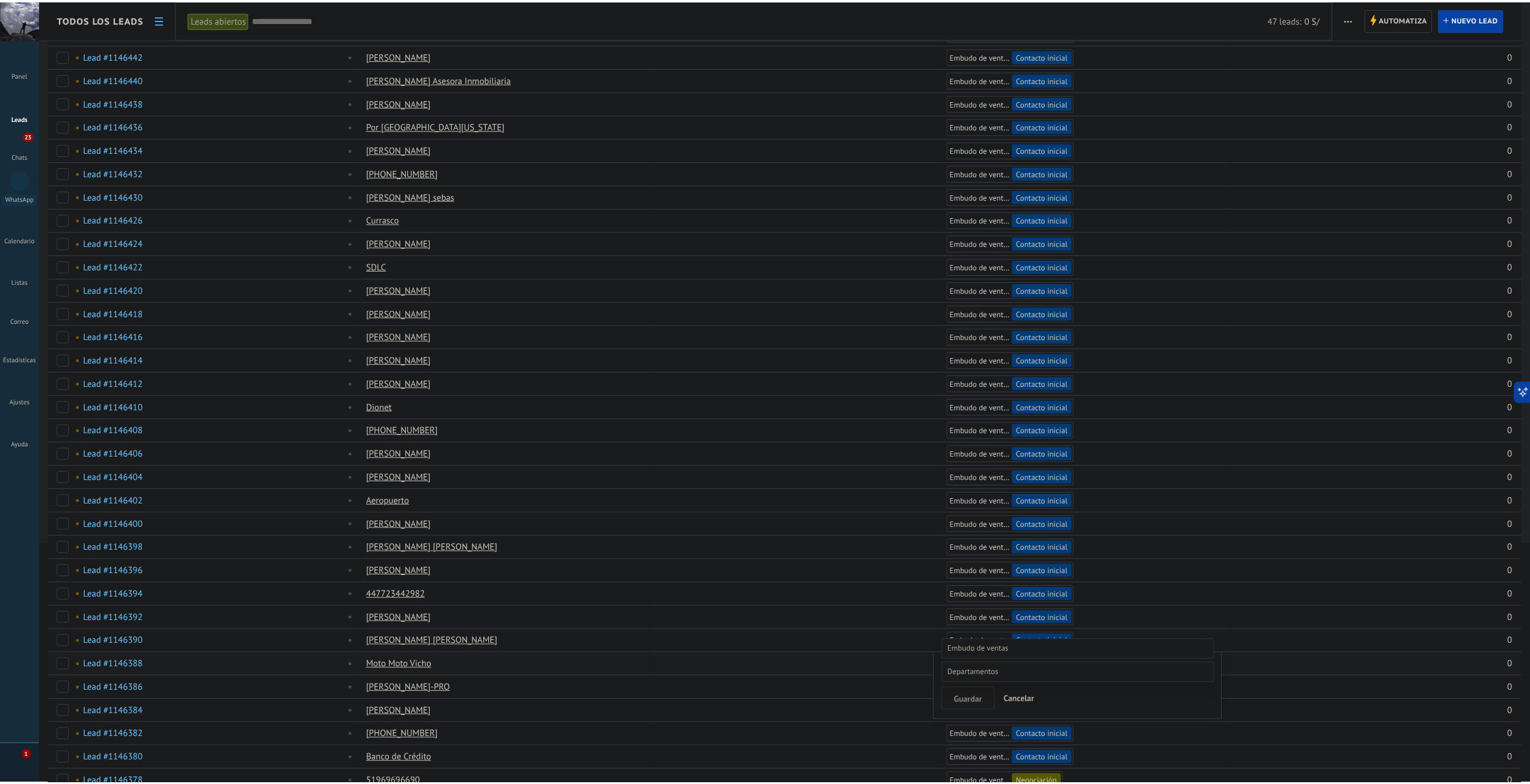
scroll to position [103, 0]
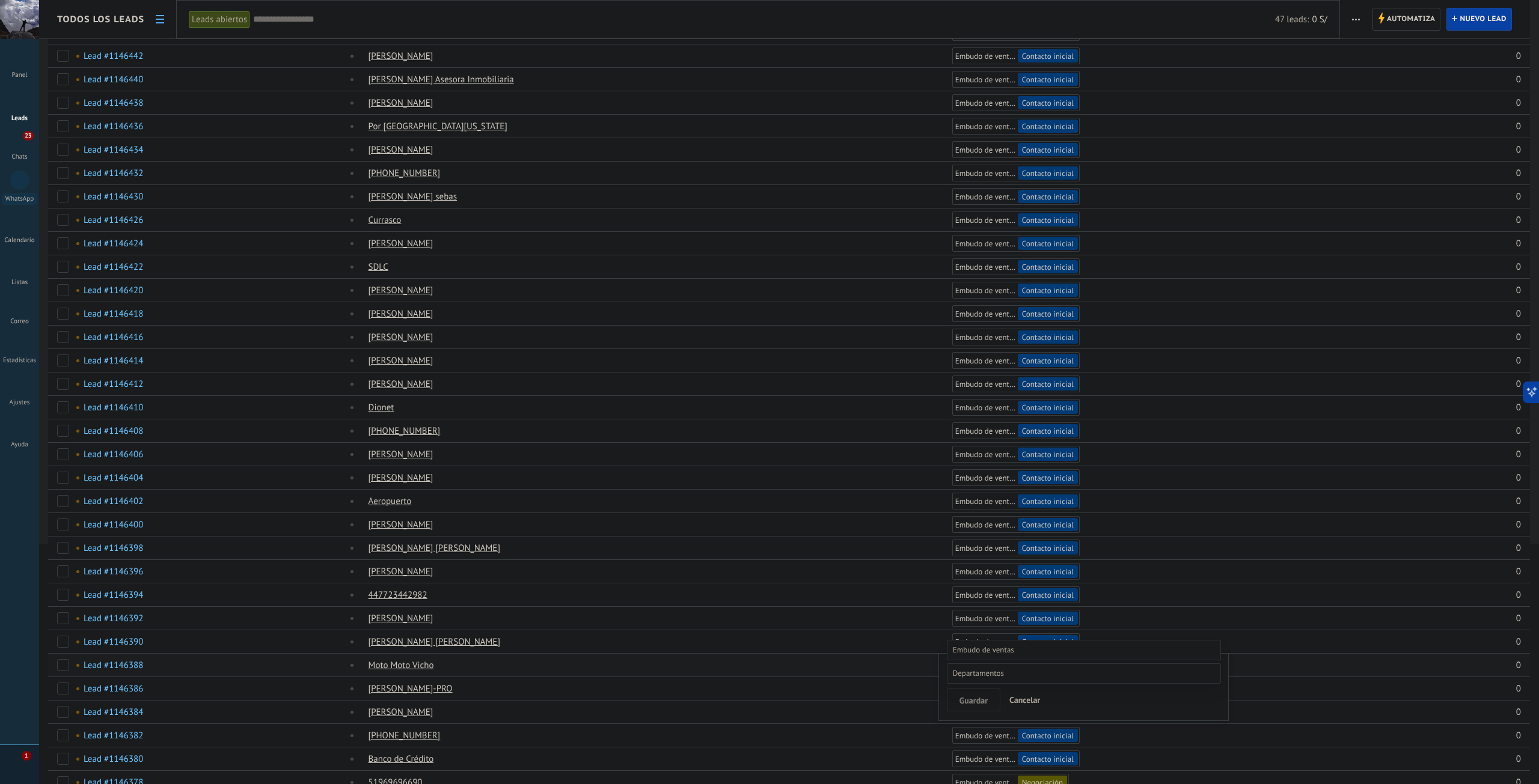
click at [978, 701] on div "Contacto inicial Negociación Debate contractual Discusión de contrato Logrado c…" at bounding box center [1084, 711] width 275 height 144
click at [979, 701] on span "Guardar" at bounding box center [973, 700] width 28 height 8
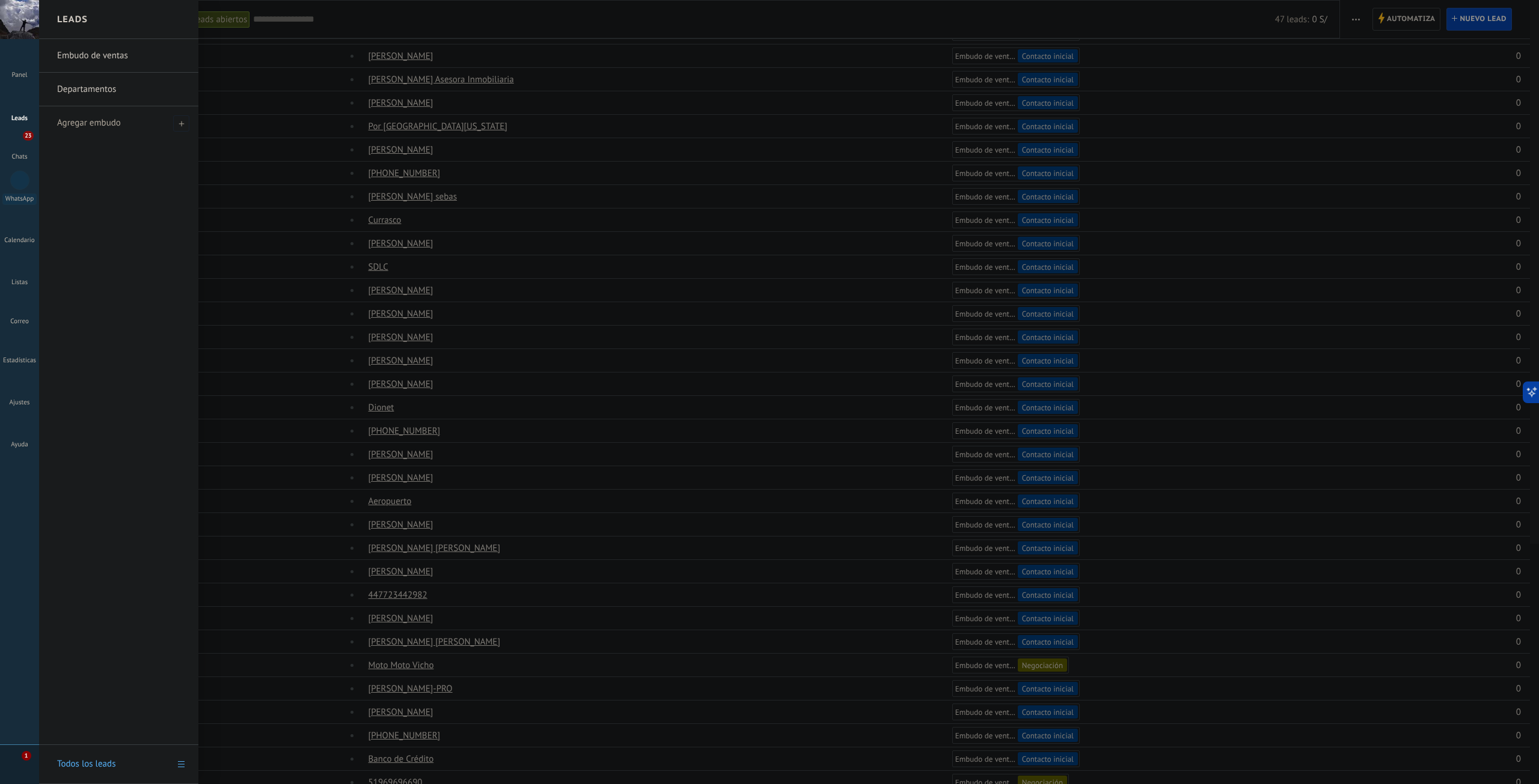
click at [76, 87] on link "Departamentos" at bounding box center [121, 89] width 129 height 34
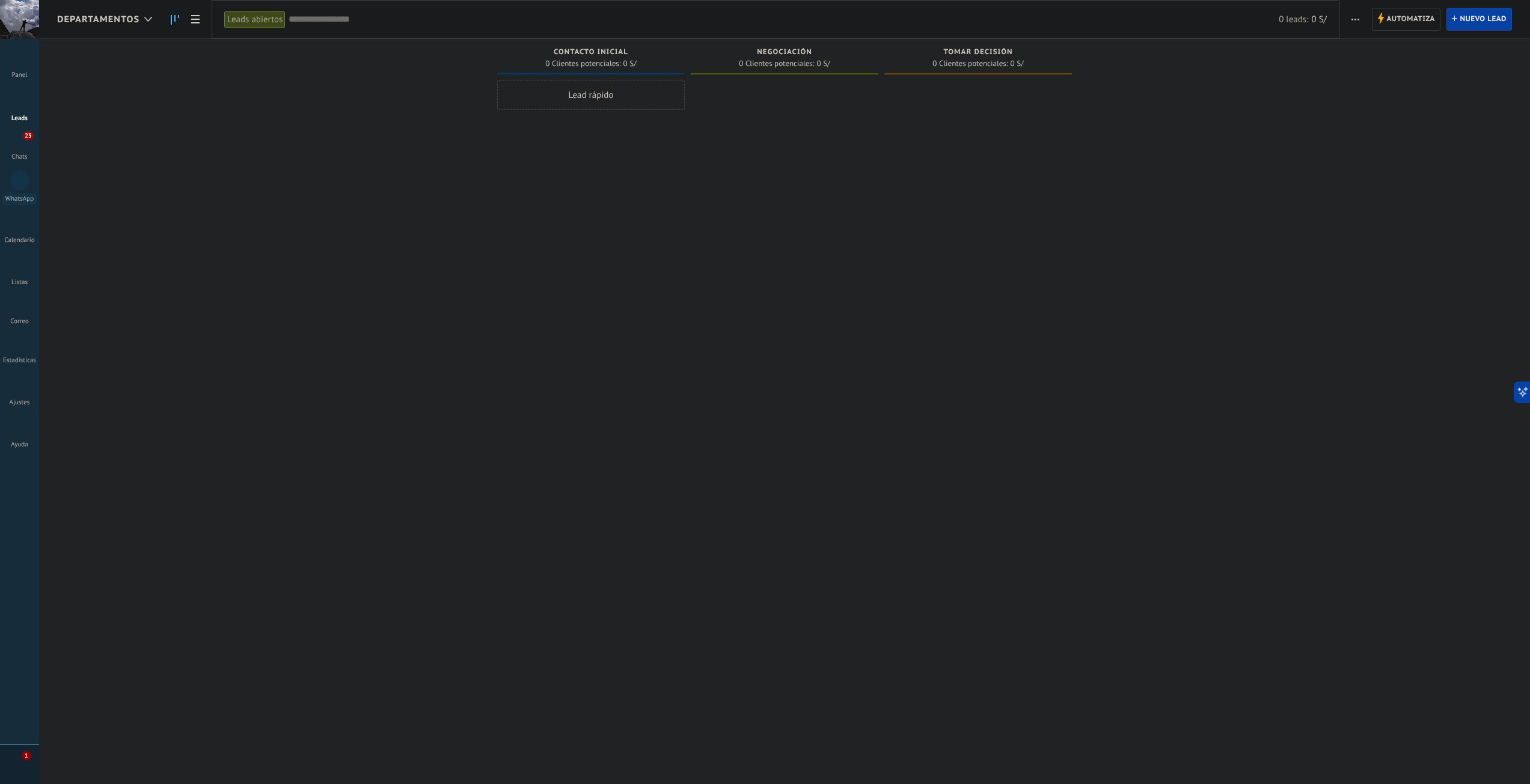
click at [589, 96] on div "Lead rápido" at bounding box center [591, 95] width 187 height 30
click at [776, 51] on span "Negociación" at bounding box center [784, 51] width 55 height 8
click at [996, 54] on span "Tomar decisión" at bounding box center [977, 51] width 69 height 8
click at [841, 177] on div at bounding box center [784, 394] width 187 height 628
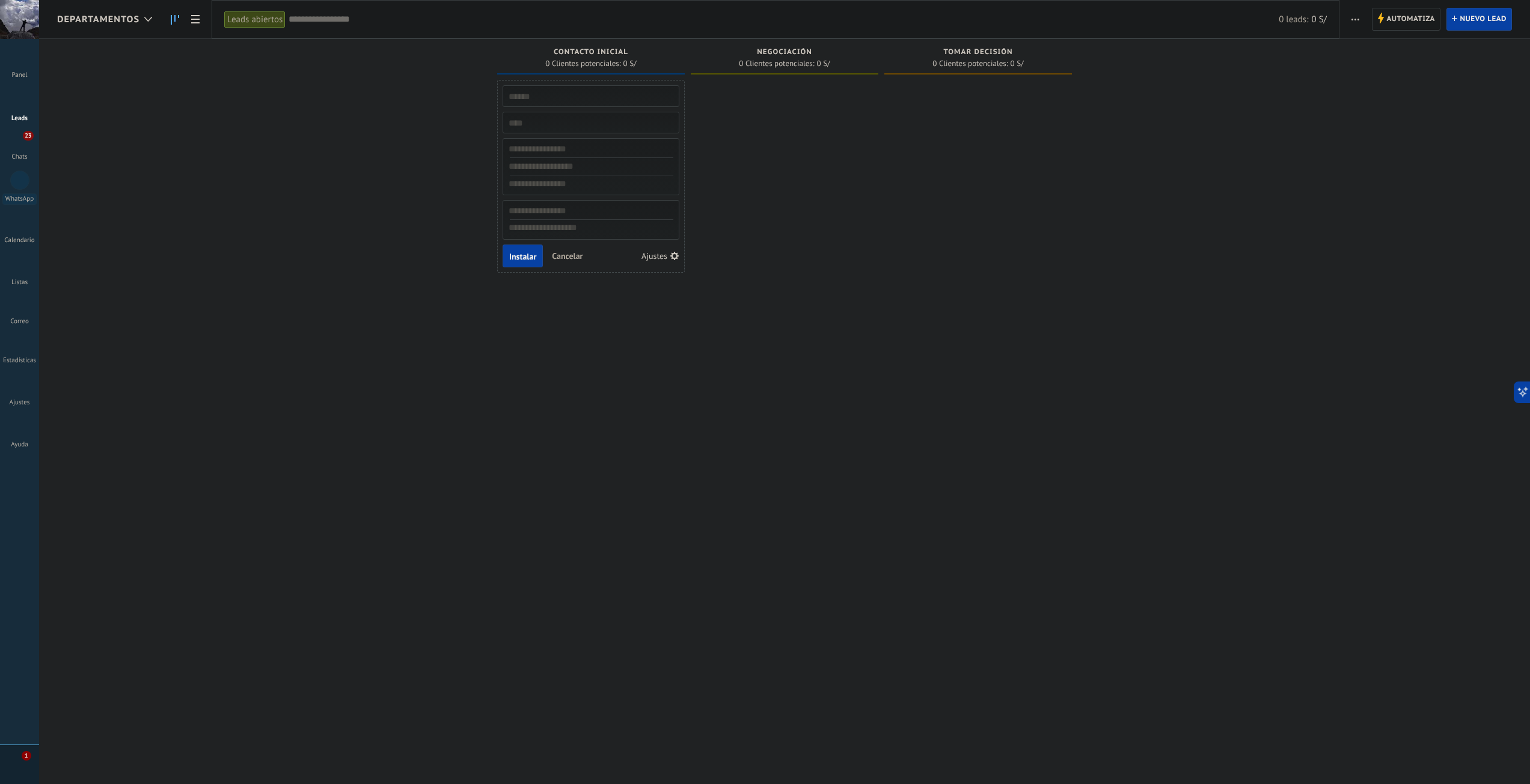
click at [719, 321] on div at bounding box center [784, 394] width 187 height 628
click at [574, 257] on span "Cancelar" at bounding box center [567, 256] width 30 height 11
click at [791, 55] on span "Negociación" at bounding box center [784, 51] width 55 height 8
click at [1448, 318] on div "Lamentablemente, no hay leads con estos parámetros. Mostrar todo Leads Entrante…" at bounding box center [793, 374] width 1473 height 668
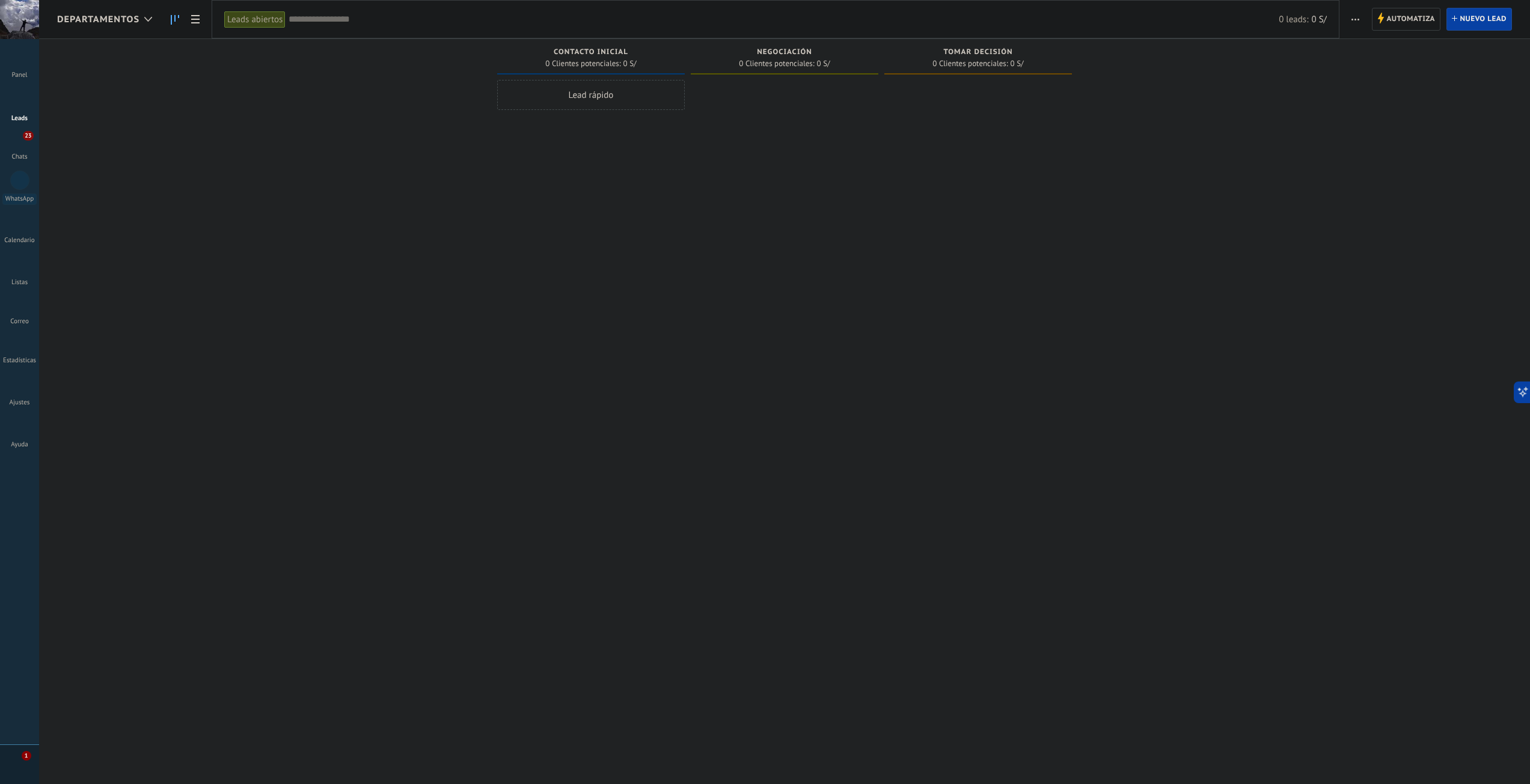
click at [1448, 318] on div "Lamentablemente, no hay leads con estos parámetros. Mostrar todo Leads Entrante…" at bounding box center [793, 374] width 1473 height 668
click at [21, 103] on div at bounding box center [20, 100] width 18 height 22
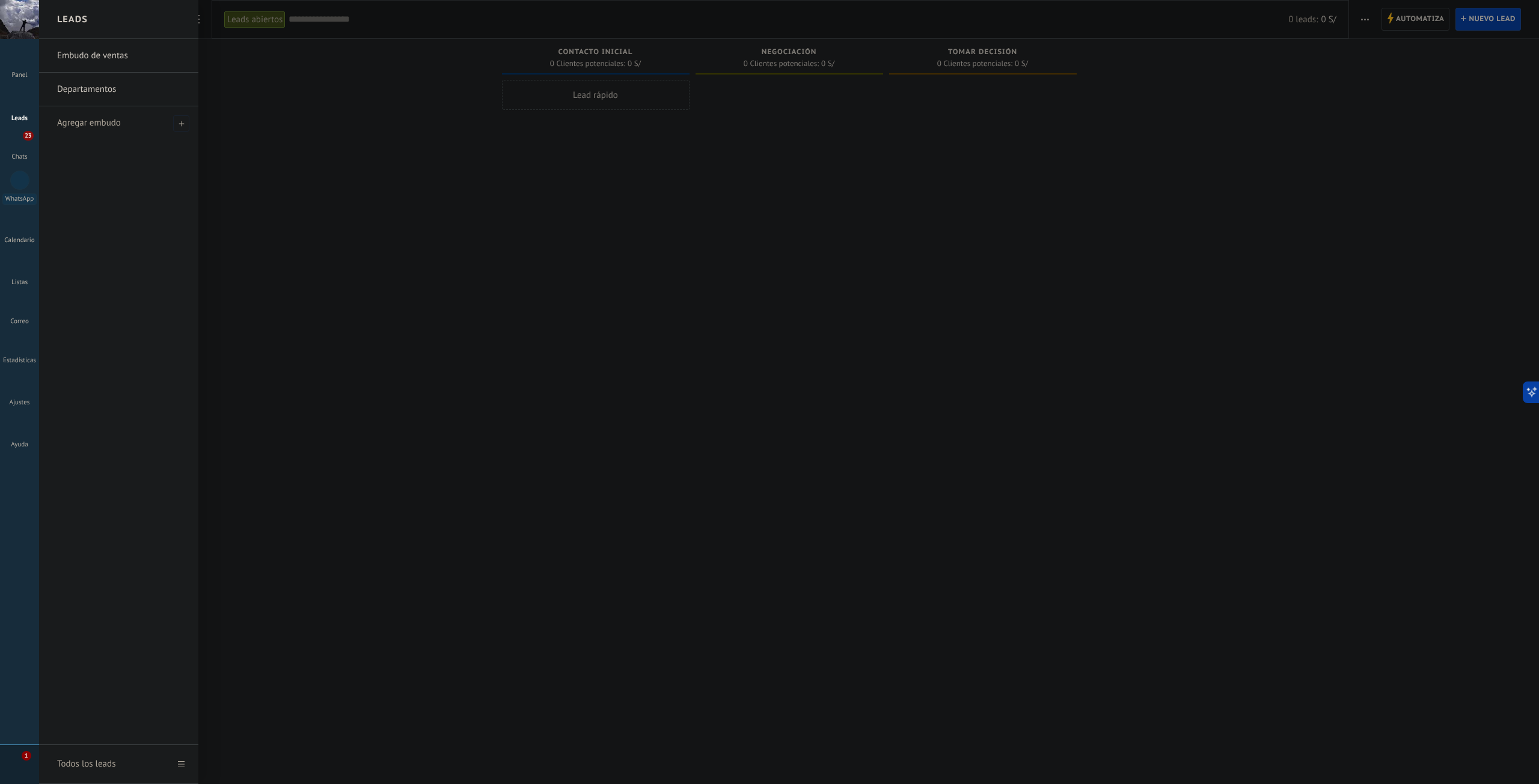
click at [96, 54] on link "Embudo de ventas" at bounding box center [121, 56] width 129 height 34
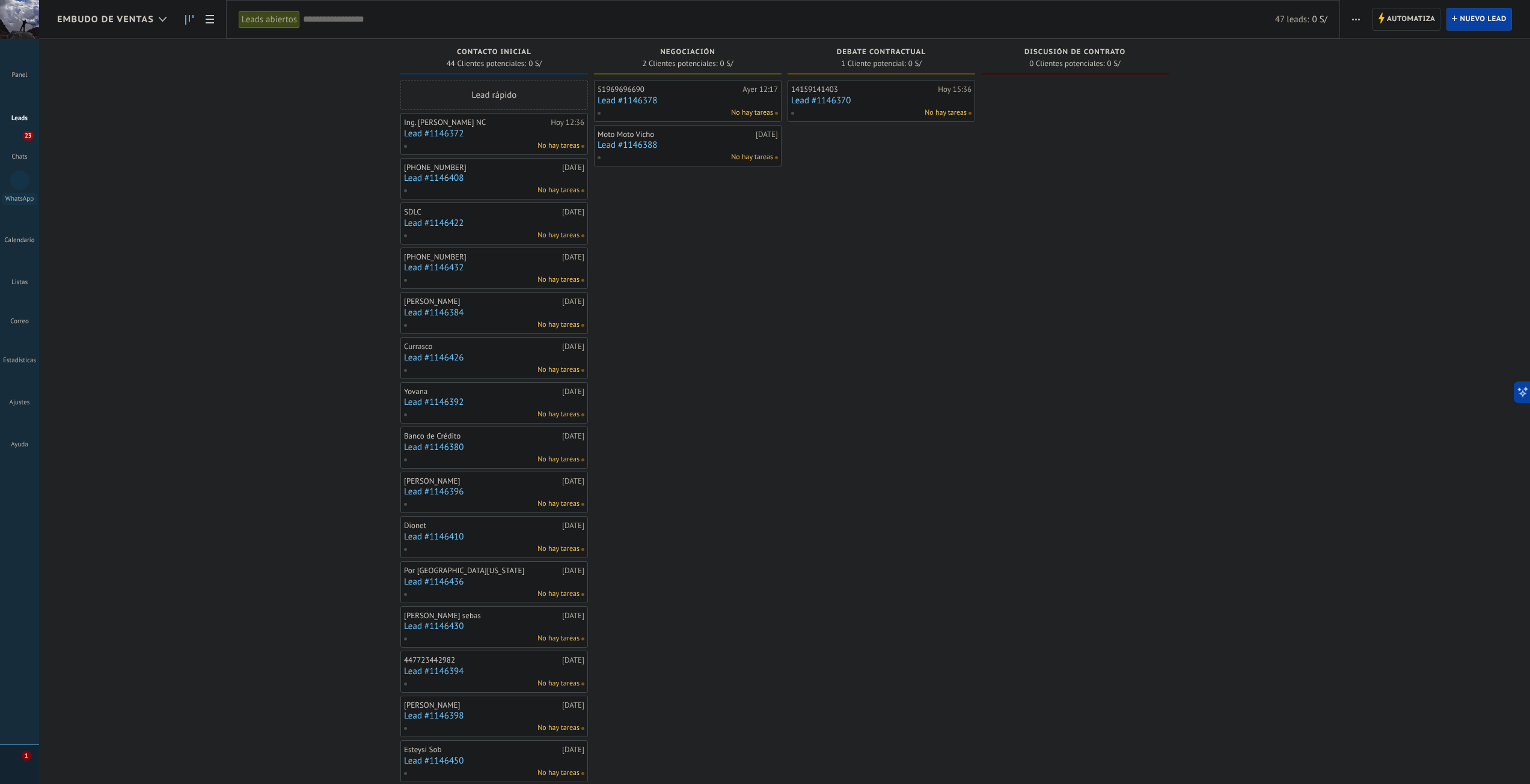
click at [1357, 20] on span "button" at bounding box center [1356, 19] width 8 height 23
click at [1381, 75] on span "Editar embudo" at bounding box center [1391, 75] width 57 height 24
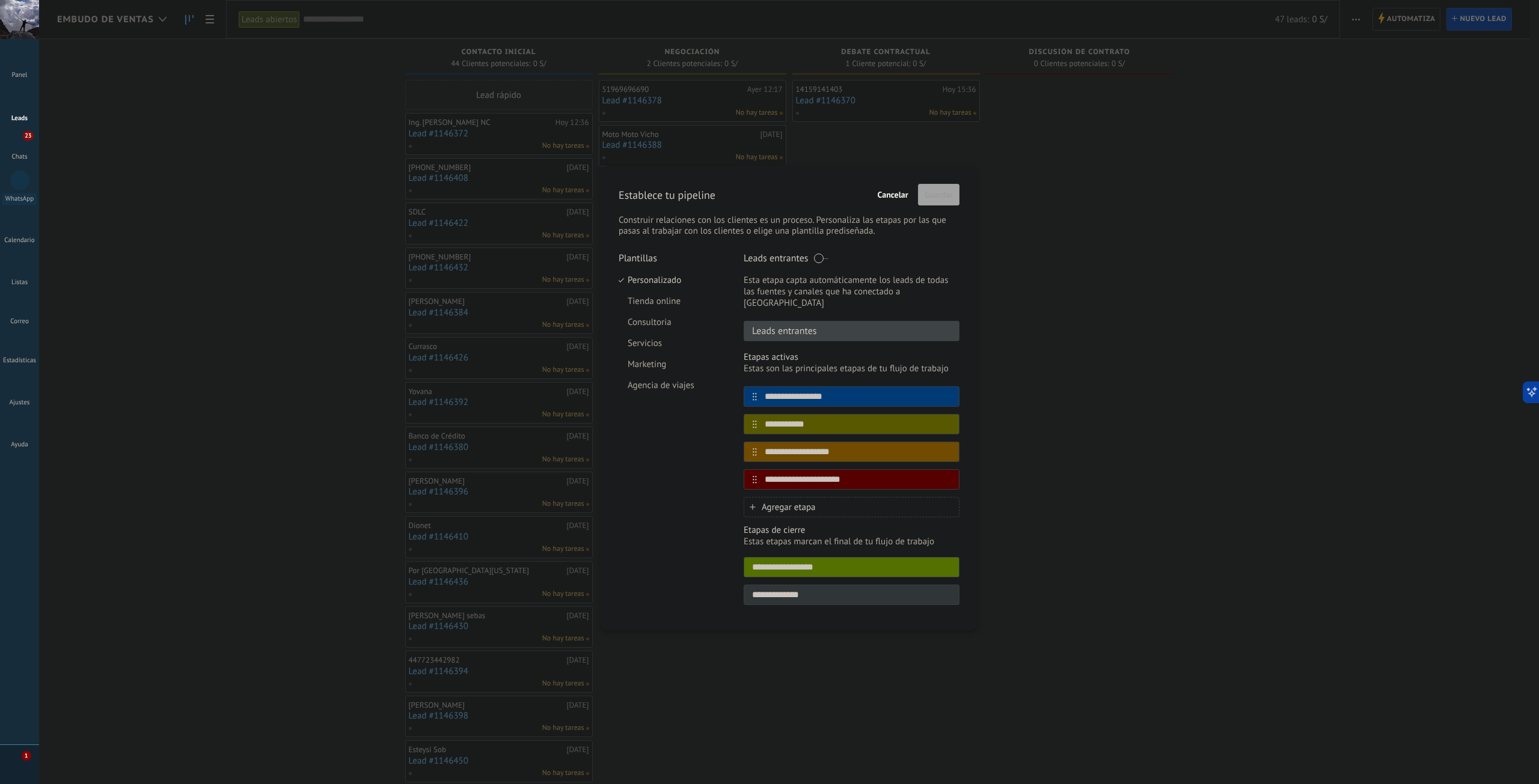
click at [753, 504] on icon at bounding box center [752, 507] width 6 height 6
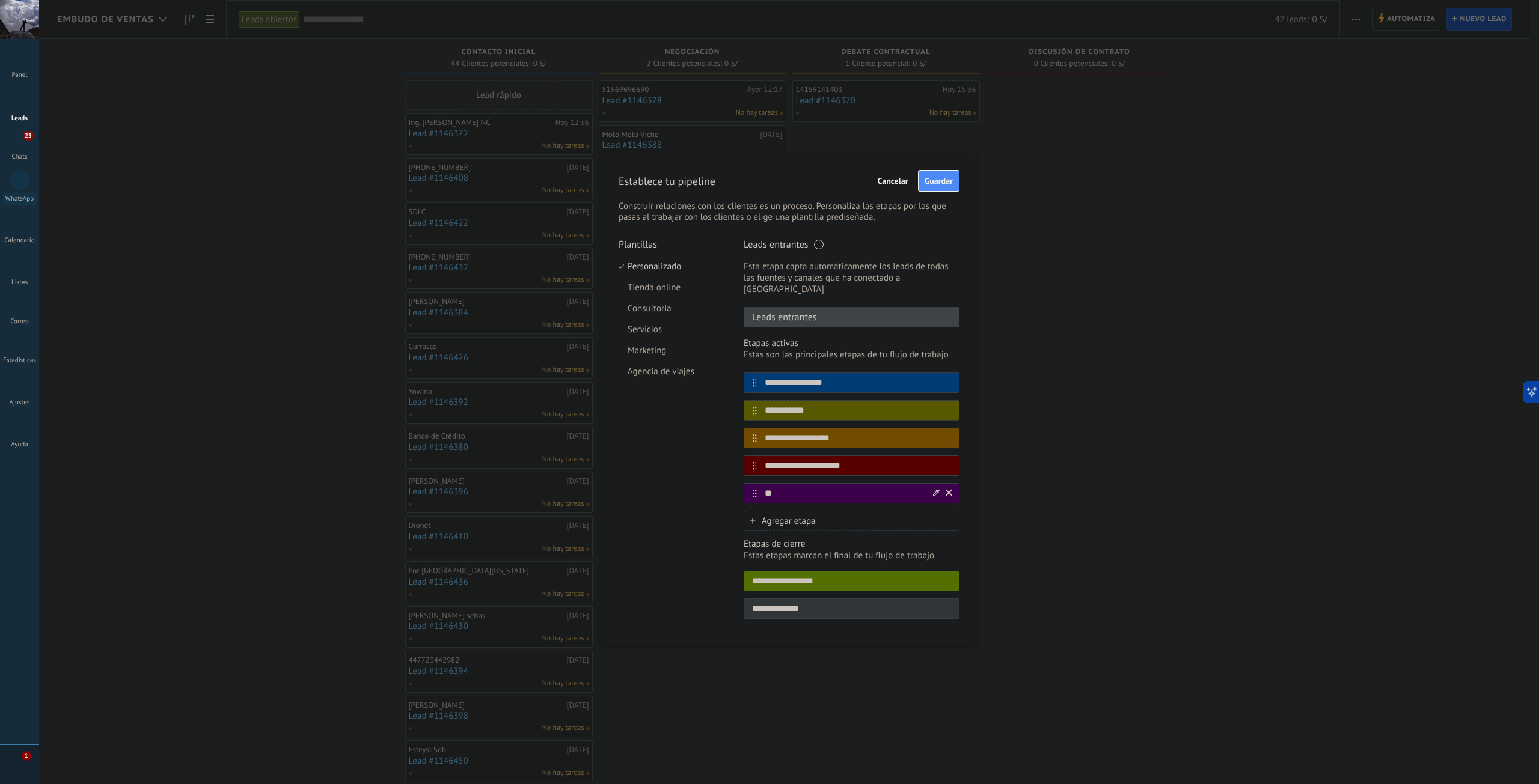
type input "*"
type input "********"
click at [1009, 484] on div "**********" at bounding box center [790, 392] width 1500 height 784
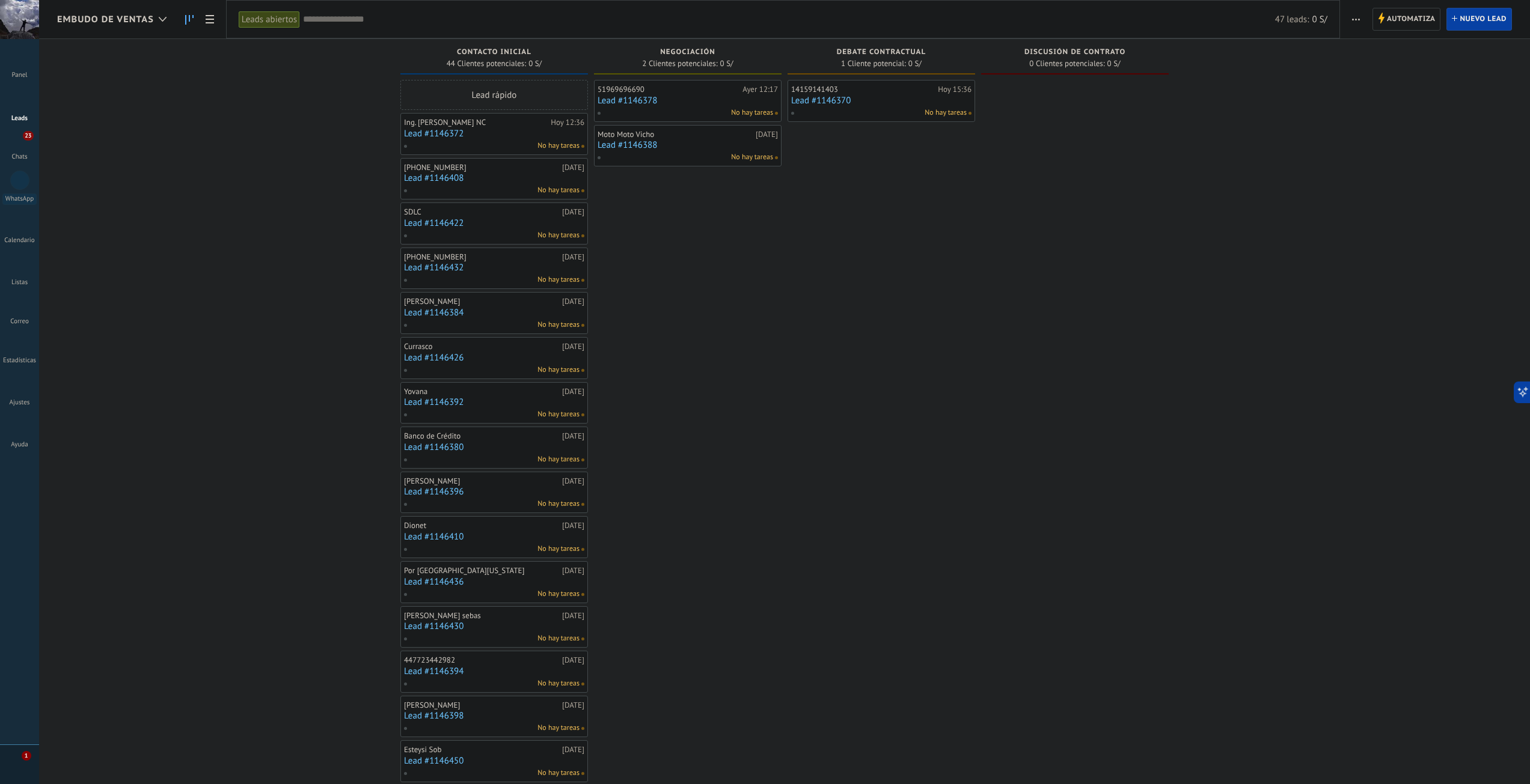
click at [1359, 20] on span "button" at bounding box center [1356, 19] width 8 height 23
click at [1384, 79] on span "Editar embudo" at bounding box center [1391, 75] width 57 height 24
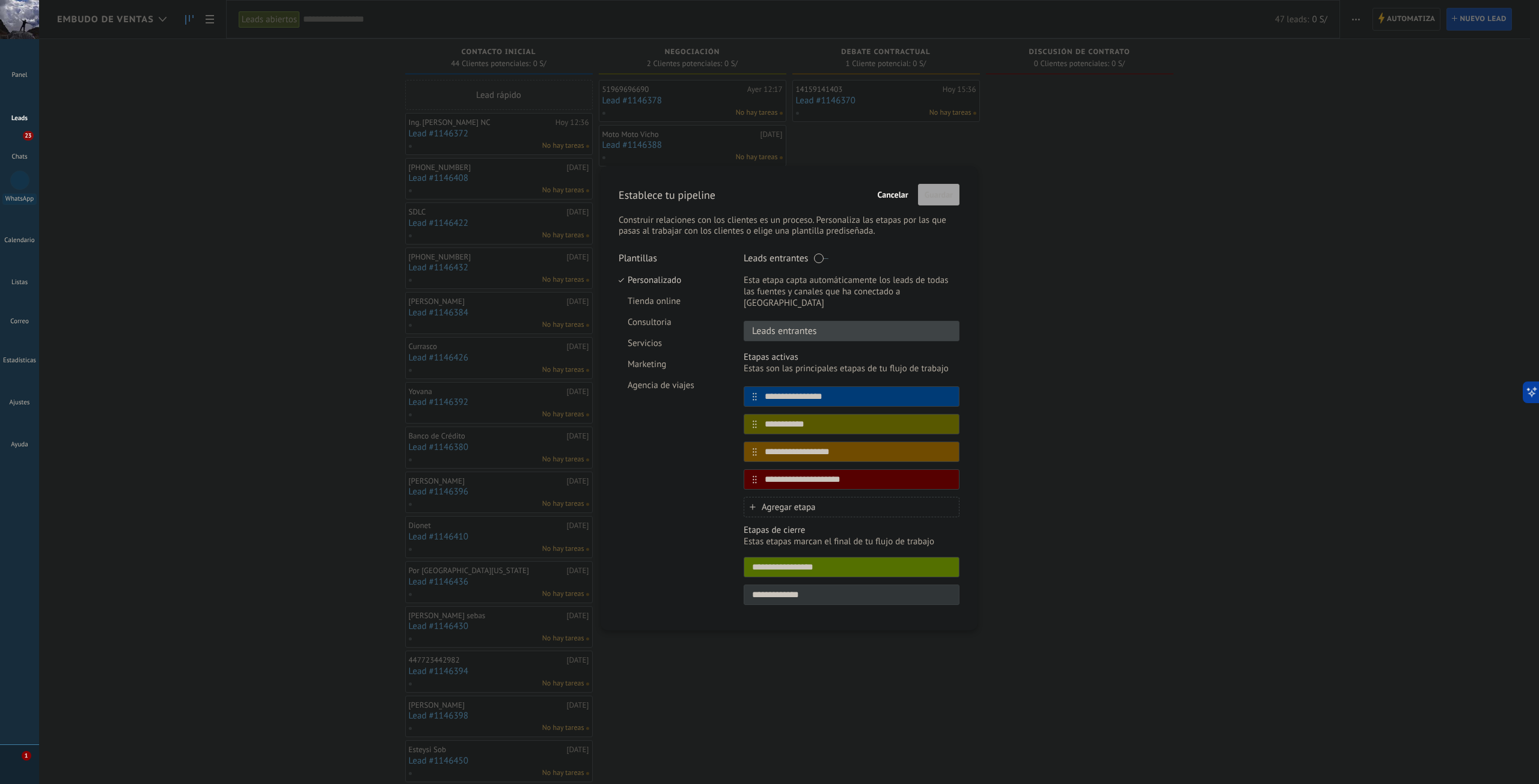
click at [814, 502] on span "Agregar etapa" at bounding box center [789, 508] width 54 height 11
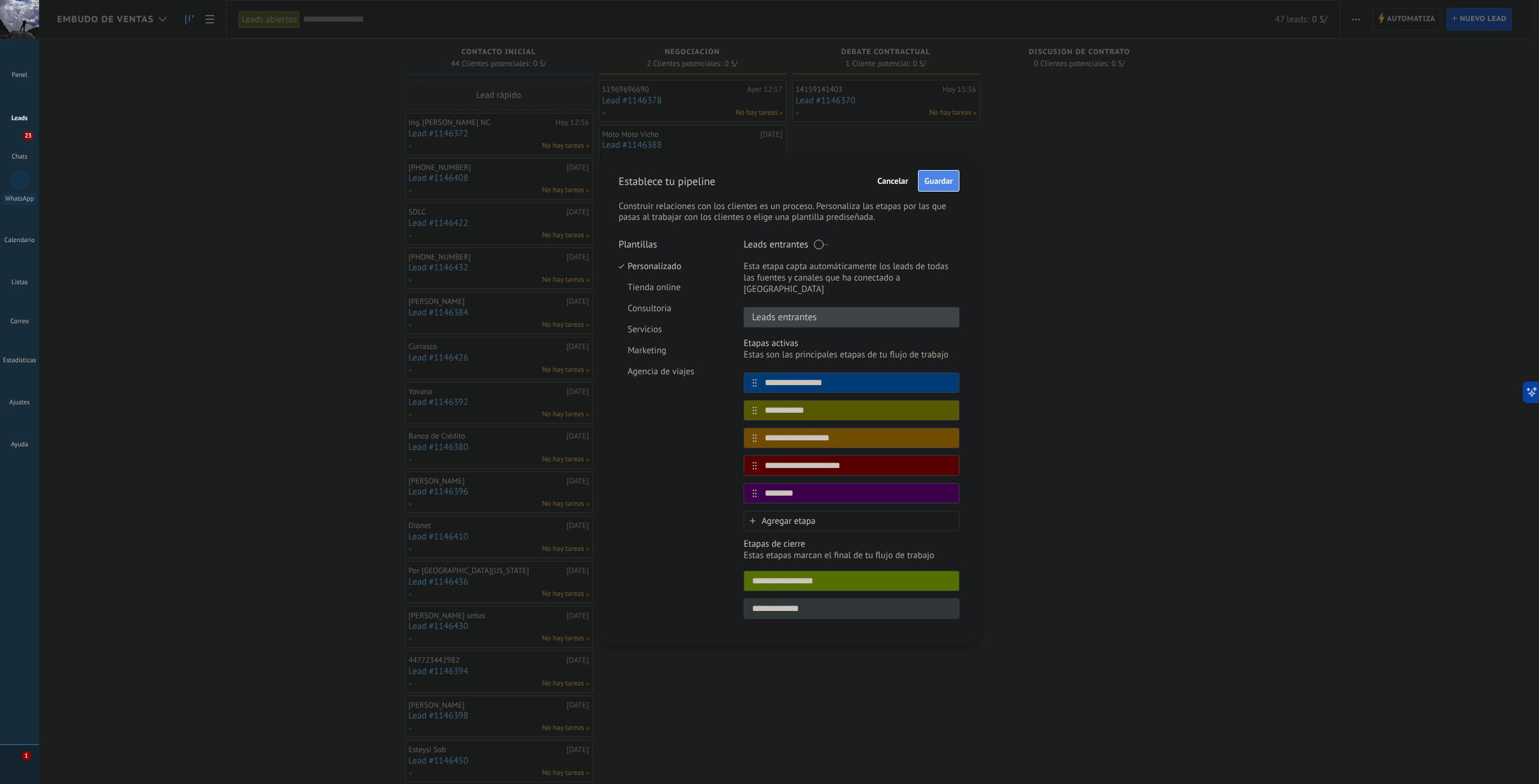
type input "********"
click at [945, 184] on span "Guardar" at bounding box center [938, 180] width 28 height 8
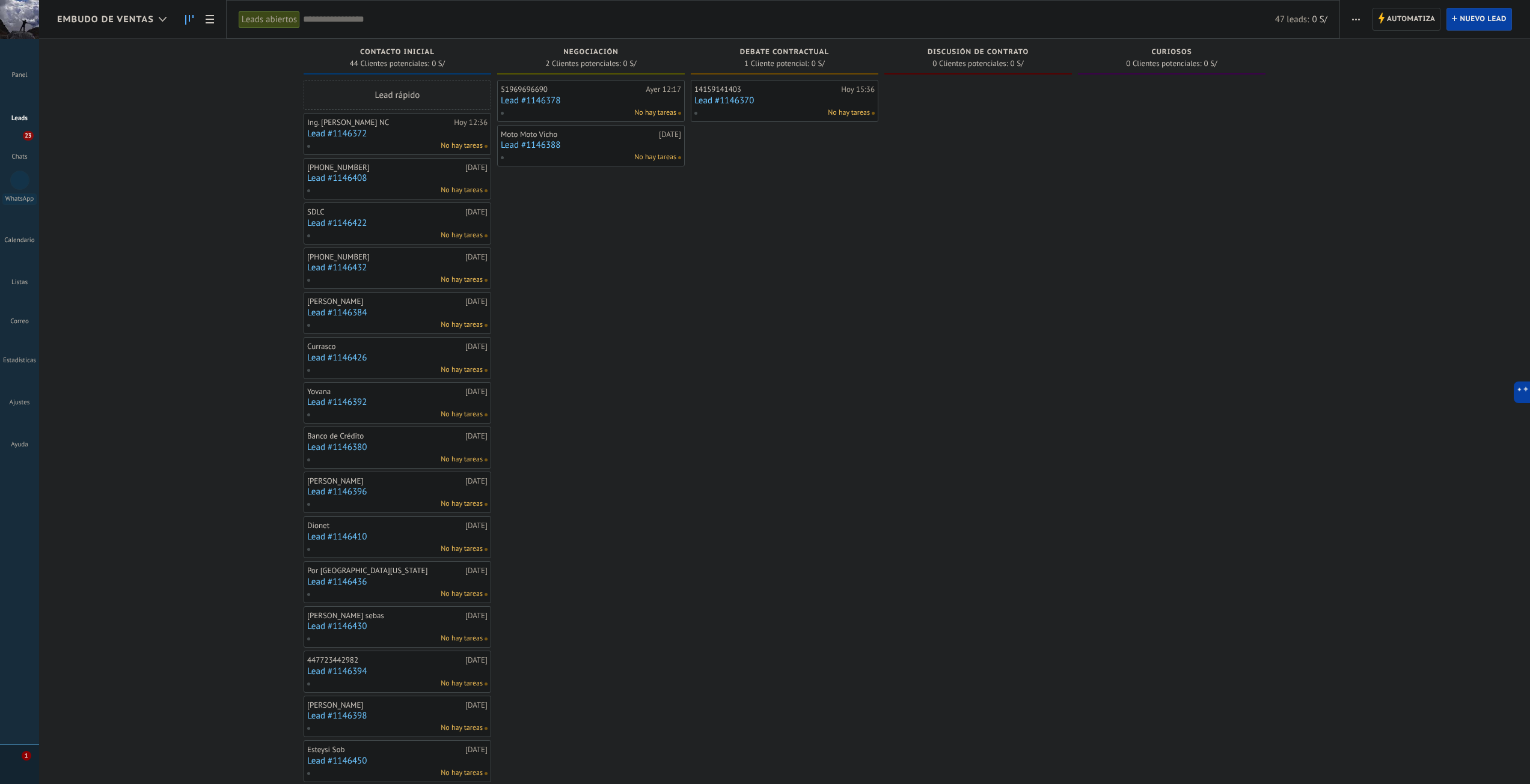
click at [1356, 21] on span "button" at bounding box center [1356, 19] width 8 height 23
click at [1404, 56] on span "Nueva difusión" at bounding box center [1391, 51] width 58 height 24
click at [1404, 56] on div "Leads Entrantes Solicitudes: [PHONE_NUMBER] Contacto inicial 44 Clientes potenc…" at bounding box center [793, 523] width 1473 height 968
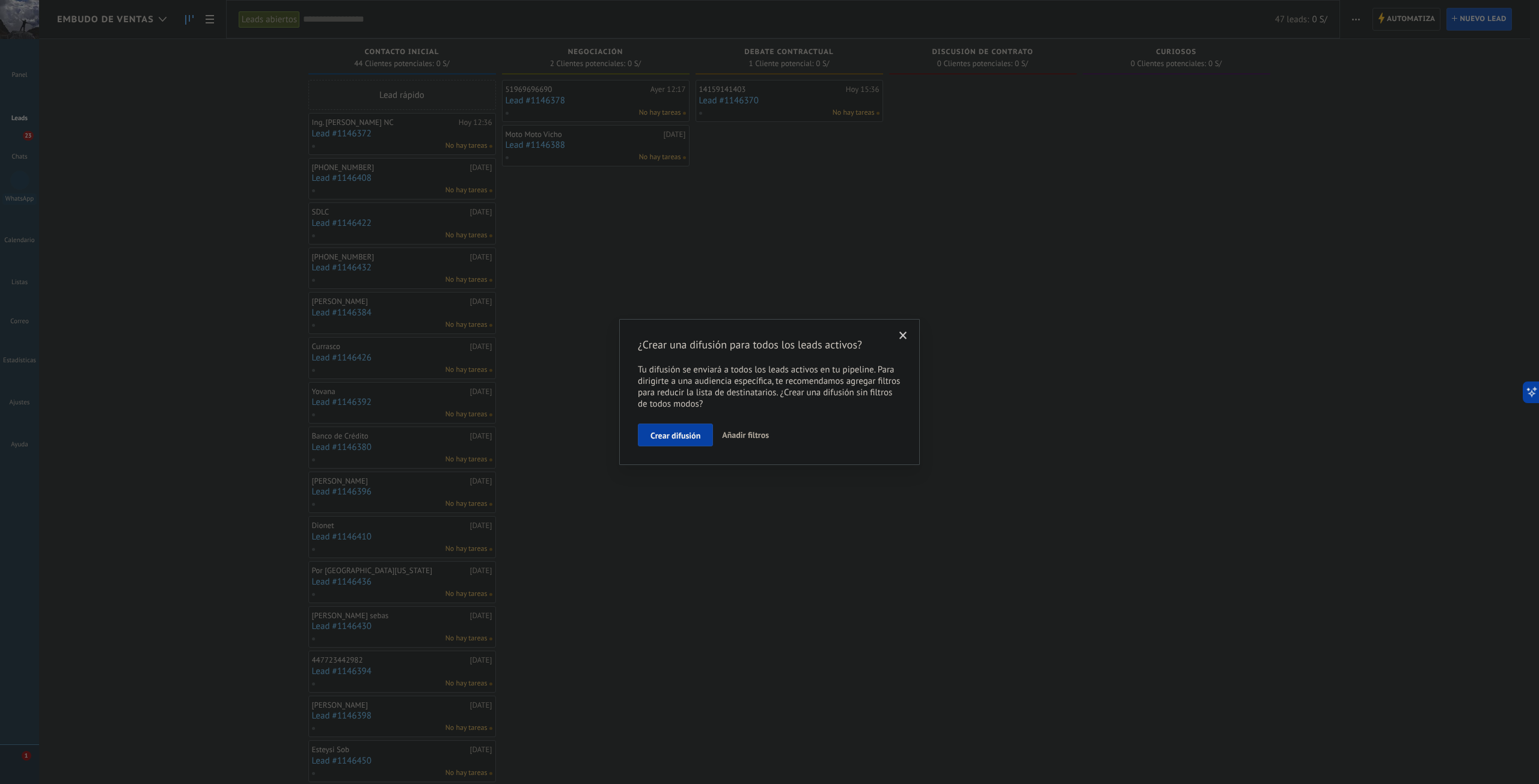
click at [903, 335] on span at bounding box center [904, 335] width 8 height 8
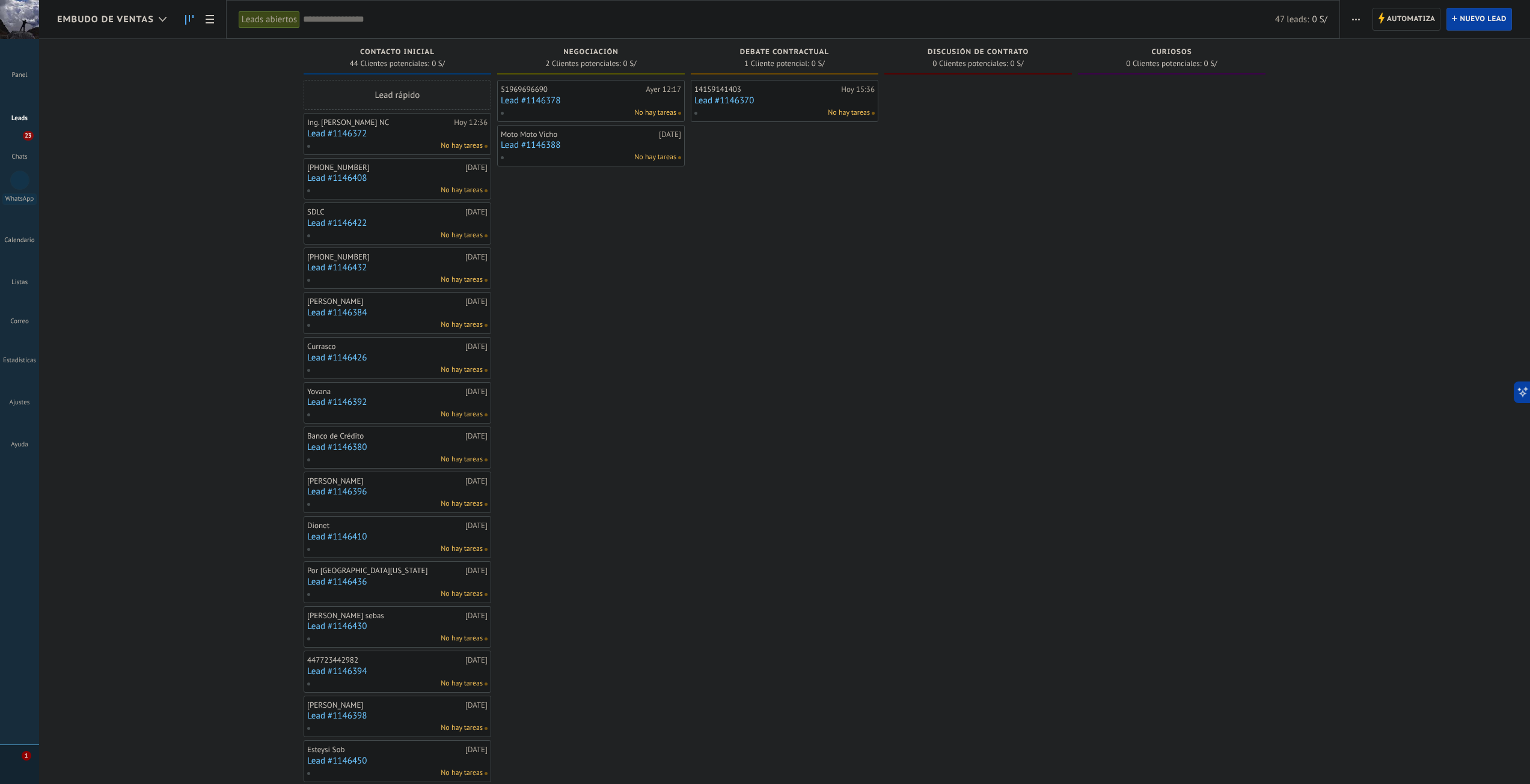
click at [1300, 232] on div "Leads Entrantes Solicitudes: [PHONE_NUMBER] Contacto inicial 44 Clientes potenc…" at bounding box center [793, 523] width 1473 height 968
click at [568, 109] on div "No hay tareas" at bounding box center [589, 113] width 176 height 11
drag, startPoint x: 584, startPoint y: 108, endPoint x: 448, endPoint y: 160, distance: 145.6
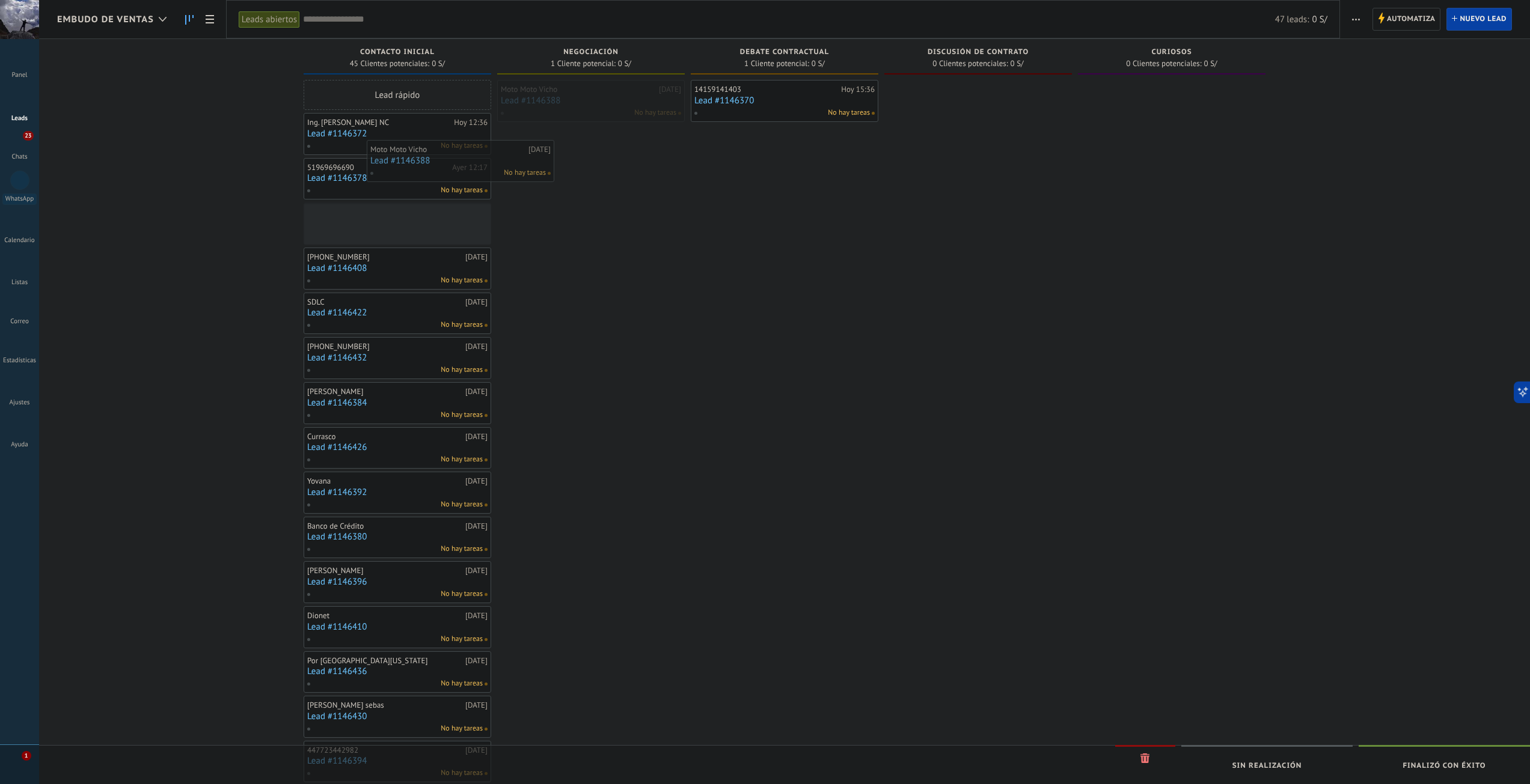
drag, startPoint x: 574, startPoint y: 106, endPoint x: 415, endPoint y: 175, distance: 173.3
drag, startPoint x: 581, startPoint y: 160, endPoint x: 401, endPoint y: 181, distance: 181.2
click at [417, 180] on div "Leads Entrantes Solicitudes: 0 0 0 0 0 Contacto inicial 46 Clientes potenciales…" at bounding box center [793, 568] width 1473 height 1058
drag, startPoint x: 791, startPoint y: 101, endPoint x: 764, endPoint y: 101, distance: 27.0
drag, startPoint x: 471, startPoint y: 131, endPoint x: 411, endPoint y: 151, distance: 63.2
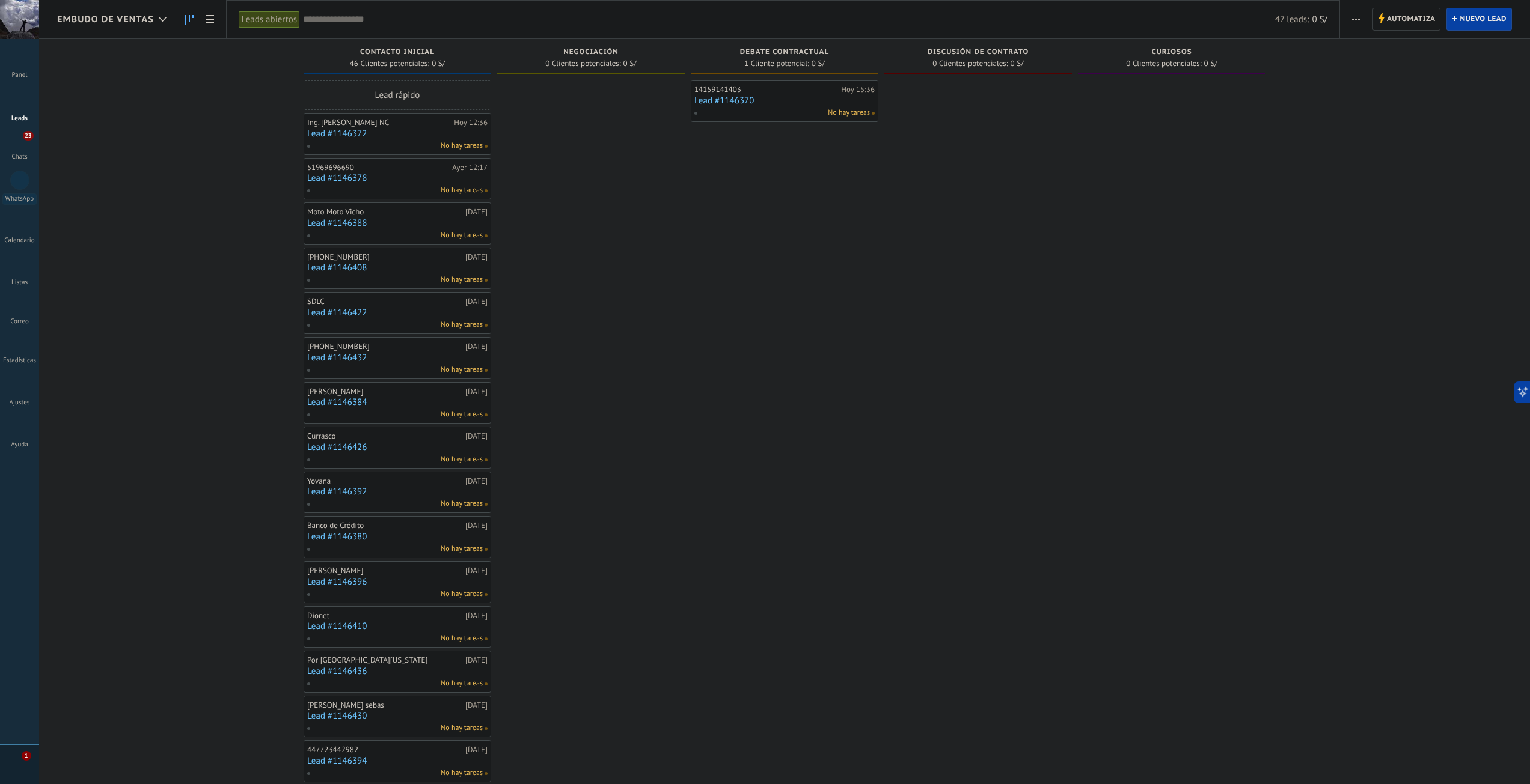
click at [451, 137] on div "Leads Entrantes Solicitudes: 0 0 0 0 0 Contacto inicial 46 Clientes potenciales…" at bounding box center [793, 568] width 1473 height 1058
click at [435, 201] on div "Leads Entrantes Solicitudes: 0 0 0 0 0 Contacto inicial 46 Clientes potenciales…" at bounding box center [793, 568] width 1473 height 1058
drag, startPoint x: 594, startPoint y: 104, endPoint x: 580, endPoint y: 104, distance: 14.0
click at [1353, 17] on span "button" at bounding box center [1356, 19] width 8 height 23
click at [1184, 53] on span "Curiosos" at bounding box center [1172, 51] width 40 height 8
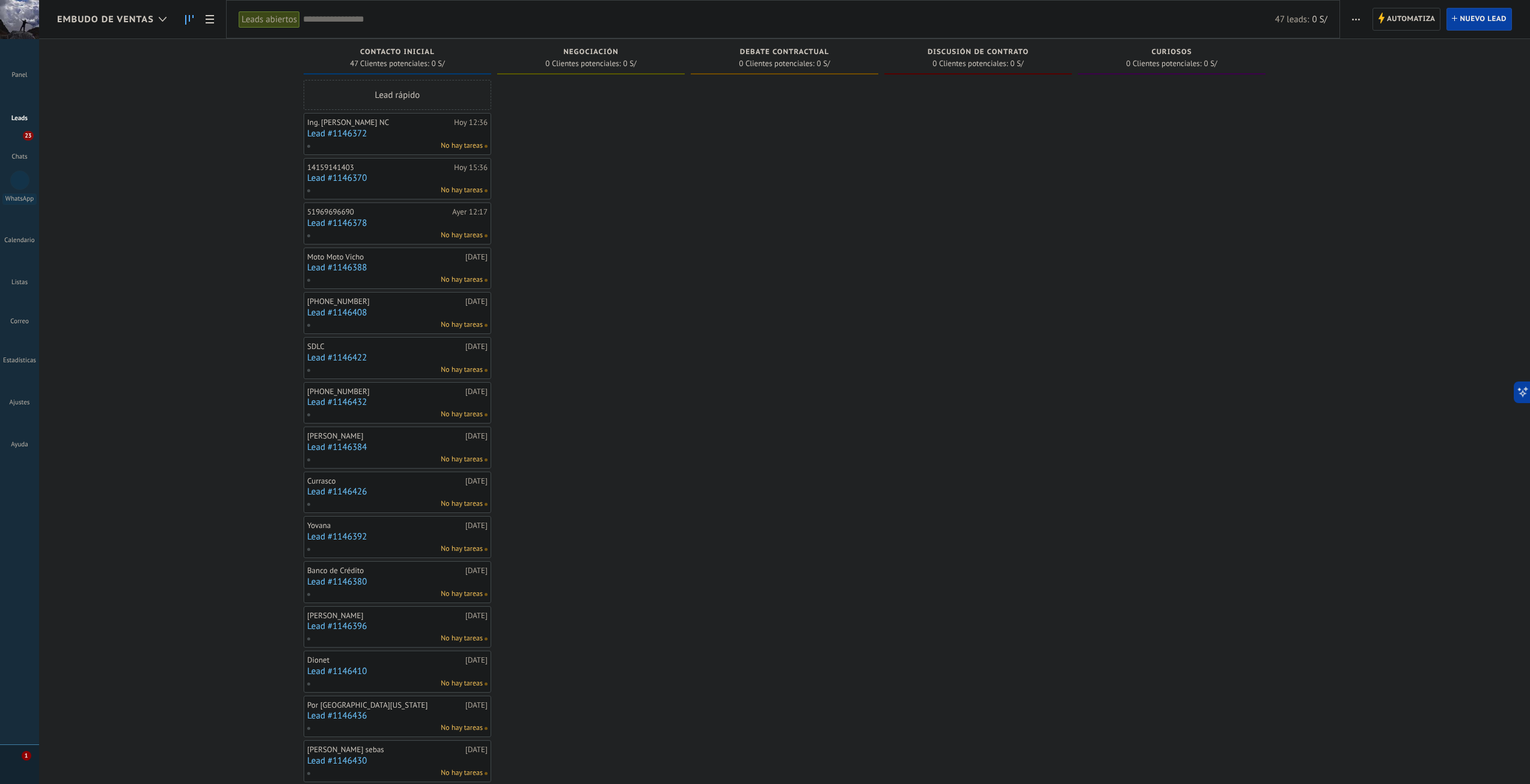
click at [1345, 24] on div "Automatiza Nueva difusión Editar embudo Editar el diseño de la tarjeta Importar…" at bounding box center [1434, 19] width 190 height 39
click at [1354, 20] on span "button" at bounding box center [1356, 19] width 8 height 23
click at [1390, 79] on span "Editar embudo" at bounding box center [1391, 75] width 57 height 24
click at [1390, 79] on body ".abccls-1,.abccls-2{fill-rule:evenodd}.abccls-2{fill:#fff} .abfcls-1{fill:none}…" at bounding box center [765, 392] width 1530 height 784
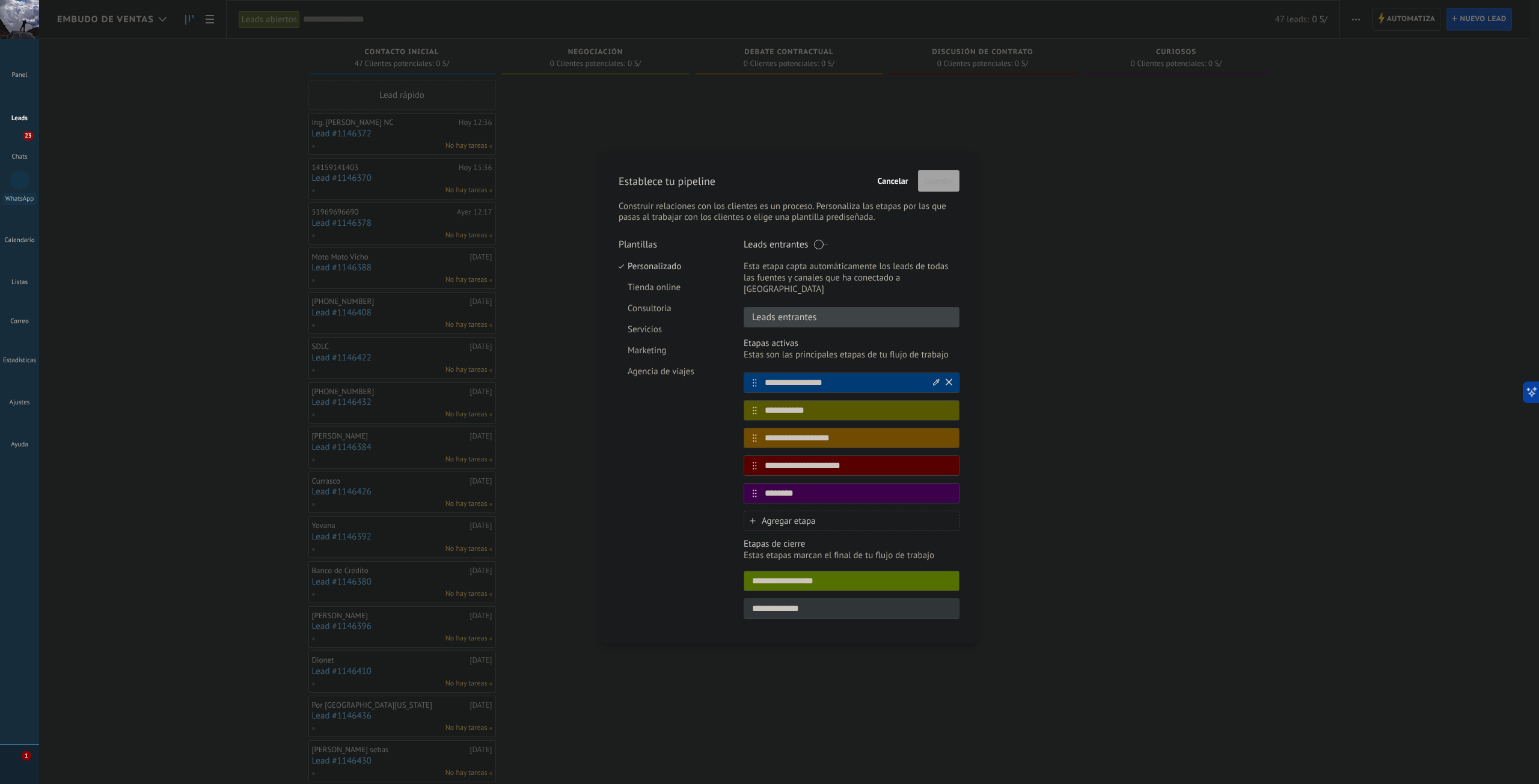
drag, startPoint x: 814, startPoint y: 487, endPoint x: 818, endPoint y: 378, distance: 109.1
click at [818, 378] on div "**********" at bounding box center [851, 438] width 216 height 131
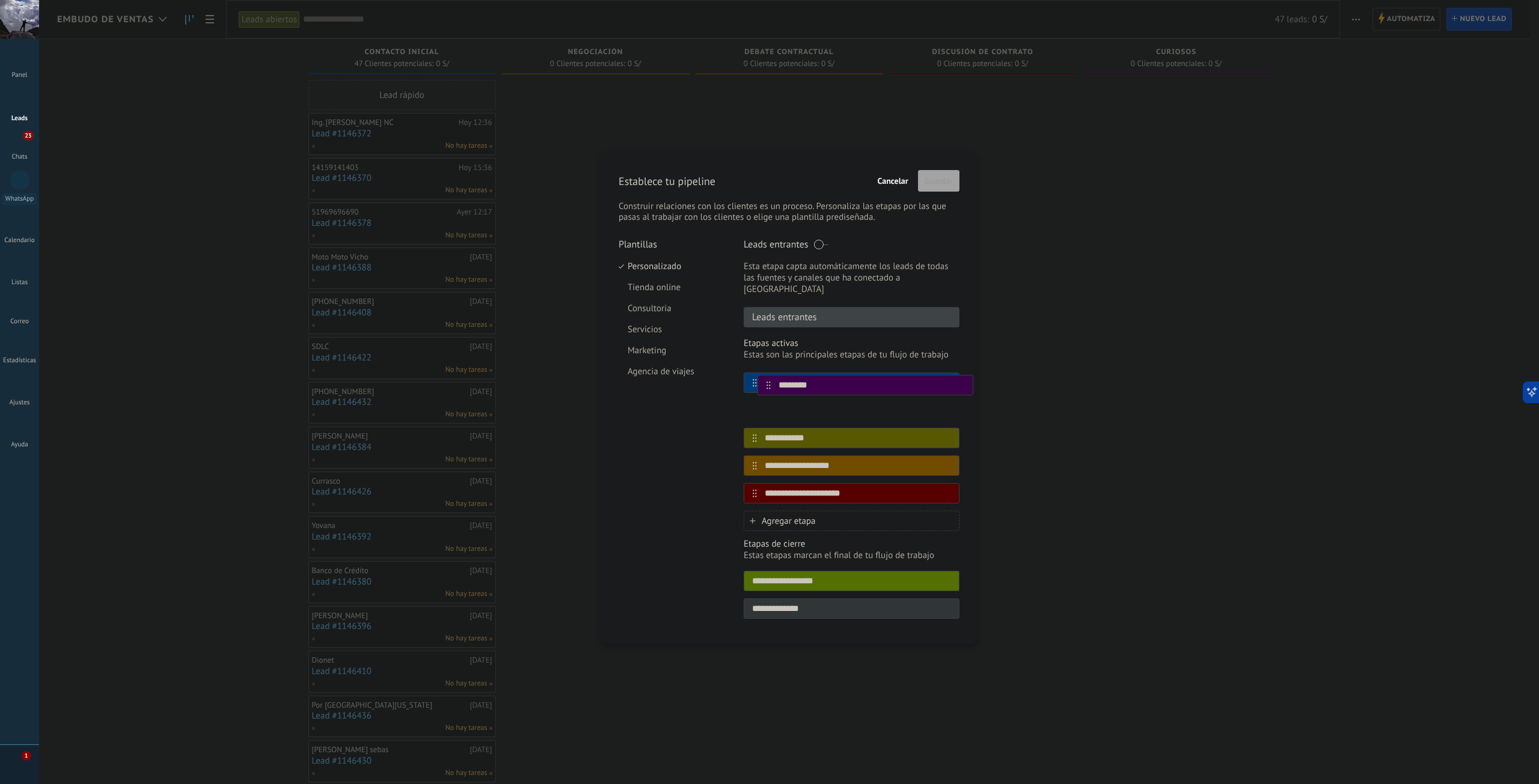
drag, startPoint x: 754, startPoint y: 485, endPoint x: 768, endPoint y: 358, distance: 127.8
click at [768, 360] on div "**********" at bounding box center [851, 434] width 216 height 194
click at [768, 358] on div "**********" at bounding box center [851, 434] width 216 height 194
click at [768, 355] on div "**********" at bounding box center [851, 434] width 216 height 194
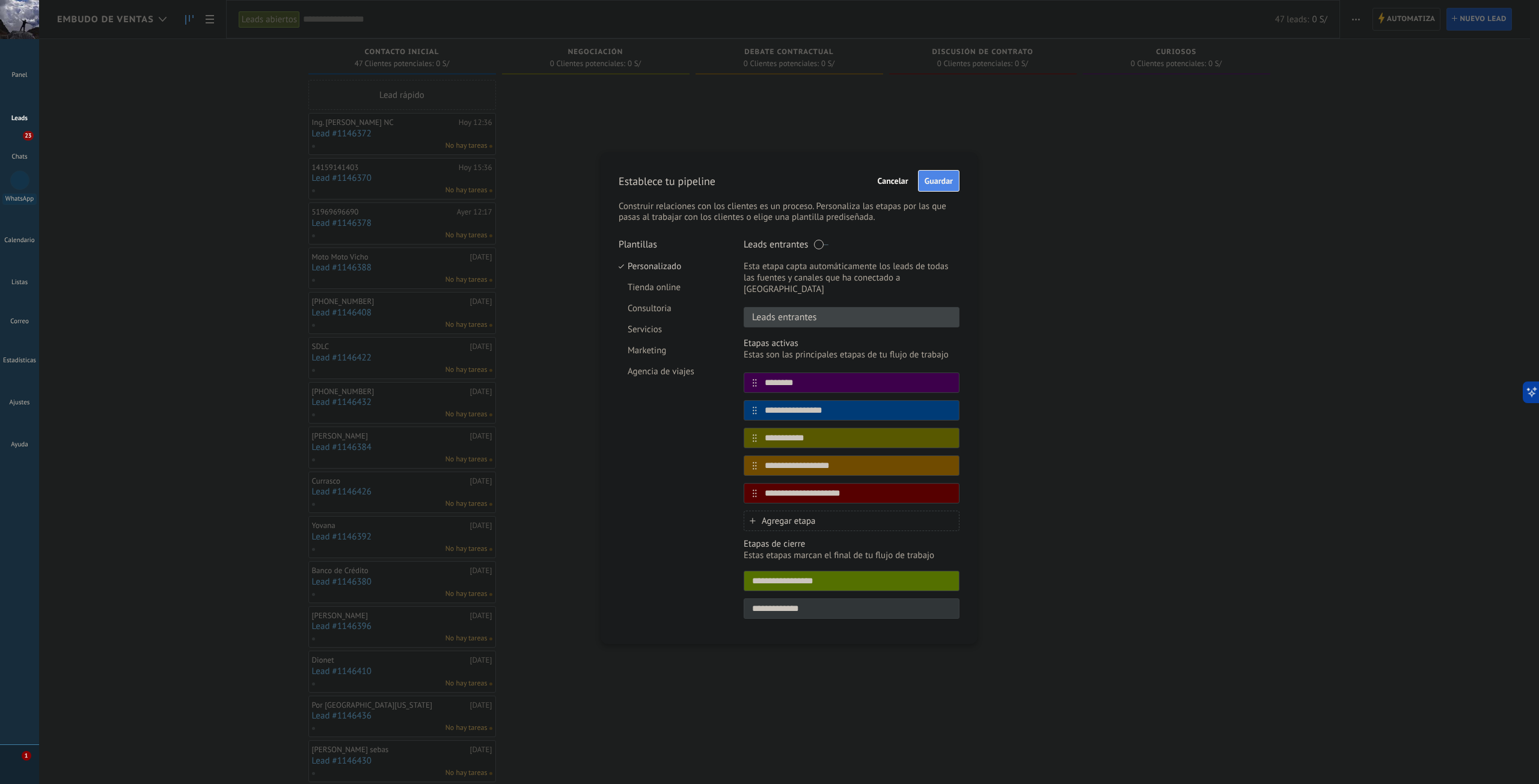
click at [943, 183] on span "Guardar" at bounding box center [938, 180] width 28 height 8
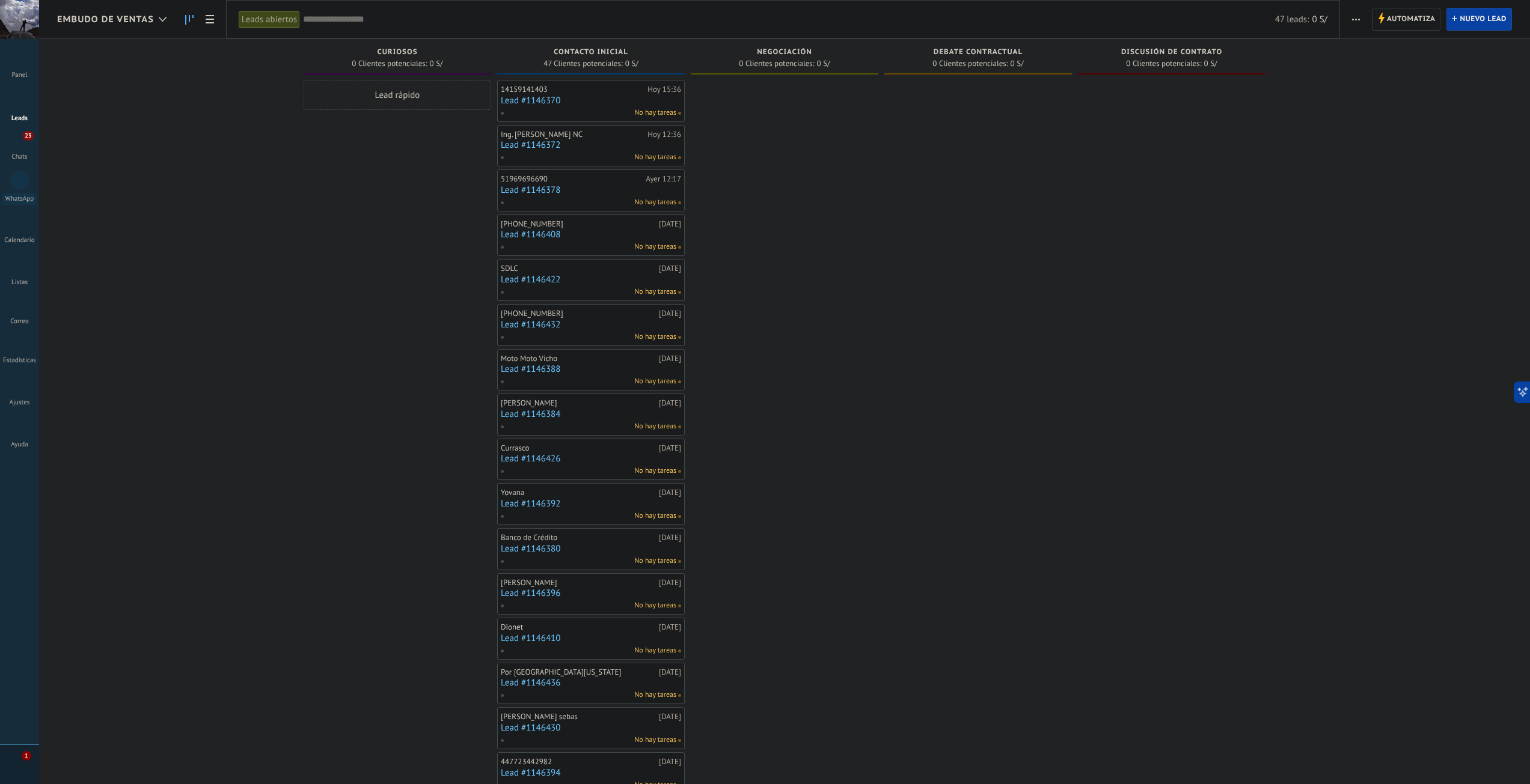
click at [1359, 20] on span "button" at bounding box center [1356, 19] width 8 height 23
click at [1387, 79] on span "Editar embudo" at bounding box center [1391, 75] width 57 height 24
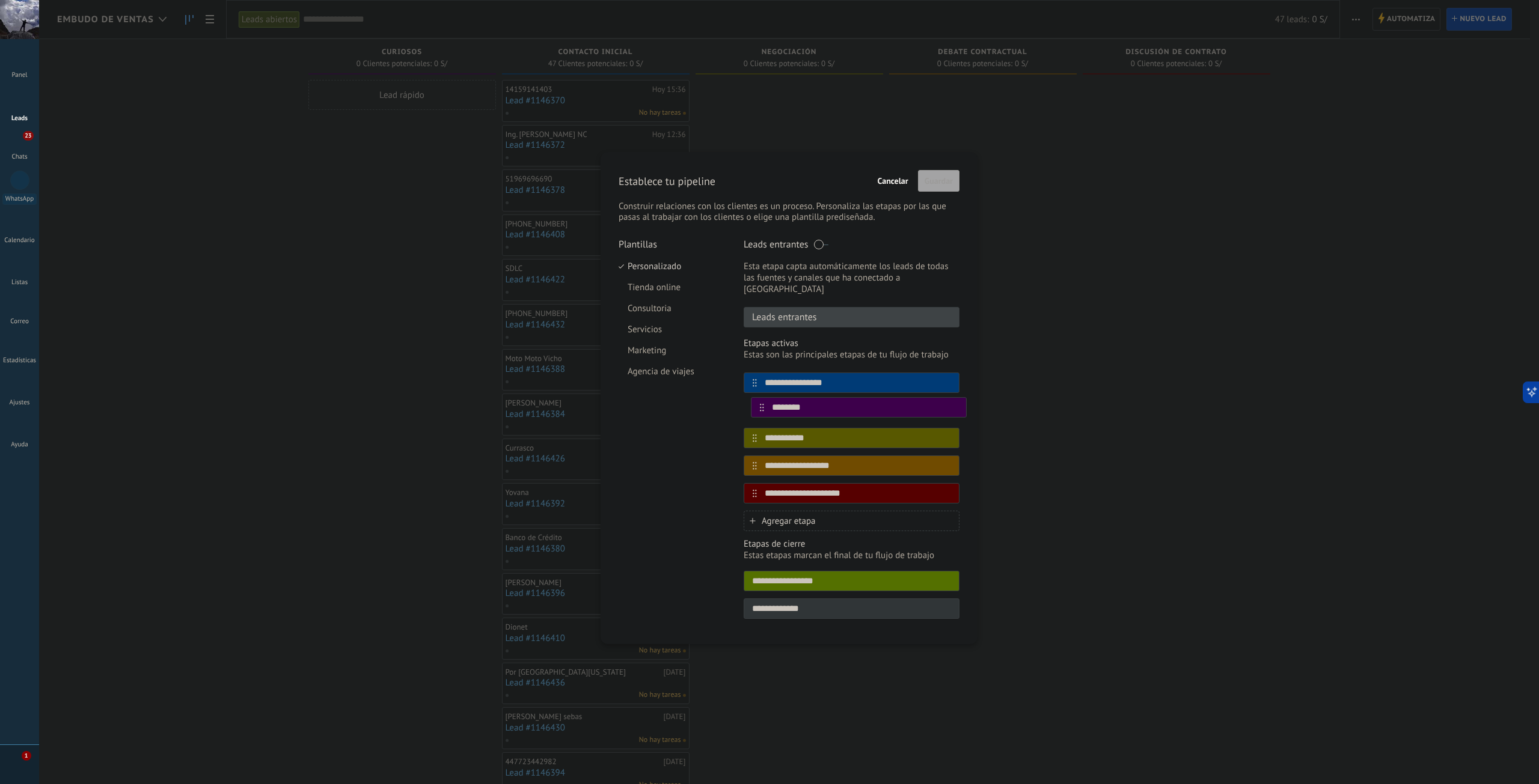
drag, startPoint x: 753, startPoint y: 372, endPoint x: 762, endPoint y: 413, distance: 42.0
click at [762, 413] on div "**********" at bounding box center [851, 438] width 216 height 131
click at [943, 176] on span "Guardar" at bounding box center [938, 180] width 28 height 8
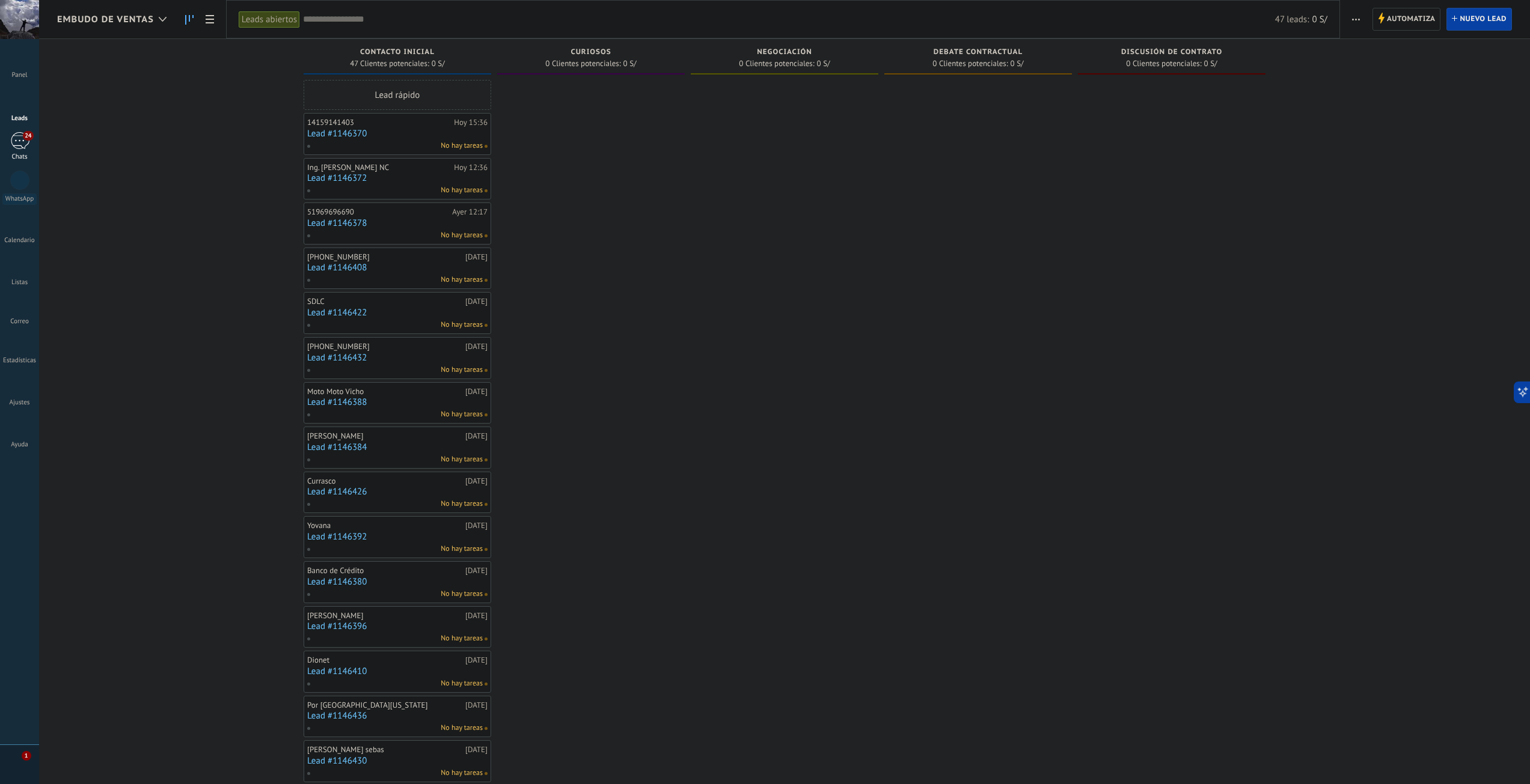
click at [24, 140] on div "24" at bounding box center [19, 140] width 19 height 17
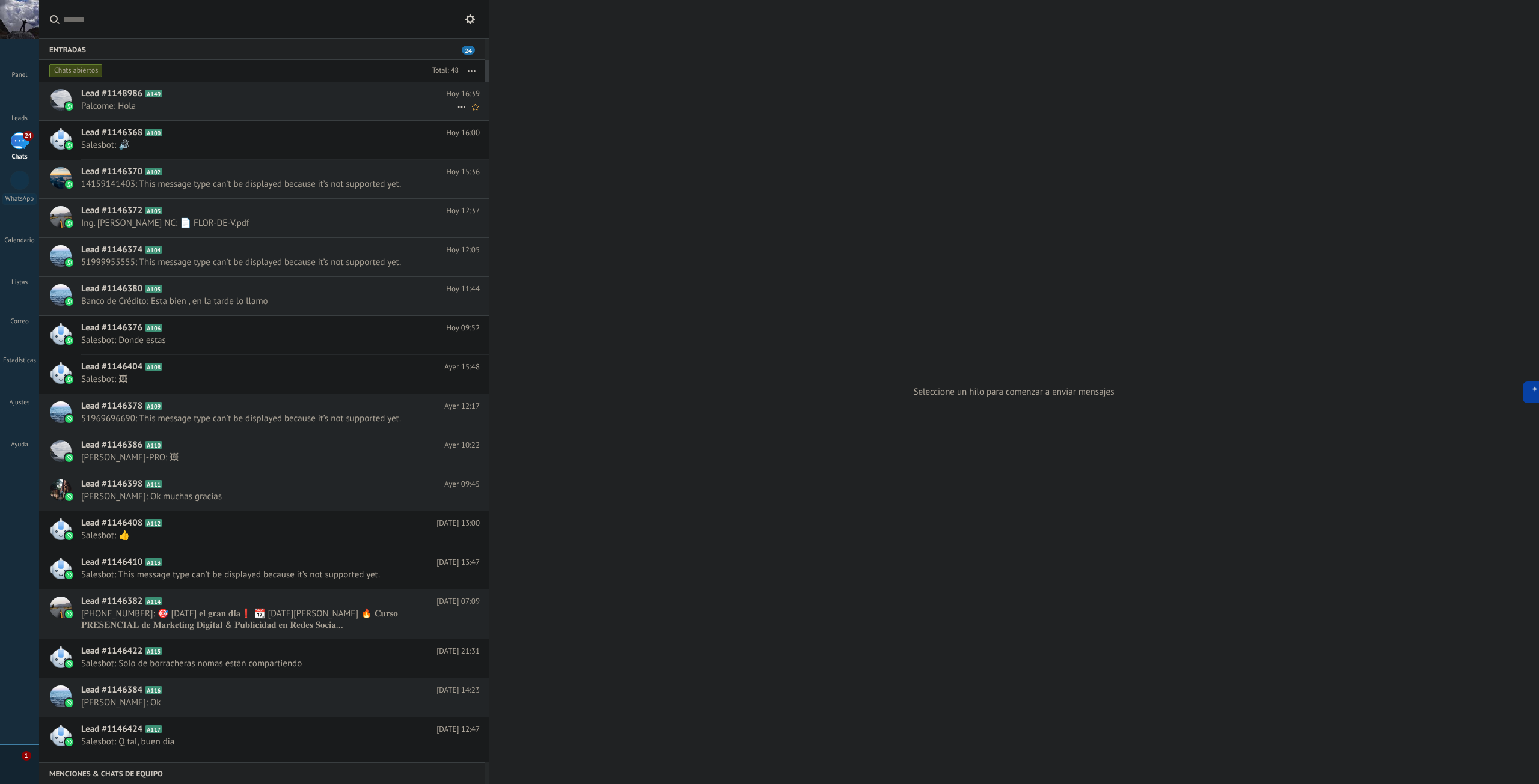
click at [455, 108] on icon at bounding box center [462, 107] width 15 height 15
click at [524, 59] on div at bounding box center [770, 392] width 1539 height 784
click at [150, 104] on span "Palcome: Hola" at bounding box center [268, 106] width 376 height 11
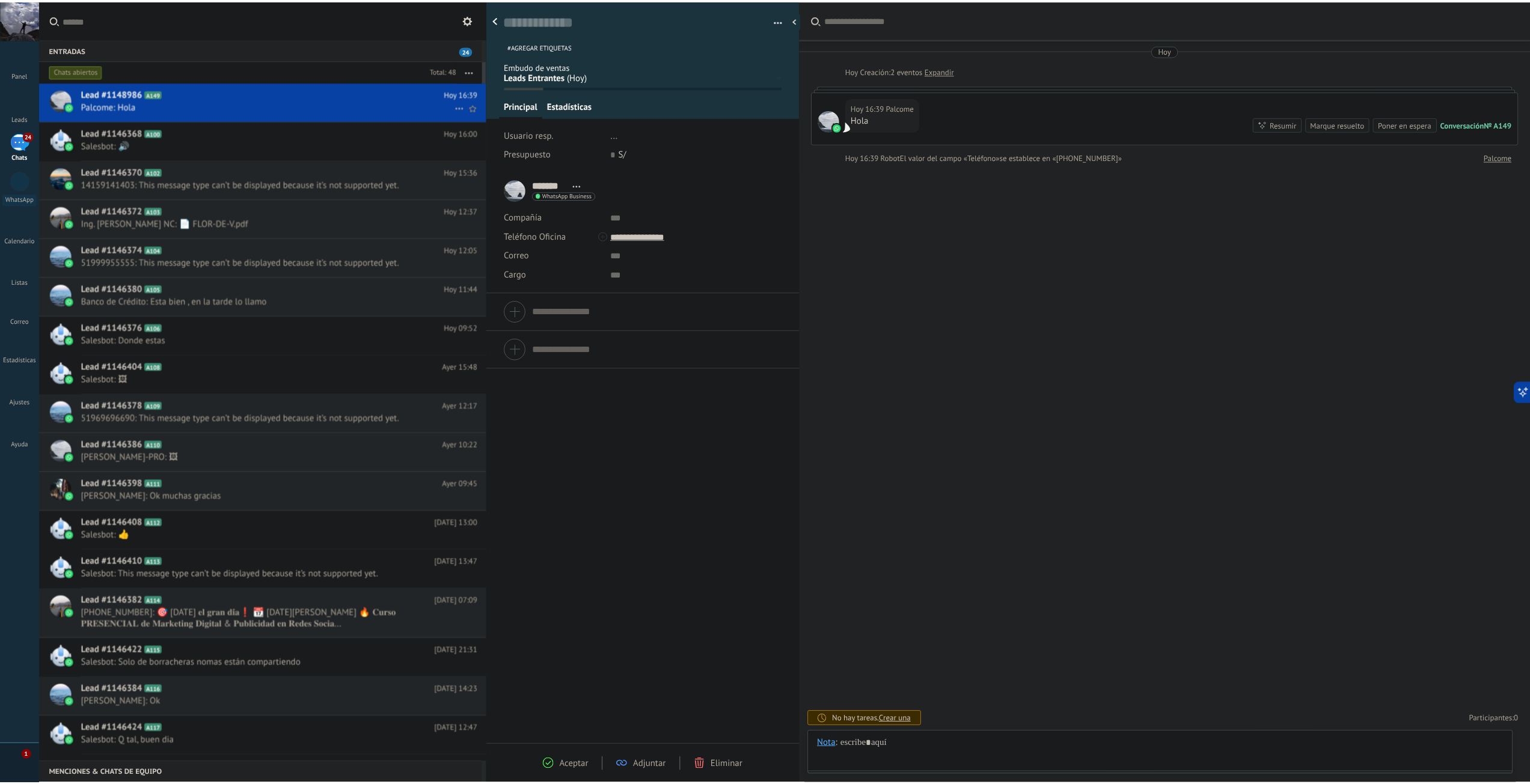
scroll to position [18, 0]
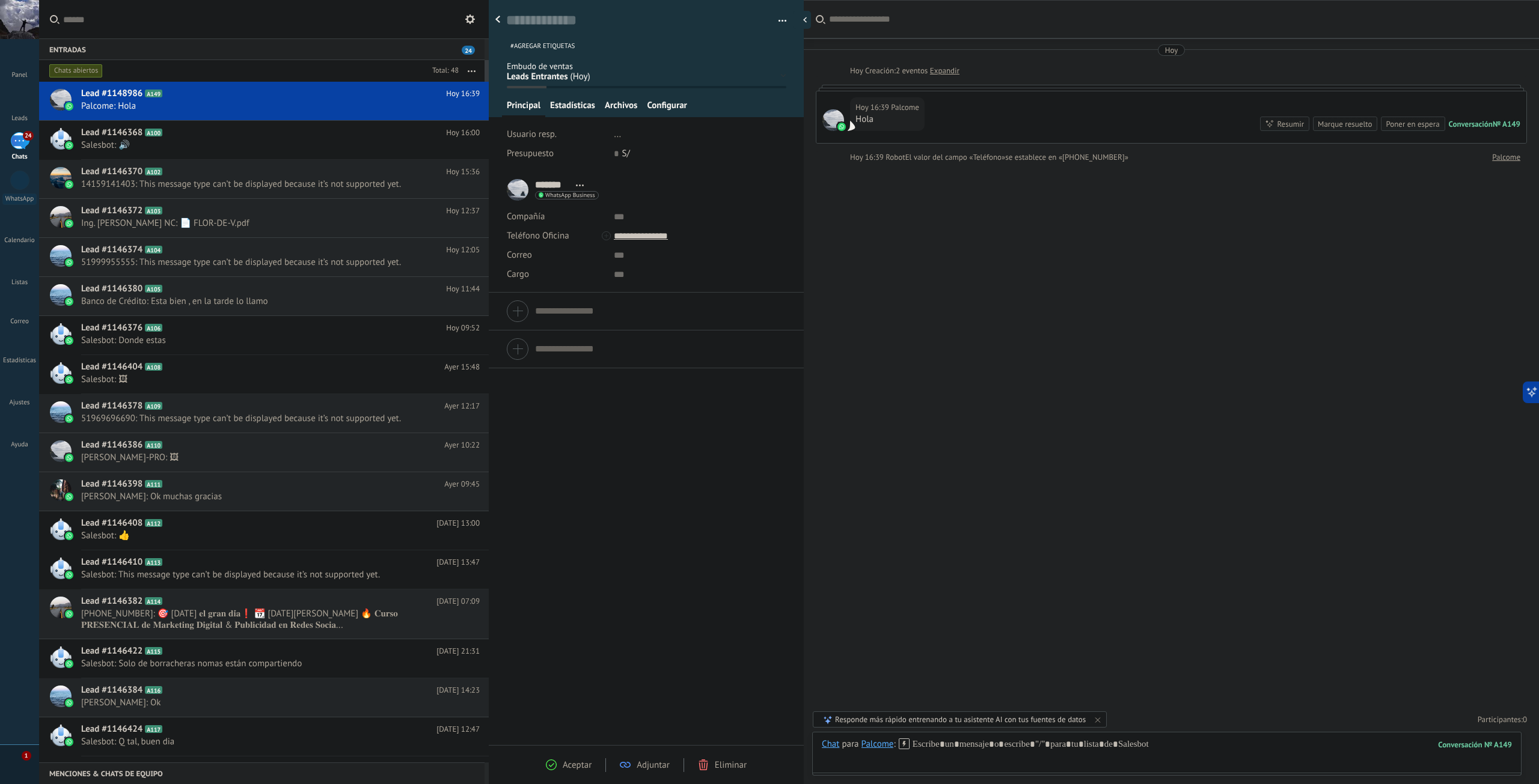
click at [806, 23] on div at bounding box center [803, 20] width 18 height 18
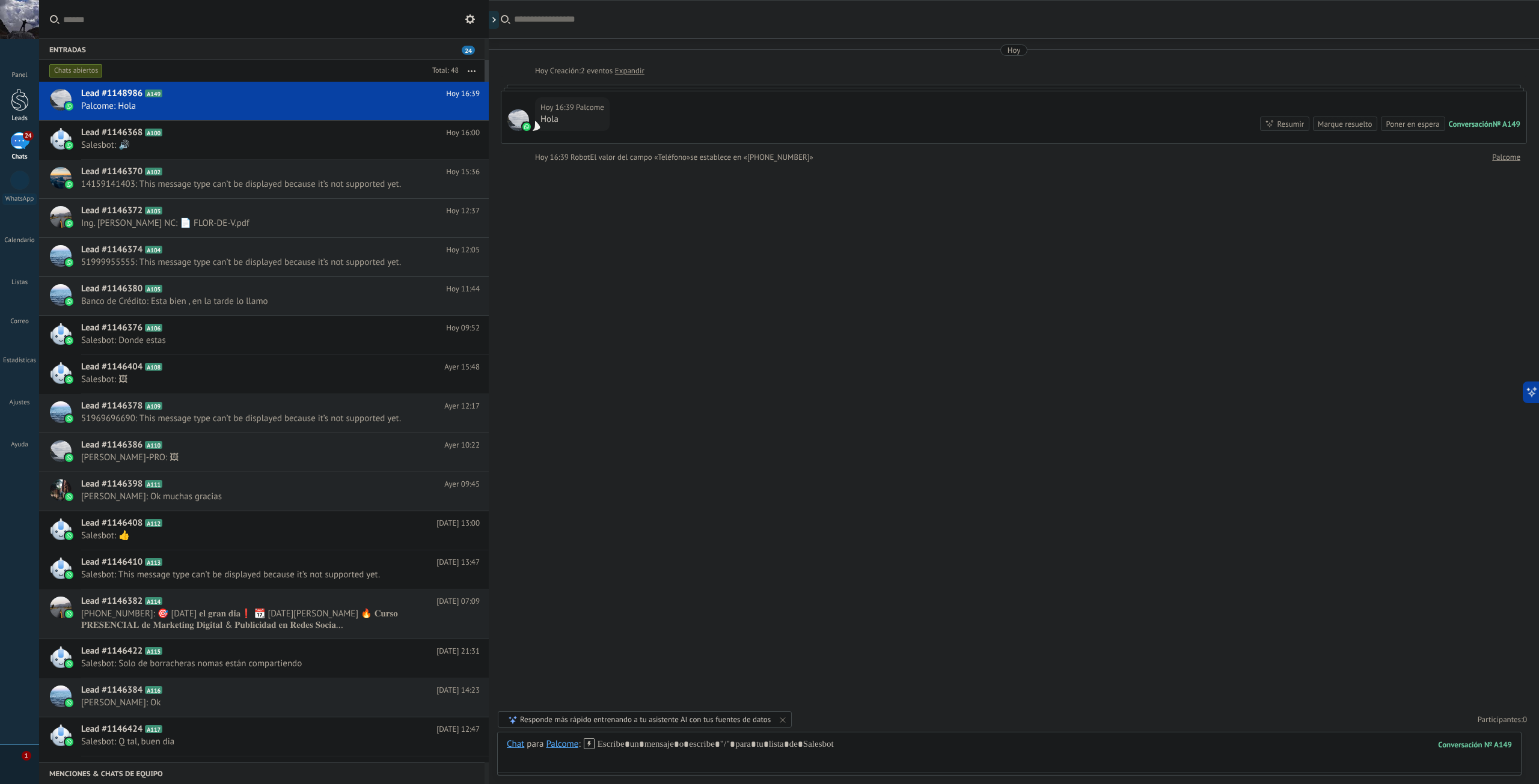
click at [24, 106] on div at bounding box center [20, 100] width 18 height 22
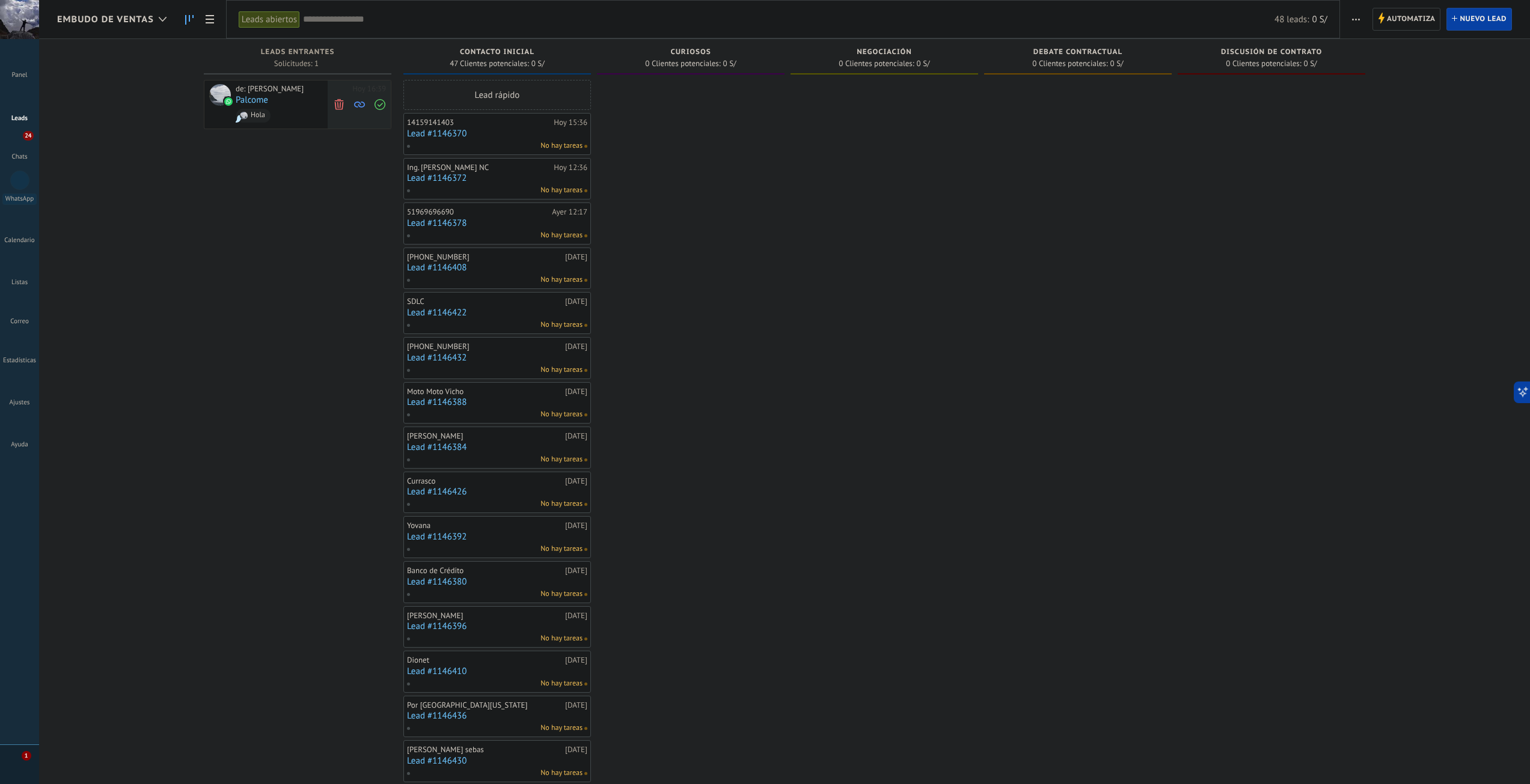
click at [362, 107] on icon at bounding box center [360, 105] width 11 height 11
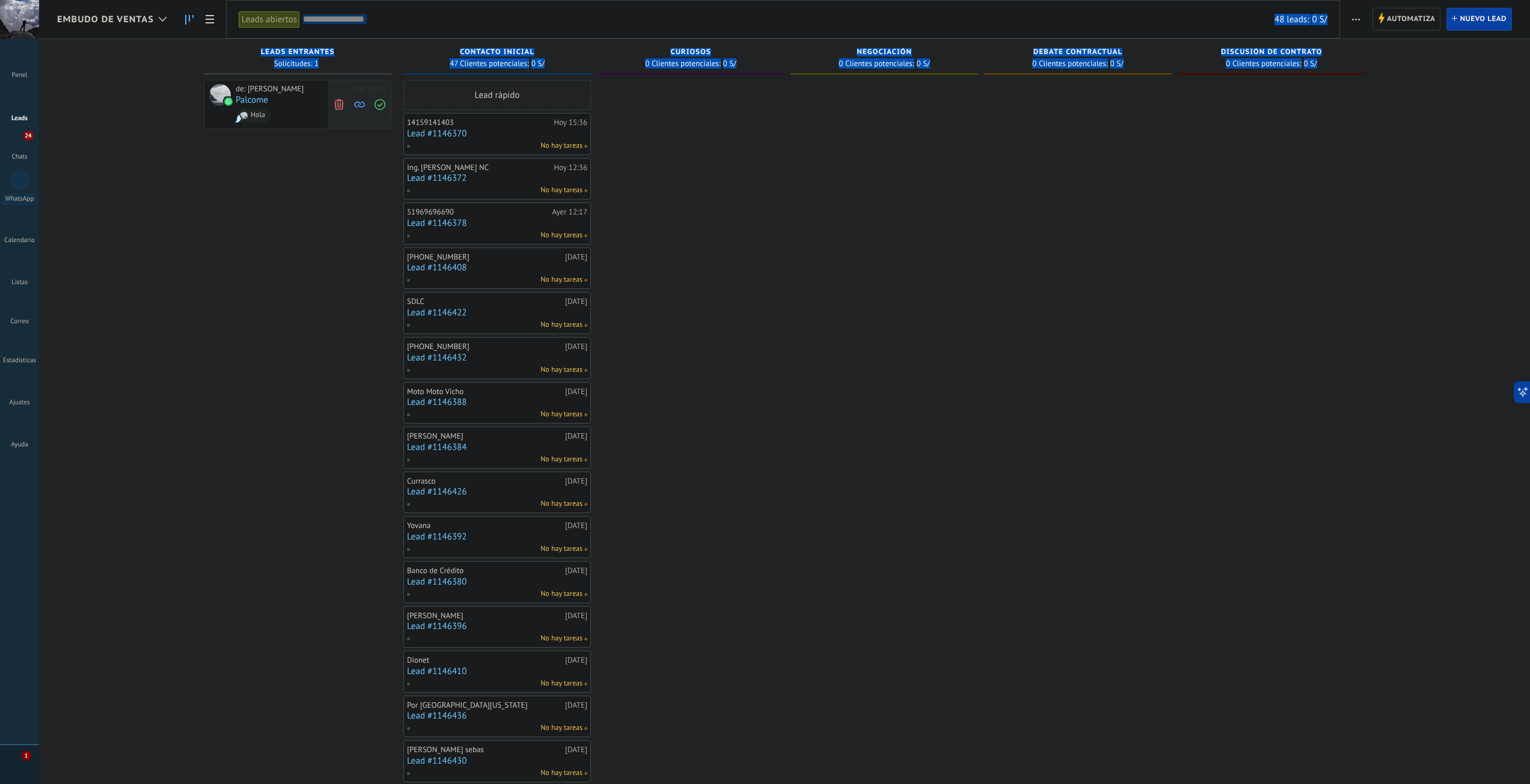
click at [383, 104] on icon at bounding box center [380, 105] width 11 height 11
